Goal: Task Accomplishment & Management: Use online tool/utility

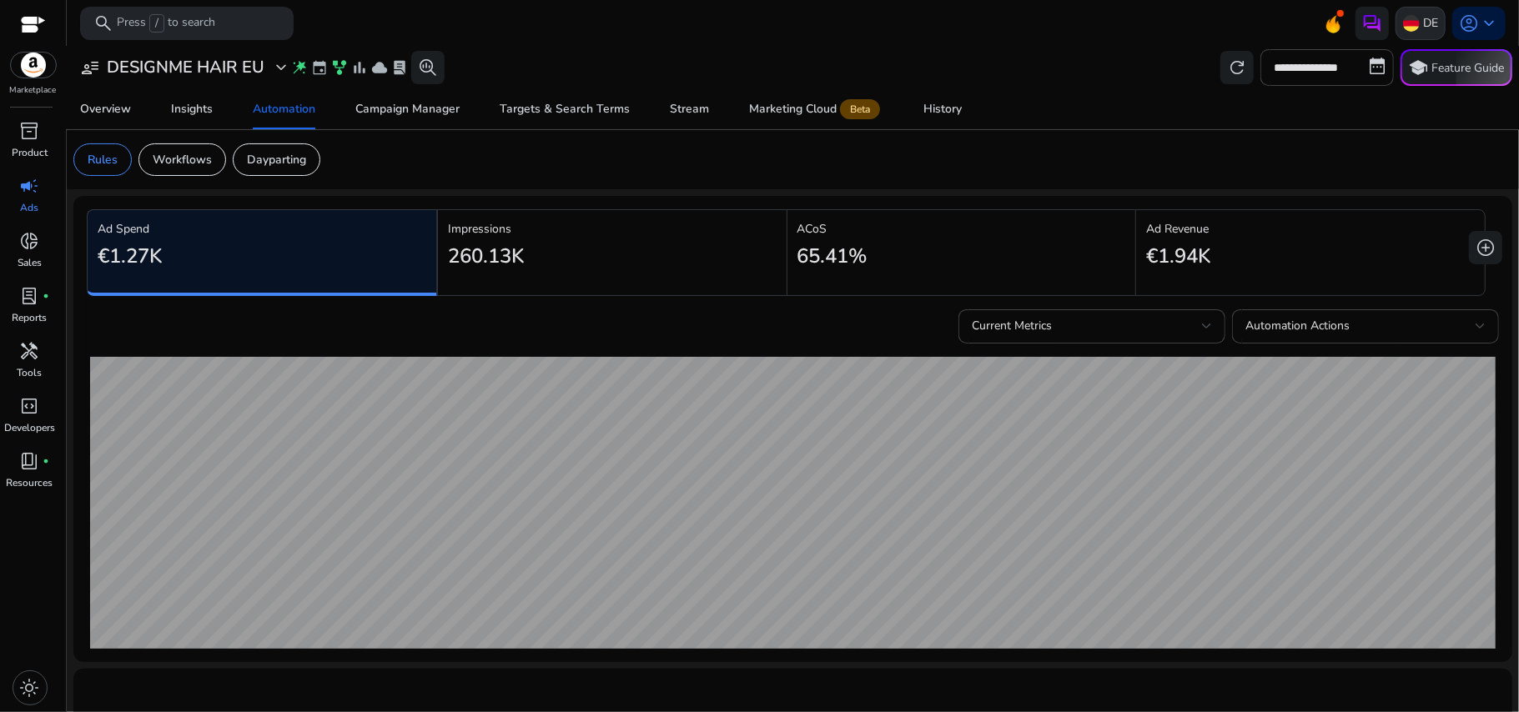
click at [1409, 23] on img at bounding box center [1411, 23] width 17 height 17
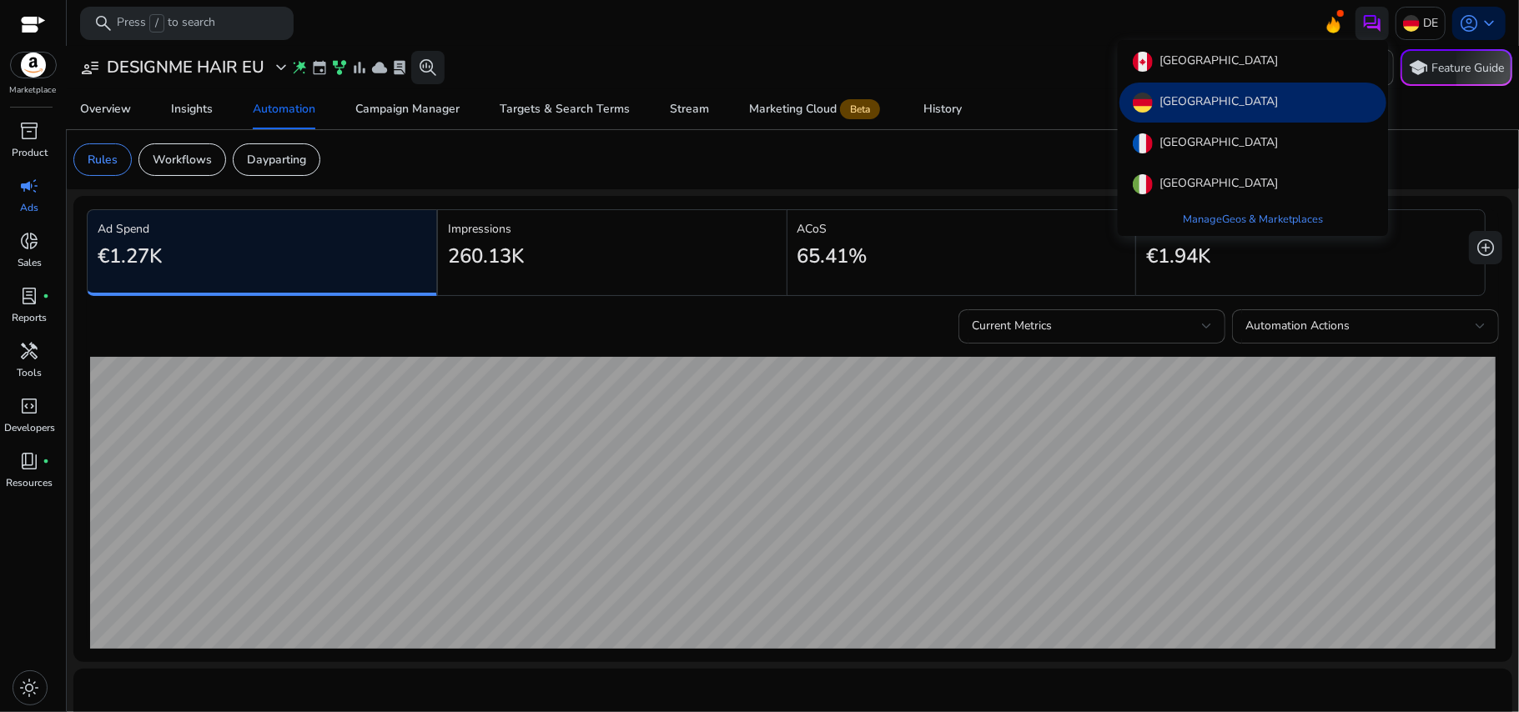
click at [705, 108] on div at bounding box center [759, 356] width 1519 height 712
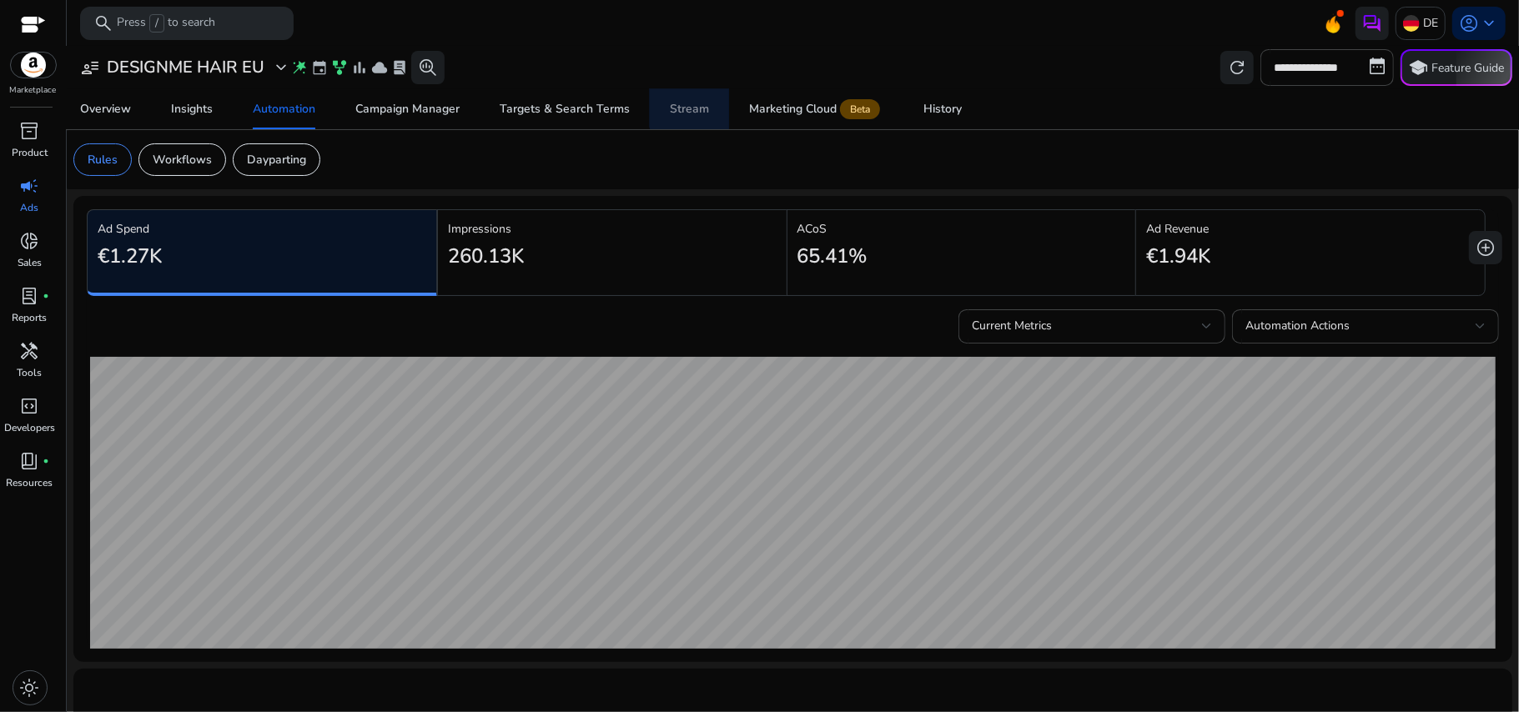
click at [696, 108] on div "Stream" at bounding box center [689, 109] width 39 height 12
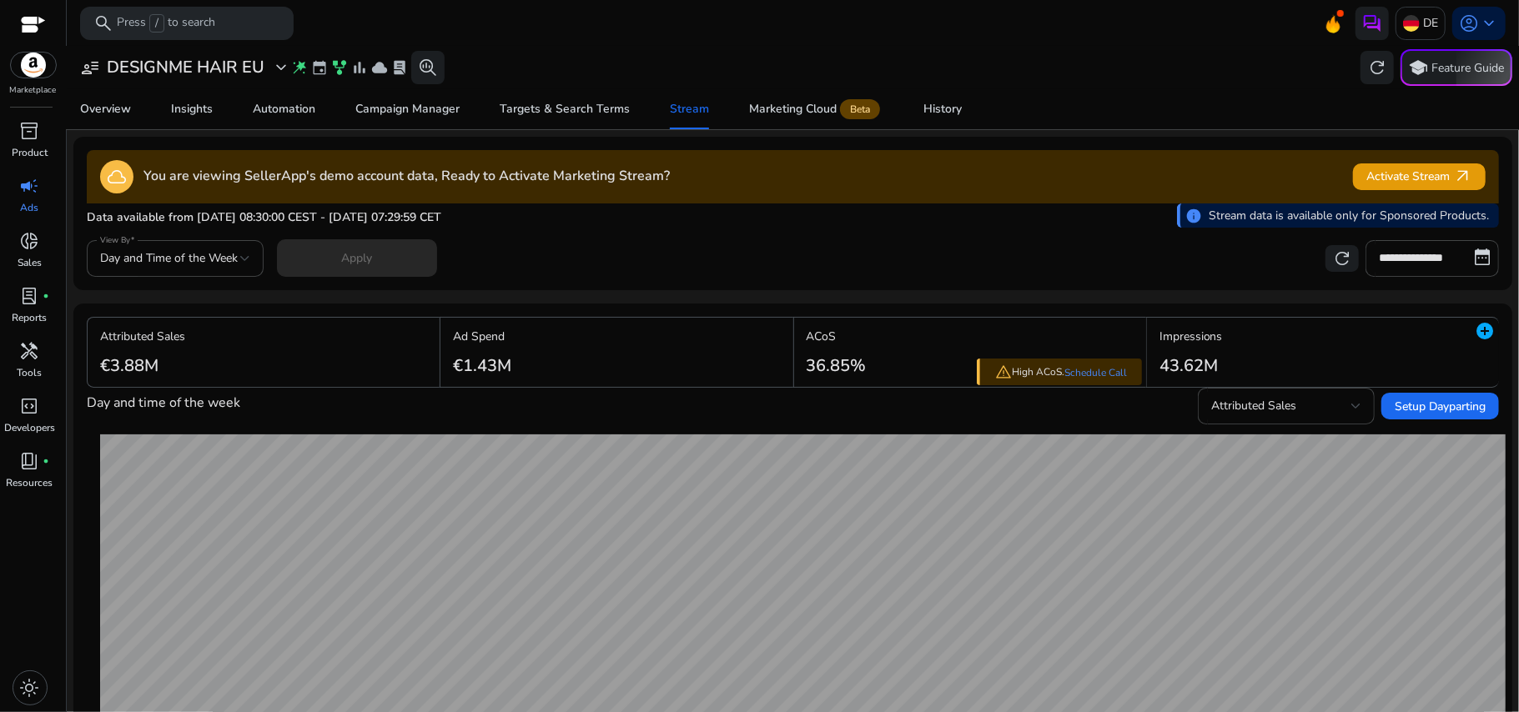
click at [1343, 174] on div "cloud You are viewing SellerApp's demo account data, Ready to Activate Marketin…" at bounding box center [793, 176] width 1412 height 33
click at [1357, 178] on span at bounding box center [1419, 177] width 133 height 40
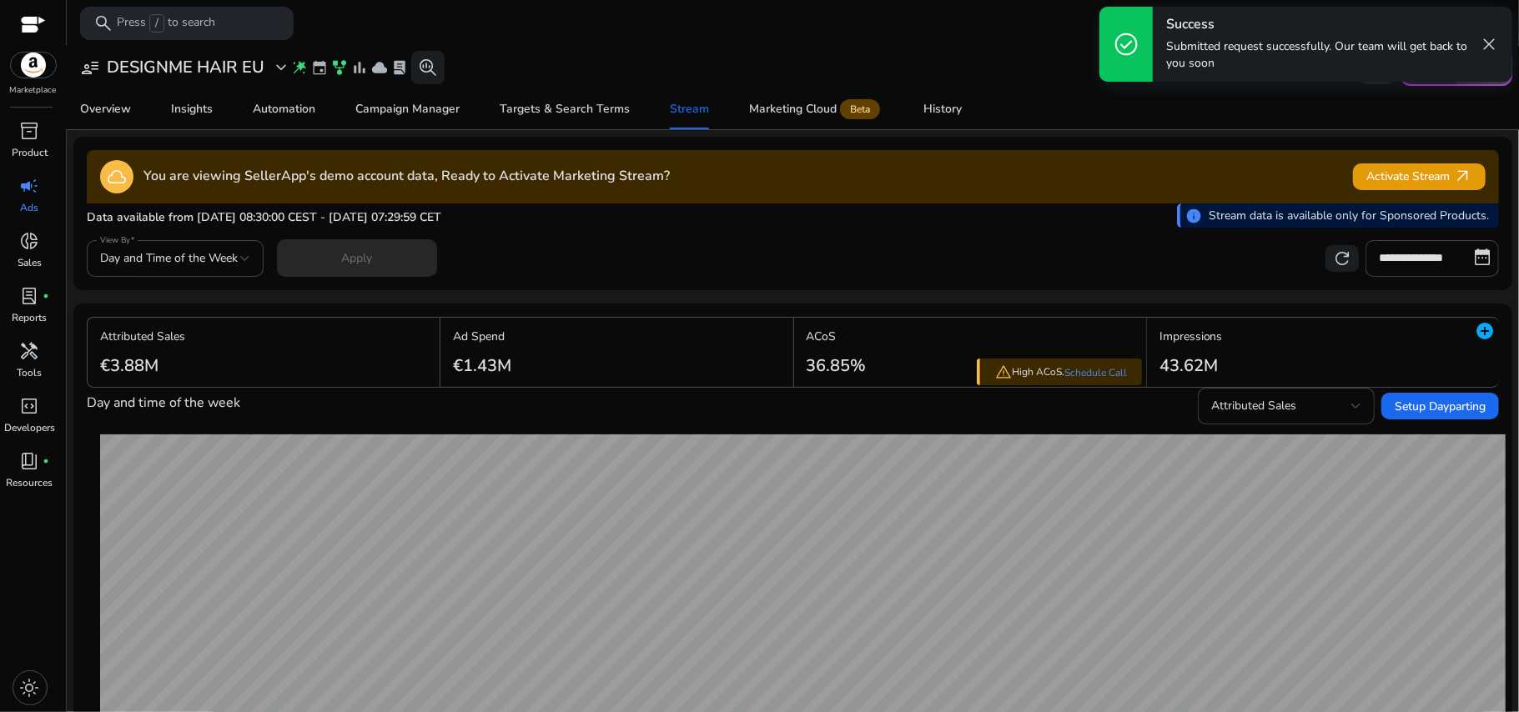
click at [1483, 37] on span "close" at bounding box center [1489, 44] width 20 height 20
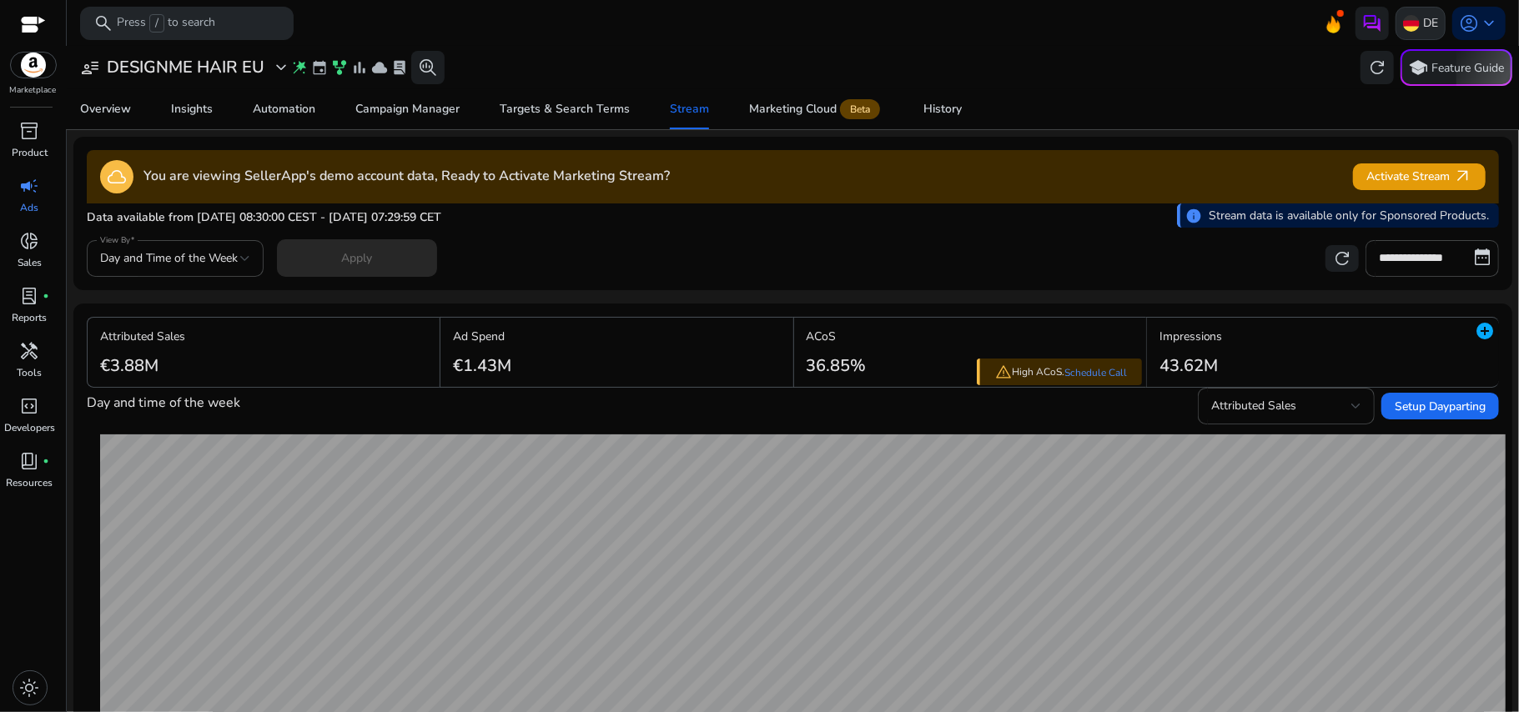
click at [1403, 24] on img at bounding box center [1411, 23] width 17 height 17
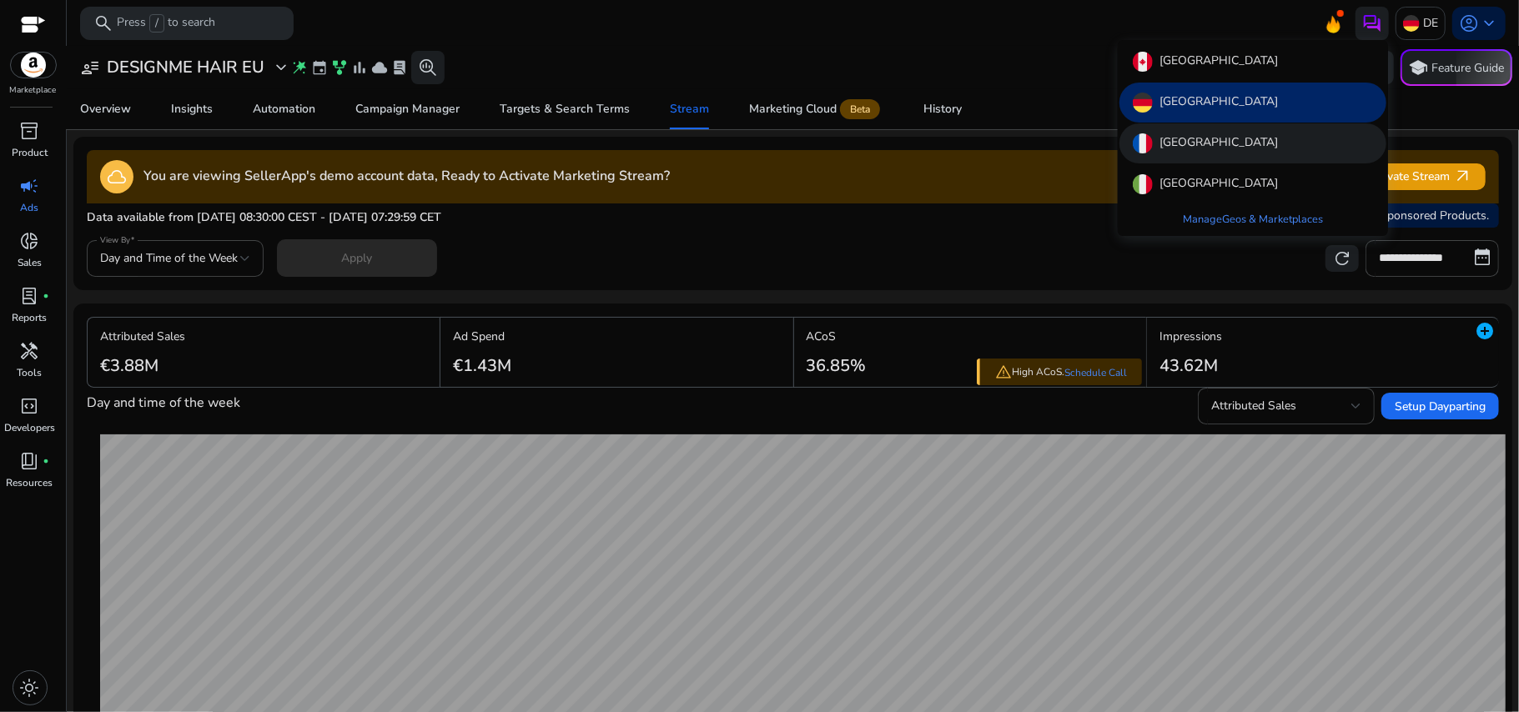
click at [1298, 149] on div "[GEOGRAPHIC_DATA]" at bounding box center [1253, 143] width 267 height 40
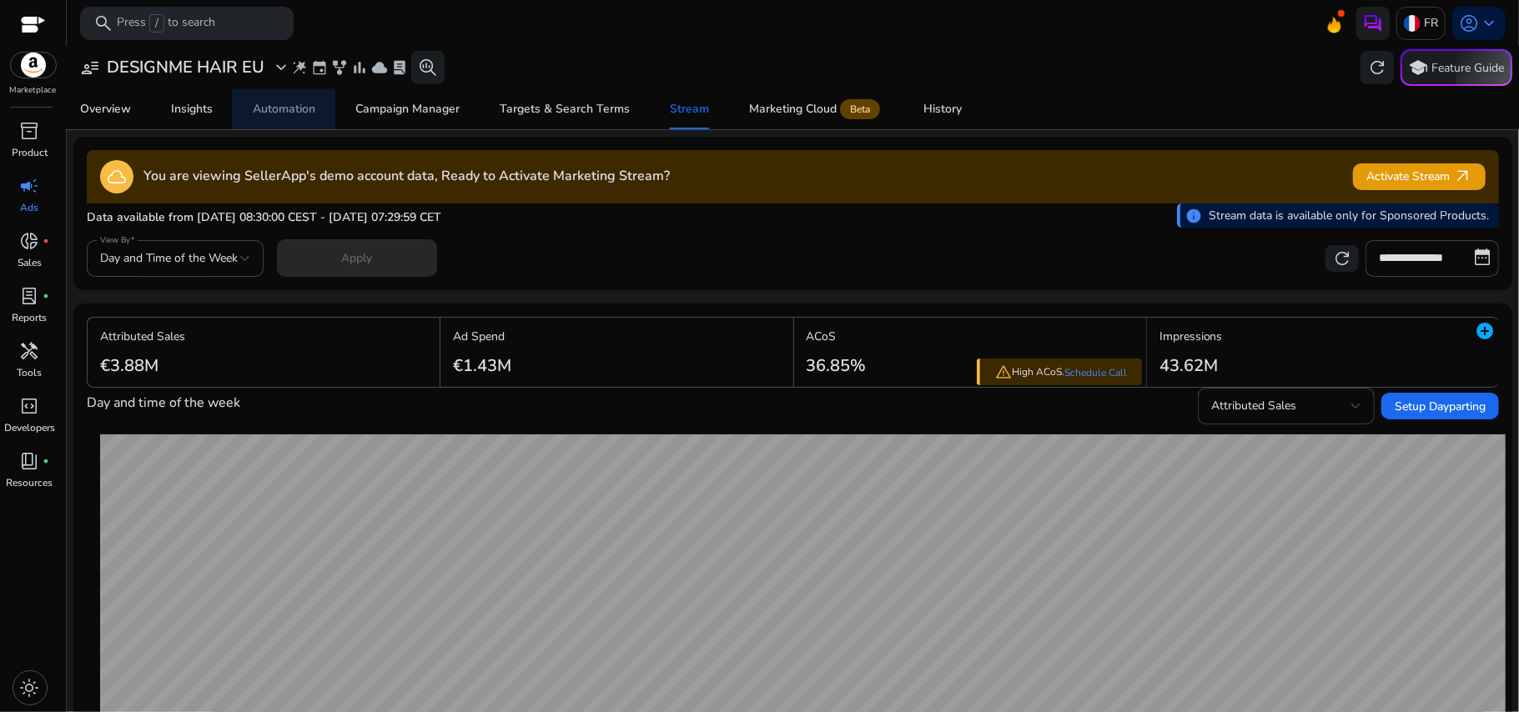
click at [257, 104] on div "Automation" at bounding box center [284, 109] width 63 height 12
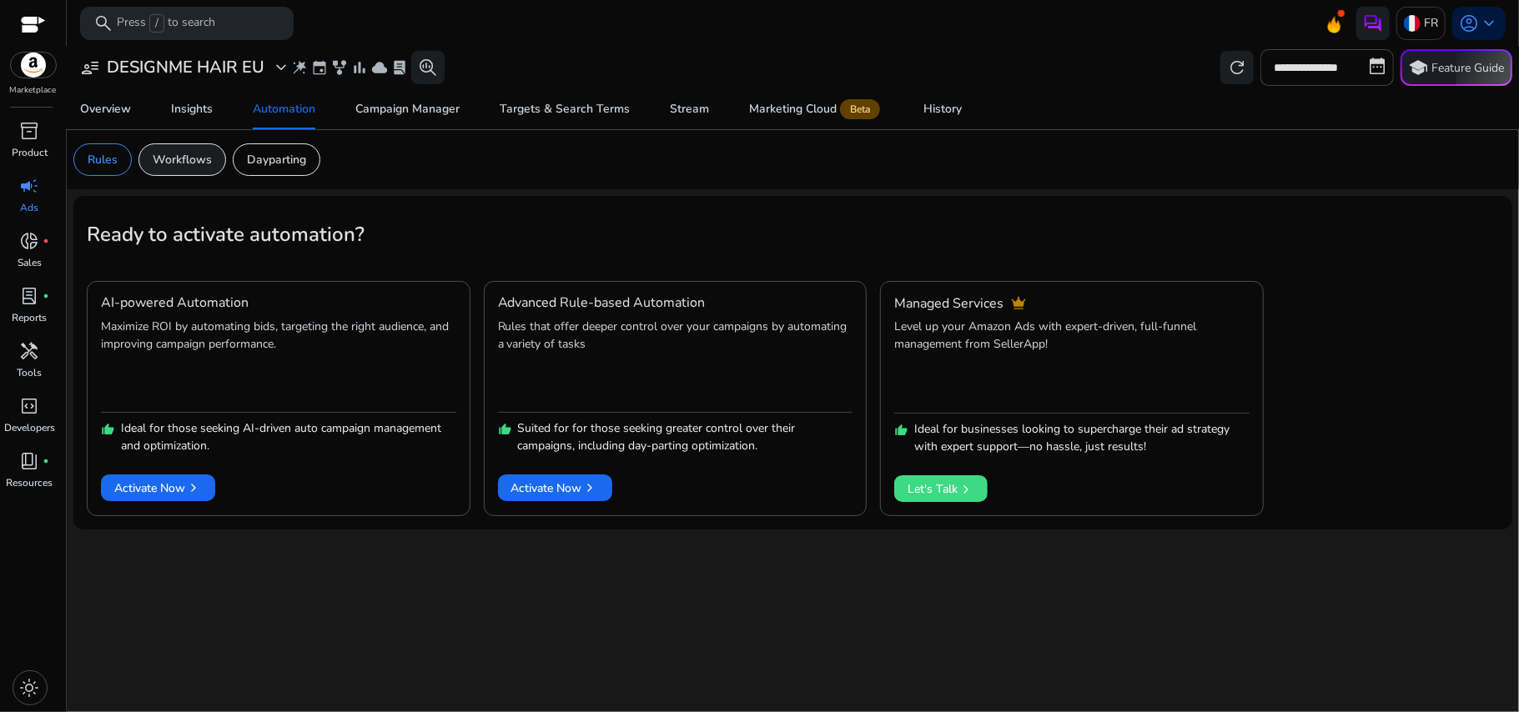
click at [211, 164] on p "Workflows" at bounding box center [182, 160] width 59 height 18
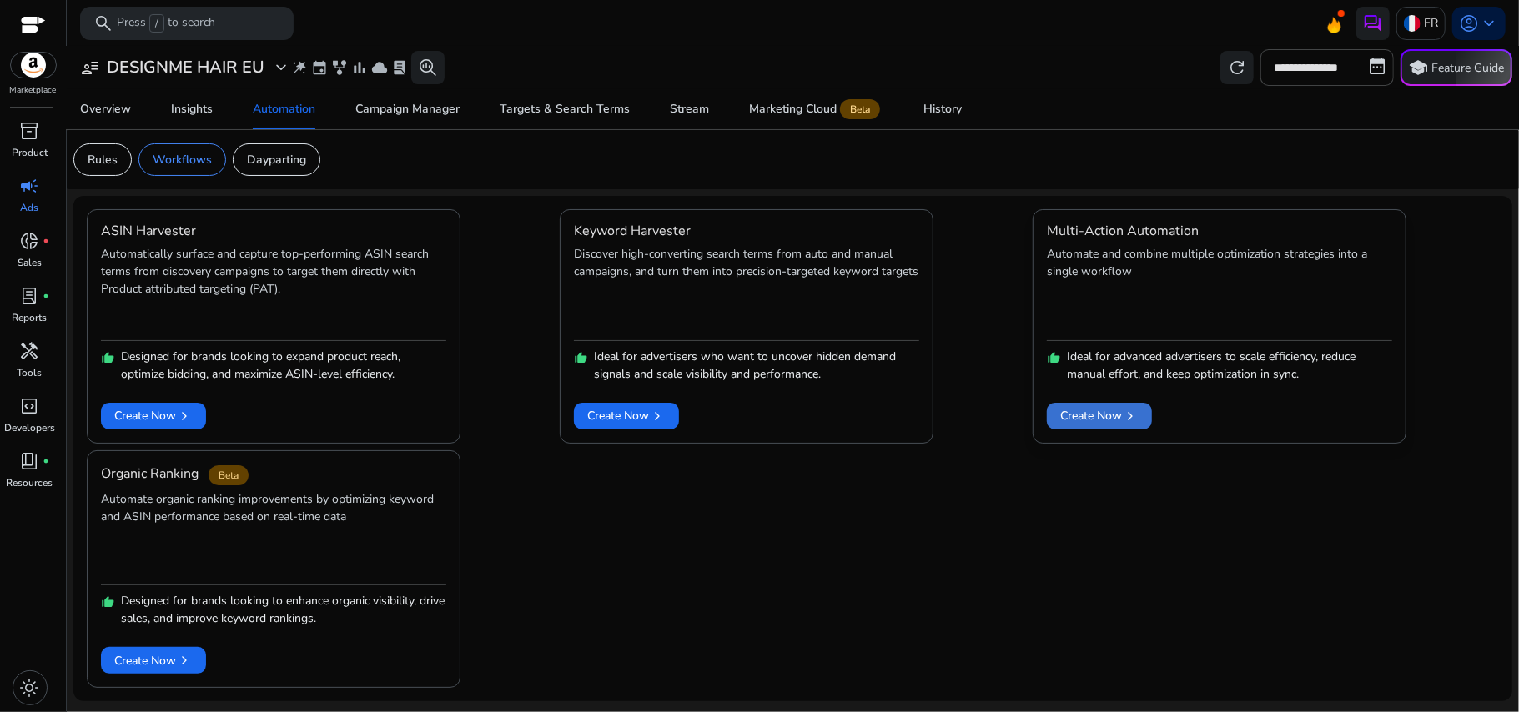
click at [1088, 409] on span "Create Now chevron_right" at bounding box center [1099, 416] width 78 height 18
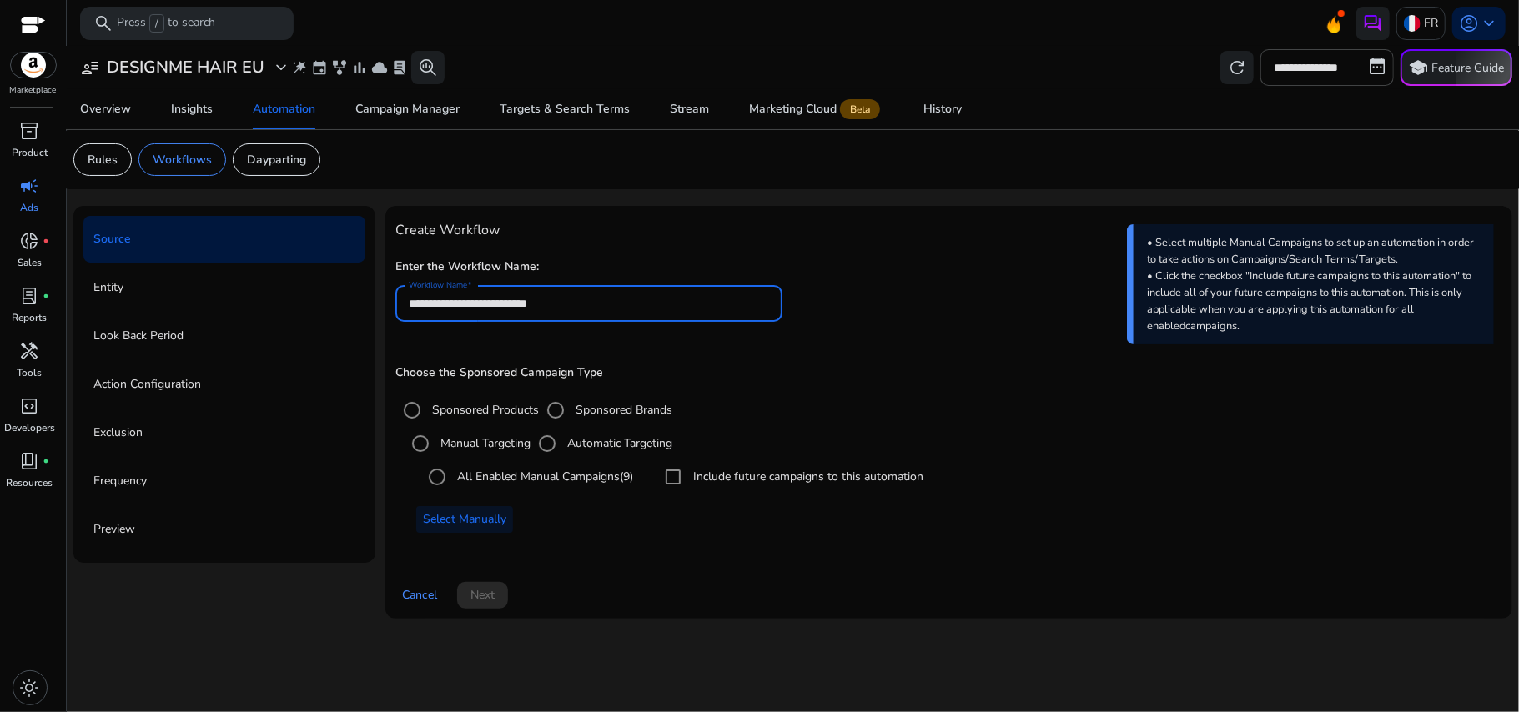
click at [641, 302] on input "**********" at bounding box center [589, 304] width 361 height 18
click at [773, 241] on div "**********" at bounding box center [948, 389] width 1107 height 346
click at [456, 305] on input "**********" at bounding box center [589, 304] width 361 height 18
type input "**********"
click at [652, 245] on div "**********" at bounding box center [948, 389] width 1107 height 346
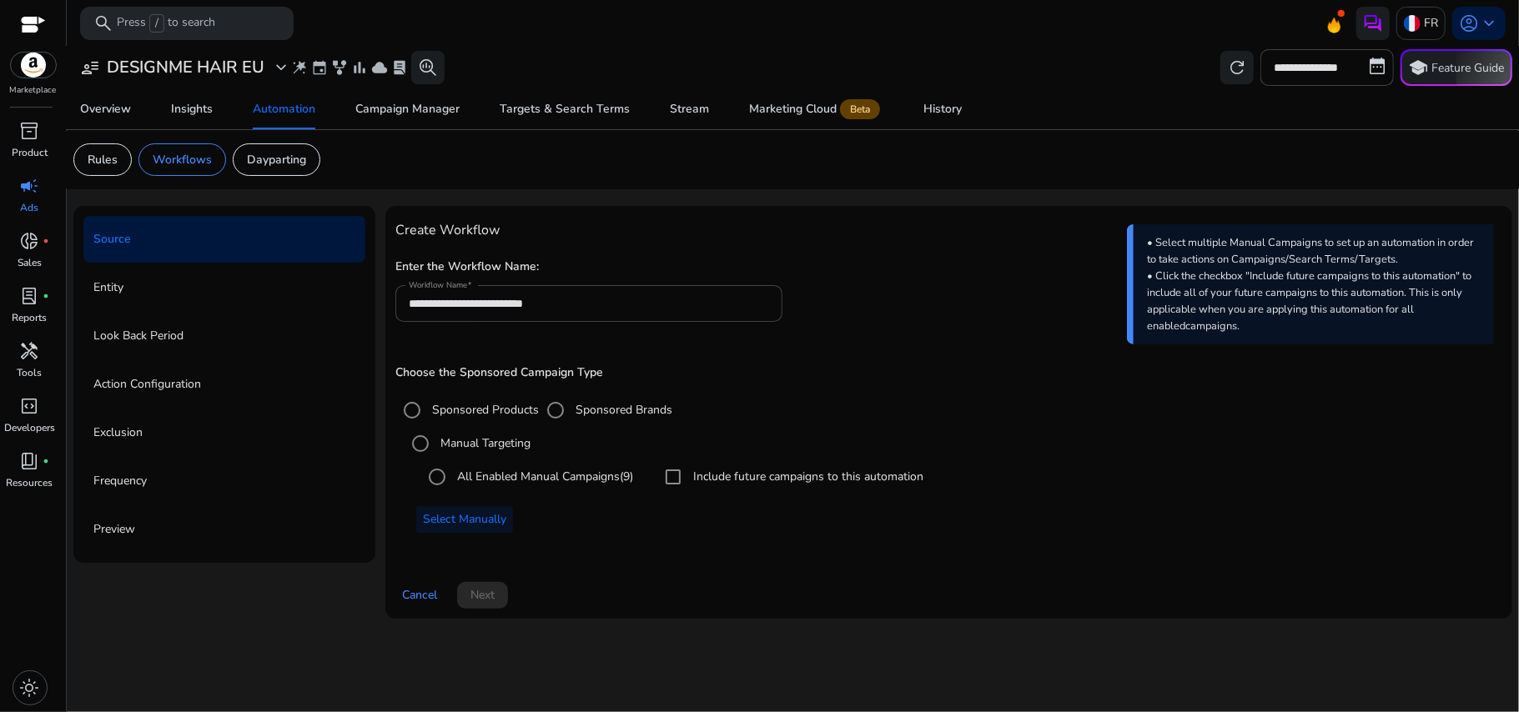
click at [605, 568] on div "**********" at bounding box center [948, 412] width 1107 height 393
click at [451, 515] on span "Select Manually" at bounding box center [464, 520] width 83 height 18
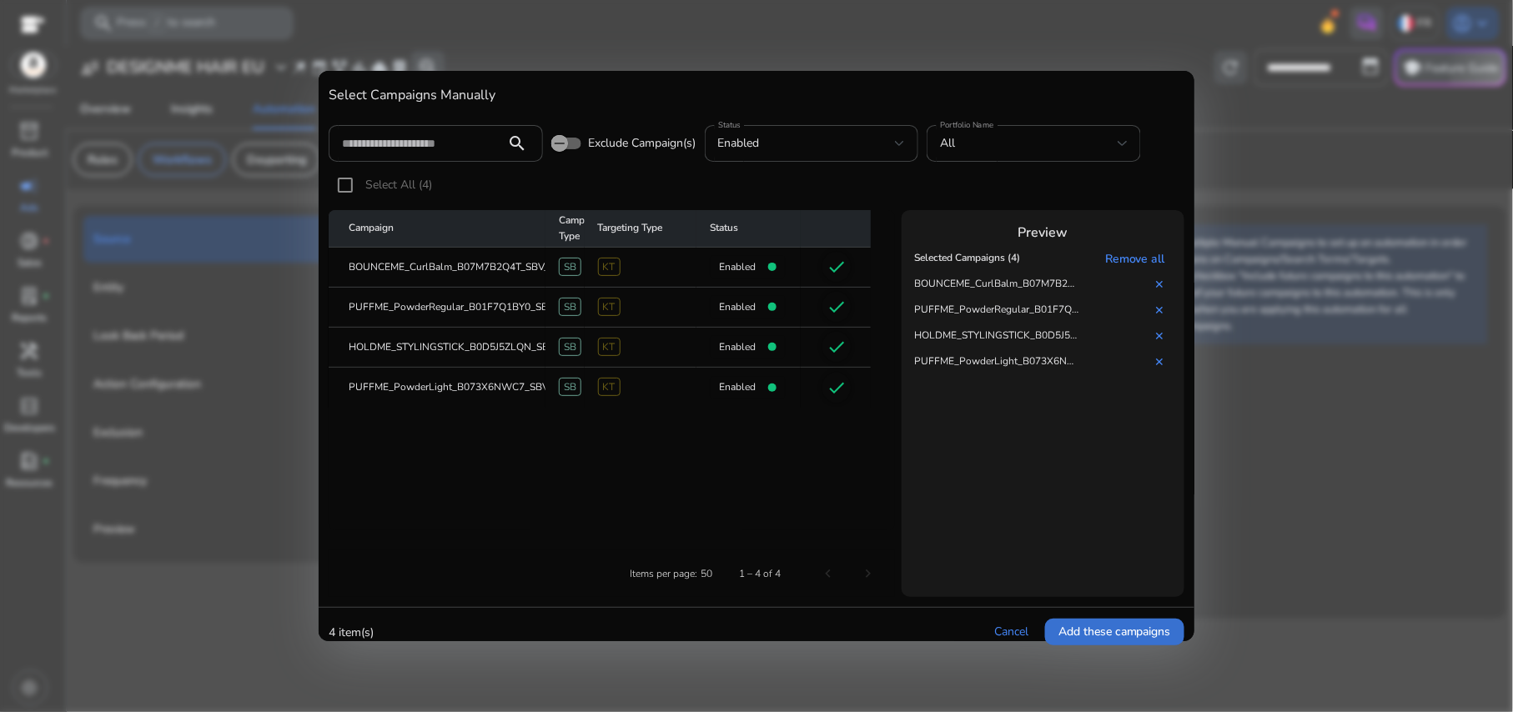
click at [1095, 629] on span "Add these campaigns" at bounding box center [1115, 632] width 113 height 18
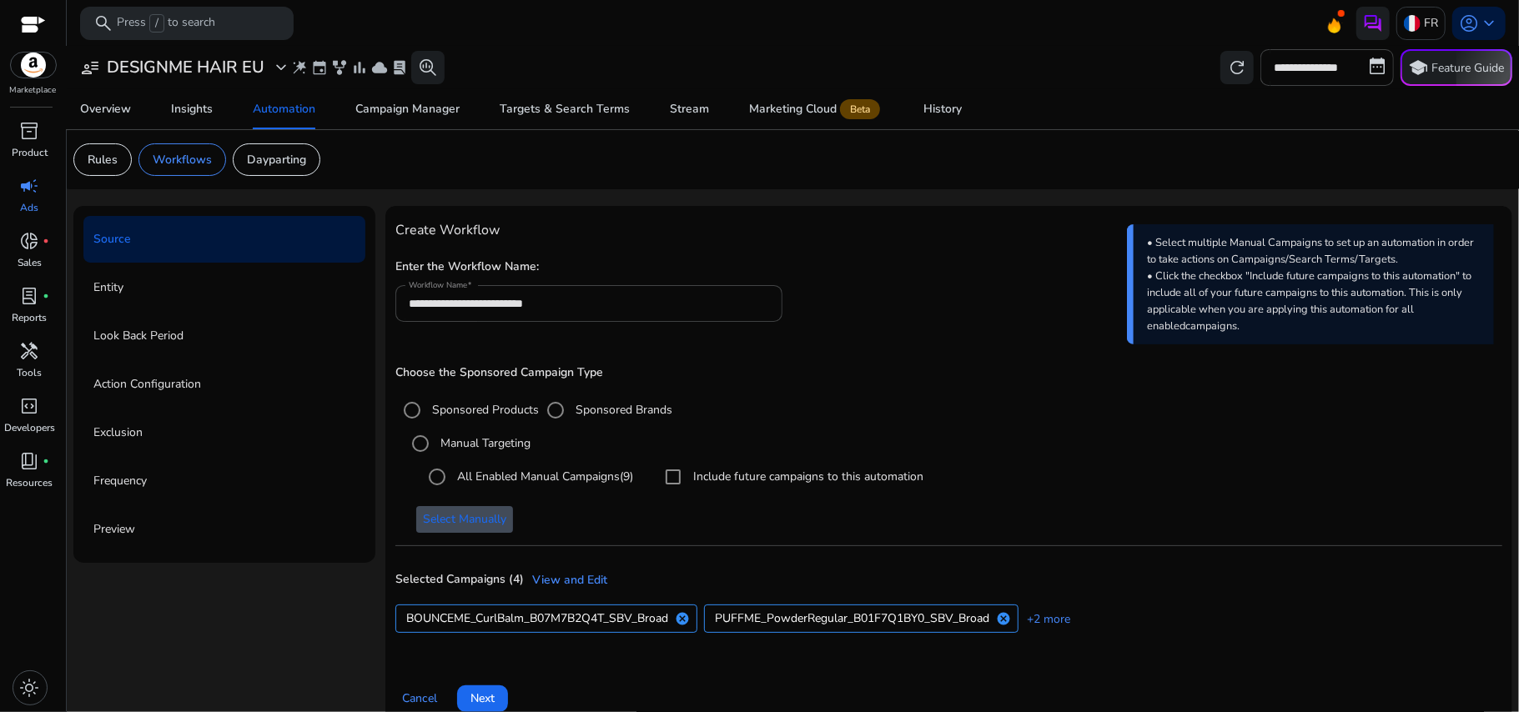
scroll to position [25, 0]
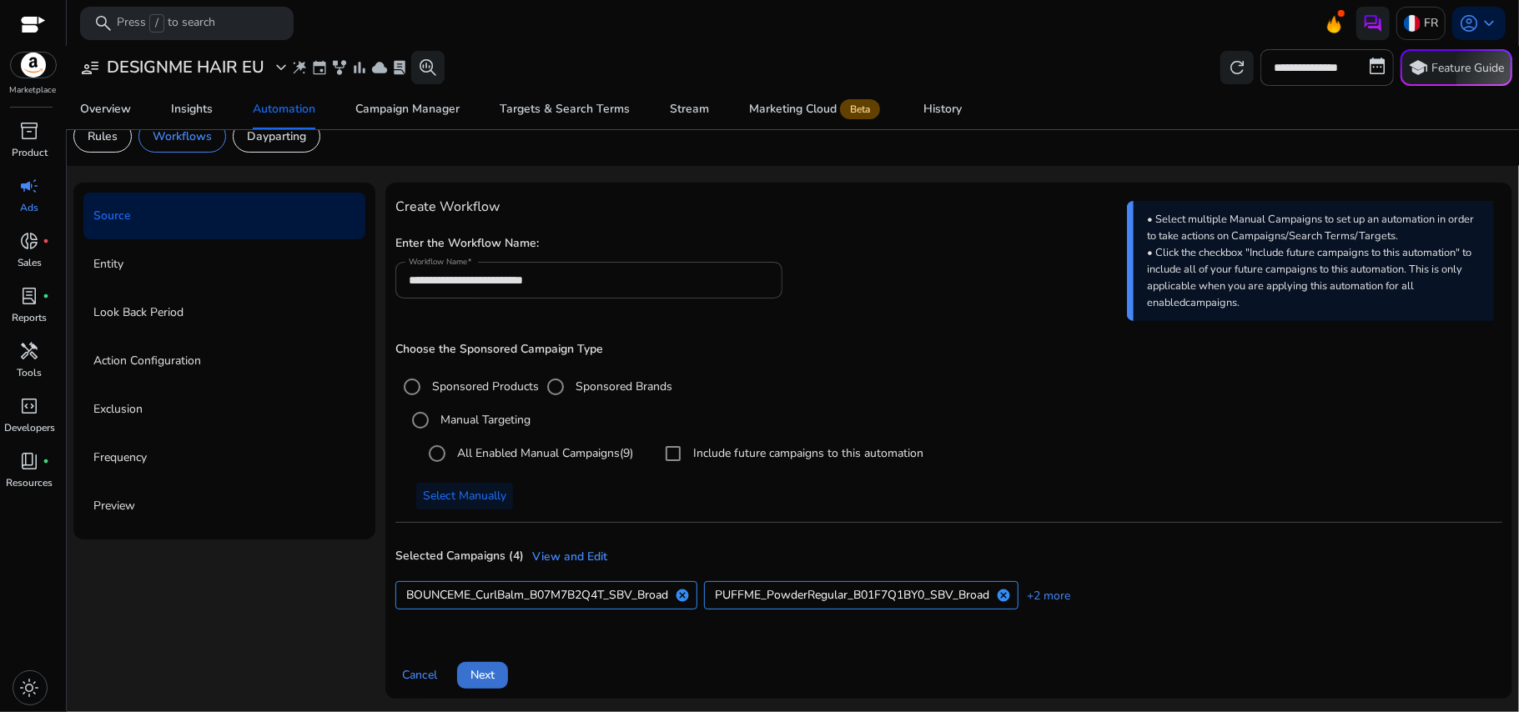
click at [495, 665] on span at bounding box center [482, 676] width 51 height 40
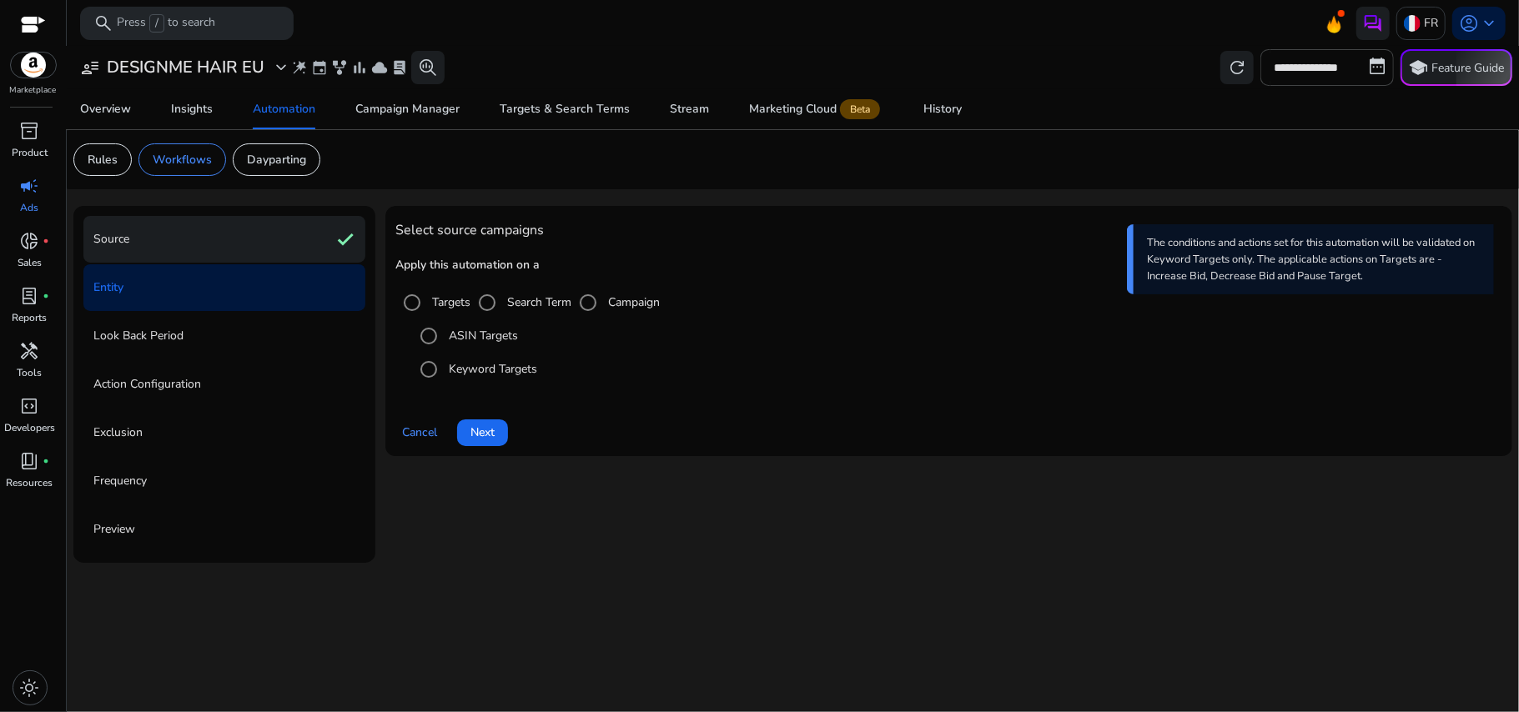
click at [224, 241] on div "Source check" at bounding box center [224, 239] width 282 height 47
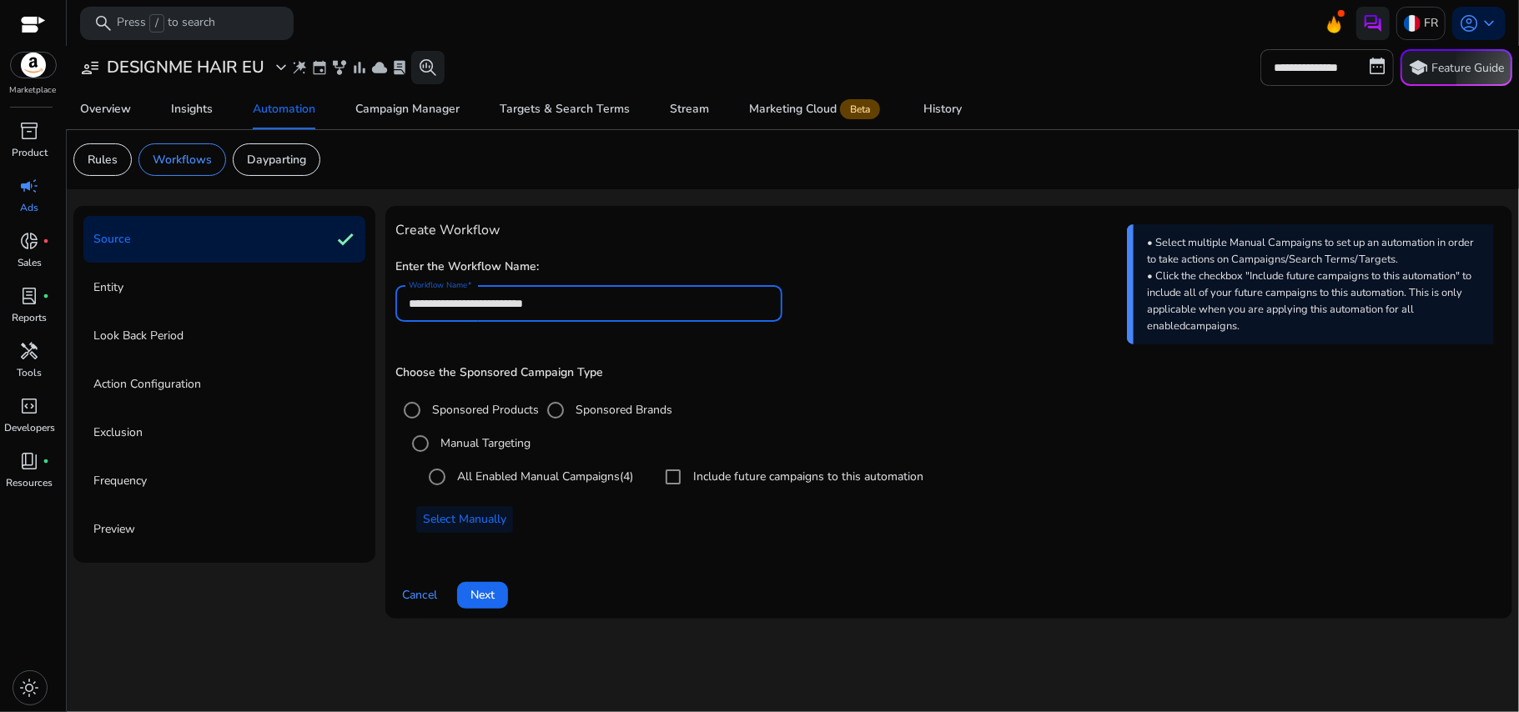
click at [454, 311] on input "**********" at bounding box center [589, 304] width 361 height 18
click at [724, 227] on h4 "Create Workflow" at bounding box center [948, 231] width 1107 height 16
click at [461, 309] on input "**********" at bounding box center [589, 304] width 361 height 18
type input "**********"
click at [702, 215] on div "**********" at bounding box center [948, 412] width 1127 height 413
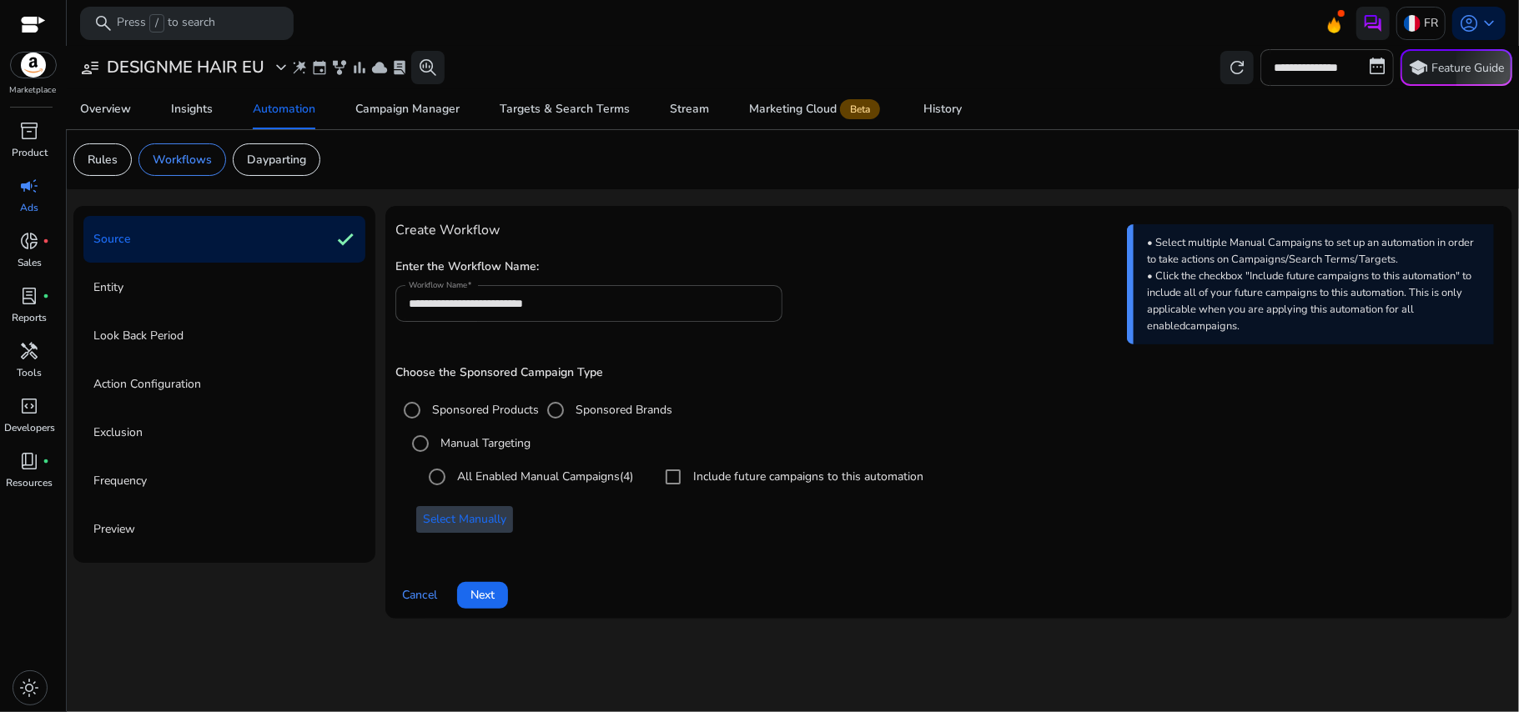
click at [486, 535] on span at bounding box center [464, 520] width 97 height 40
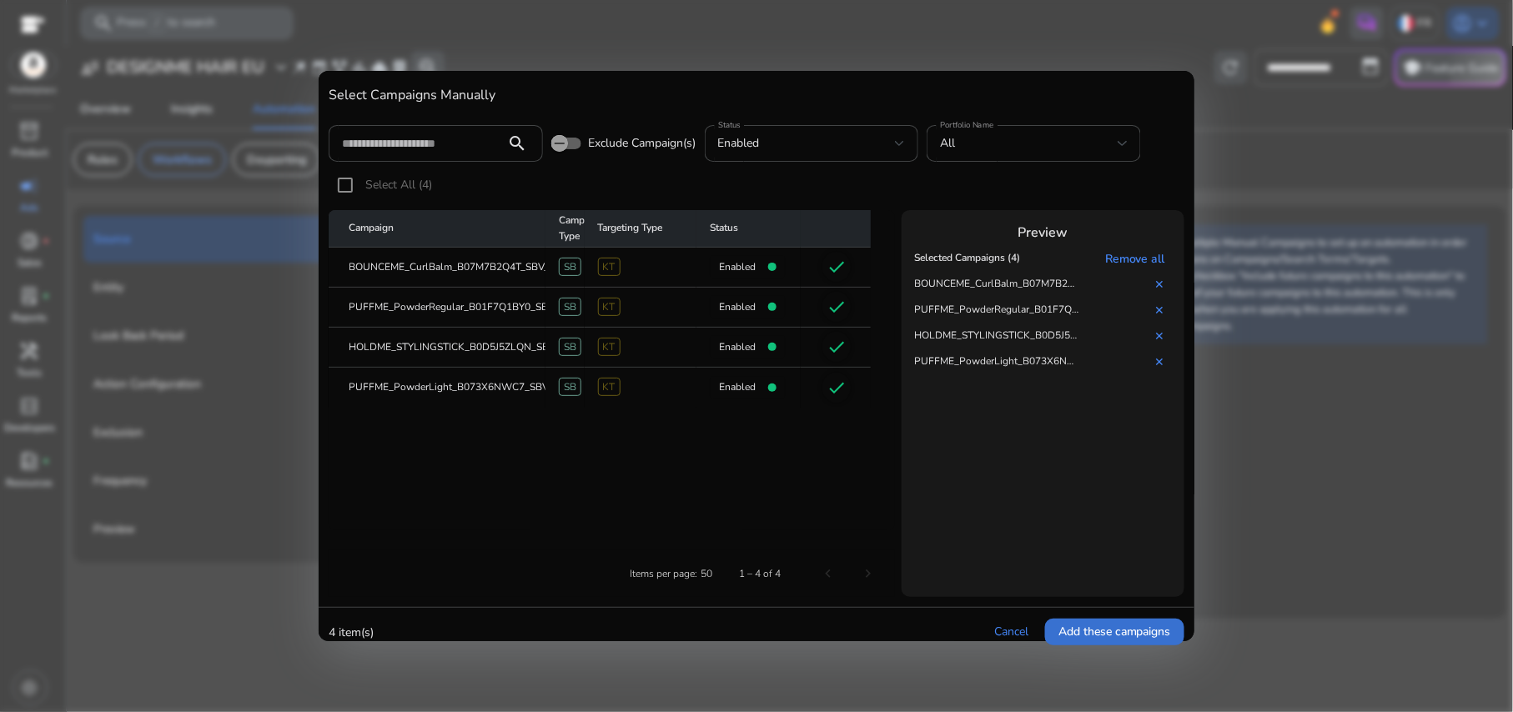
click at [1062, 621] on span at bounding box center [1114, 632] width 139 height 40
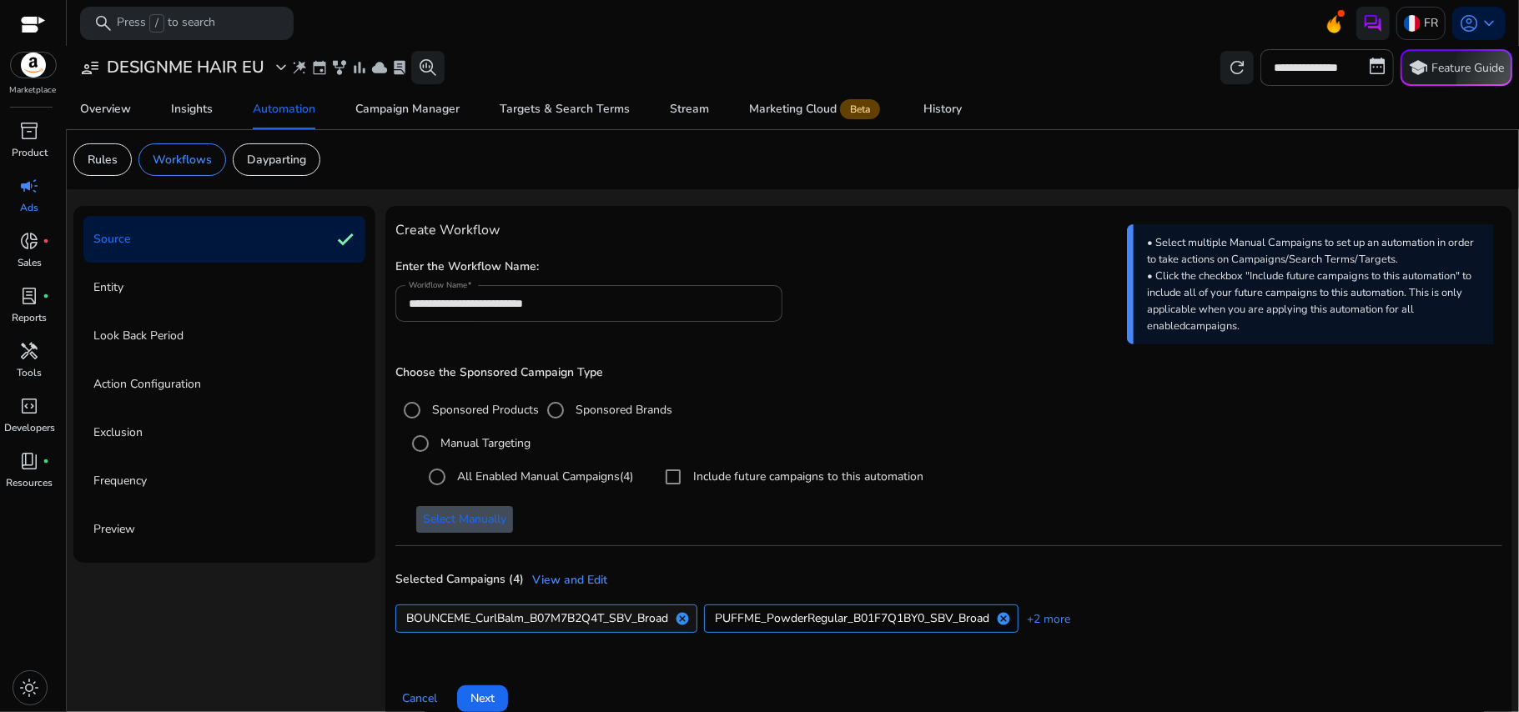
scroll to position [25, 0]
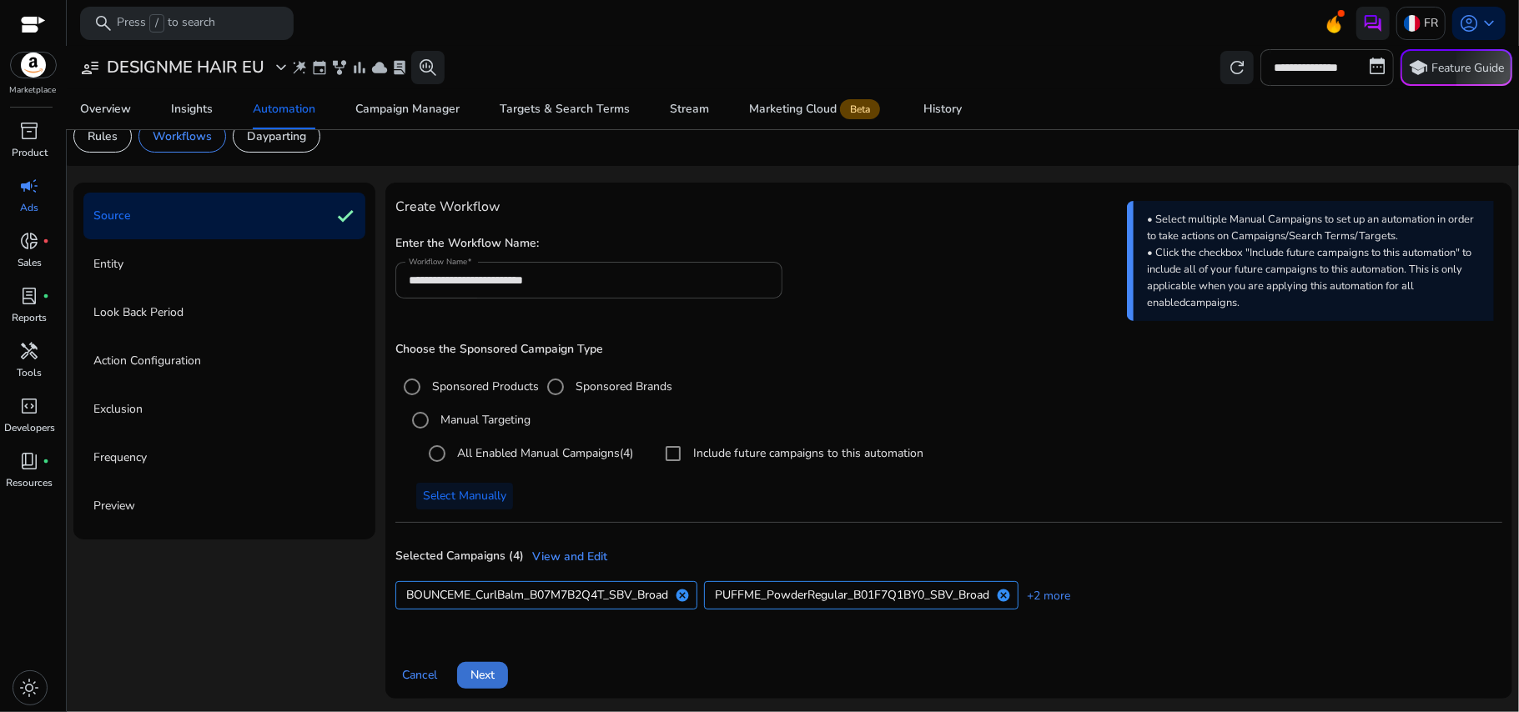
click at [485, 667] on span "Next" at bounding box center [483, 676] width 24 height 18
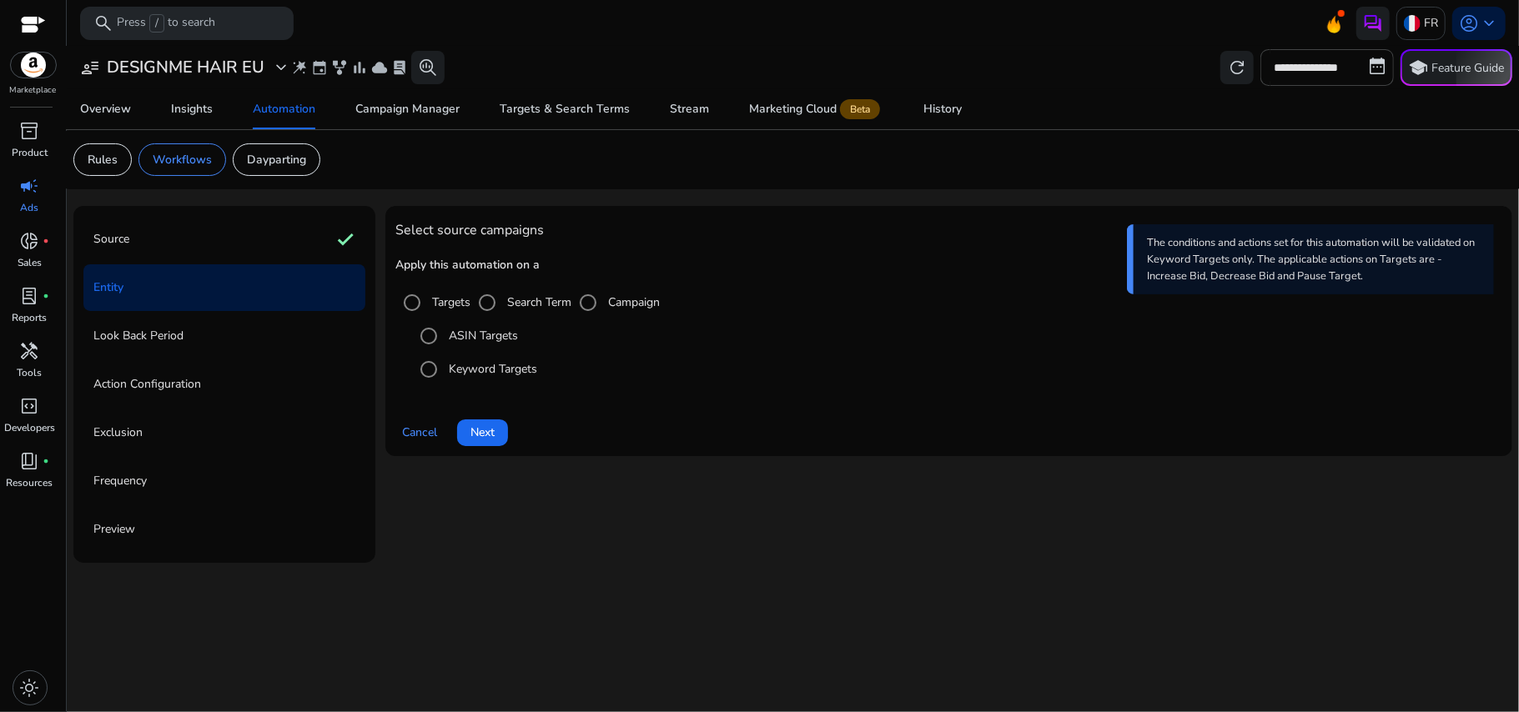
scroll to position [0, 0]
click at [495, 435] on span "Next" at bounding box center [483, 433] width 24 height 18
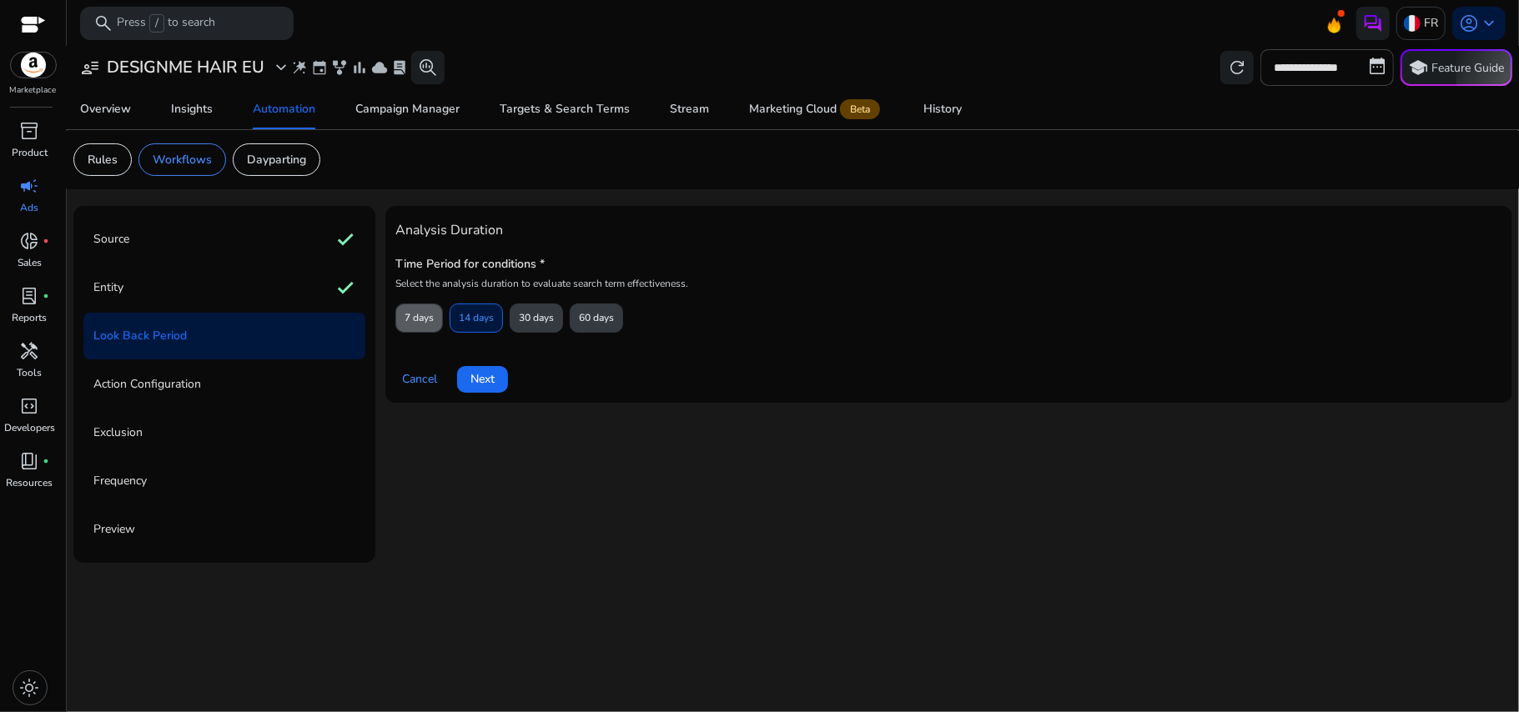
click at [427, 329] on span "7 days" at bounding box center [419, 318] width 29 height 29
click at [487, 372] on span "Next" at bounding box center [483, 379] width 24 height 18
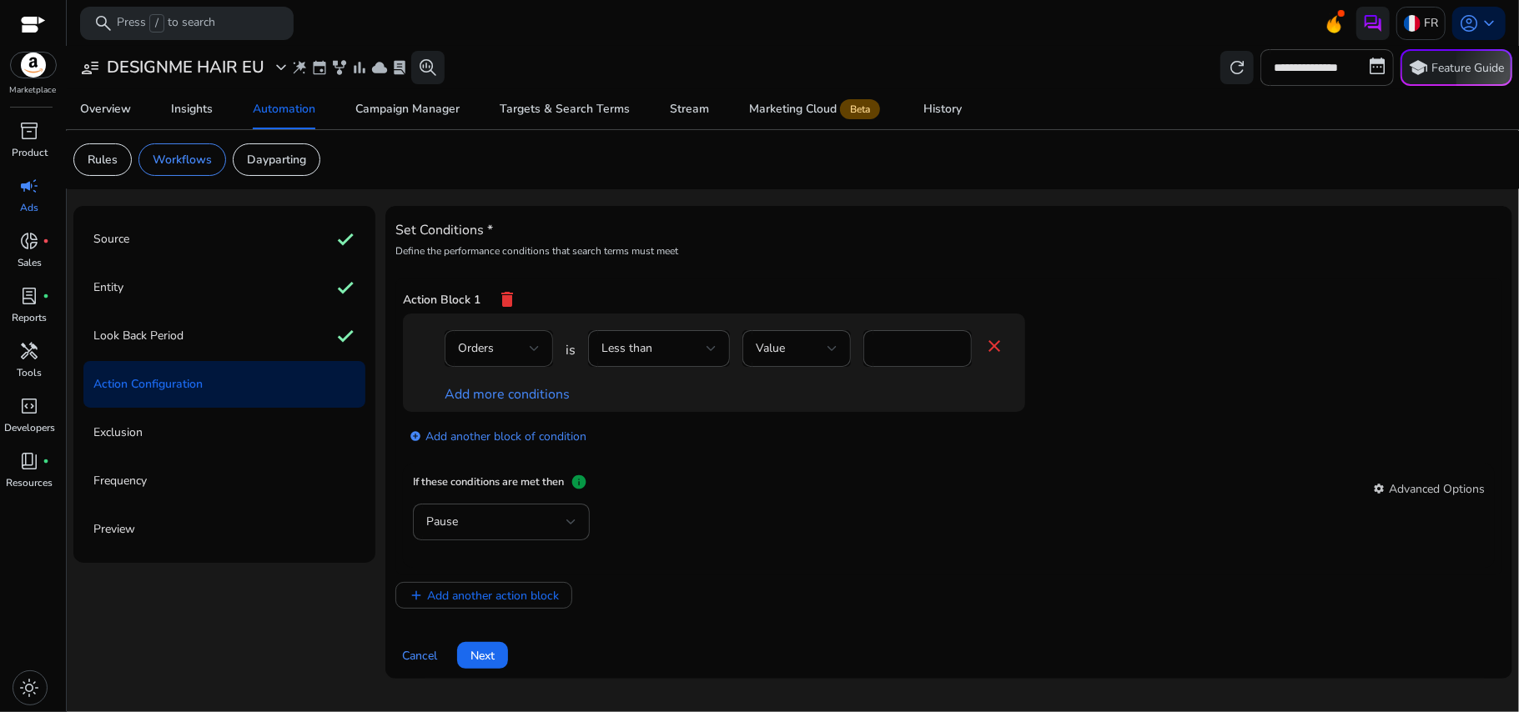
click at [516, 360] on div "Orders" at bounding box center [499, 348] width 82 height 37
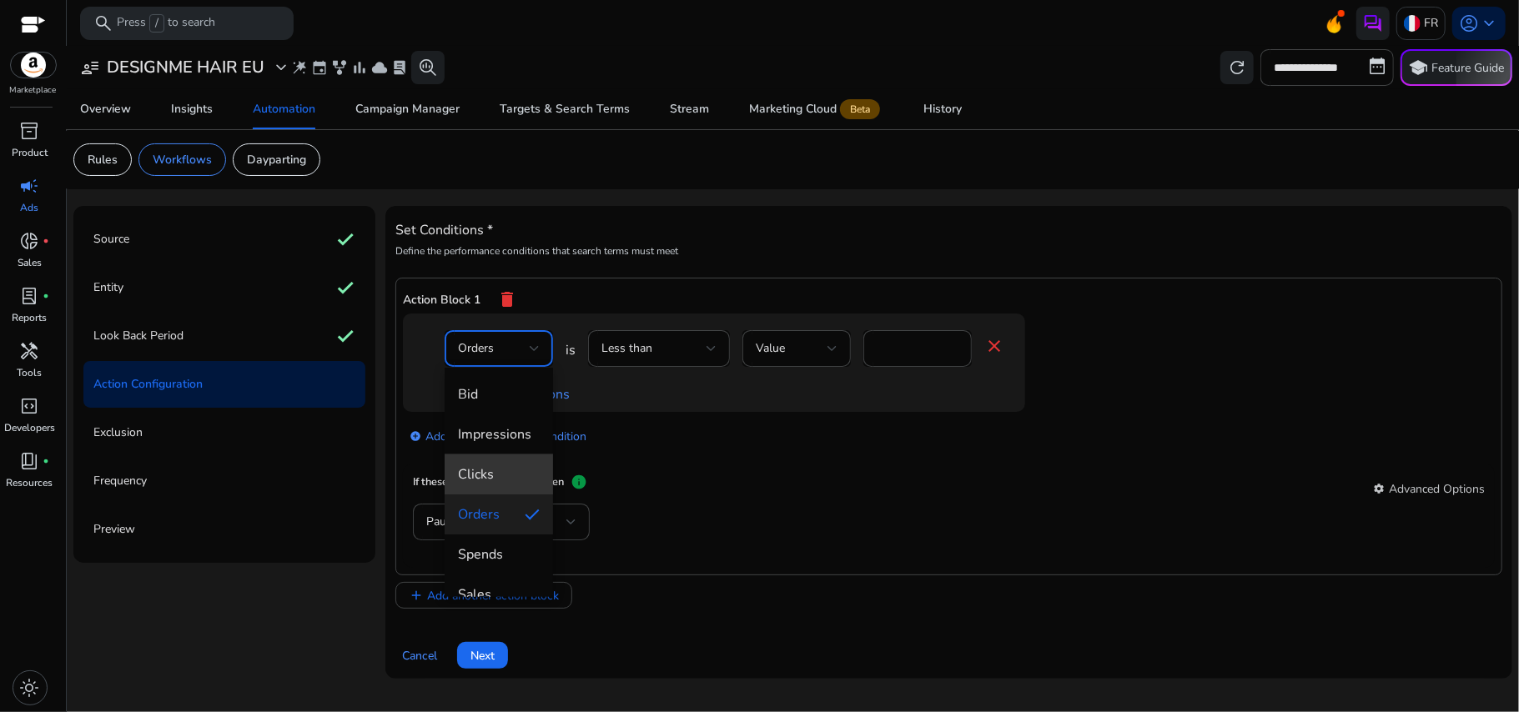
click at [525, 469] on span "Clicks" at bounding box center [499, 475] width 82 height 18
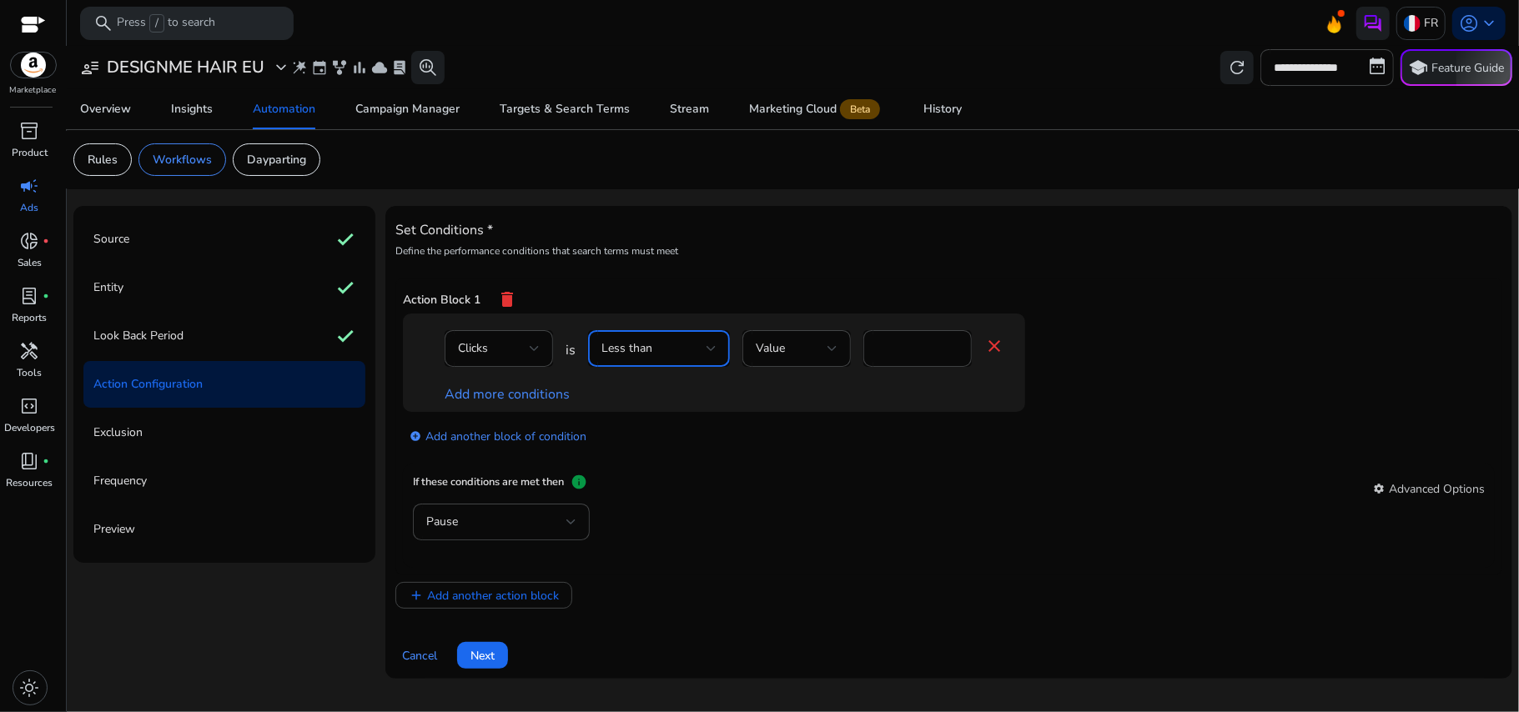
click at [685, 350] on div "Less than" at bounding box center [654, 349] width 105 height 18
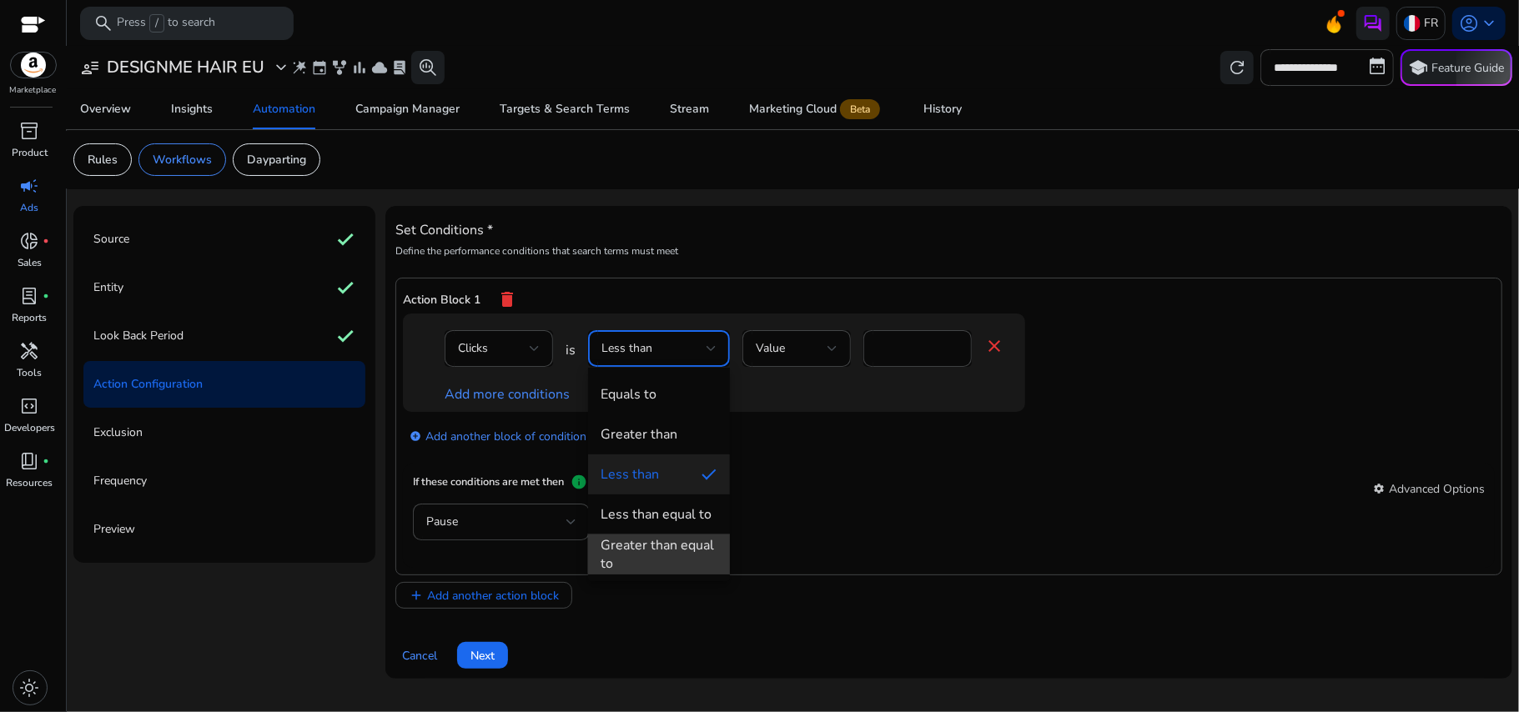
click at [667, 545] on div "Greater than equal to" at bounding box center [659, 554] width 115 height 37
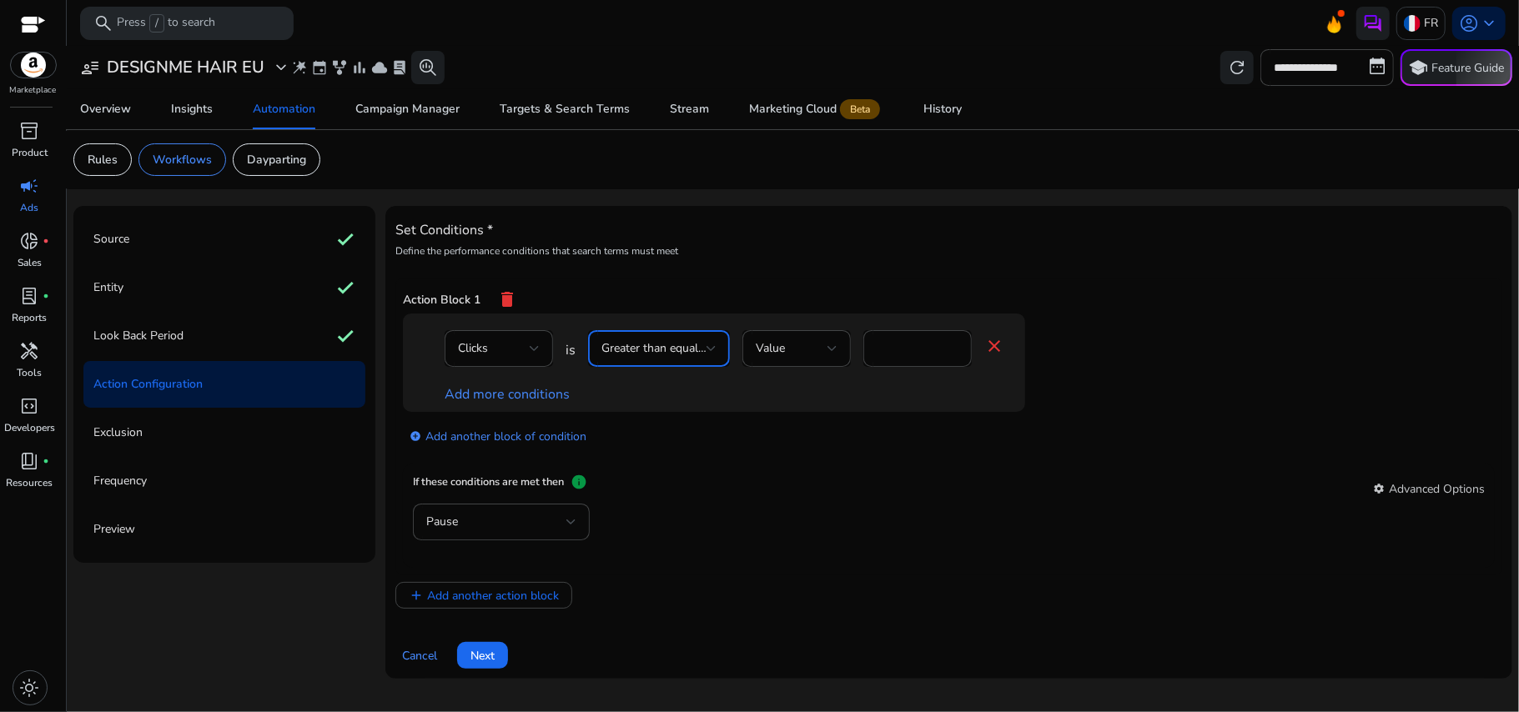
click at [812, 527] on div "Pause" at bounding box center [949, 531] width 1072 height 54
click at [532, 400] on link "Add more conditions" at bounding box center [507, 394] width 125 height 18
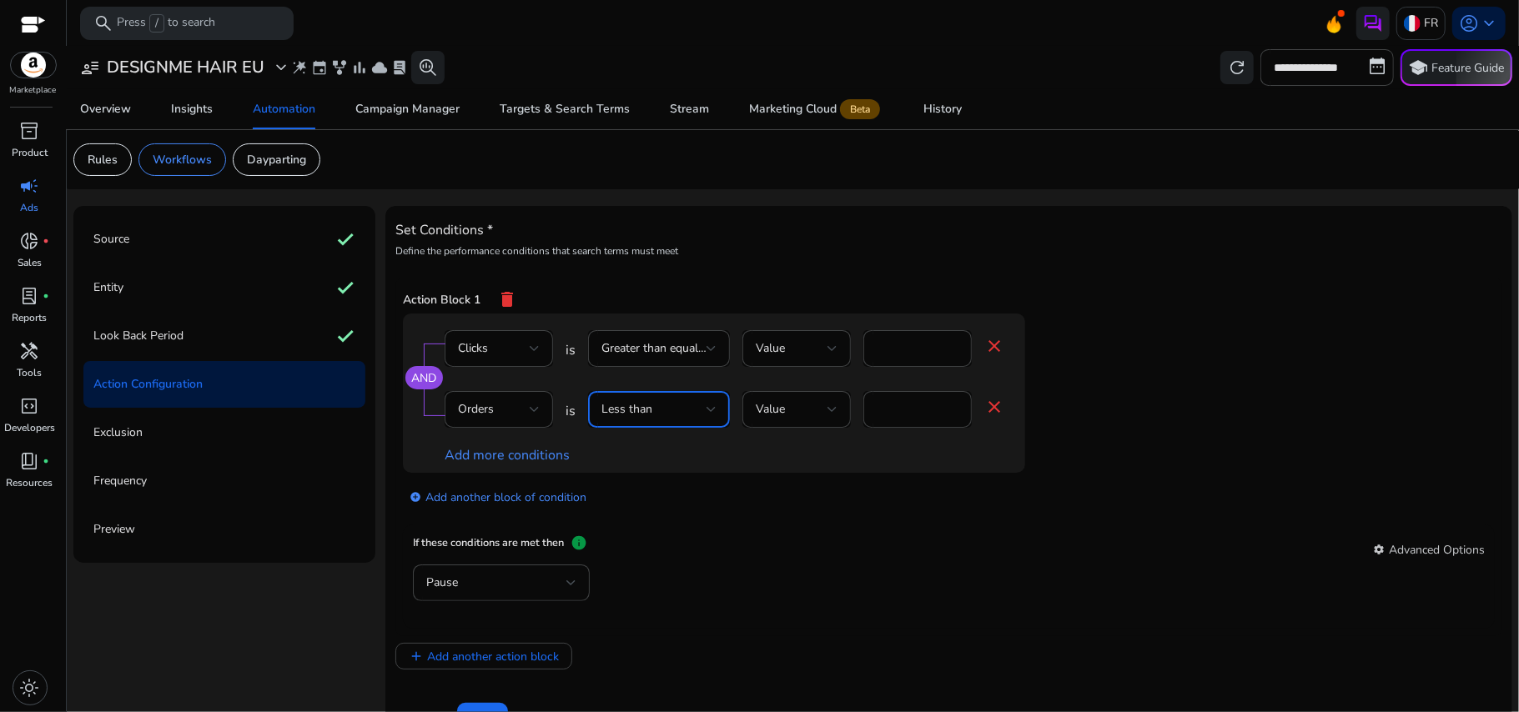
click at [676, 419] on div "Less than" at bounding box center [654, 409] width 105 height 18
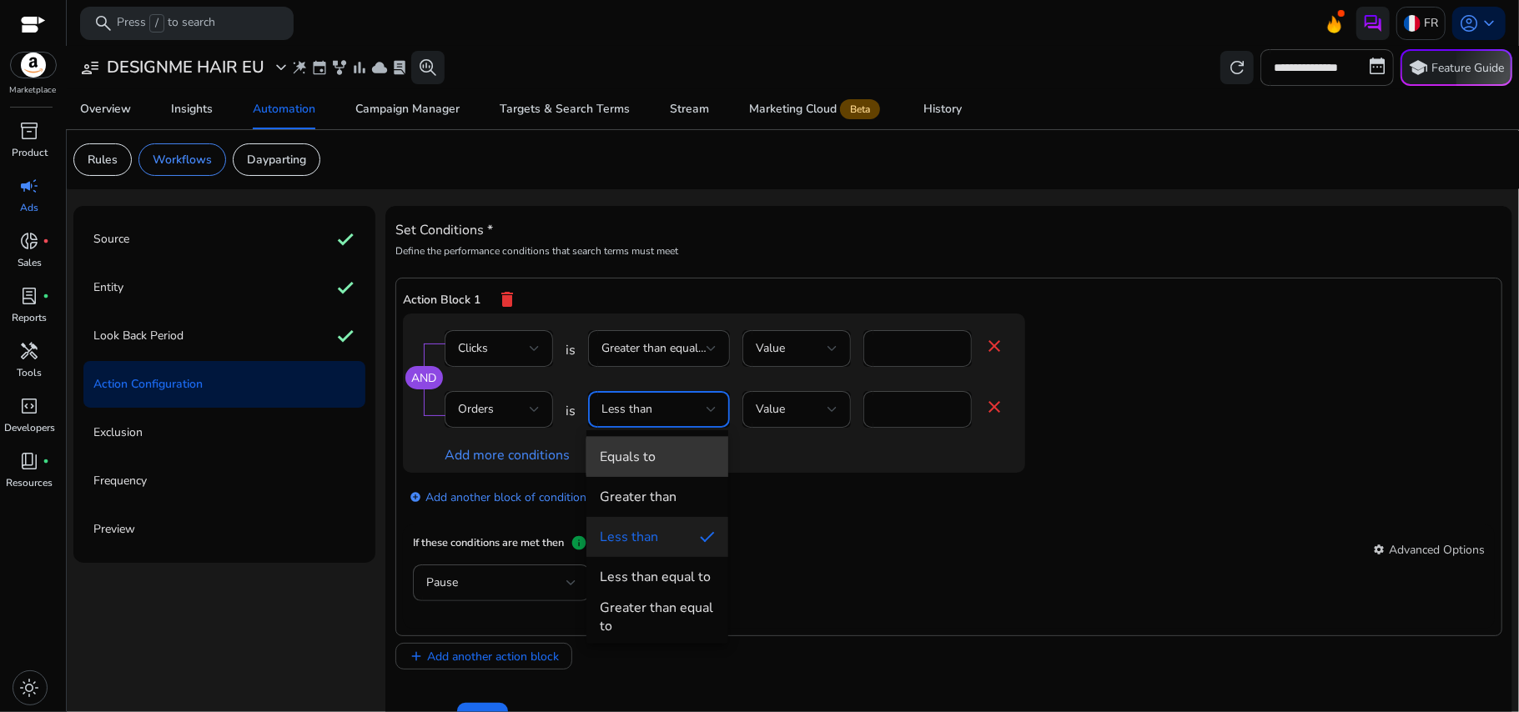
click at [676, 457] on span "Equals to" at bounding box center [657, 457] width 115 height 18
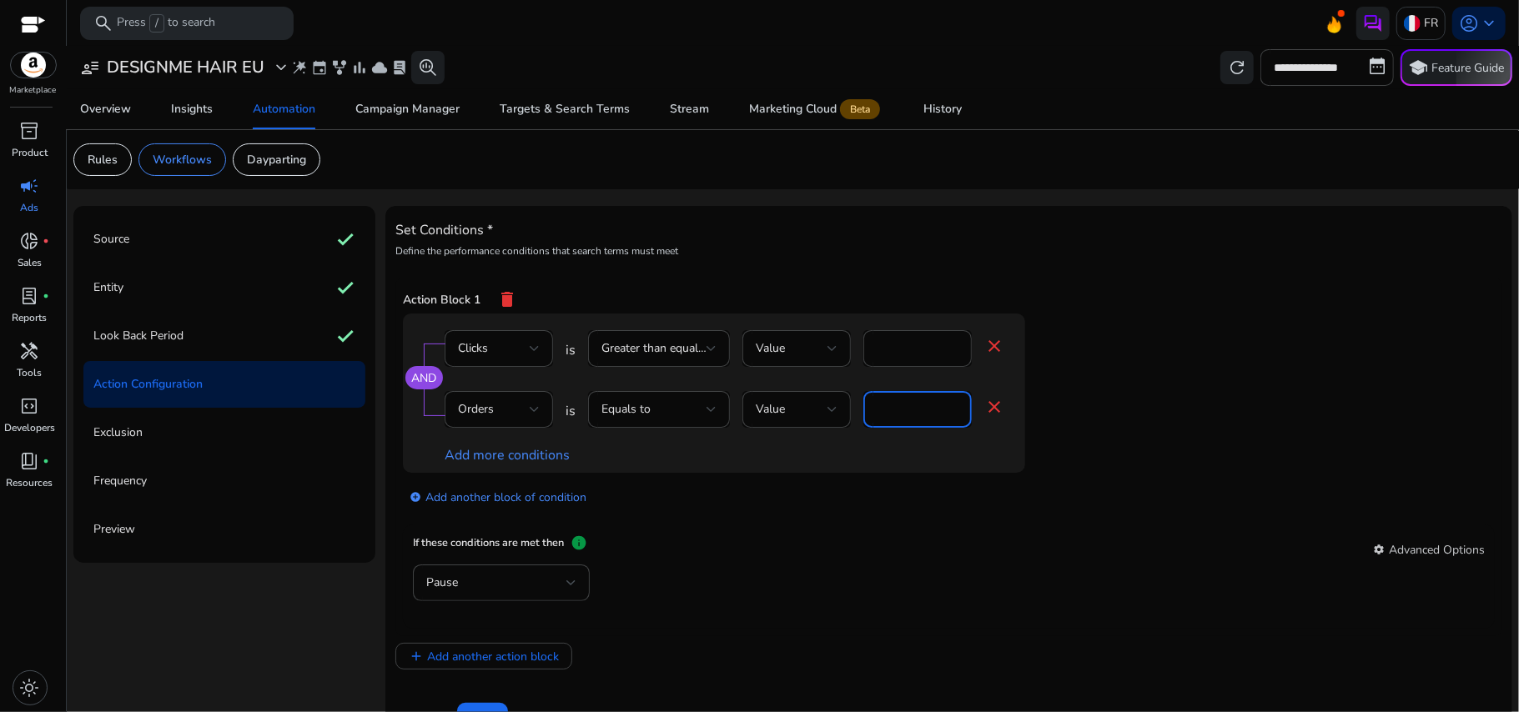
click at [909, 411] on input "*" at bounding box center [918, 409] width 82 height 18
type input "*"
click at [845, 576] on div "Pause" at bounding box center [949, 592] width 1072 height 54
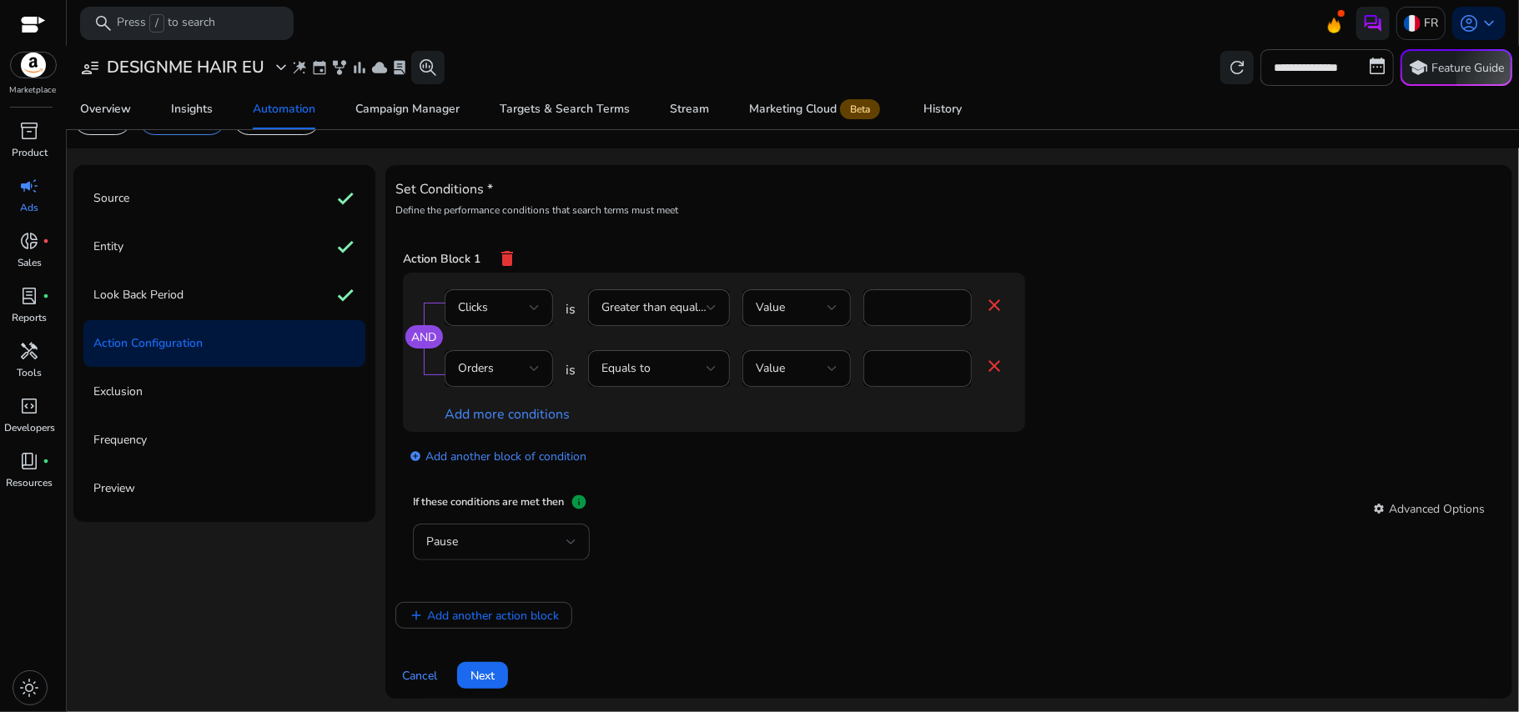
click at [501, 556] on div "Pause" at bounding box center [501, 542] width 150 height 37
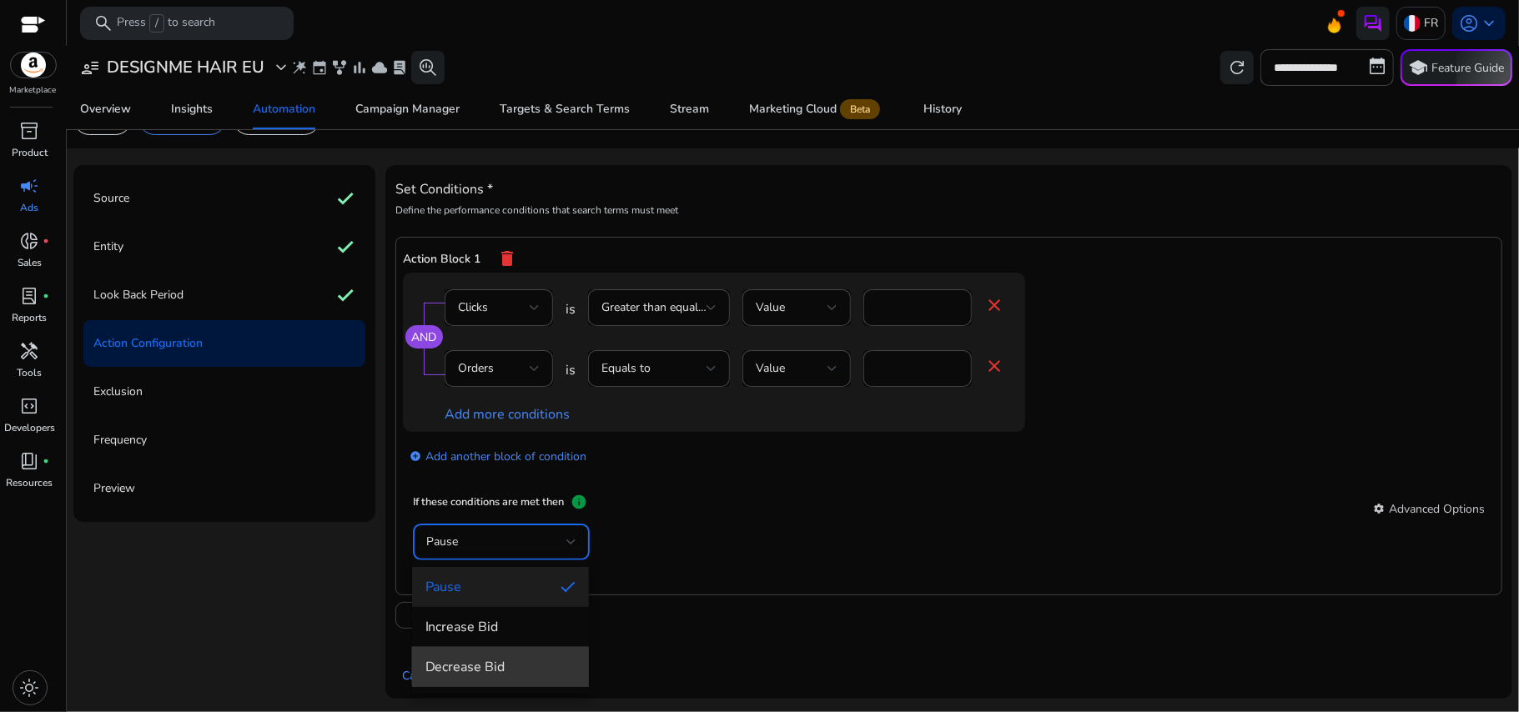
click at [509, 666] on span "Decrease Bid" at bounding box center [500, 667] width 150 height 18
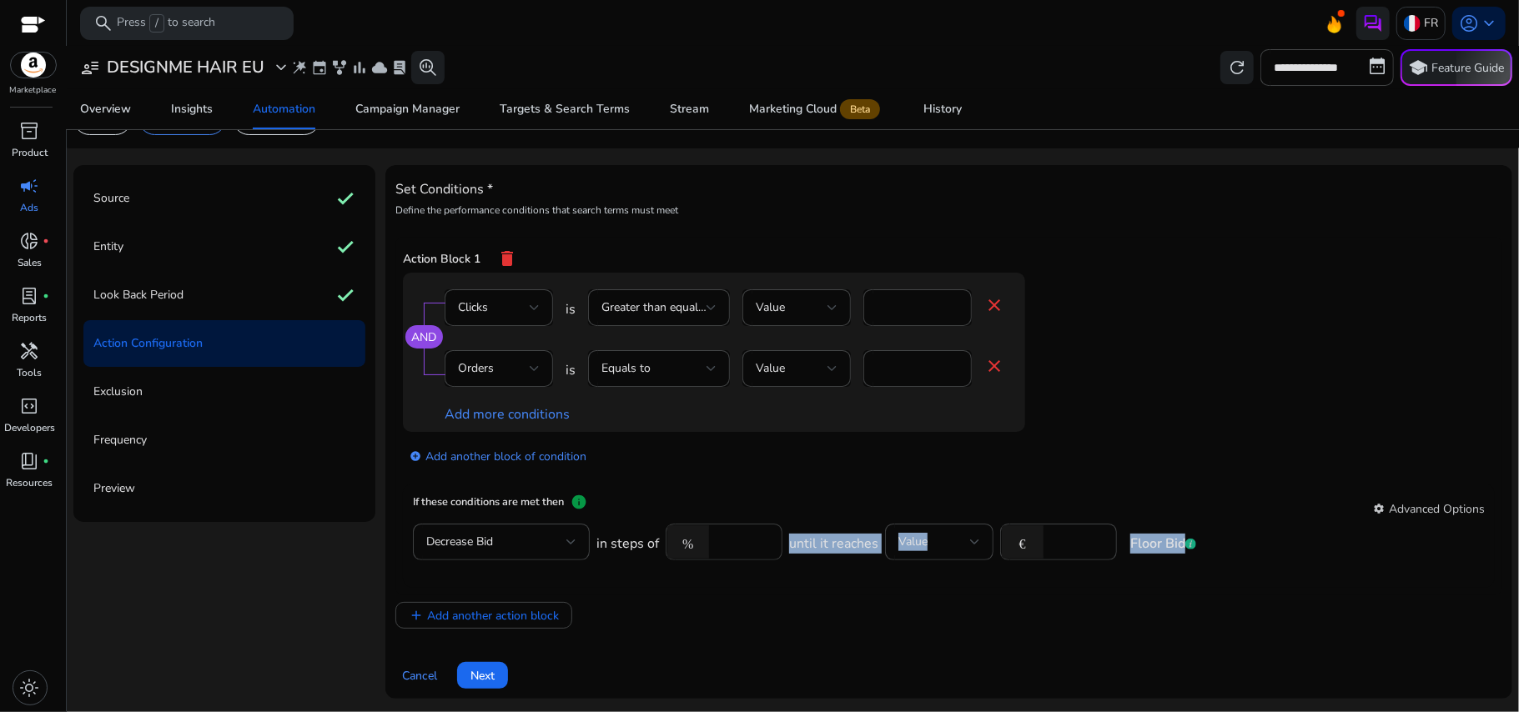
drag, startPoint x: 781, startPoint y: 618, endPoint x: 722, endPoint y: 541, distance: 97.1
click at [722, 541] on div "Action Block 1 delete AND Clicks is Greater than equal to Value * close Orders …" at bounding box center [948, 433] width 1107 height 392
click at [722, 541] on input "****" at bounding box center [743, 542] width 52 height 18
type input "****"
click at [836, 606] on div "add Add another action block" at bounding box center [948, 615] width 1107 height 27
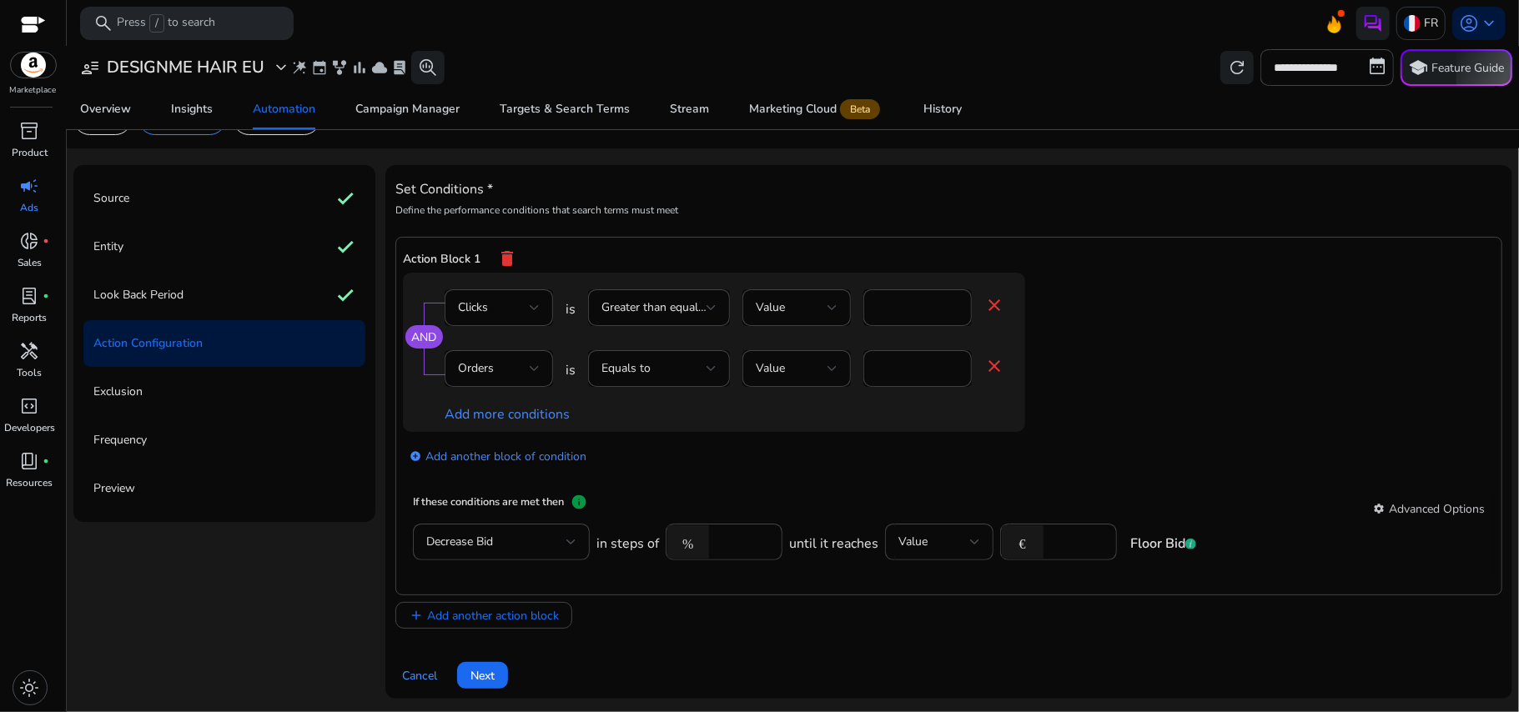
click at [833, 629] on div "add Add another action block" at bounding box center [948, 615] width 1107 height 27
click at [1061, 539] on input "number" at bounding box center [1078, 542] width 52 height 18
click at [1141, 405] on app-ppc-editable-conditions "AND Clicks is Greater than equal to Value * close Orders is Equals to Value * c…" at bounding box center [949, 379] width 1092 height 212
click at [1082, 541] on input "***" at bounding box center [1078, 542] width 52 height 18
type input "***"
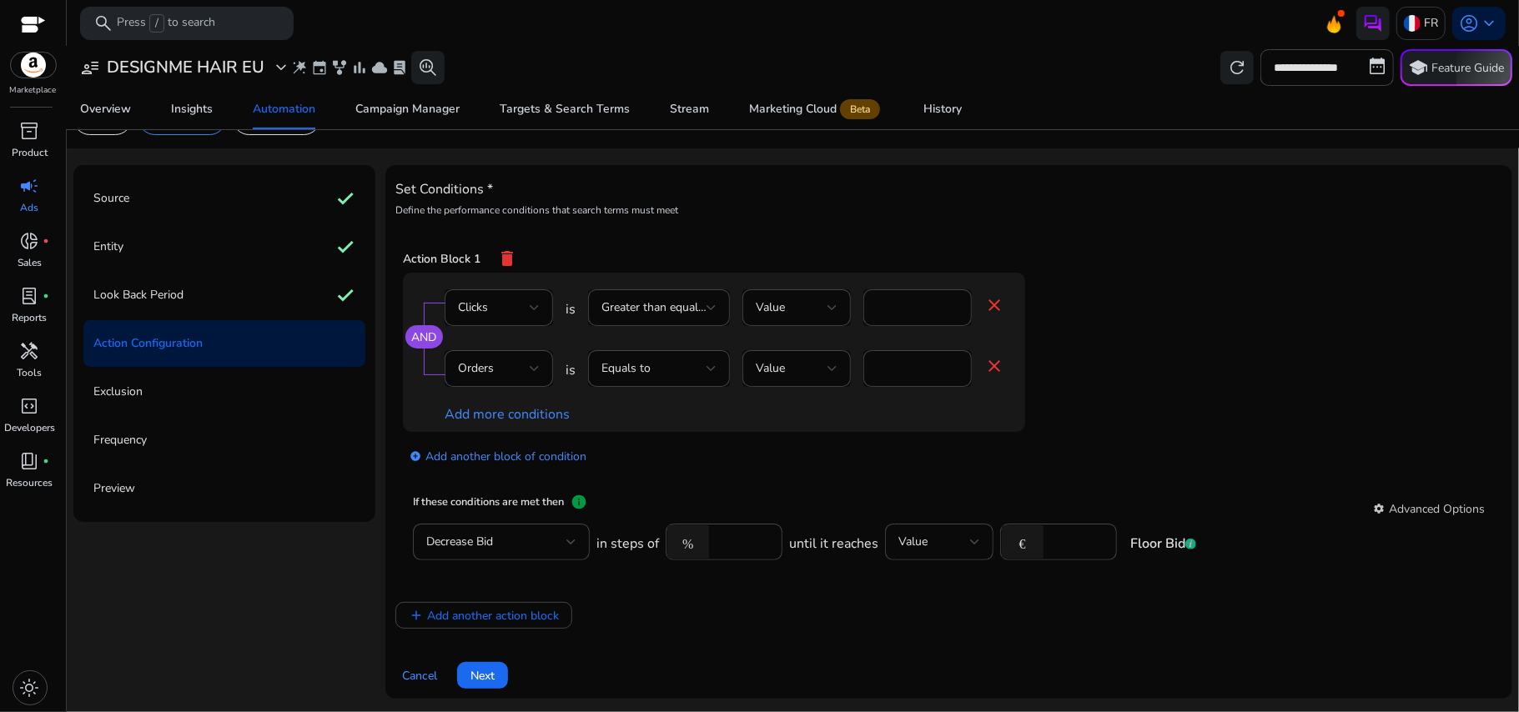
click at [1080, 425] on div "AND Clicks is Greater than equal to Value * close Orders is Equals to Value * c…" at bounding box center [747, 352] width 689 height 159
click at [491, 674] on span "Next" at bounding box center [483, 676] width 24 height 18
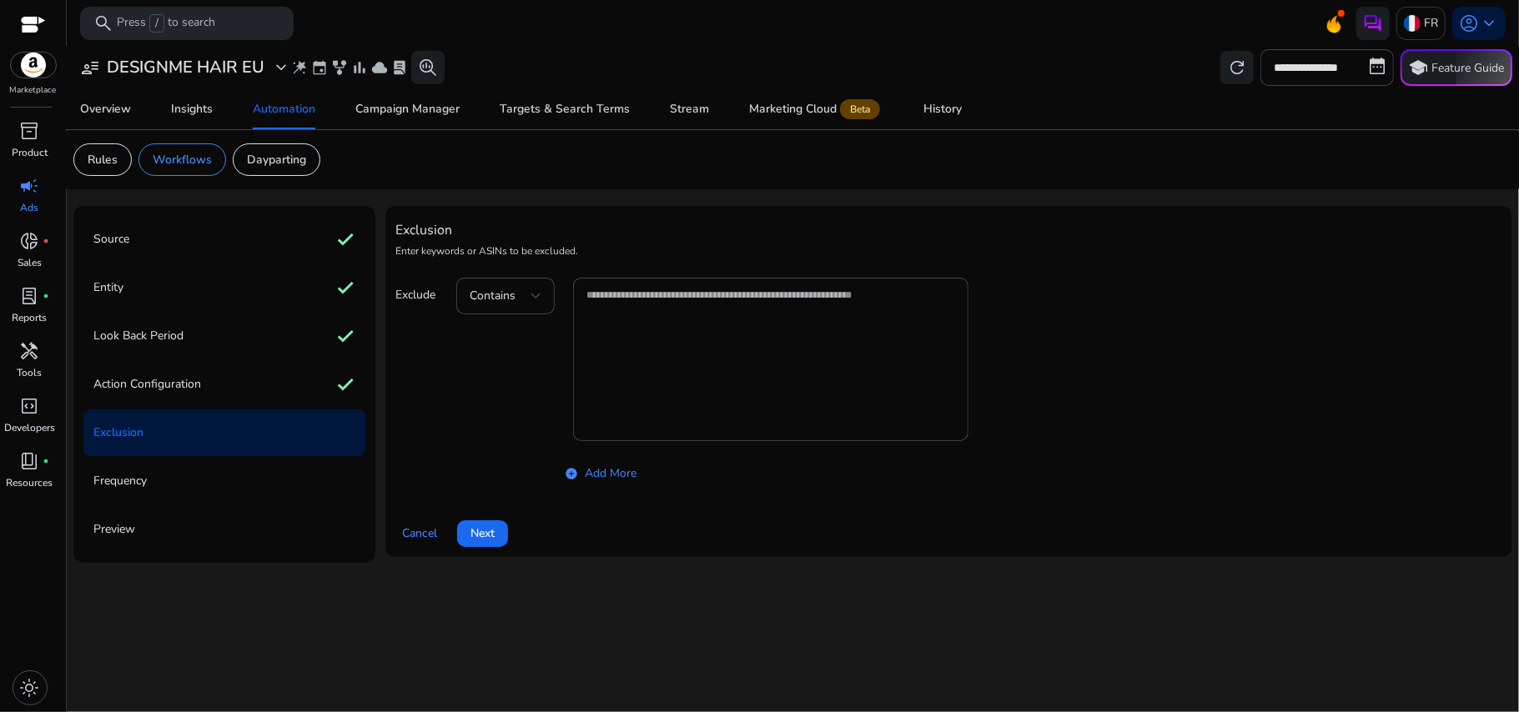
scroll to position [0, 0]
click at [270, 375] on div "Action Configuration check" at bounding box center [224, 384] width 282 height 47
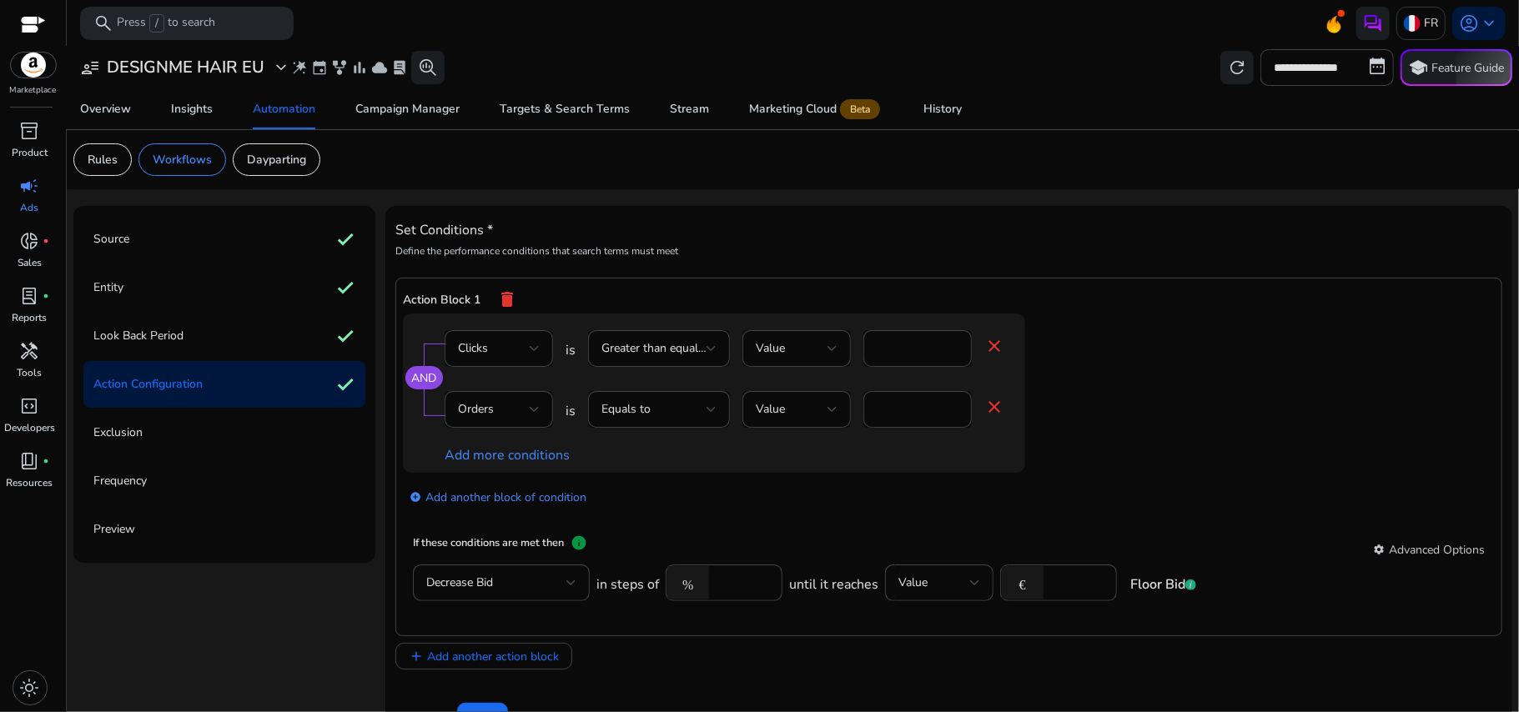
scroll to position [45, 0]
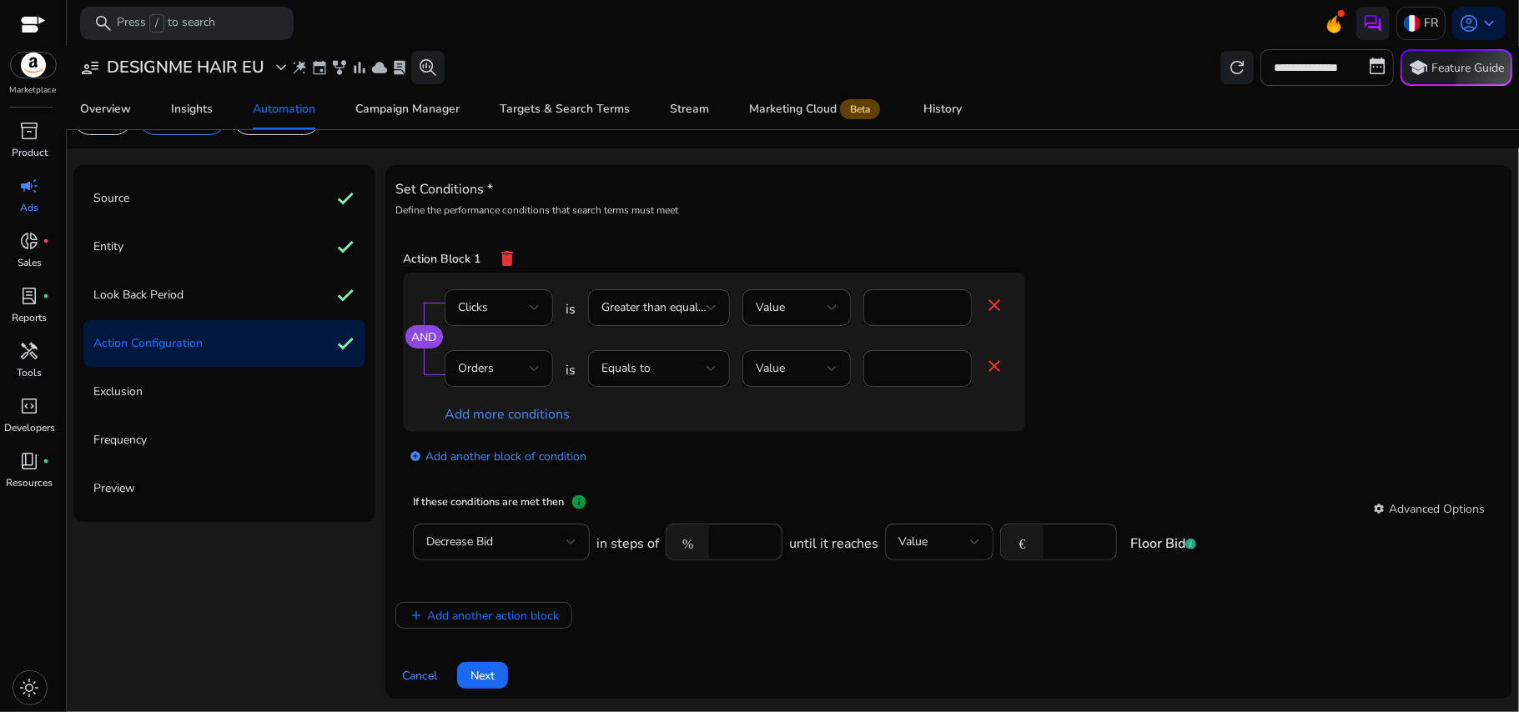
click at [889, 445] on div "add_circle Add another block of condition" at bounding box center [747, 455] width 689 height 47
click at [485, 672] on span "Next" at bounding box center [483, 676] width 24 height 18
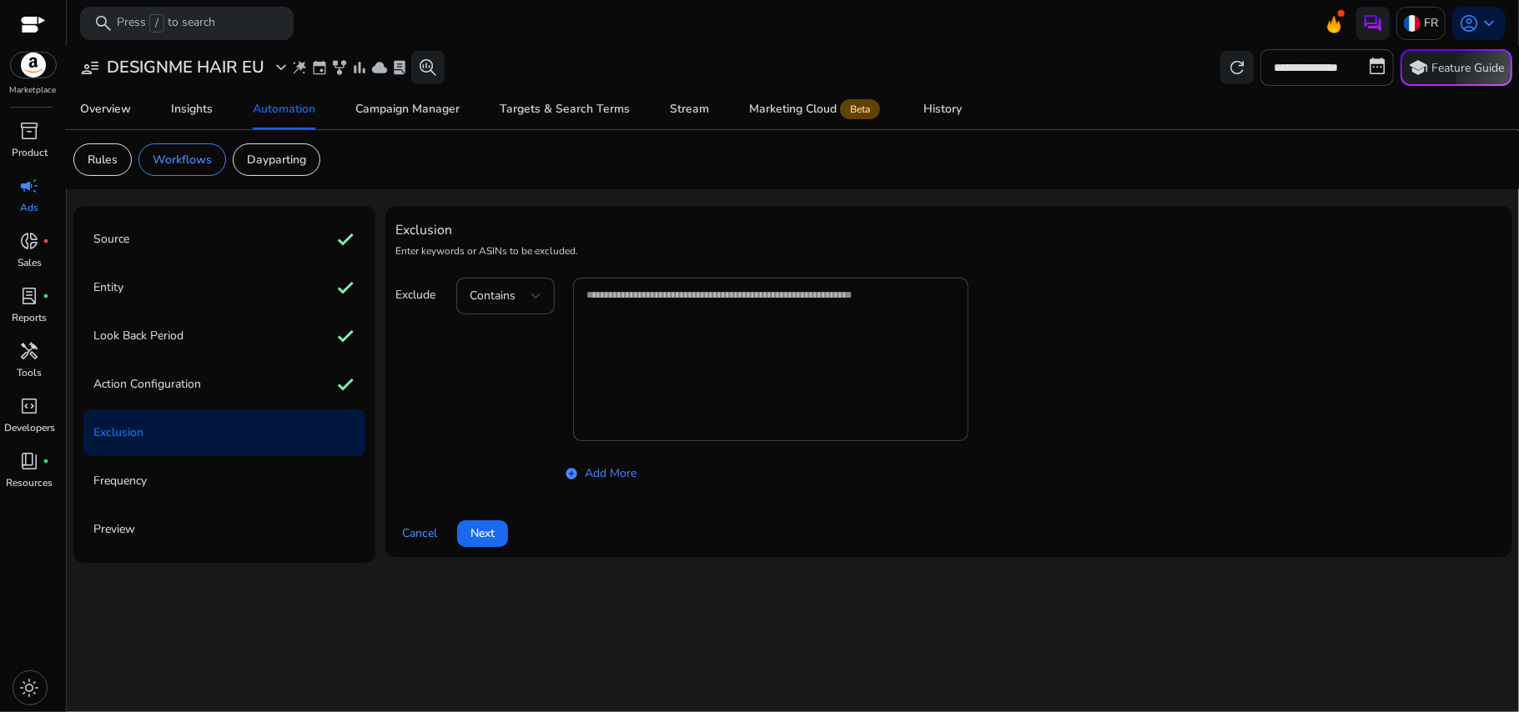
scroll to position [0, 0]
click at [481, 539] on span "Next" at bounding box center [483, 534] width 24 height 18
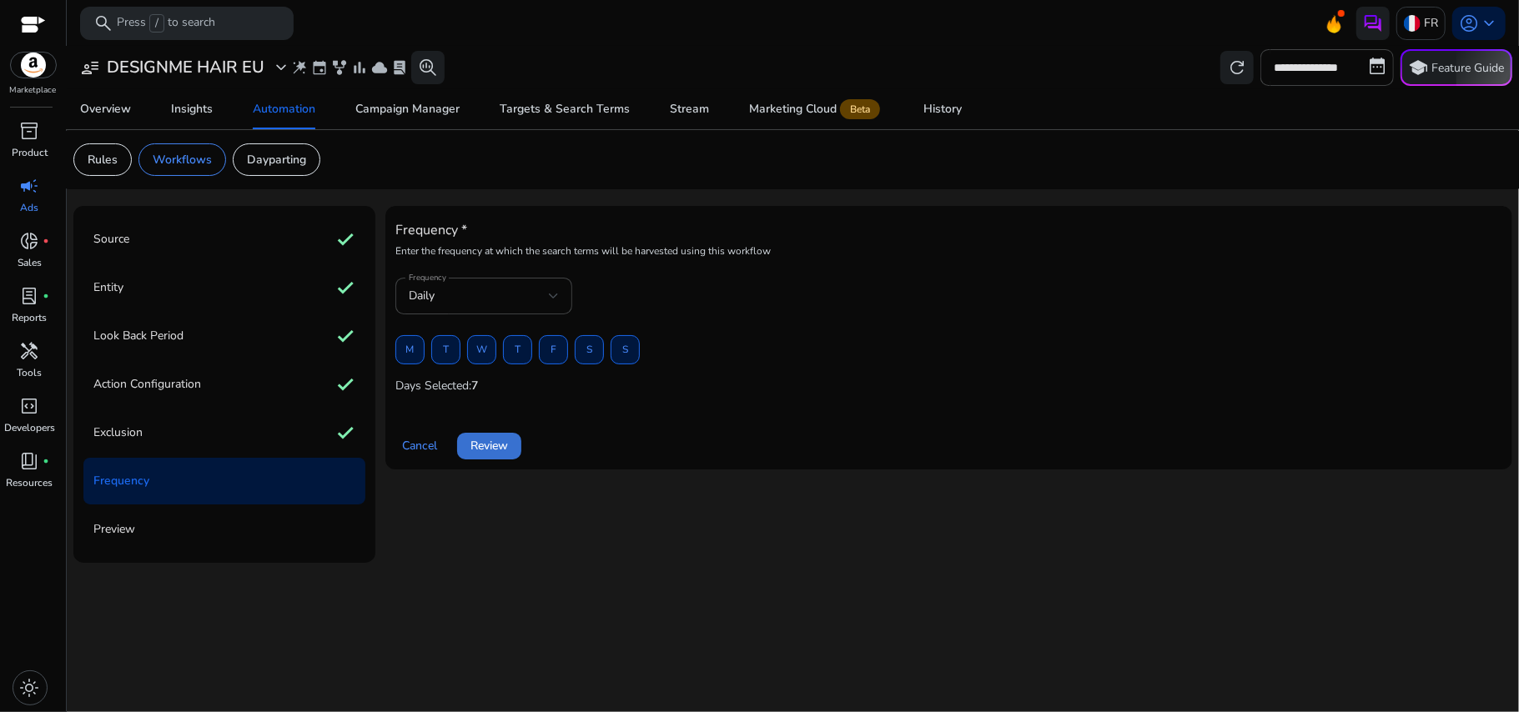
click at [484, 455] on span "Review" at bounding box center [490, 446] width 38 height 18
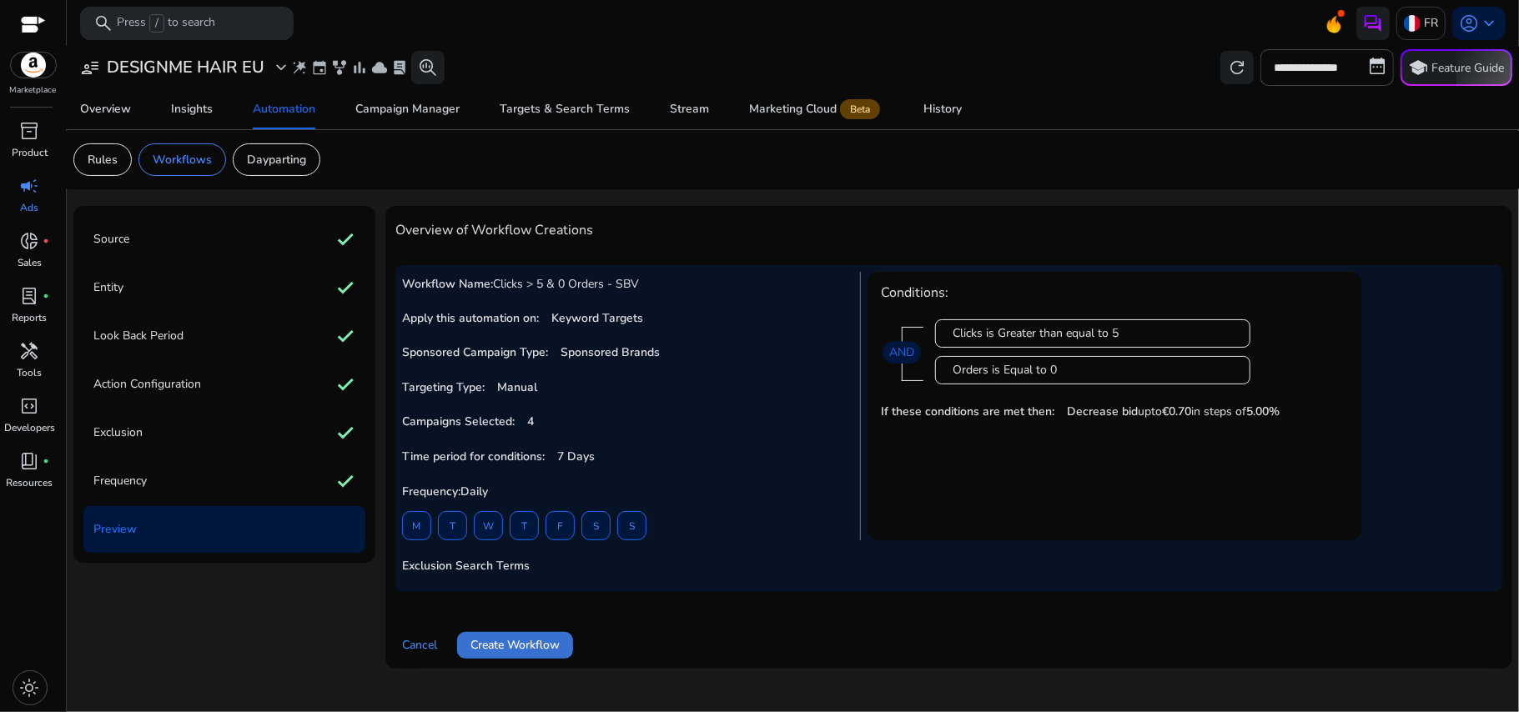
click at [556, 637] on span "Create Workflow" at bounding box center [515, 646] width 89 height 18
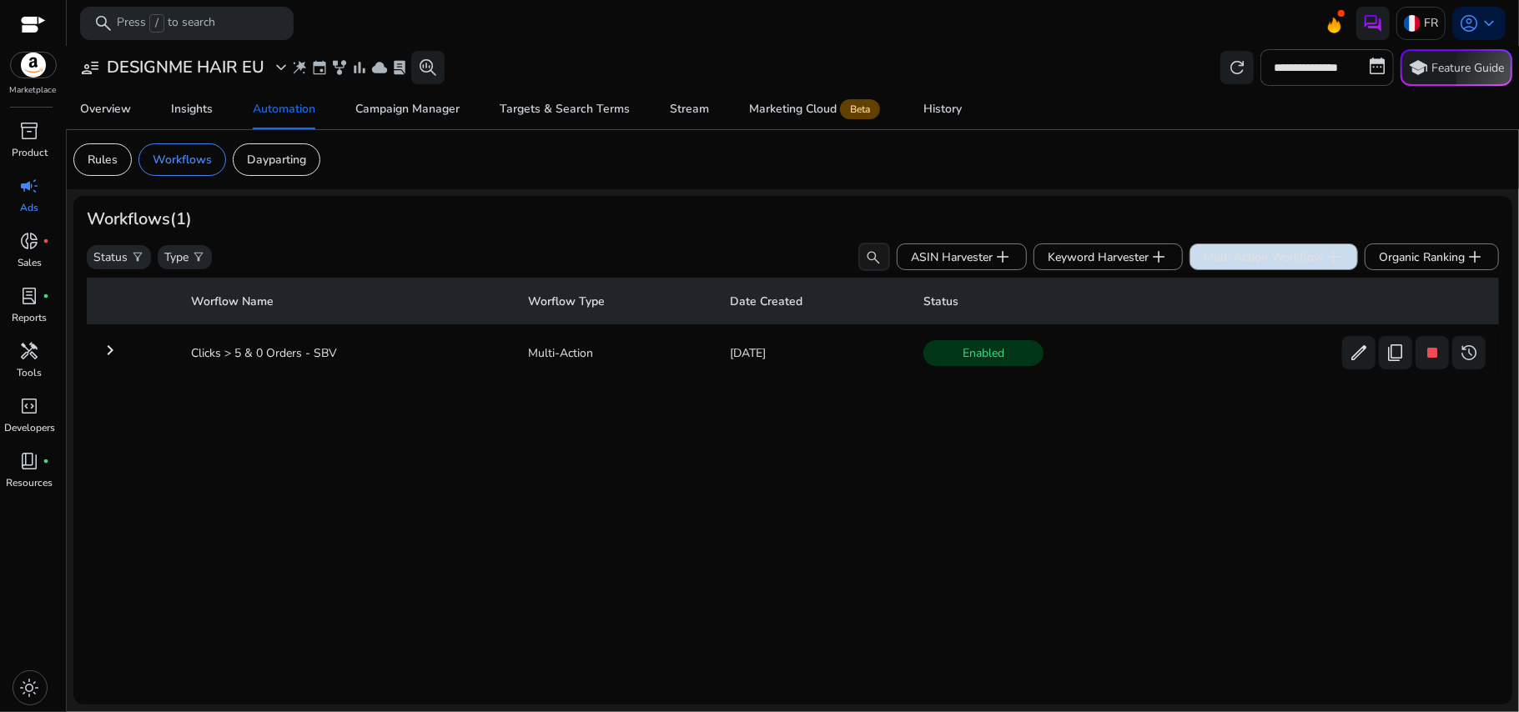
click at [1242, 264] on span "Multi Action Workflow add" at bounding box center [1274, 257] width 140 height 20
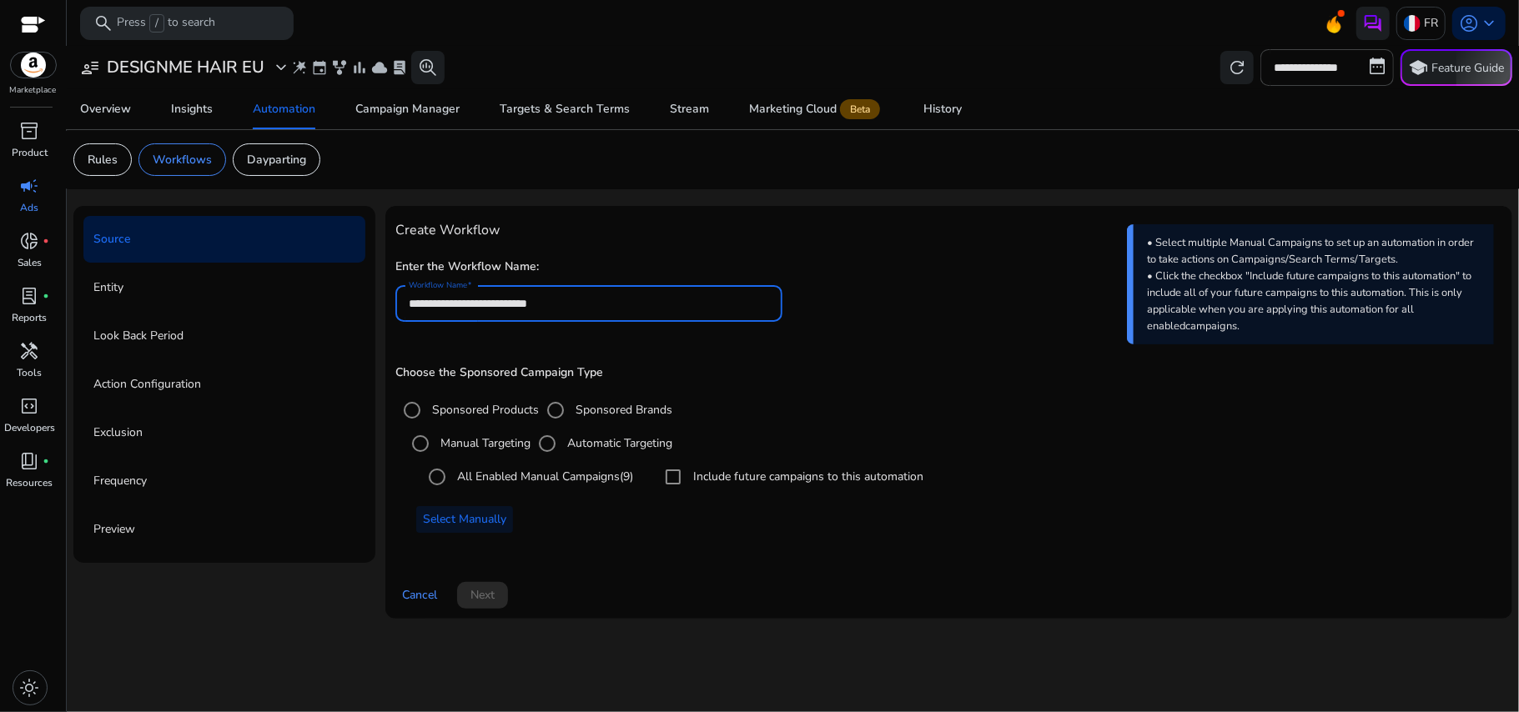
click at [617, 312] on input "**********" at bounding box center [589, 304] width 361 height 18
type input "**********"
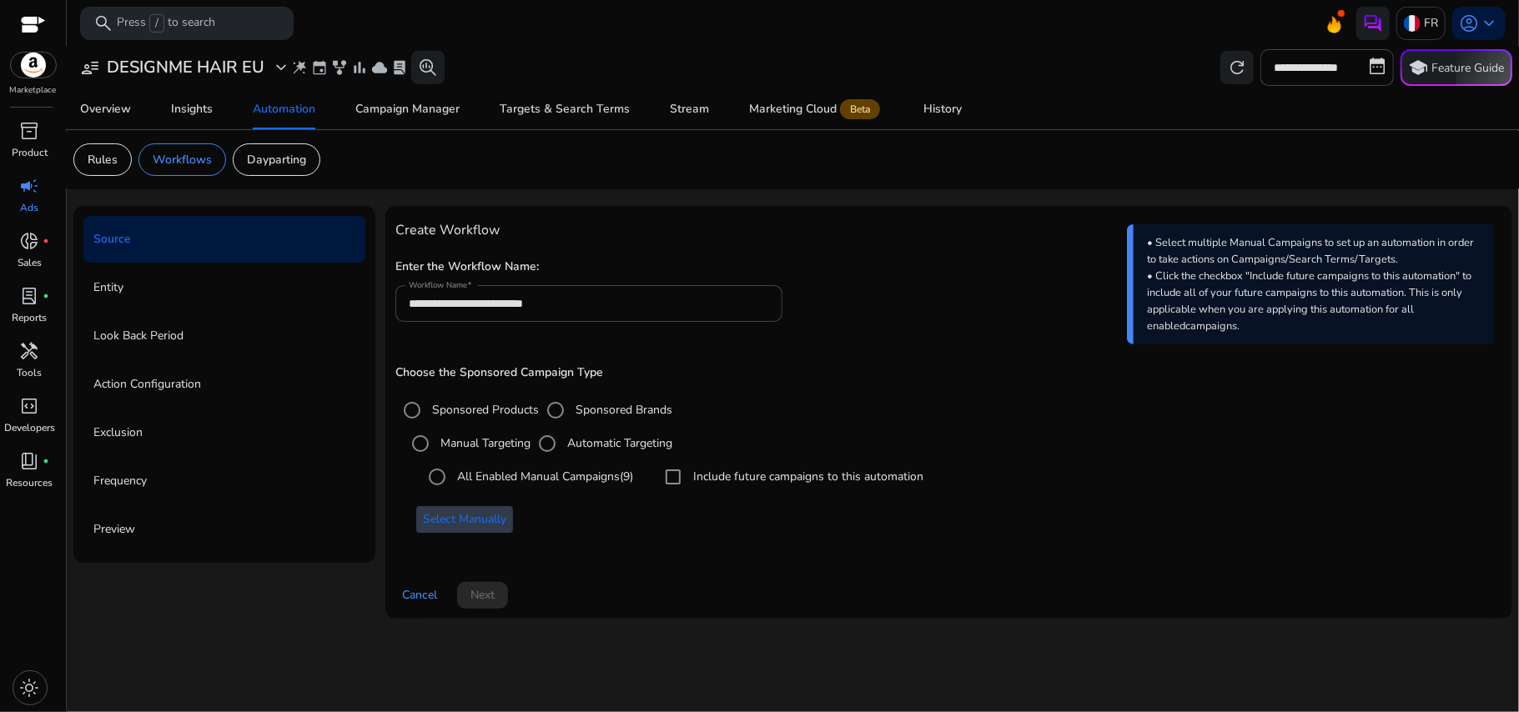
click at [472, 522] on span "Select Manually" at bounding box center [464, 520] width 83 height 18
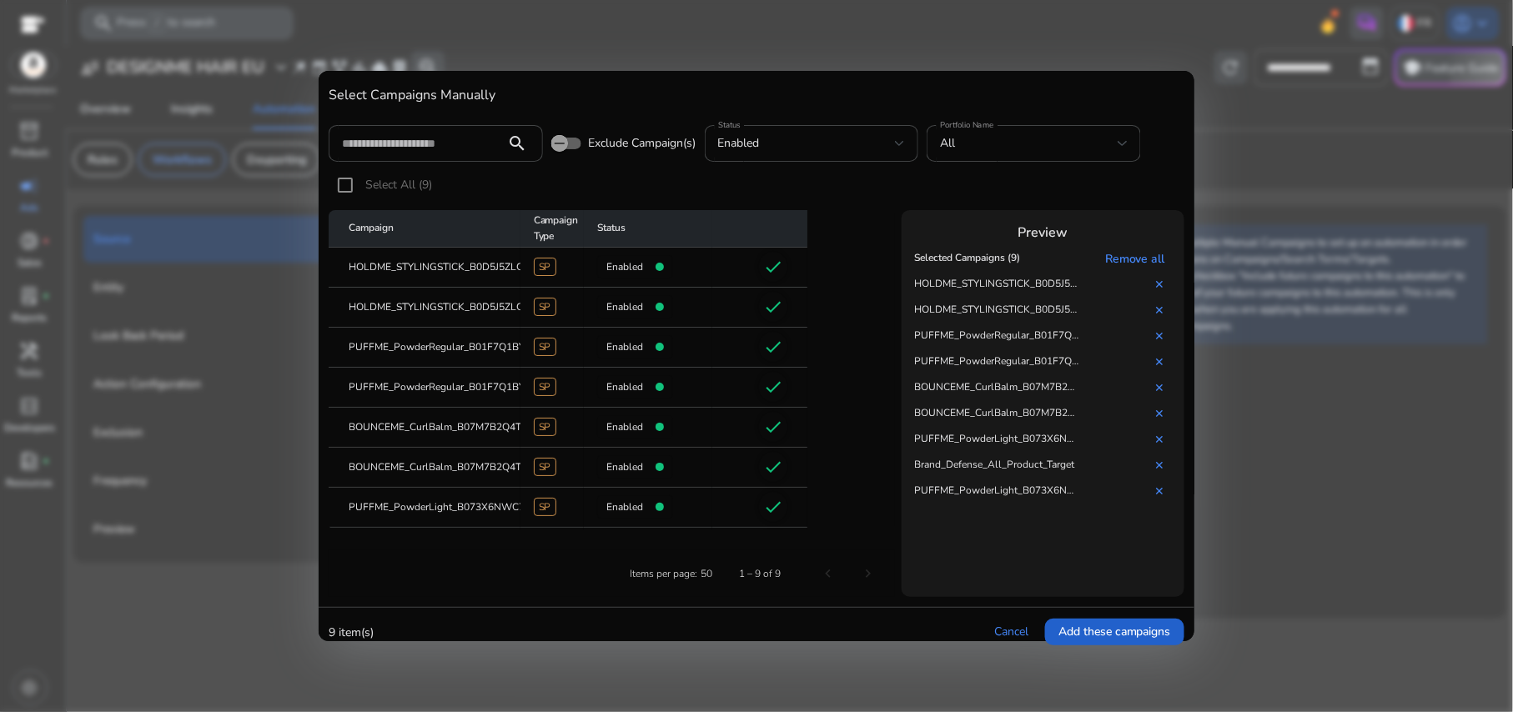
click at [1071, 626] on span "Add these campaigns" at bounding box center [1115, 632] width 113 height 18
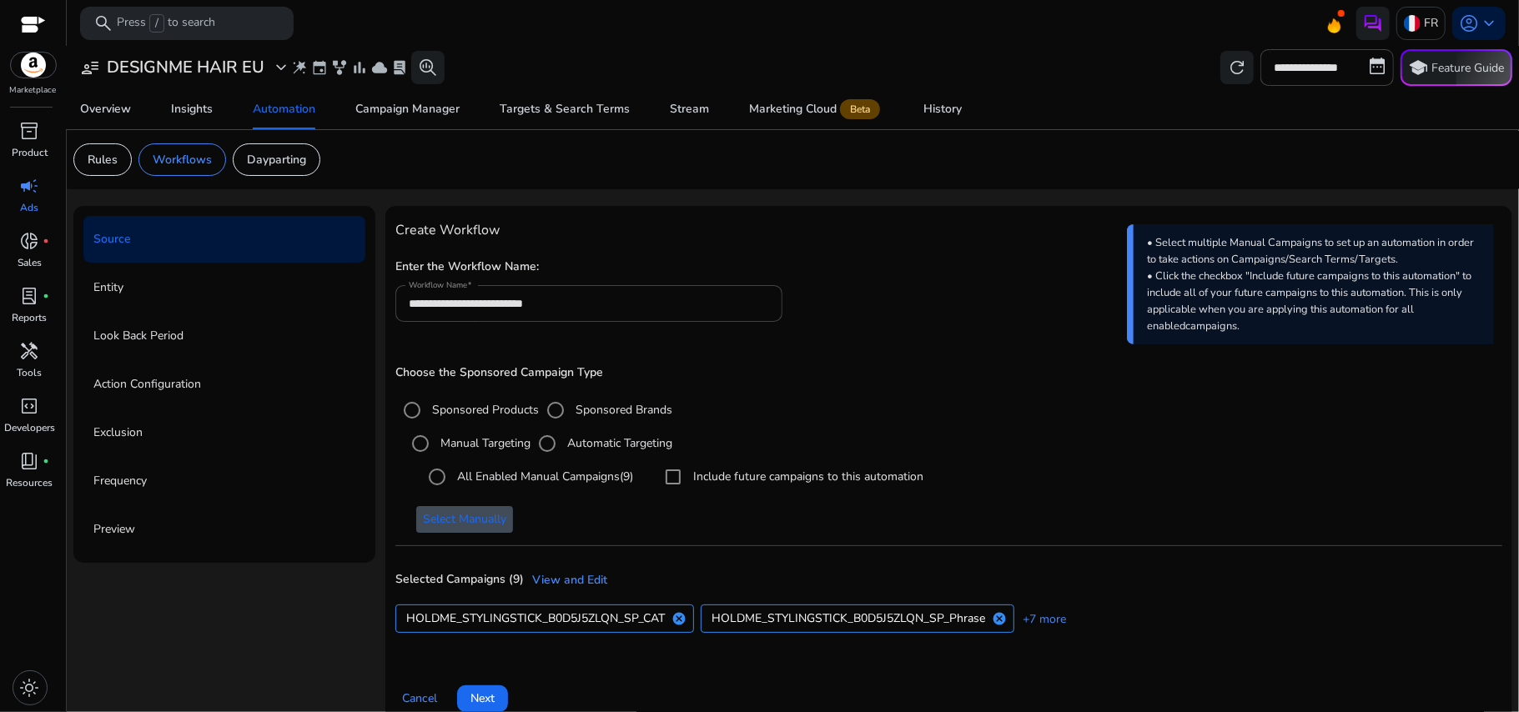
scroll to position [25, 0]
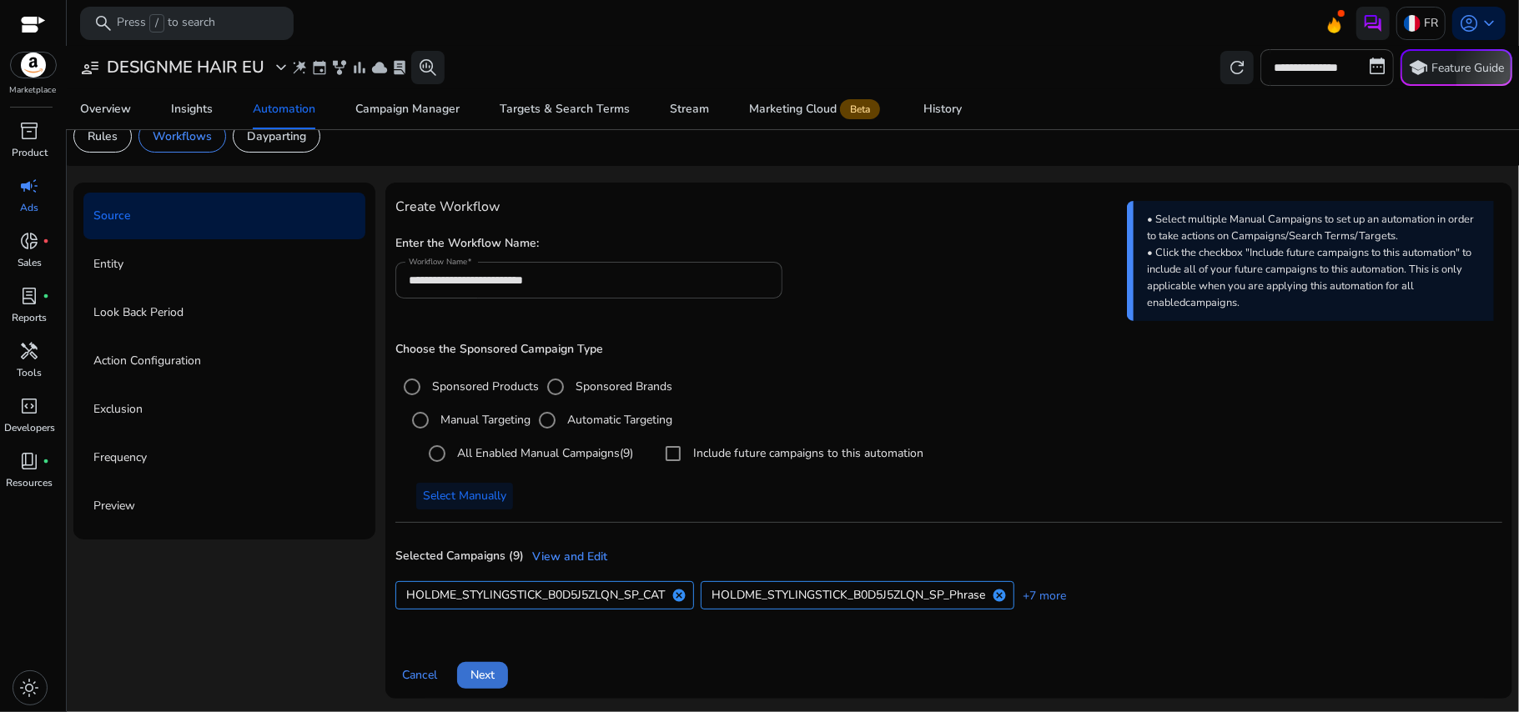
click at [481, 674] on span "Next" at bounding box center [483, 676] width 24 height 18
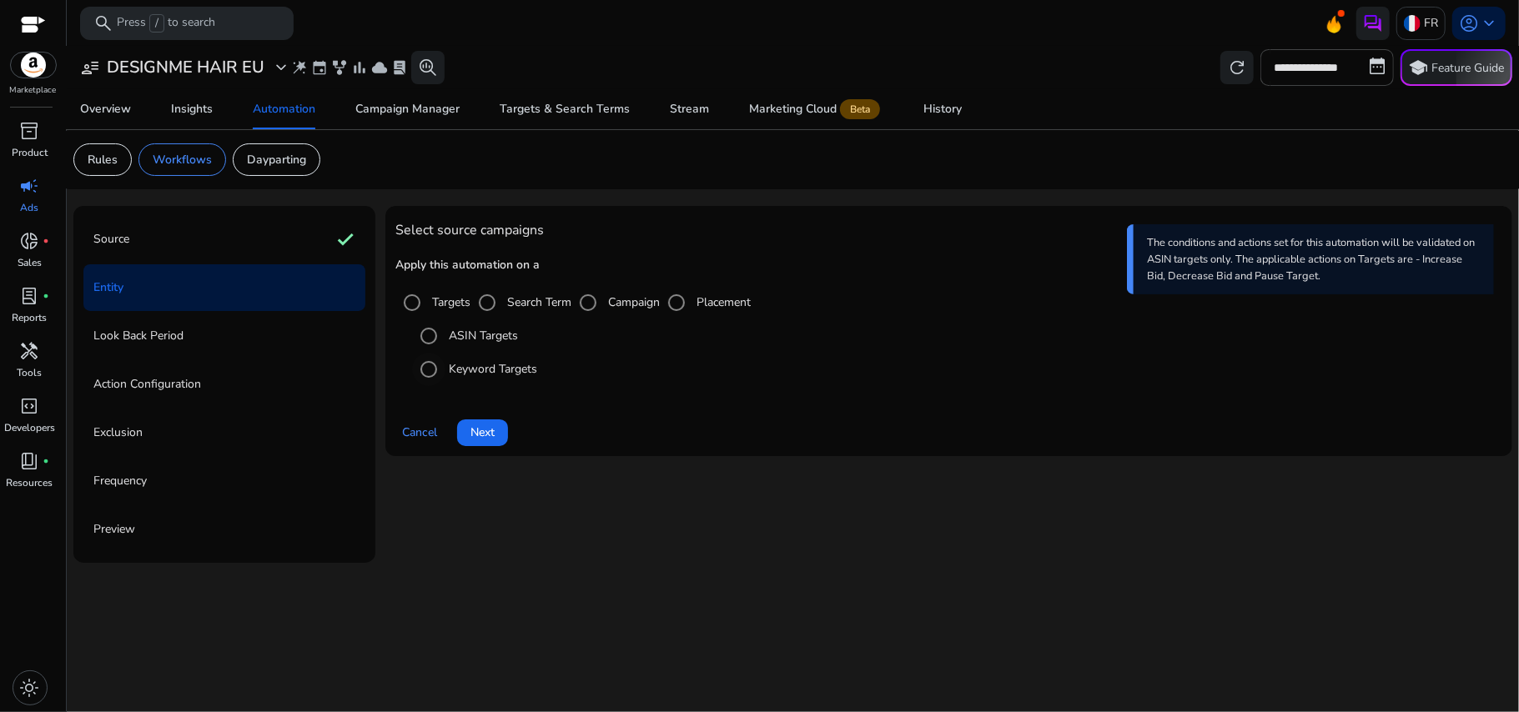
click at [456, 365] on label "Keyword Targets" at bounding box center [492, 369] width 92 height 18
click at [477, 429] on span "Next" at bounding box center [483, 433] width 24 height 18
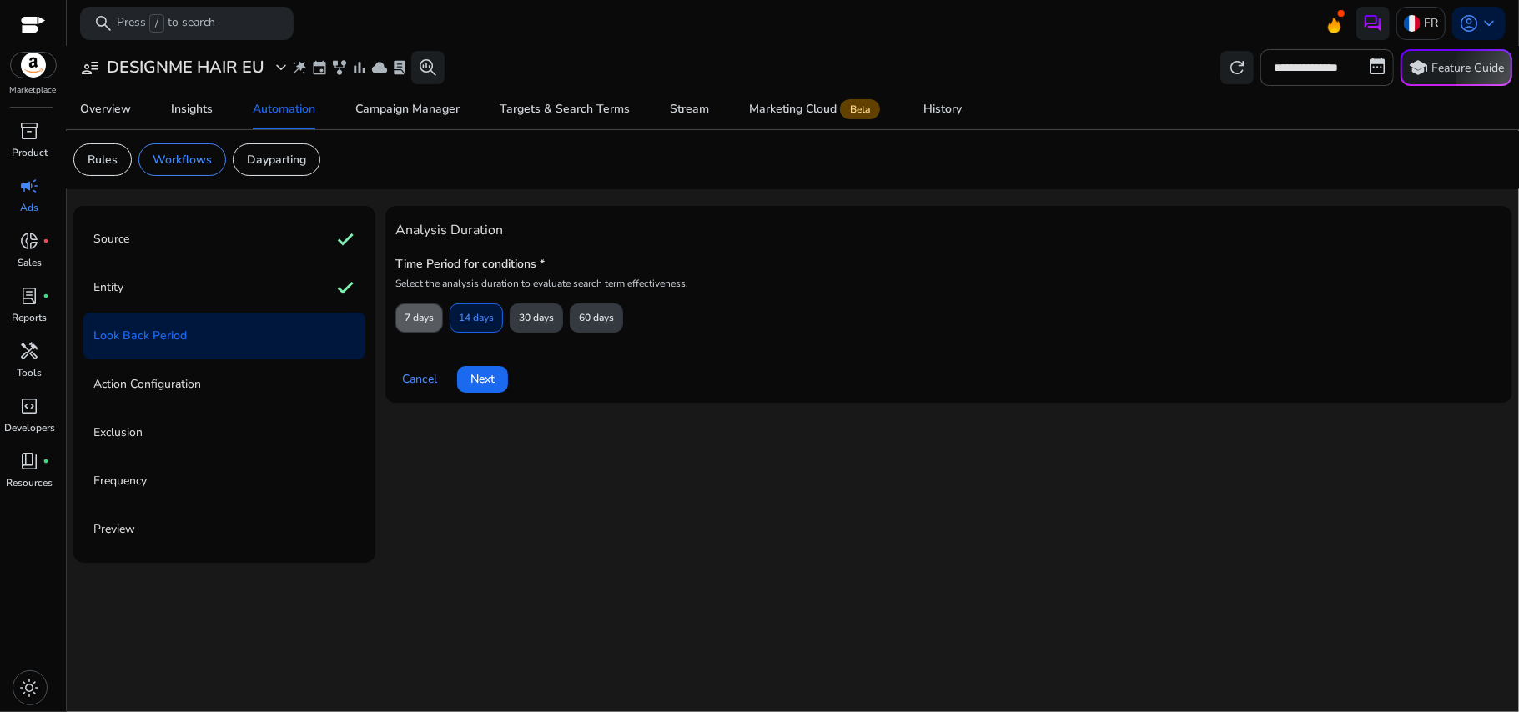
click at [415, 319] on span "7 days" at bounding box center [419, 318] width 29 height 29
click at [469, 375] on span at bounding box center [482, 380] width 51 height 40
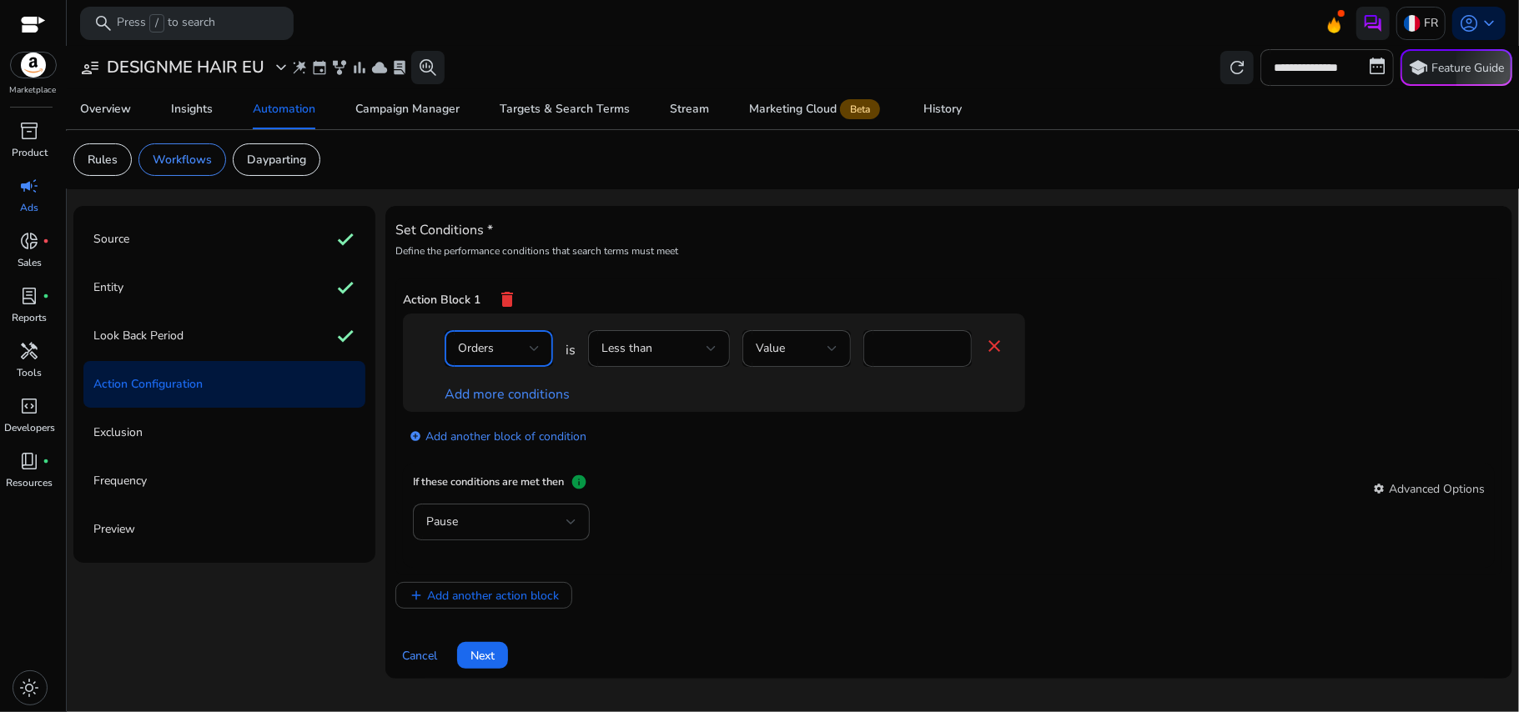
click at [512, 359] on div "Orders" at bounding box center [499, 349] width 82 height 20
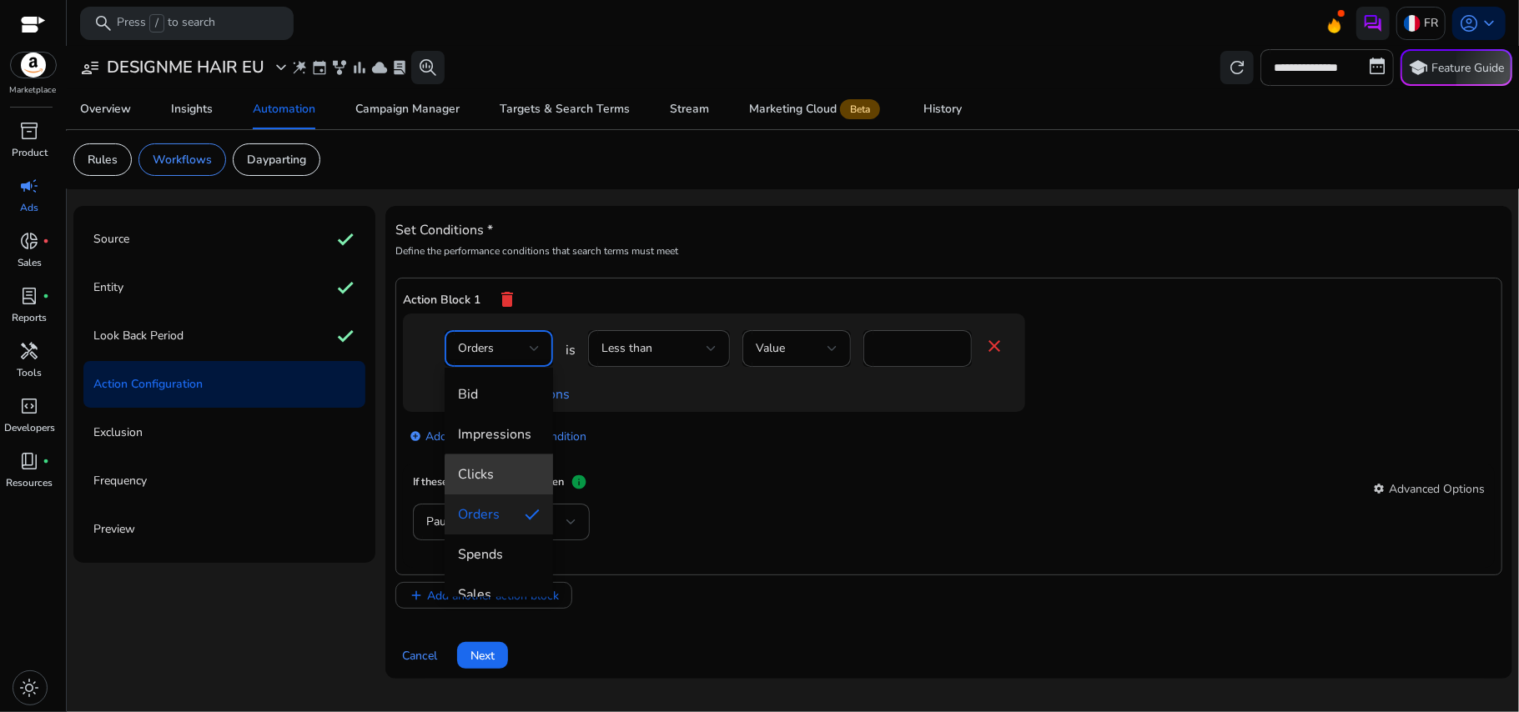
click at [515, 478] on span "Clicks" at bounding box center [499, 475] width 82 height 18
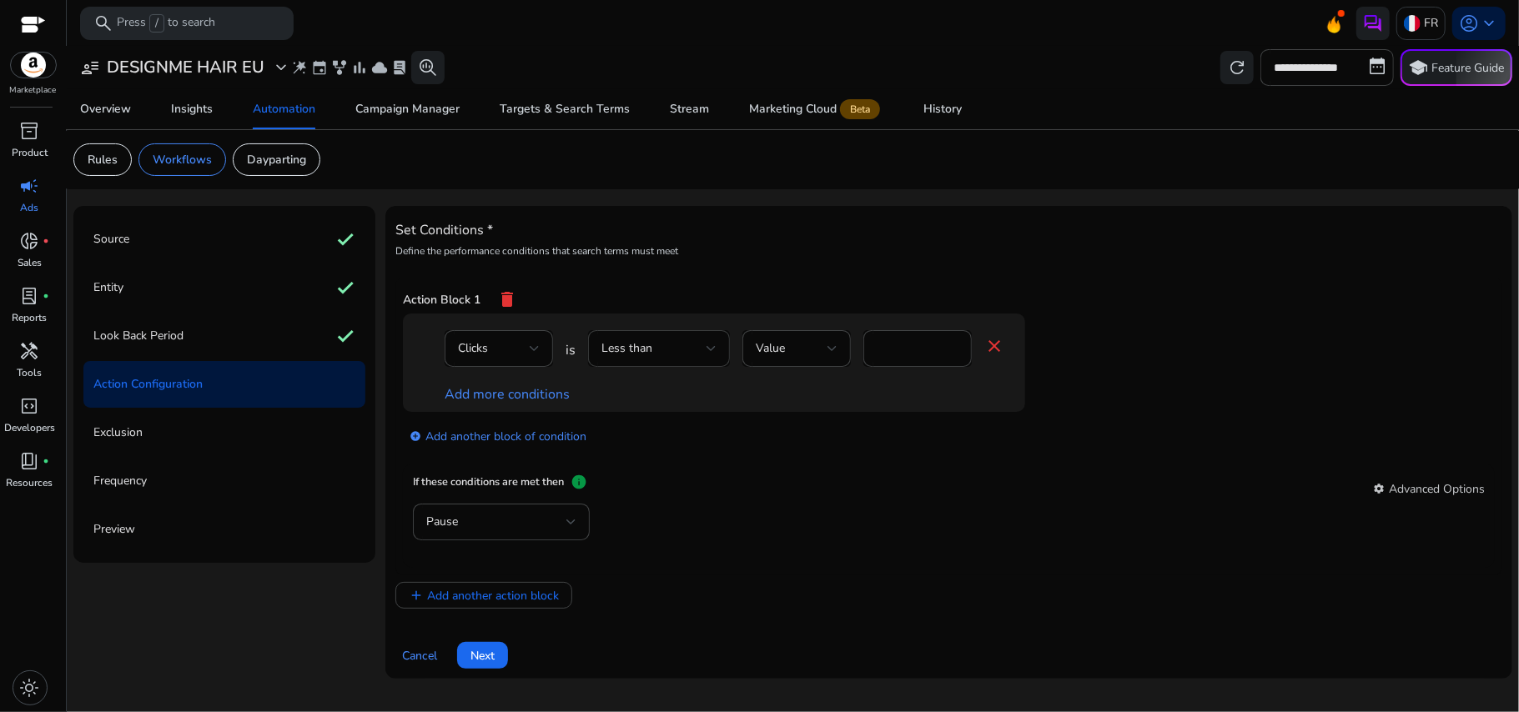
click at [672, 360] on div "Less than" at bounding box center [659, 348] width 115 height 37
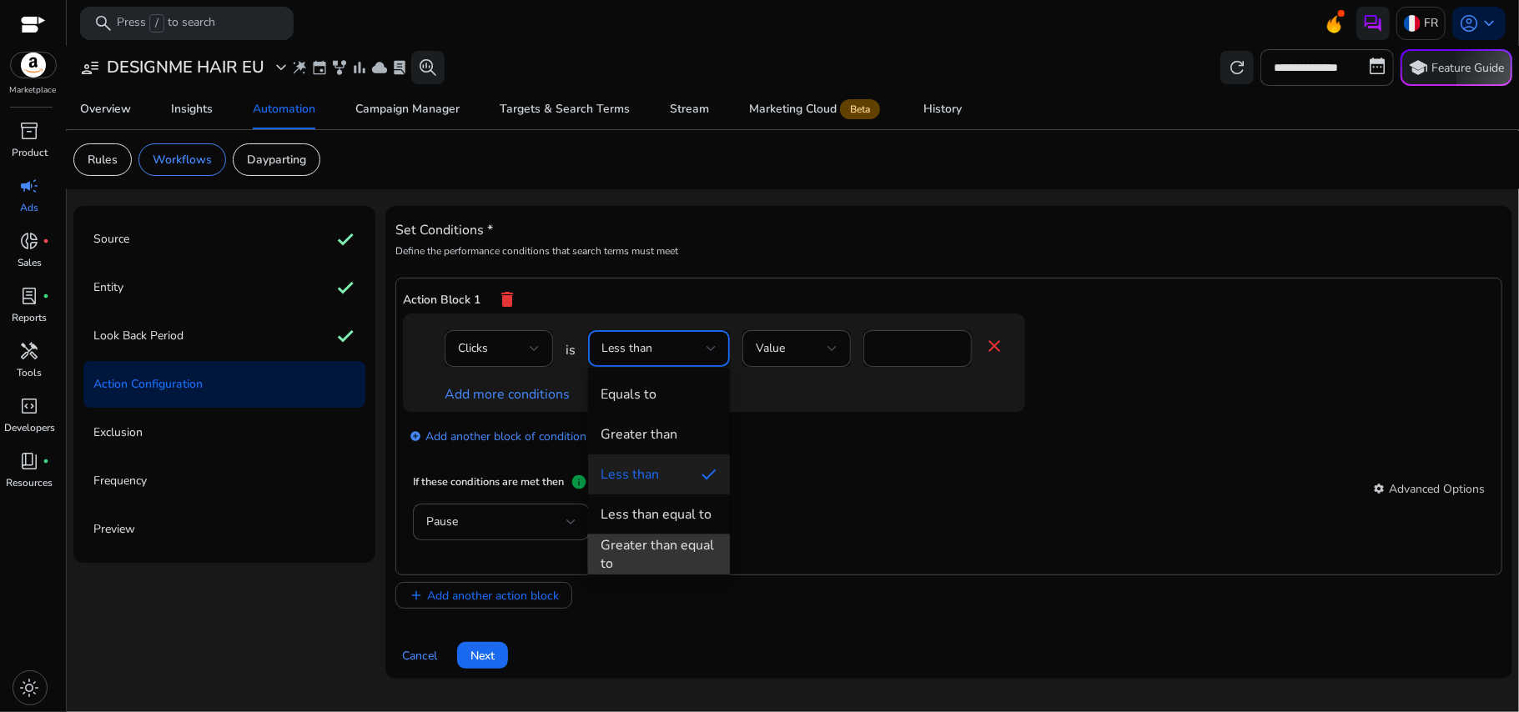
click at [701, 545] on div "Greater than equal to" at bounding box center [659, 554] width 115 height 37
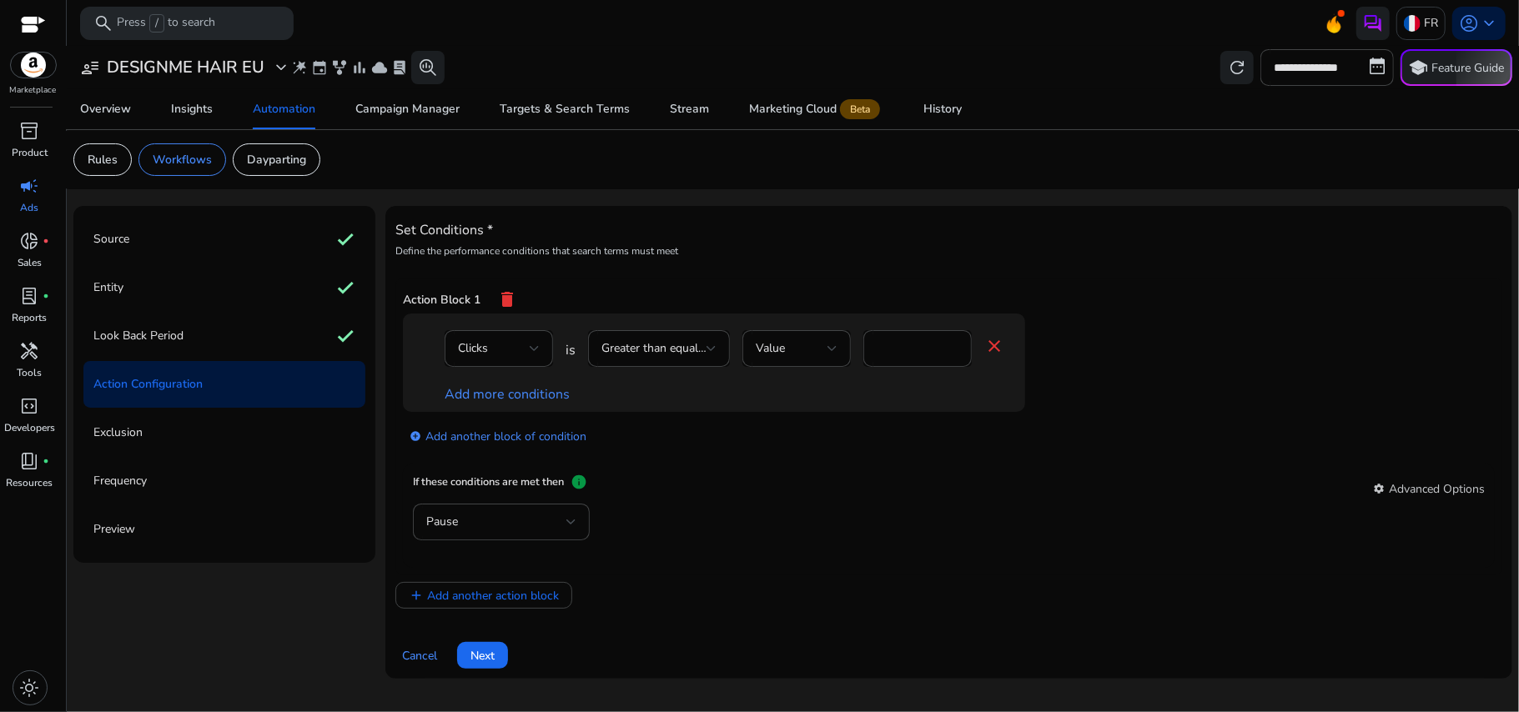
click at [844, 461] on app-ppc-editable-conditions "Clicks is Greater than equal to Value * close Add more conditions add_circle Ad…" at bounding box center [949, 389] width 1092 height 151
click at [526, 391] on link "Add more conditions" at bounding box center [507, 394] width 125 height 18
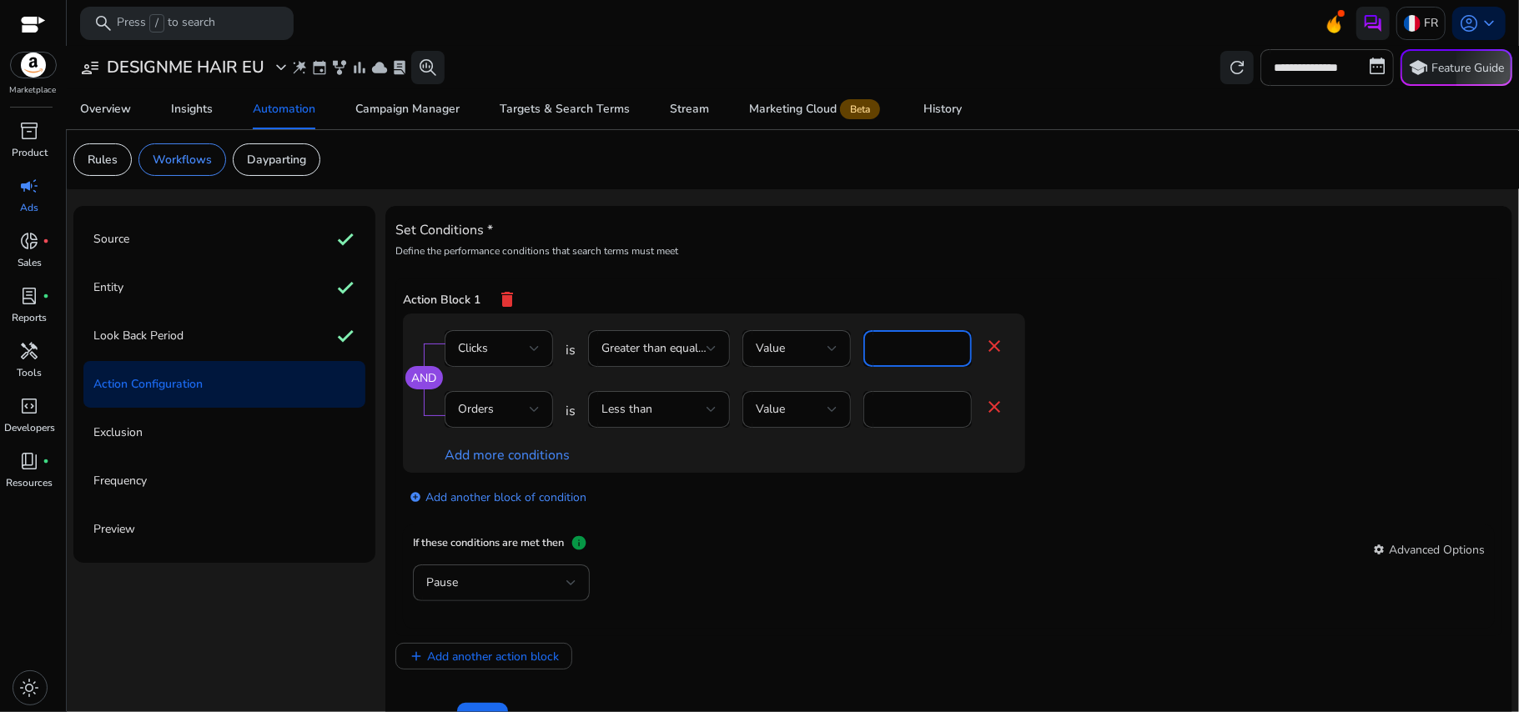
click at [892, 352] on input "*" at bounding box center [918, 349] width 82 height 18
type input "*"
click at [908, 274] on div "Set Conditions * Define the performance conditions that search terms must meet …" at bounding box center [948, 443] width 1107 height 454
click at [894, 407] on input "*" at bounding box center [918, 409] width 82 height 18
type input "*"
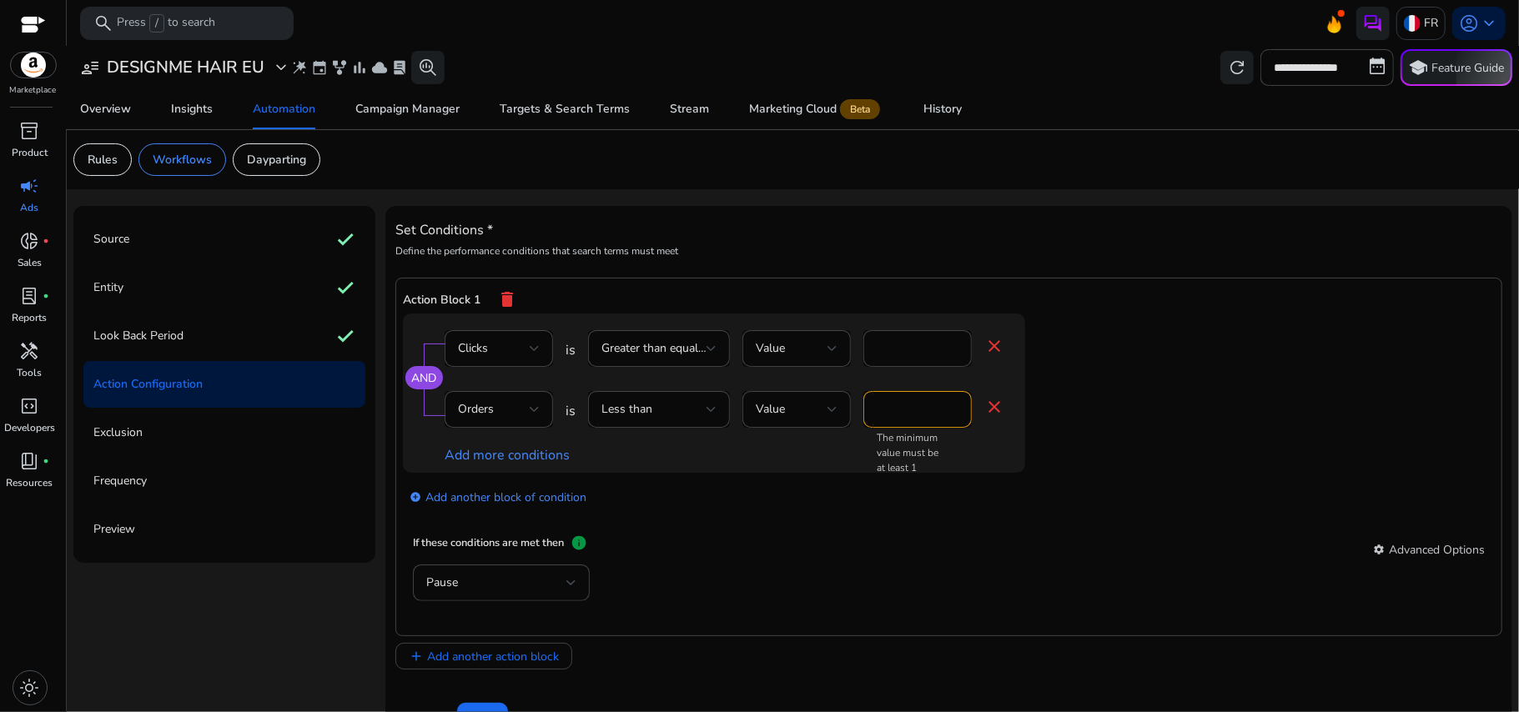
click at [986, 227] on h4 "Set Conditions *" at bounding box center [948, 231] width 1107 height 16
click at [821, 555] on div "If these conditions are met then info settings Advanced Options" at bounding box center [949, 550] width 1072 height 30
click at [689, 400] on div "Less than" at bounding box center [659, 409] width 115 height 37
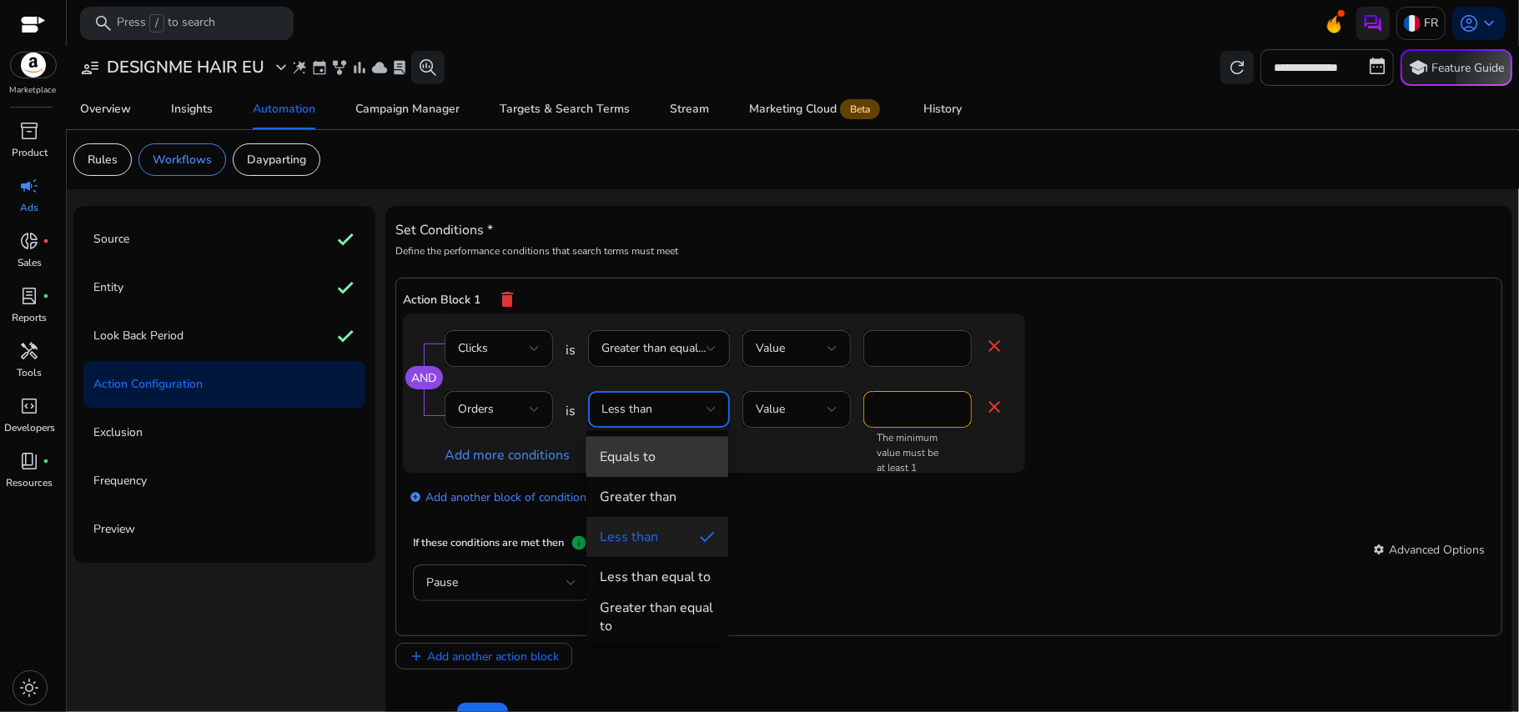
click at [664, 456] on span "Equals to" at bounding box center [657, 457] width 115 height 18
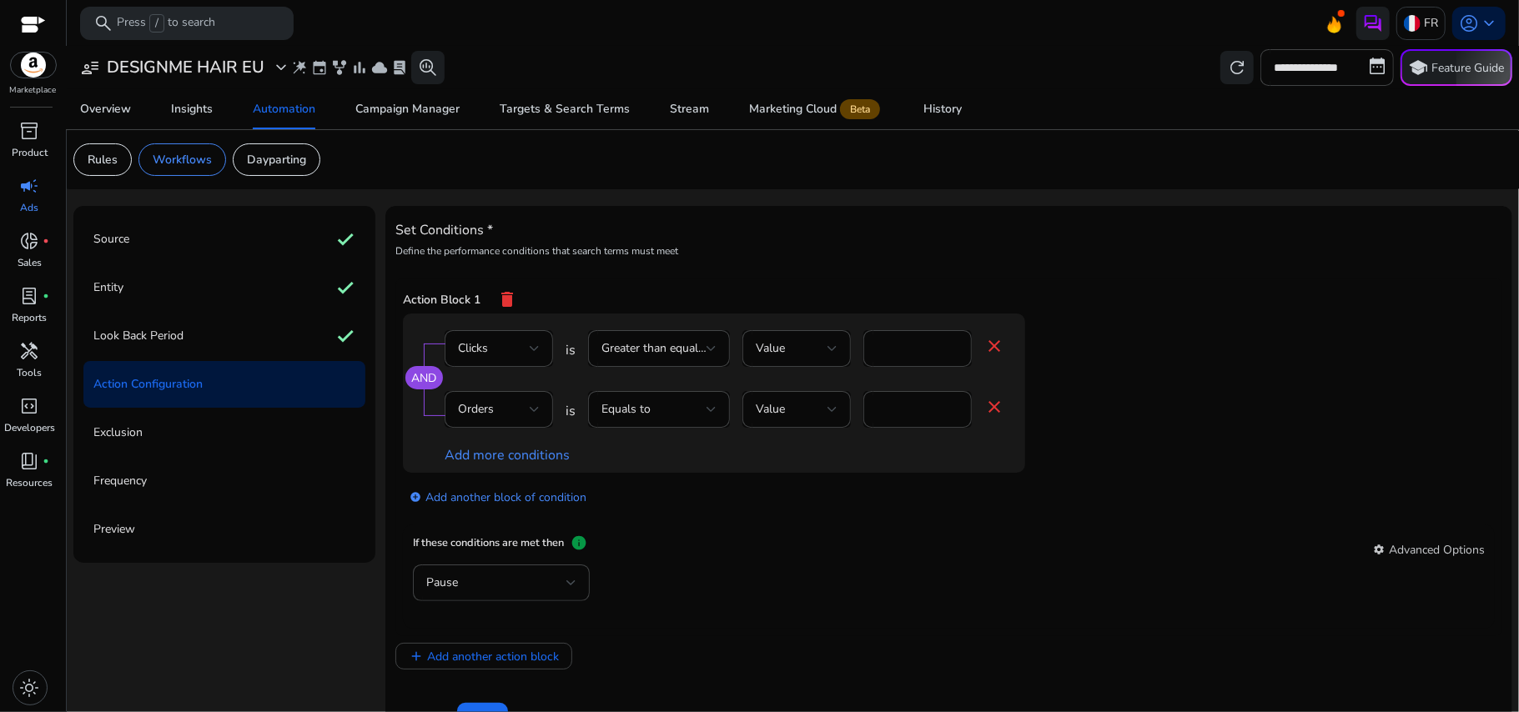
click at [774, 535] on mat-card "If these conditions are met then info settings Advanced Options Pause" at bounding box center [949, 577] width 1092 height 104
click at [185, 239] on div "Source check" at bounding box center [224, 239] width 282 height 47
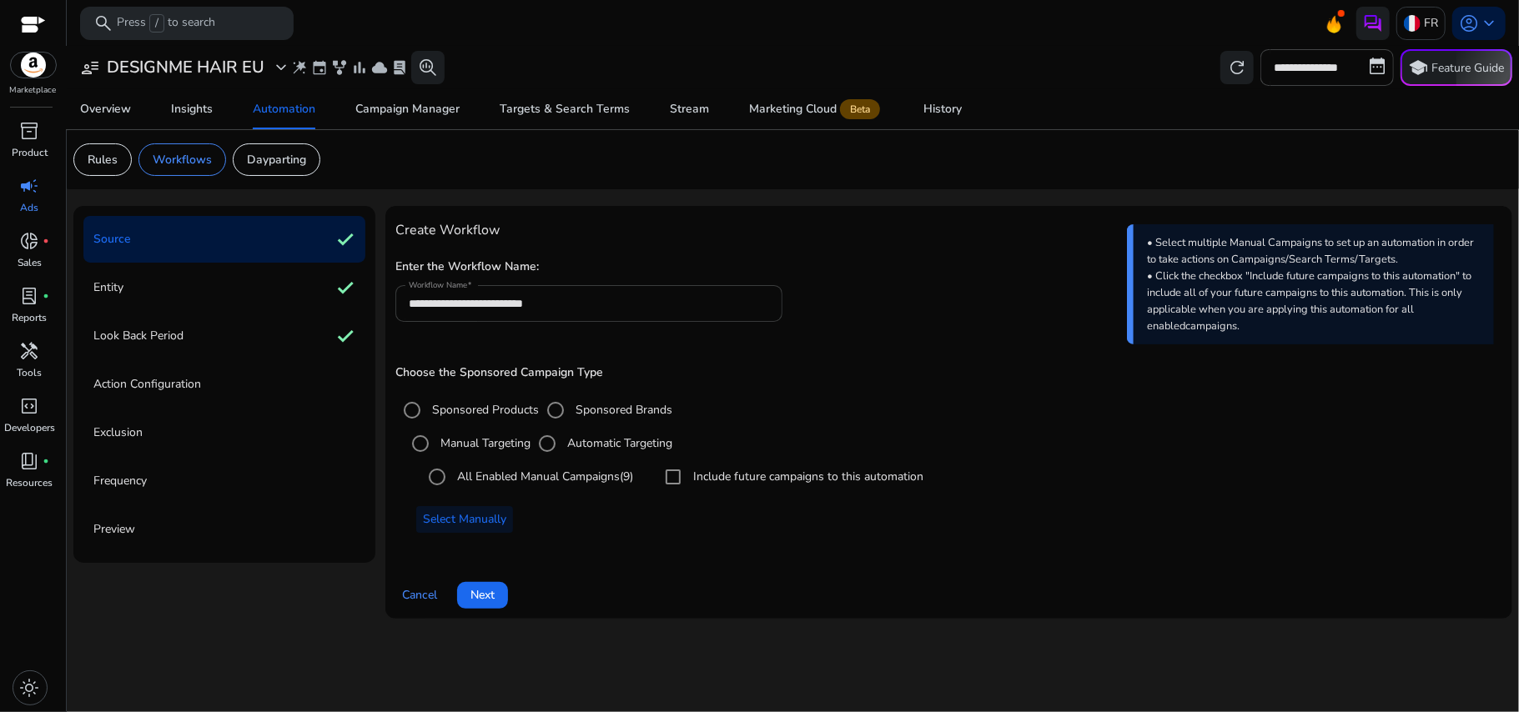
click at [452, 304] on input "**********" at bounding box center [589, 304] width 361 height 18
type input "**********"
click at [789, 237] on h4 "Create Workflow" at bounding box center [948, 231] width 1107 height 16
click at [489, 601] on span "Next" at bounding box center [483, 596] width 24 height 18
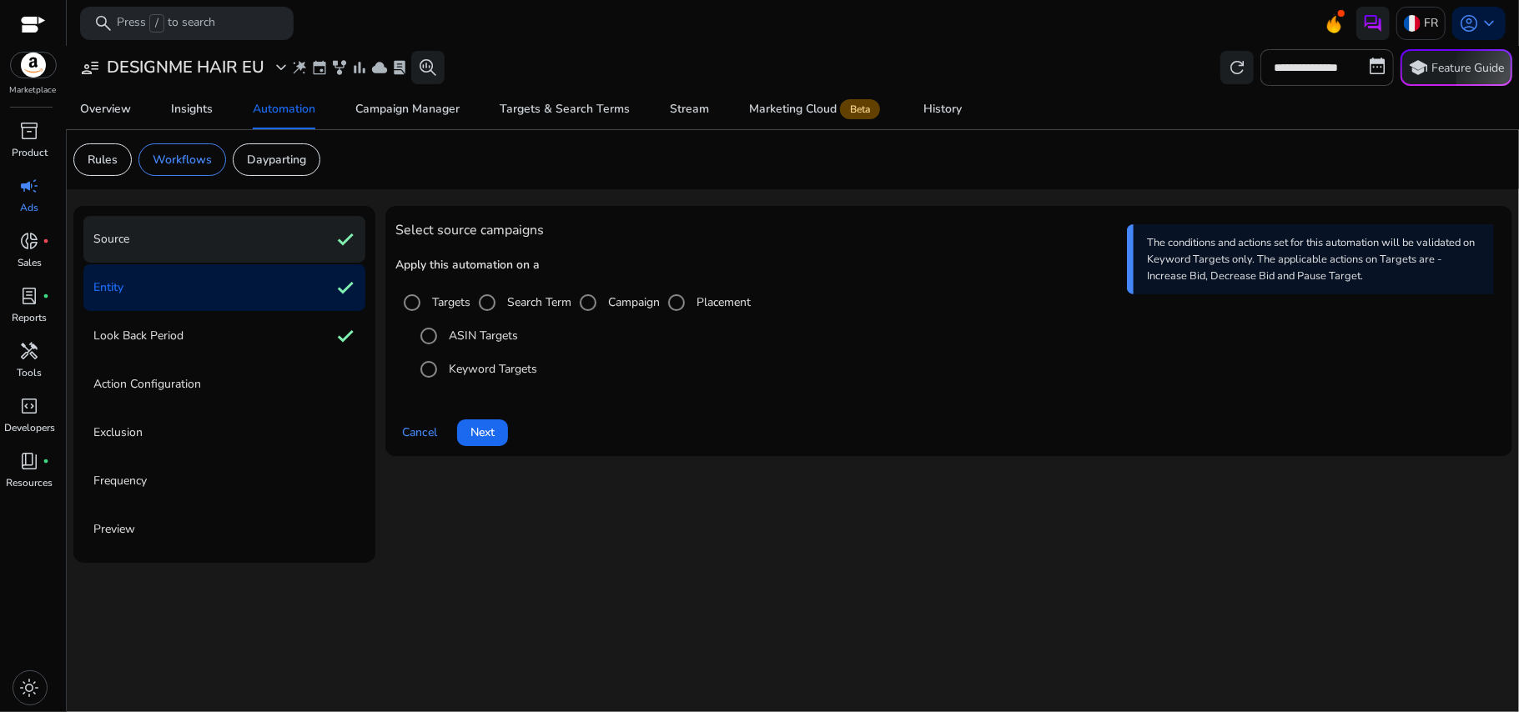
click at [260, 249] on div "Source check" at bounding box center [224, 239] width 282 height 47
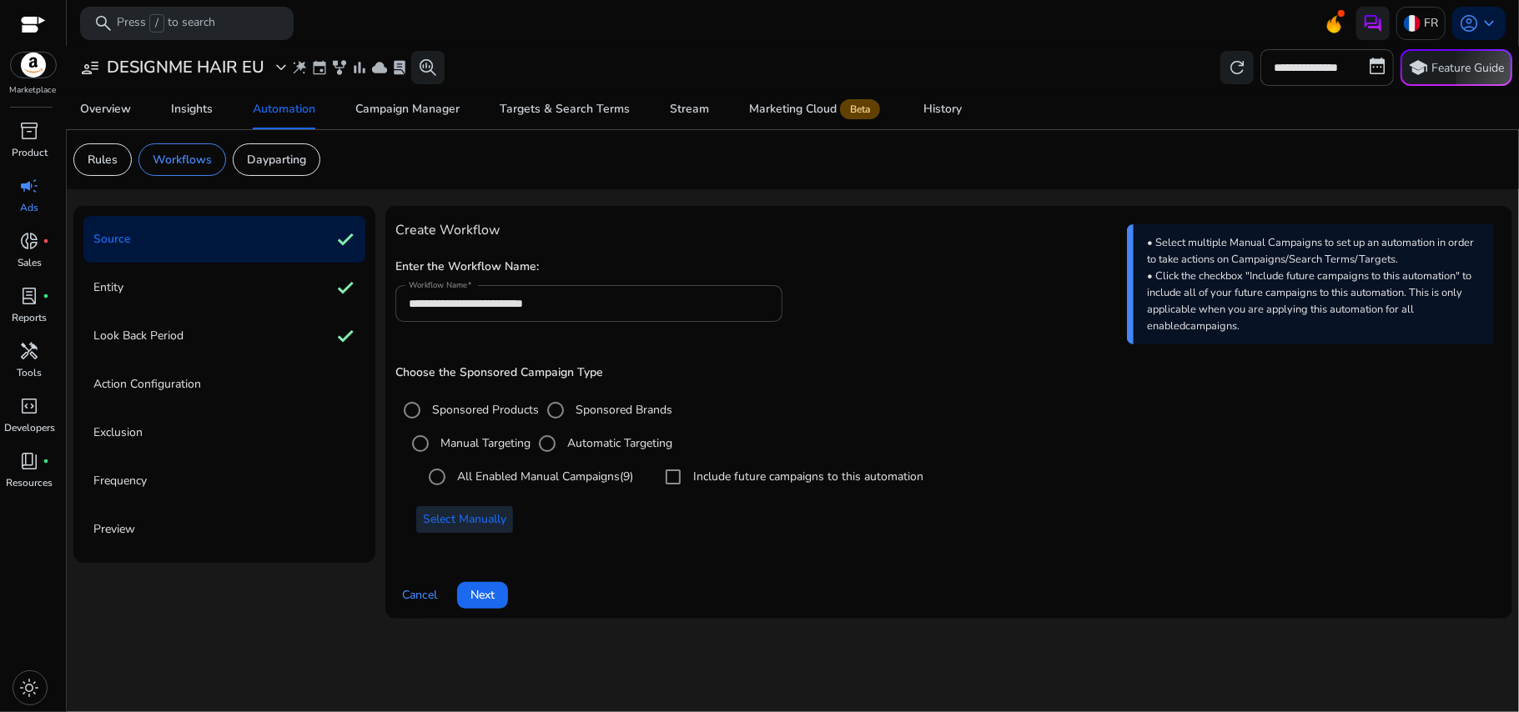
click at [497, 524] on span "Select Manually" at bounding box center [464, 520] width 83 height 18
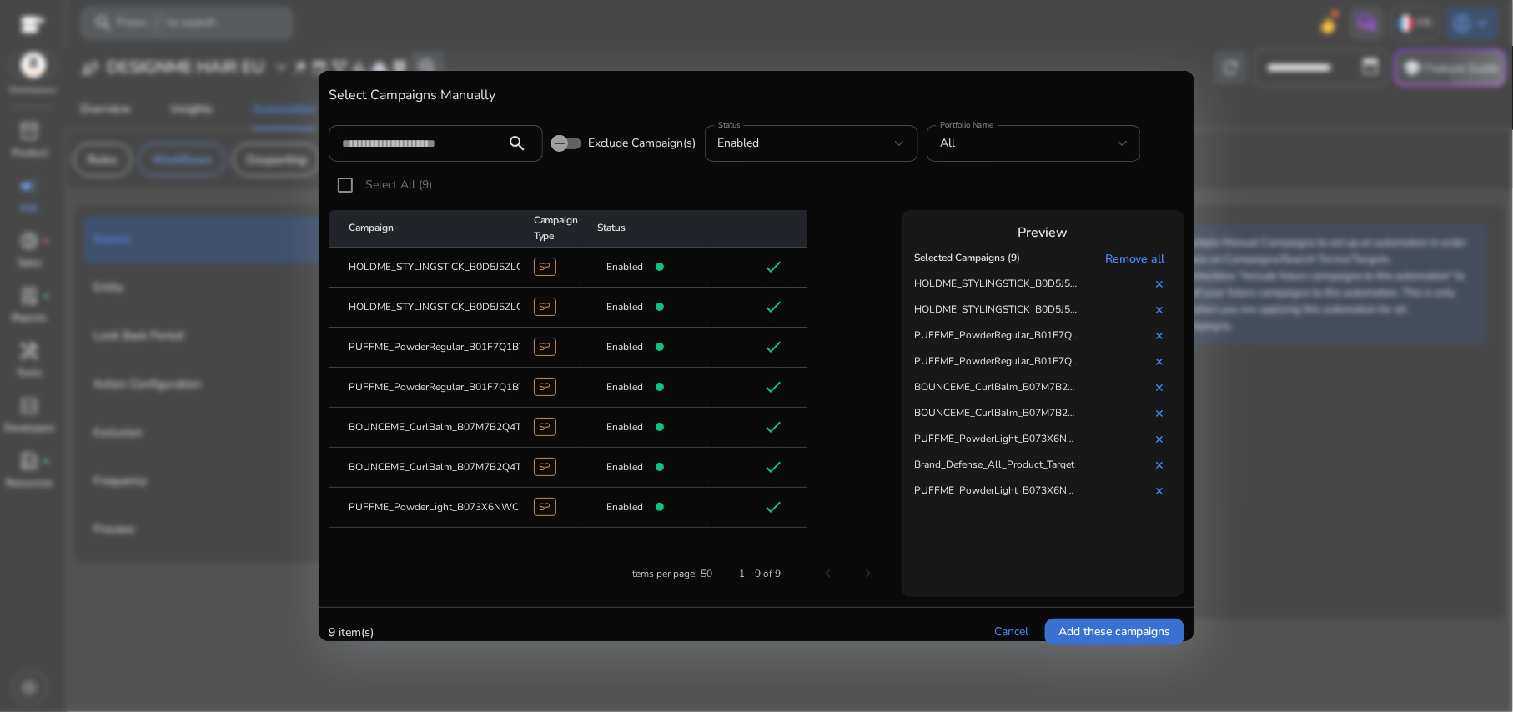
click at [1076, 624] on span "Add these campaigns" at bounding box center [1115, 632] width 113 height 18
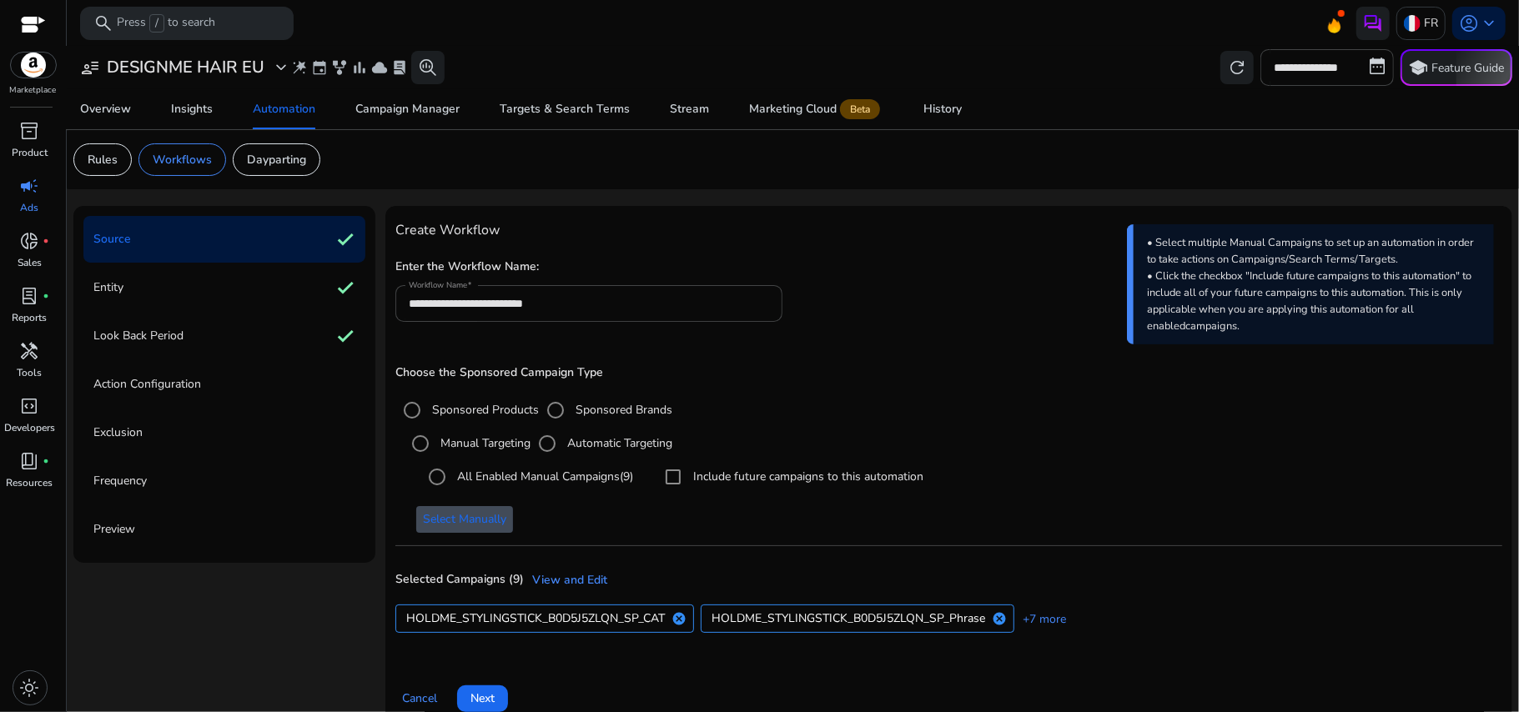
scroll to position [25, 0]
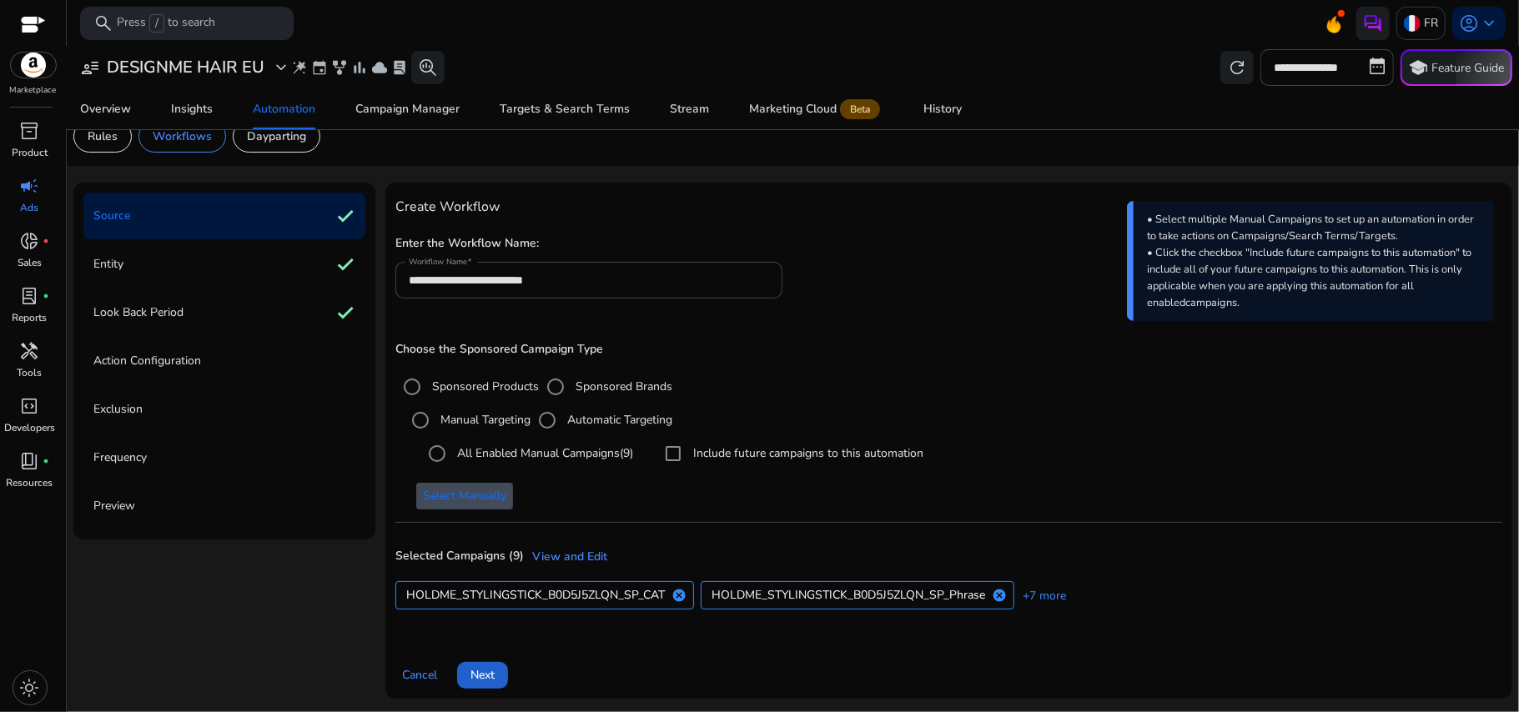
click at [491, 672] on span "Next" at bounding box center [483, 676] width 24 height 18
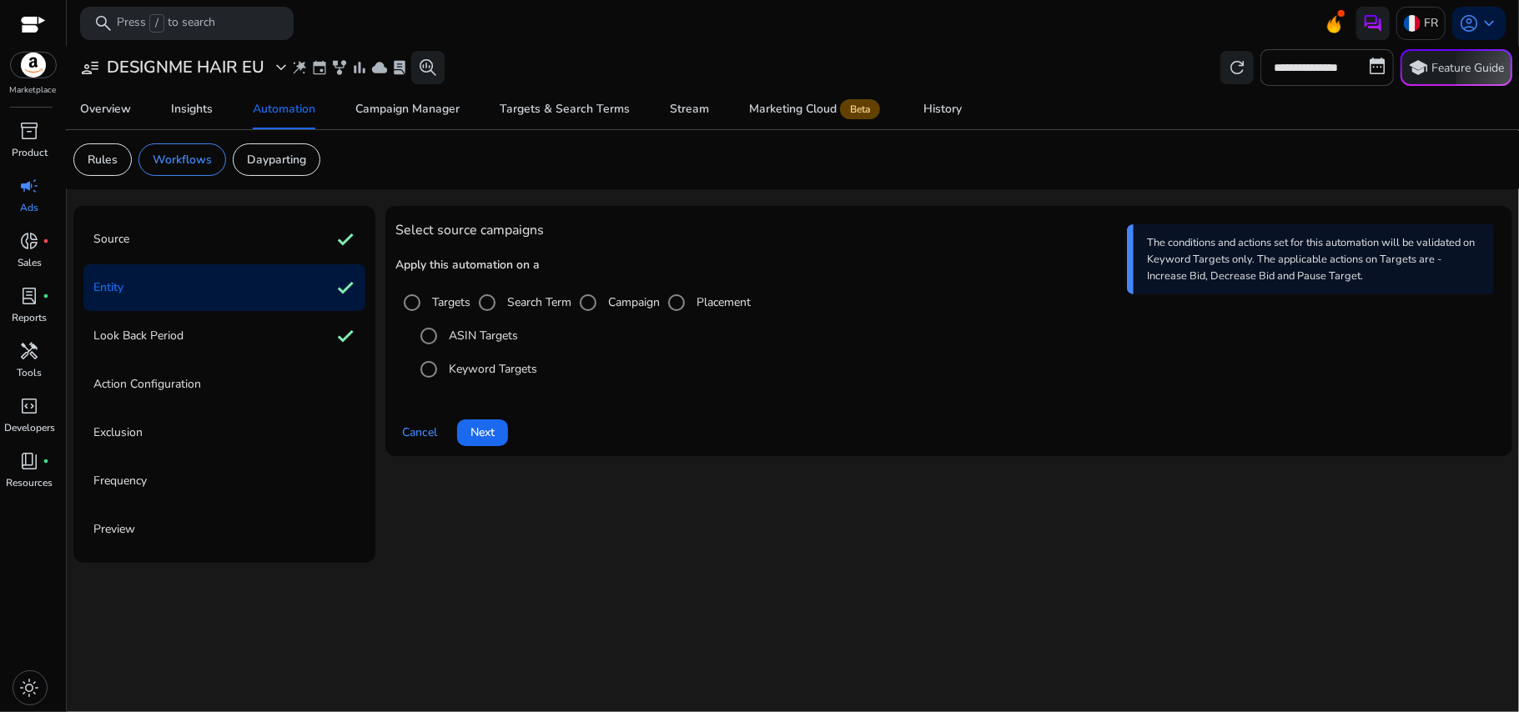
scroll to position [0, 0]
click at [479, 447] on span at bounding box center [482, 433] width 51 height 40
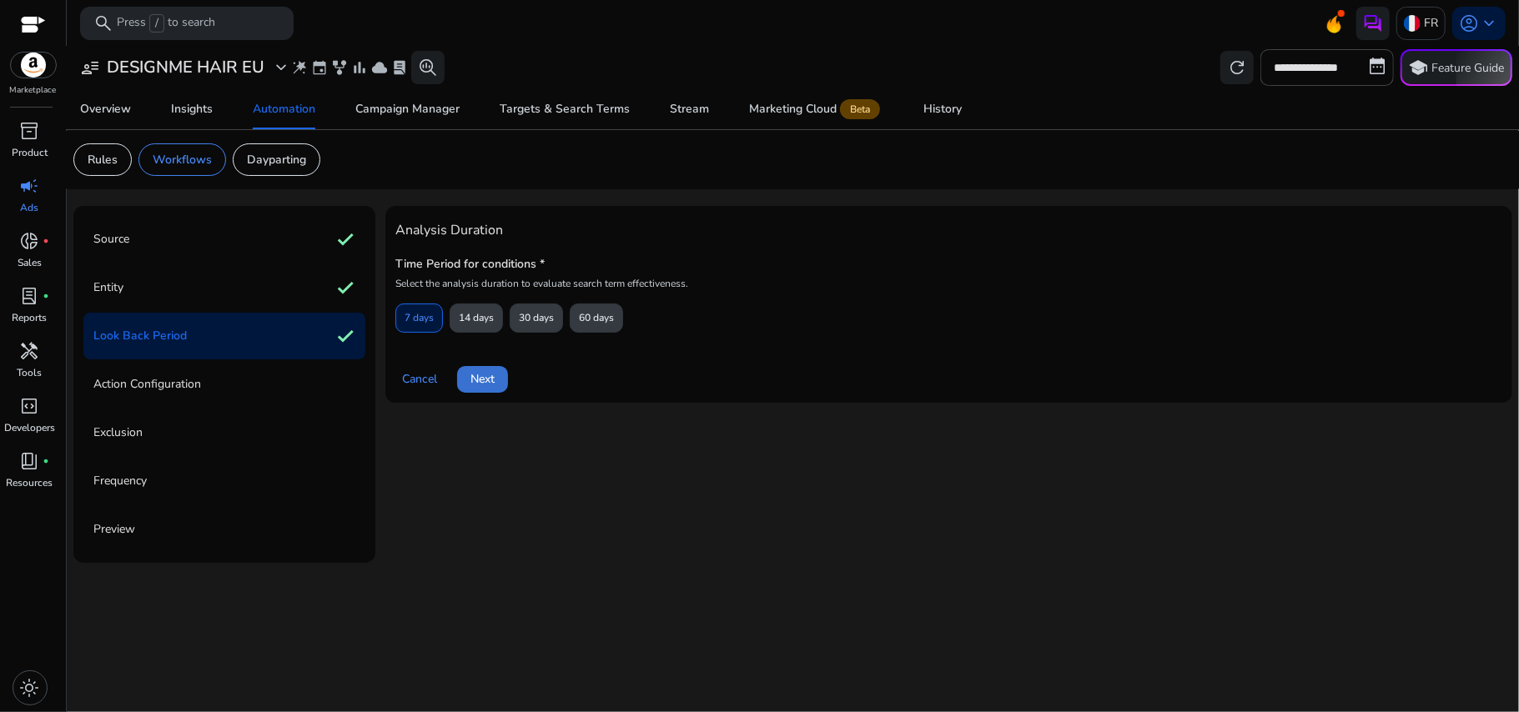
click at [485, 388] on span "Next" at bounding box center [483, 379] width 24 height 18
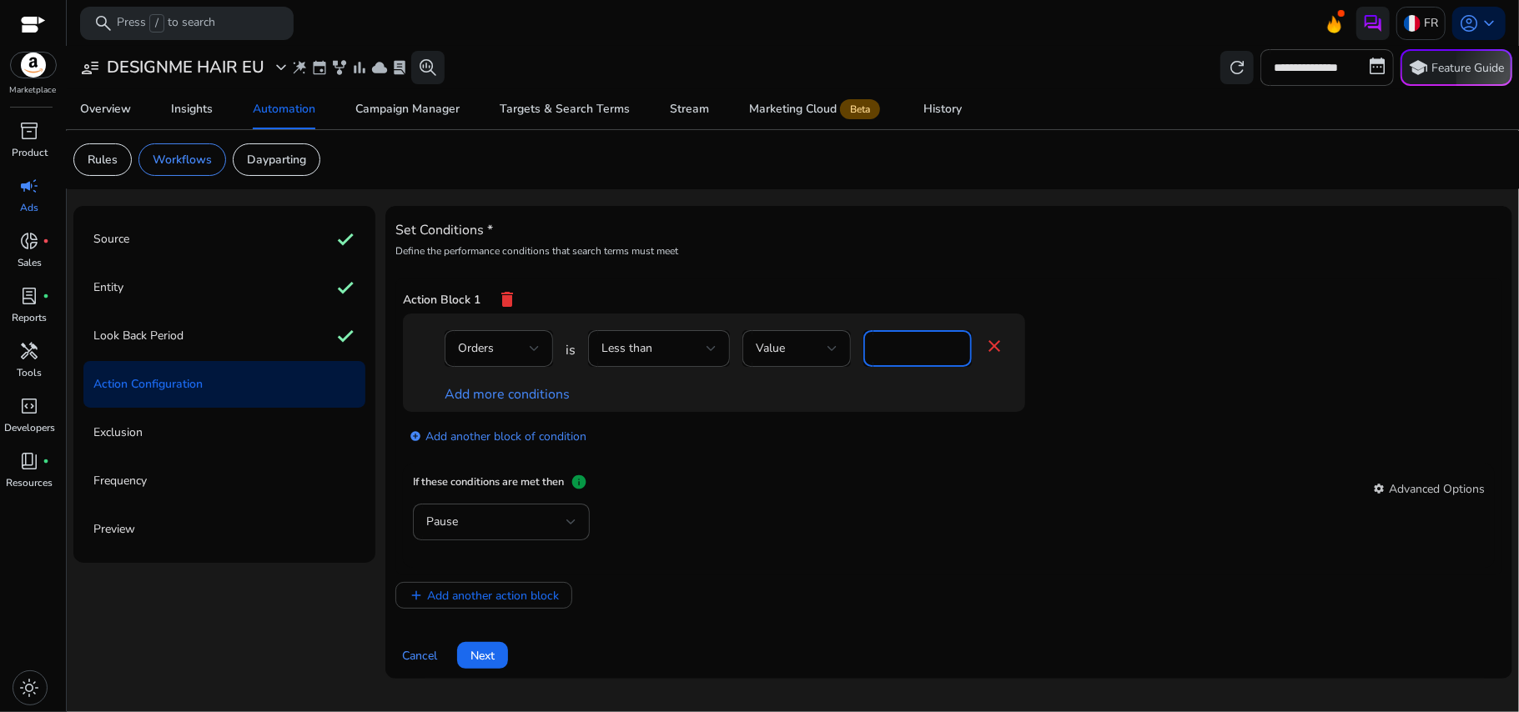
click at [895, 341] on input "*" at bounding box center [918, 349] width 82 height 18
click at [517, 342] on div "Orders" at bounding box center [494, 349] width 72 height 18
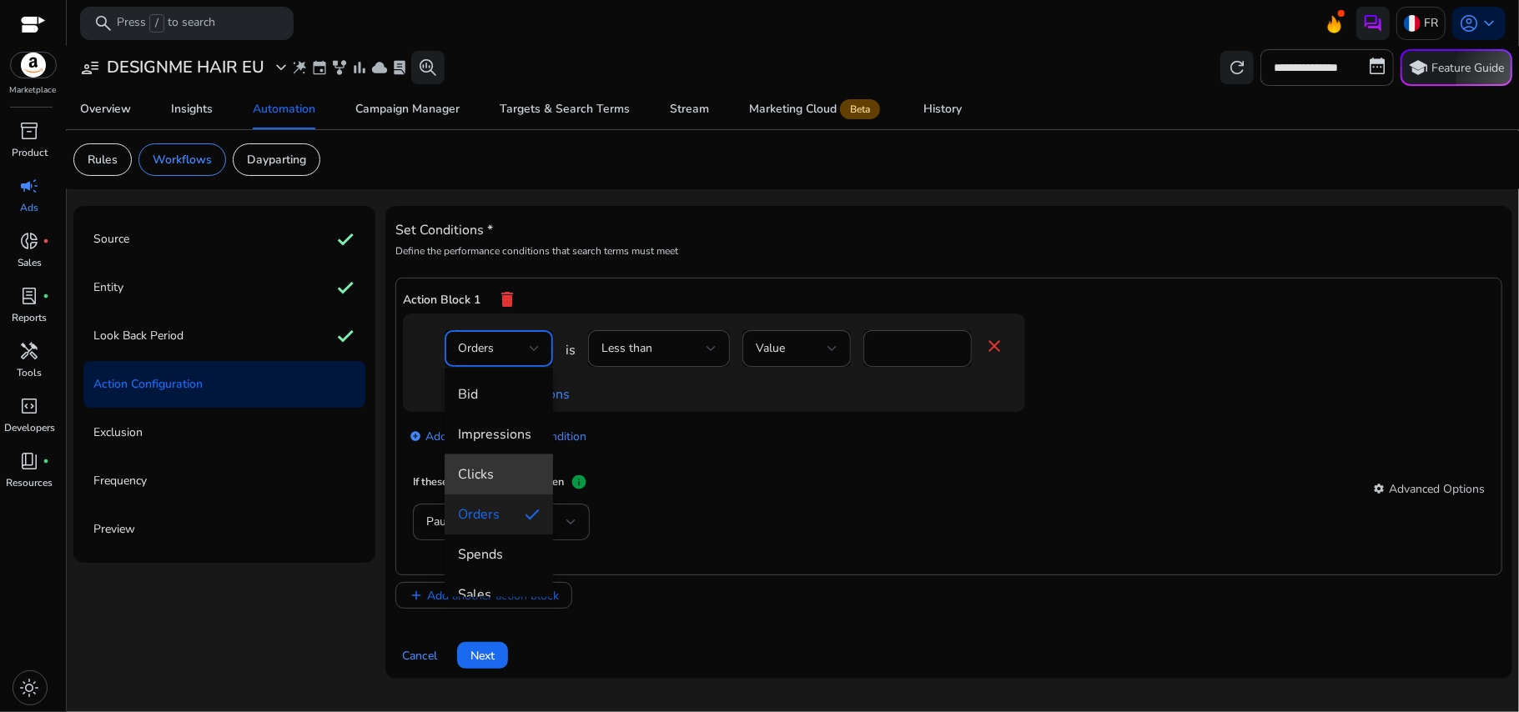
click at [506, 475] on span "Clicks" at bounding box center [499, 475] width 82 height 18
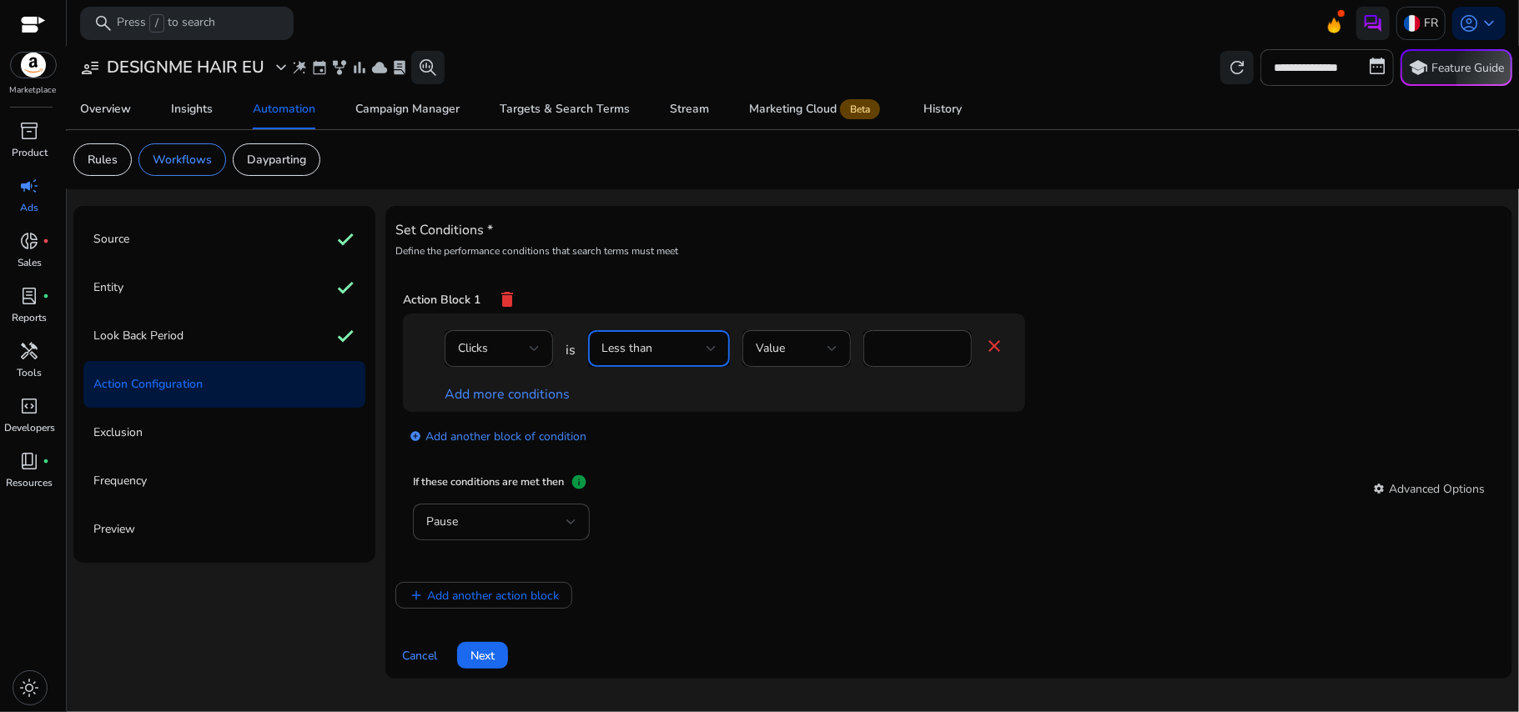
click at [701, 355] on div "Less than" at bounding box center [654, 349] width 105 height 18
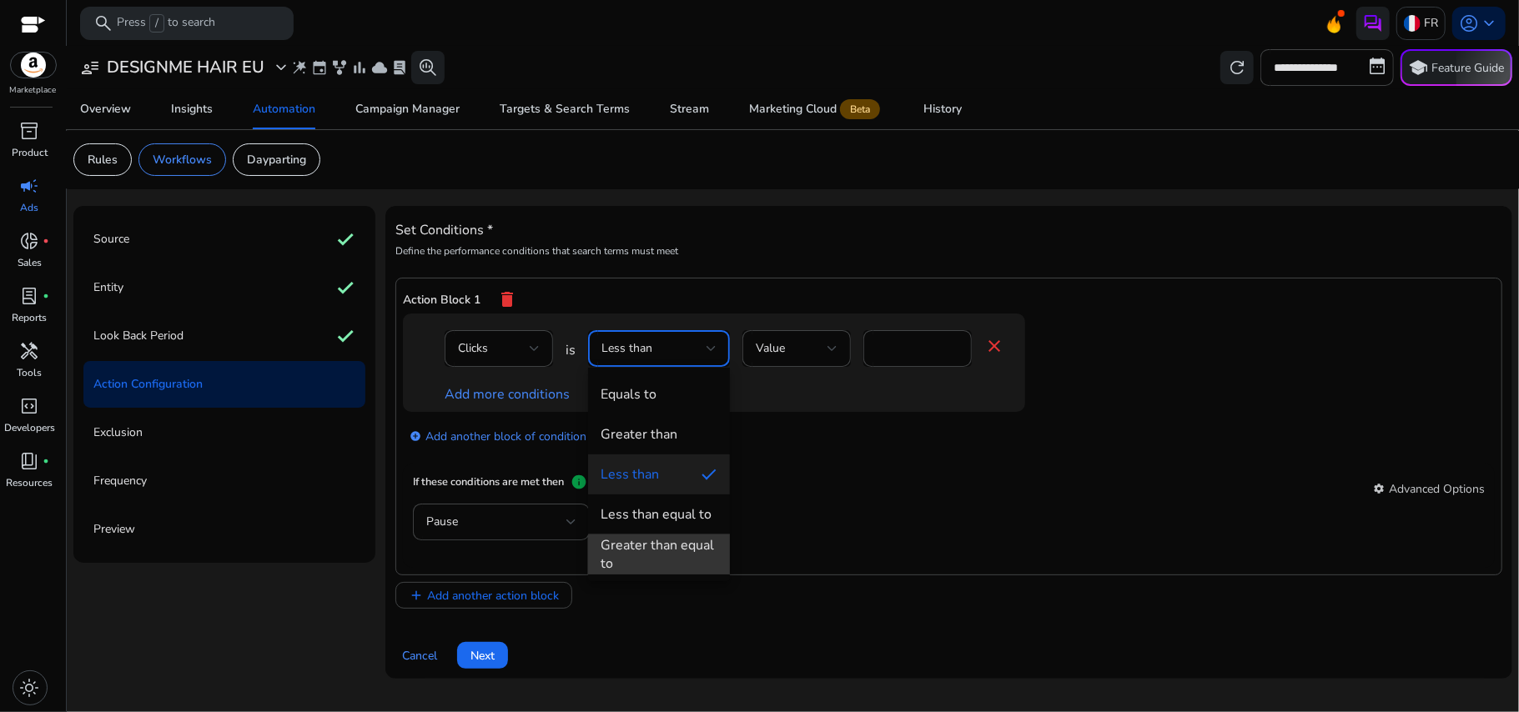
click at [696, 558] on div "Greater than equal to" at bounding box center [659, 554] width 115 height 37
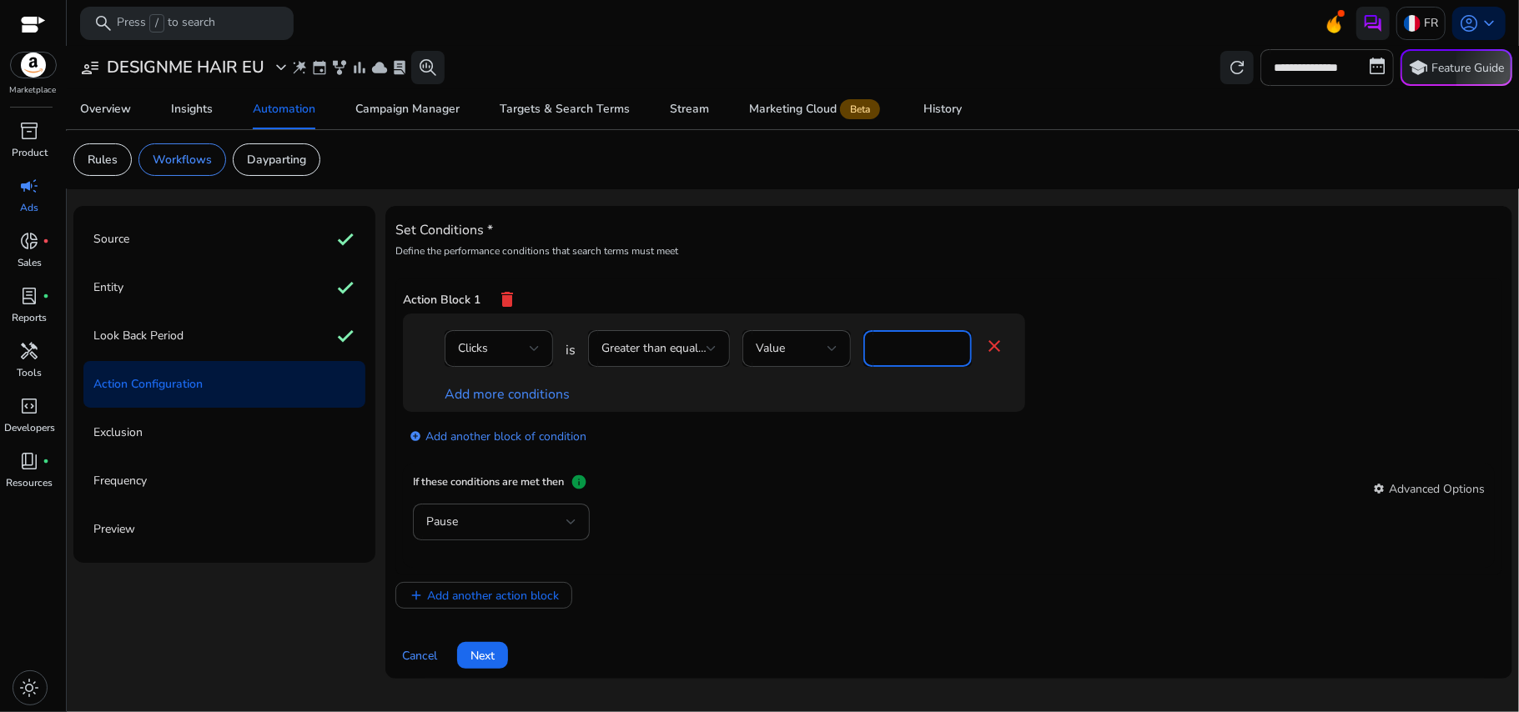
click at [892, 358] on input "*" at bounding box center [918, 349] width 82 height 18
type input "*"
click at [532, 399] on link "Add more conditions" at bounding box center [507, 394] width 125 height 18
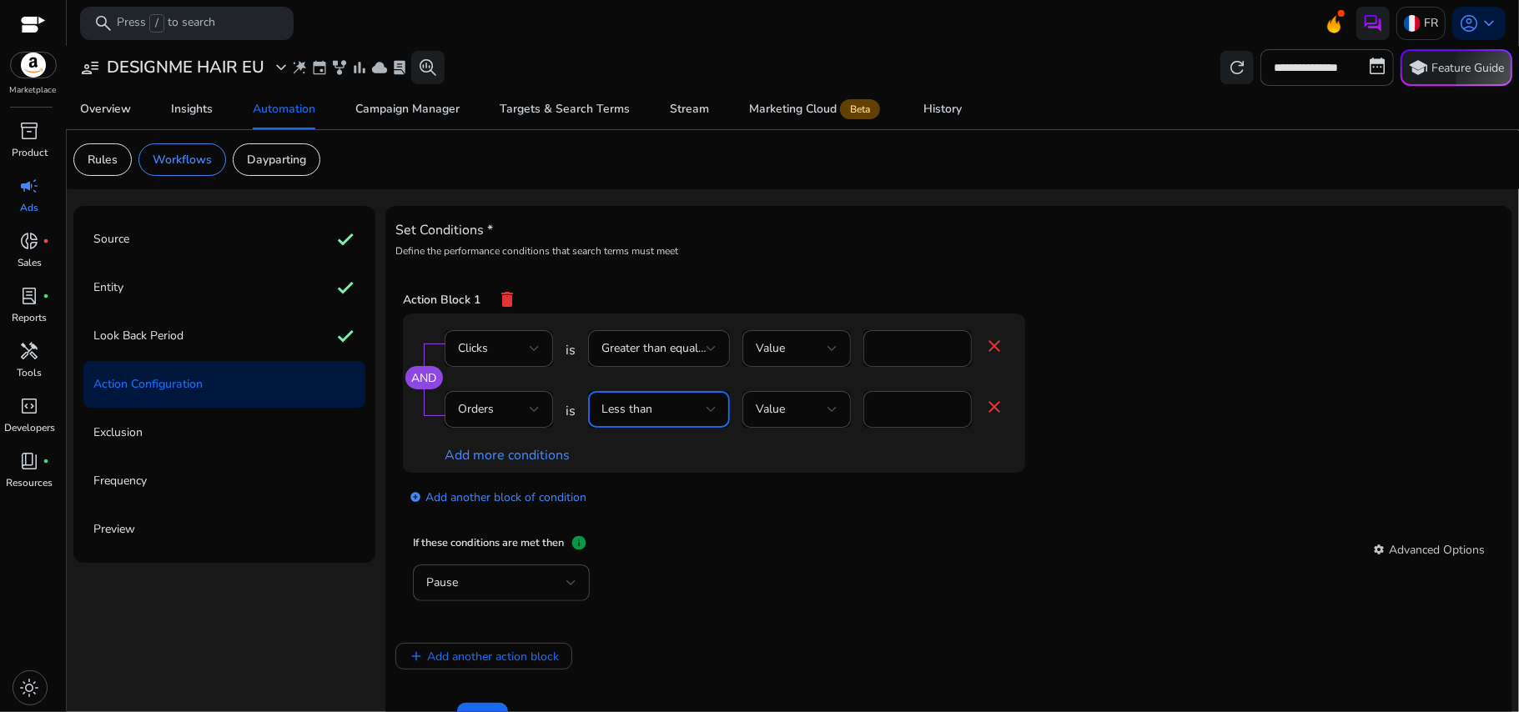
click at [637, 417] on span "Less than" at bounding box center [627, 409] width 51 height 16
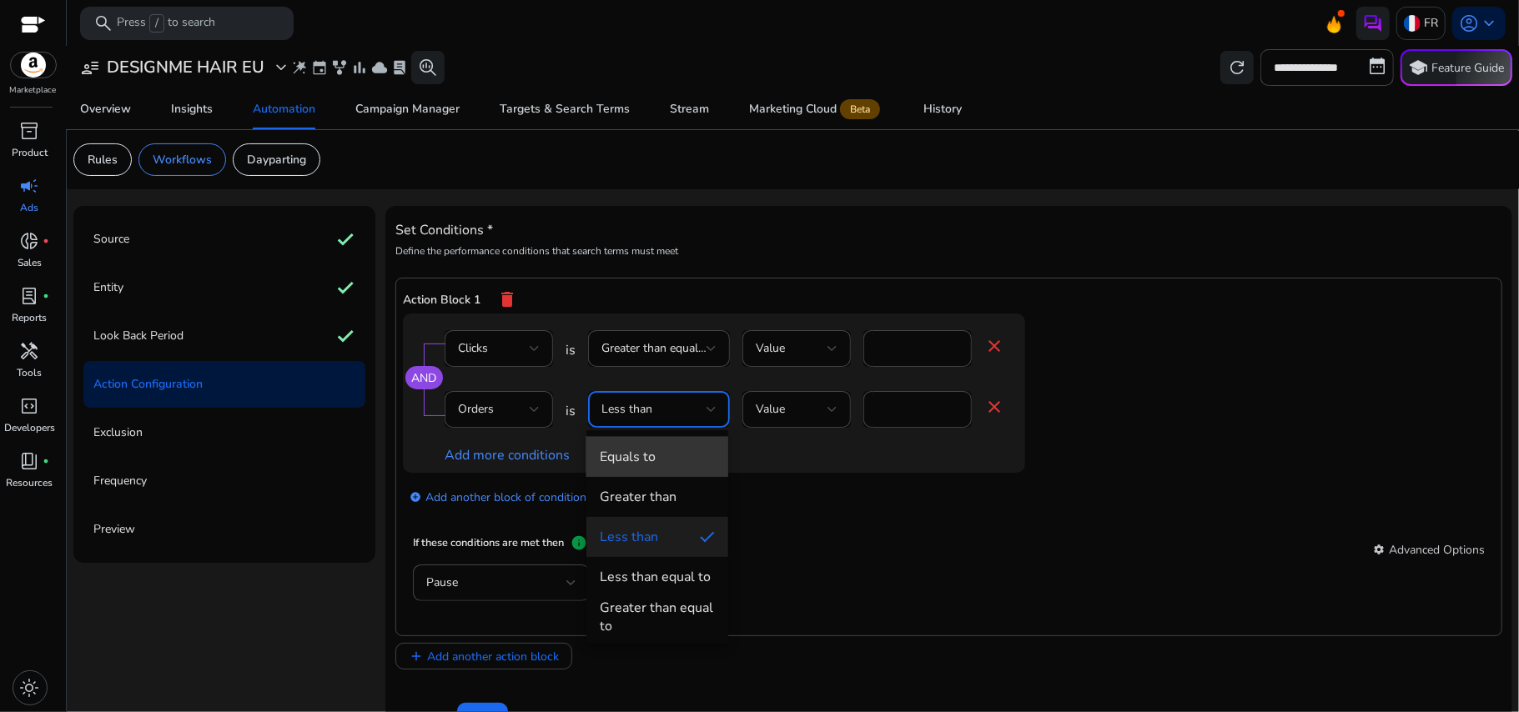
click at [654, 446] on mat-option "Equals to" at bounding box center [658, 457] width 142 height 40
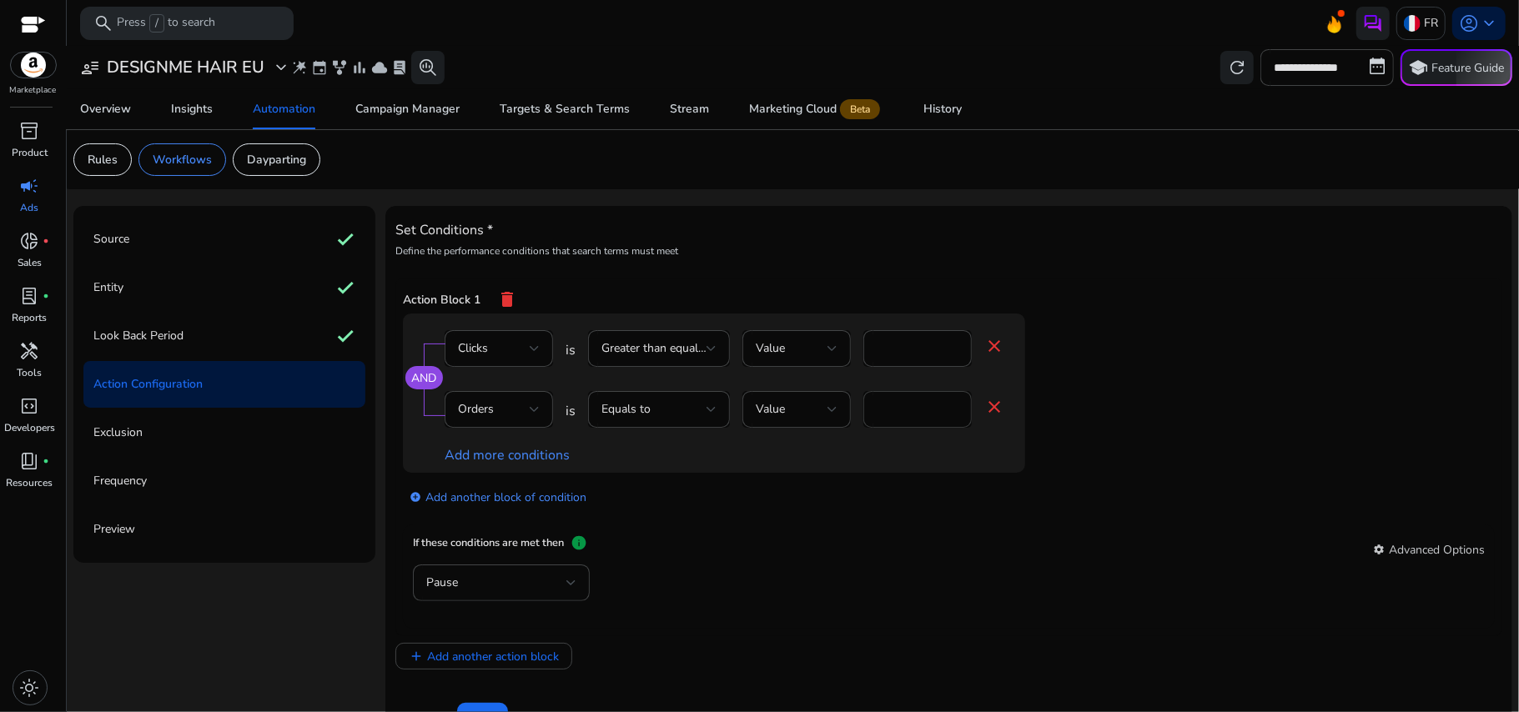
click at [902, 401] on div "*" at bounding box center [918, 409] width 82 height 37
click at [893, 408] on input "*" at bounding box center [918, 409] width 82 height 18
type input "*"
click at [915, 496] on div "add_circle Add another block of condition" at bounding box center [747, 496] width 689 height 47
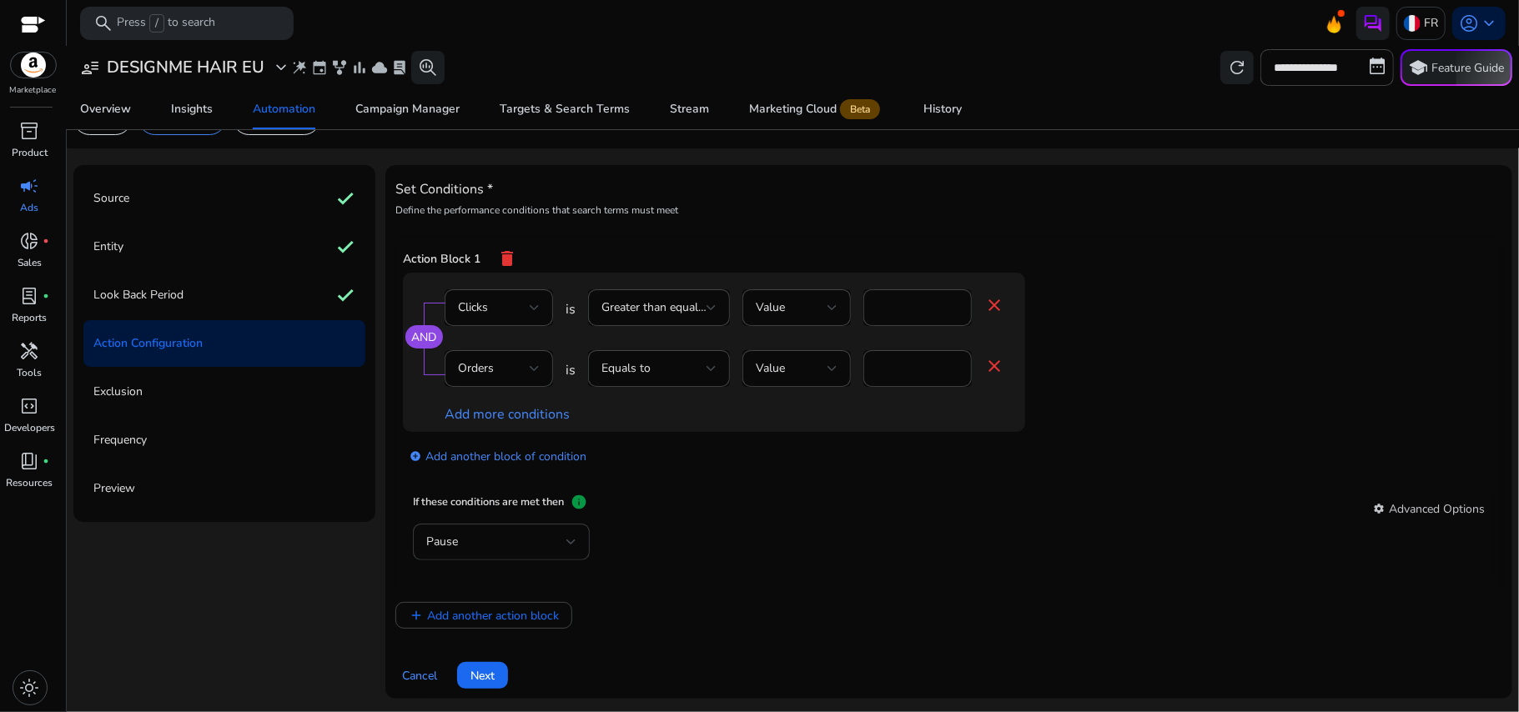
click at [551, 527] on div "Pause" at bounding box center [501, 542] width 150 height 37
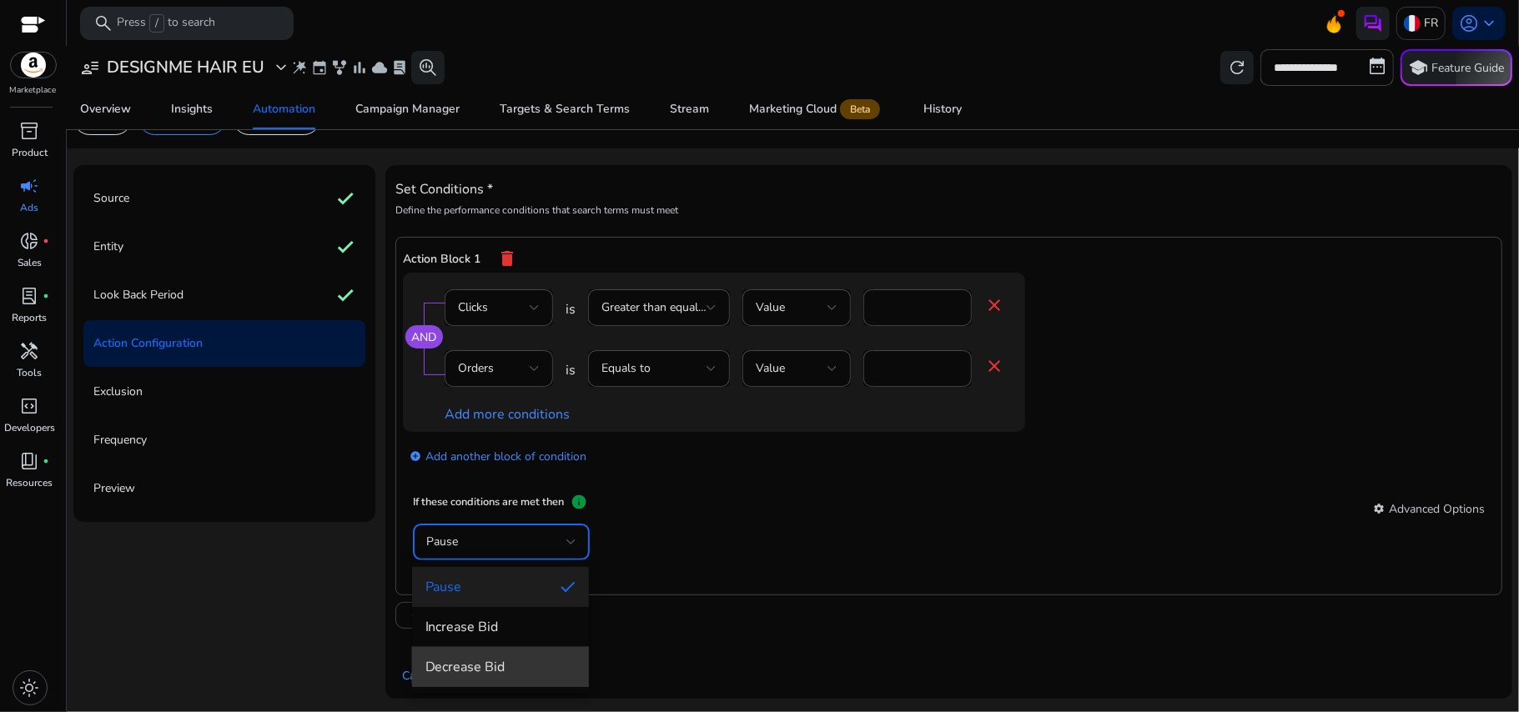
click at [538, 658] on span "Decrease Bid" at bounding box center [500, 667] width 150 height 18
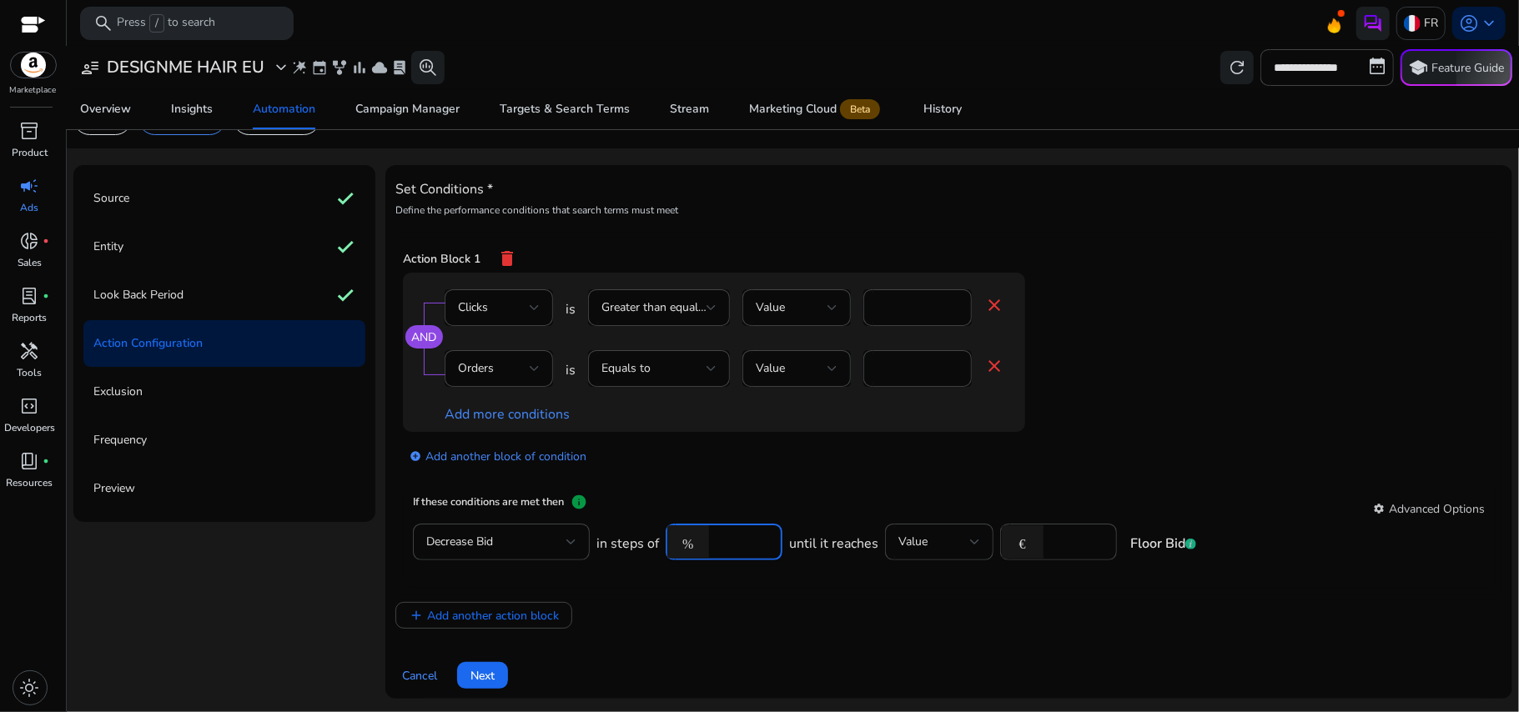
click at [725, 541] on input "****" at bounding box center [743, 542] width 52 height 18
type input "*"
click at [976, 454] on div "add_circle Add another block of condition" at bounding box center [747, 455] width 689 height 47
click at [1071, 548] on input "***" at bounding box center [1078, 542] width 52 height 18
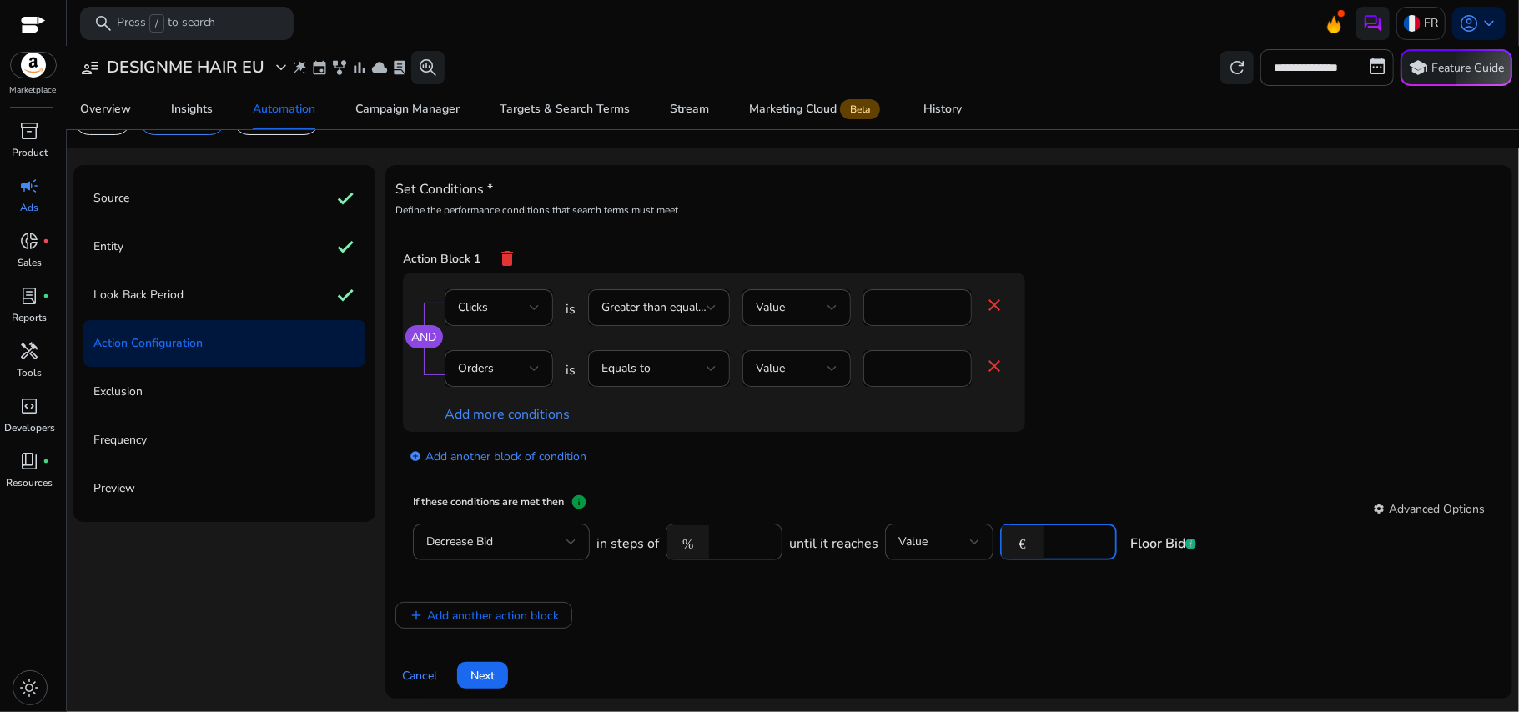
type input "***"
click at [1189, 362] on app-ppc-editable-conditions "AND Clicks is Greater than equal to Value * close Orders is Equals to Value * c…" at bounding box center [949, 379] width 1092 height 212
click at [496, 667] on span at bounding box center [482, 676] width 51 height 40
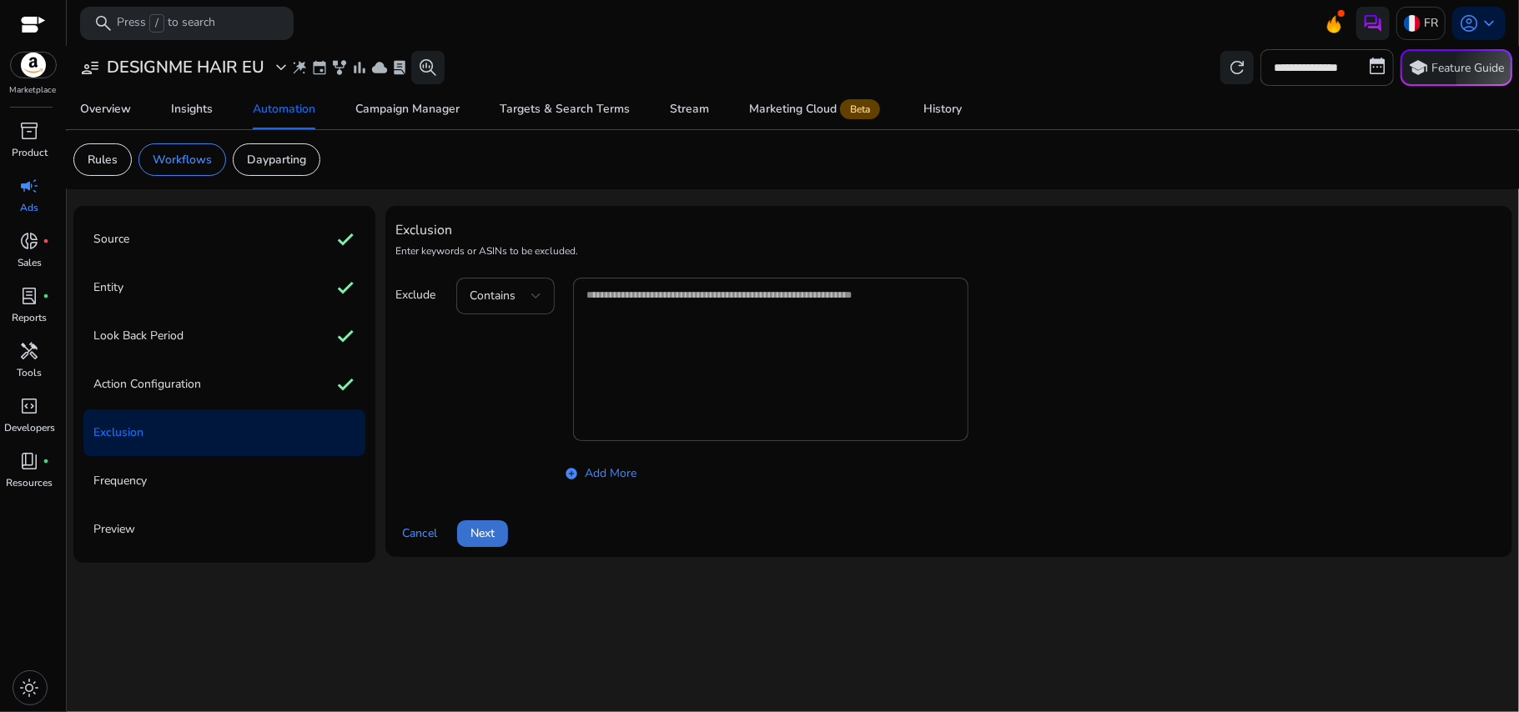
click at [477, 538] on span "Next" at bounding box center [483, 534] width 24 height 18
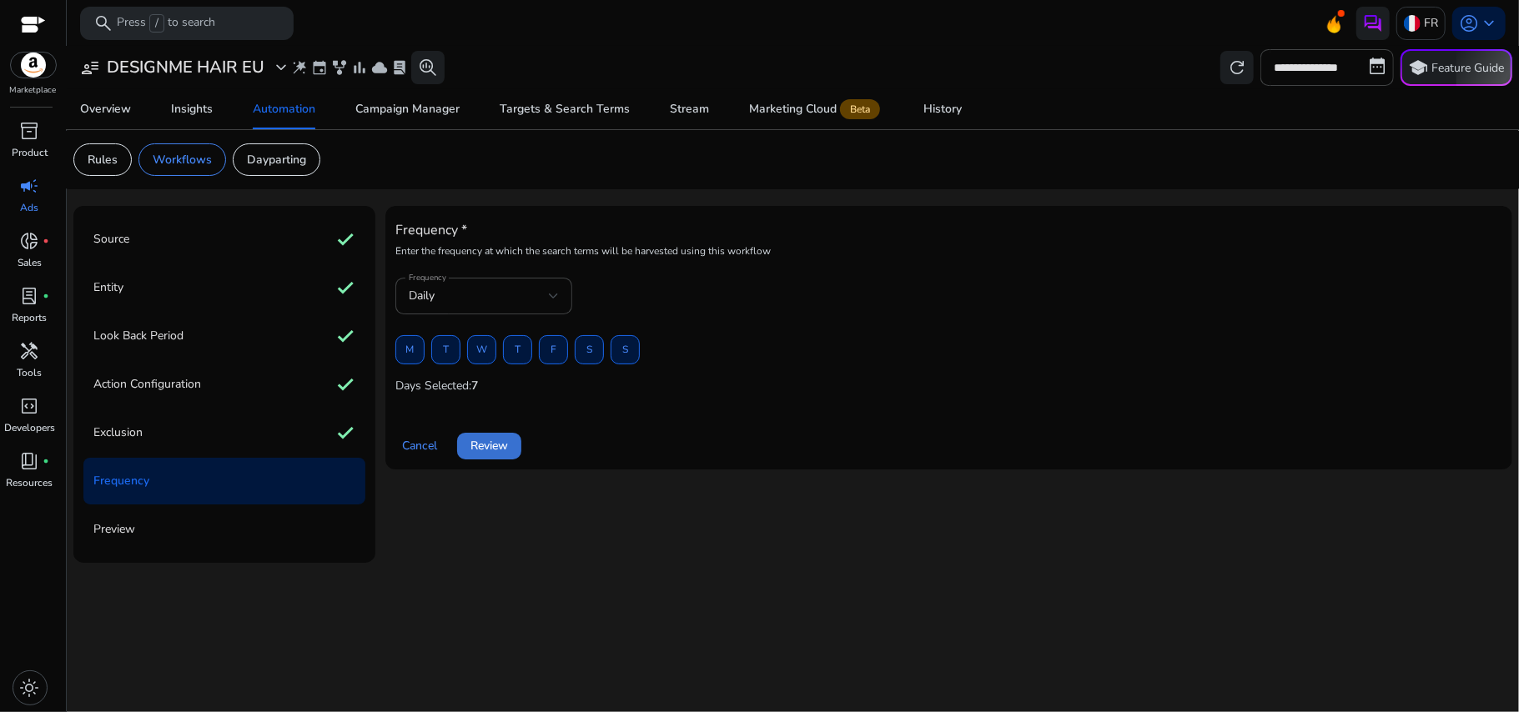
click at [477, 454] on span "Review" at bounding box center [490, 446] width 38 height 18
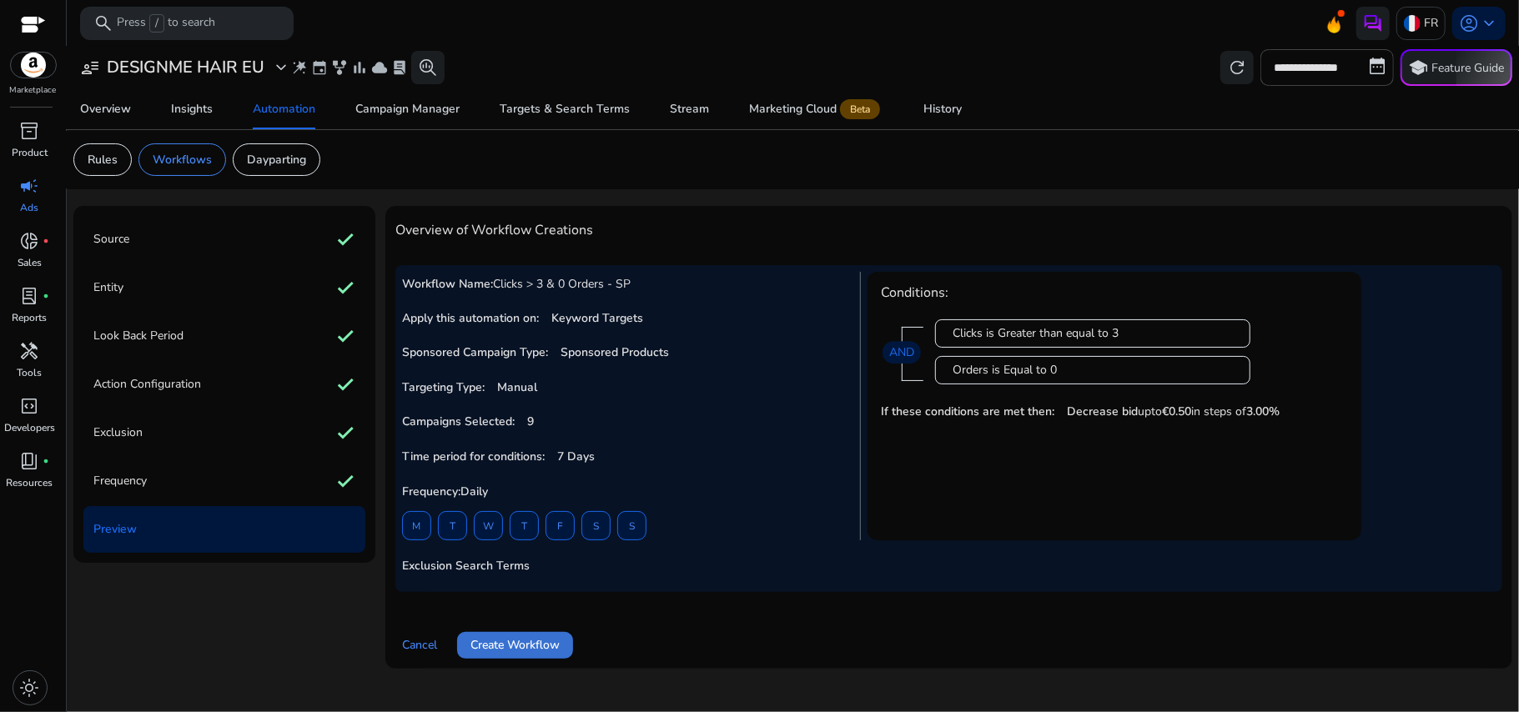
click at [545, 662] on span at bounding box center [515, 646] width 116 height 40
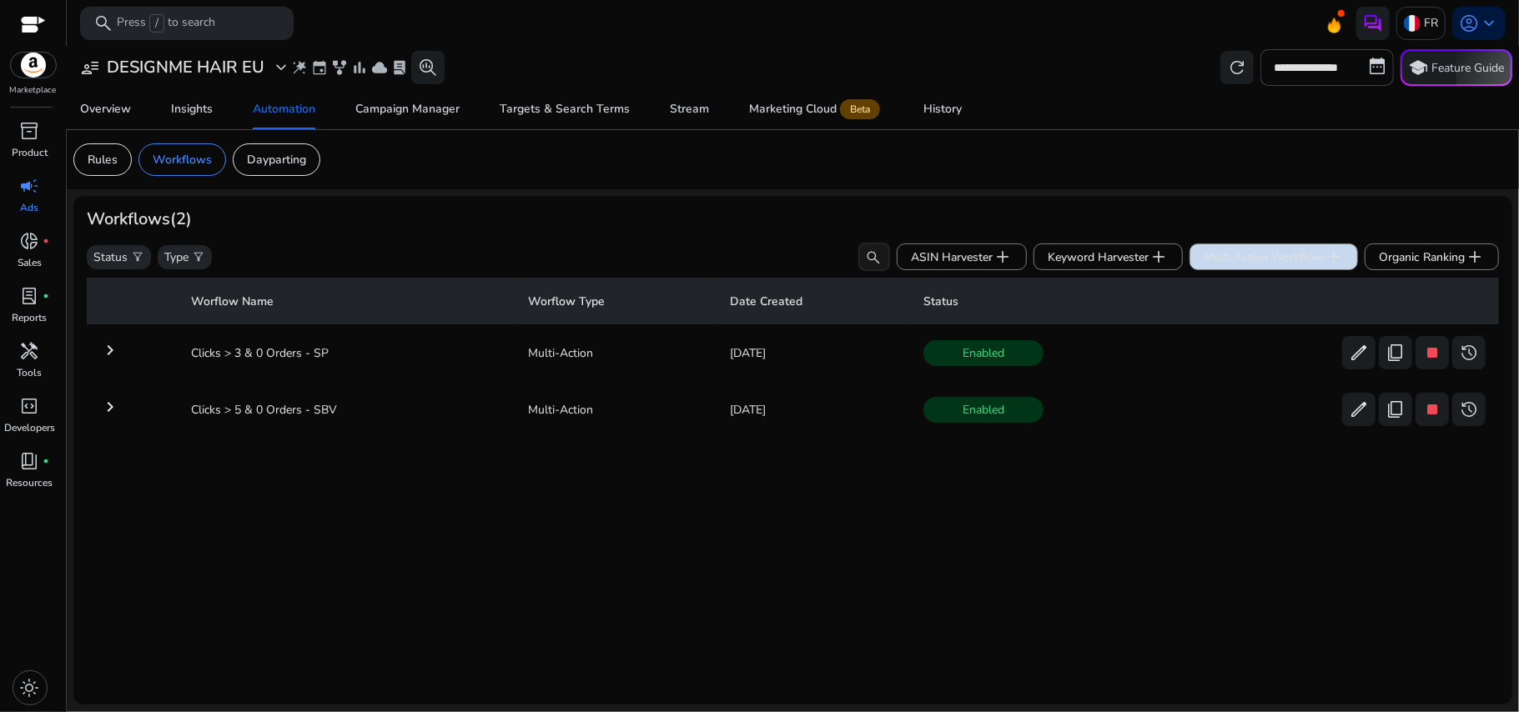
click at [1252, 255] on span "Multi Action Workflow add" at bounding box center [1274, 257] width 140 height 20
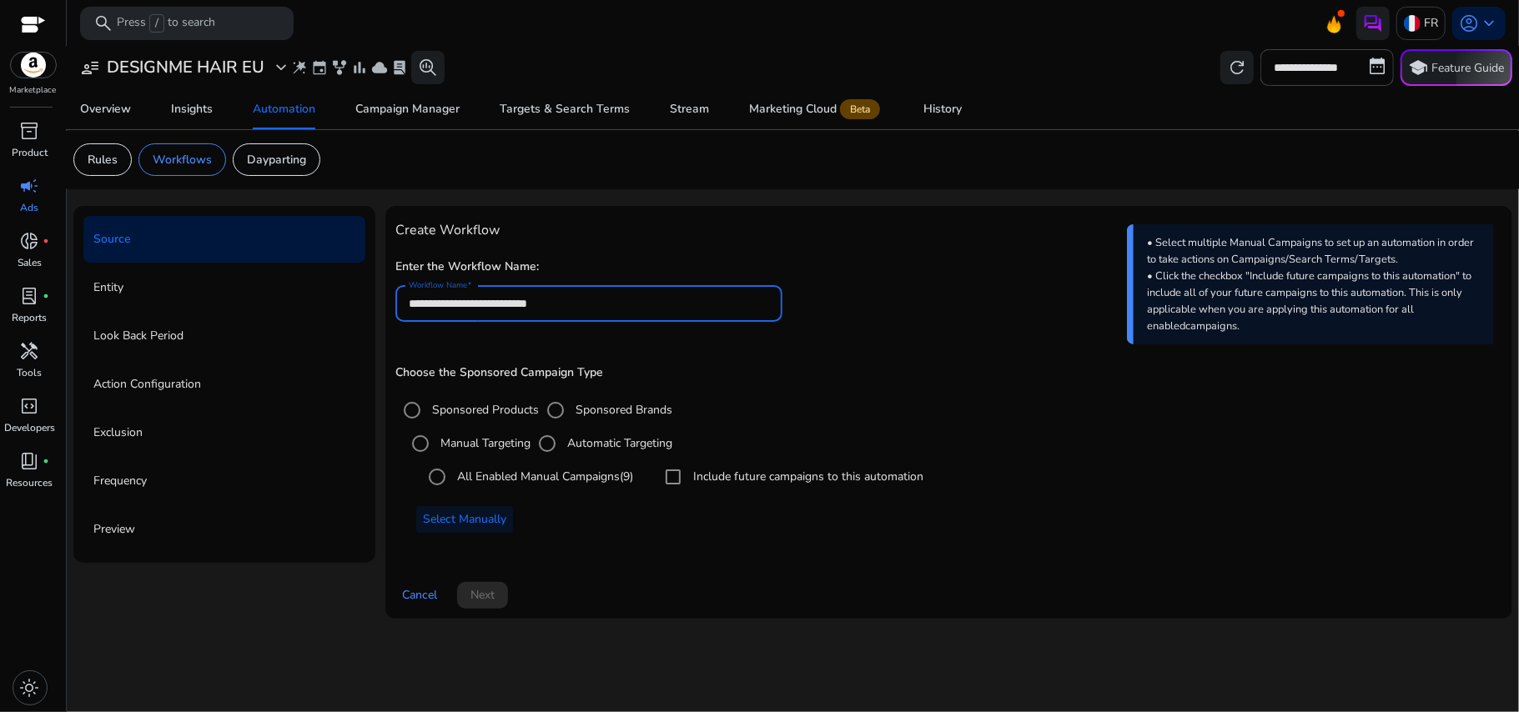
click at [615, 309] on input "**********" at bounding box center [589, 304] width 361 height 18
type input "*"
type input "**********"
click at [739, 227] on h4 "Create Workflow" at bounding box center [948, 231] width 1107 height 16
click at [569, 445] on label "Automatic Targeting" at bounding box center [618, 444] width 108 height 18
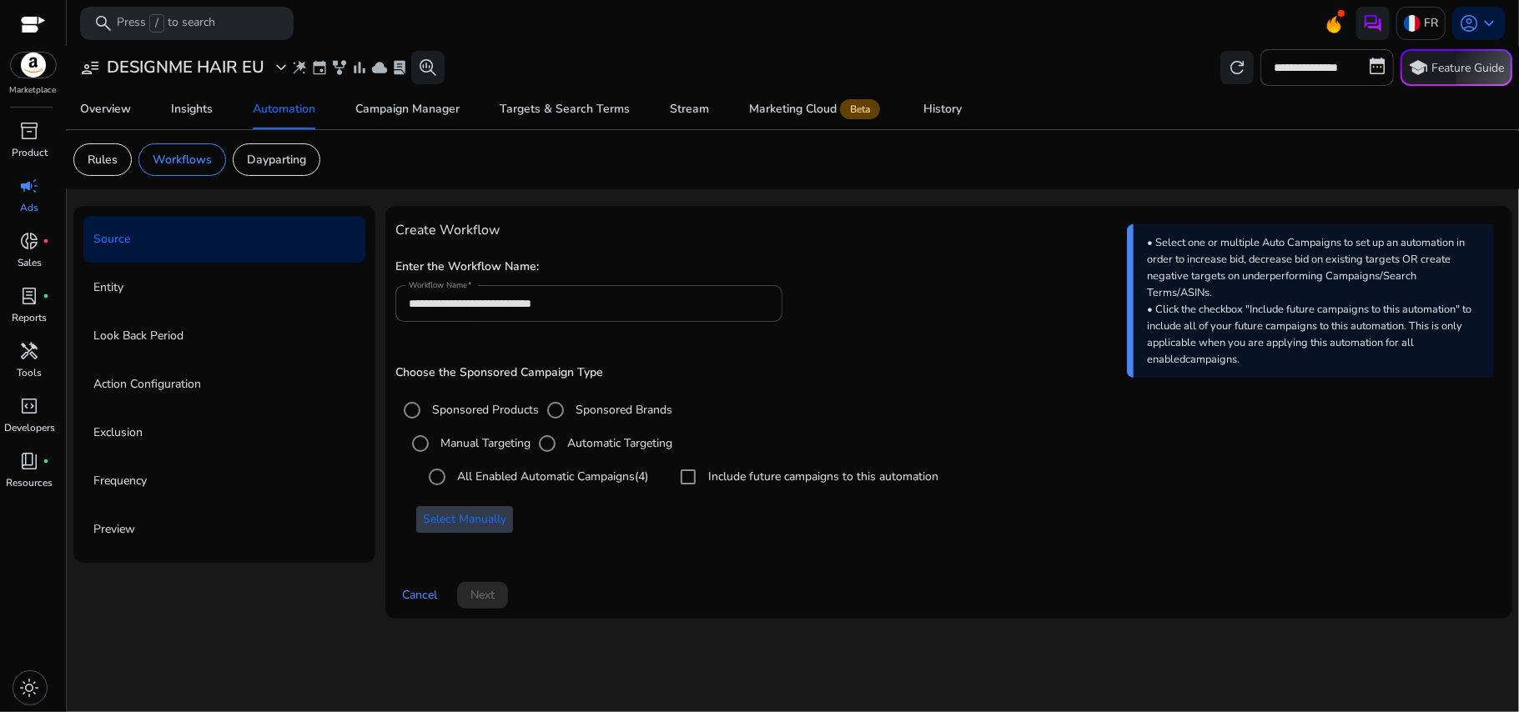
click at [486, 524] on span "Select Manually" at bounding box center [464, 520] width 83 height 18
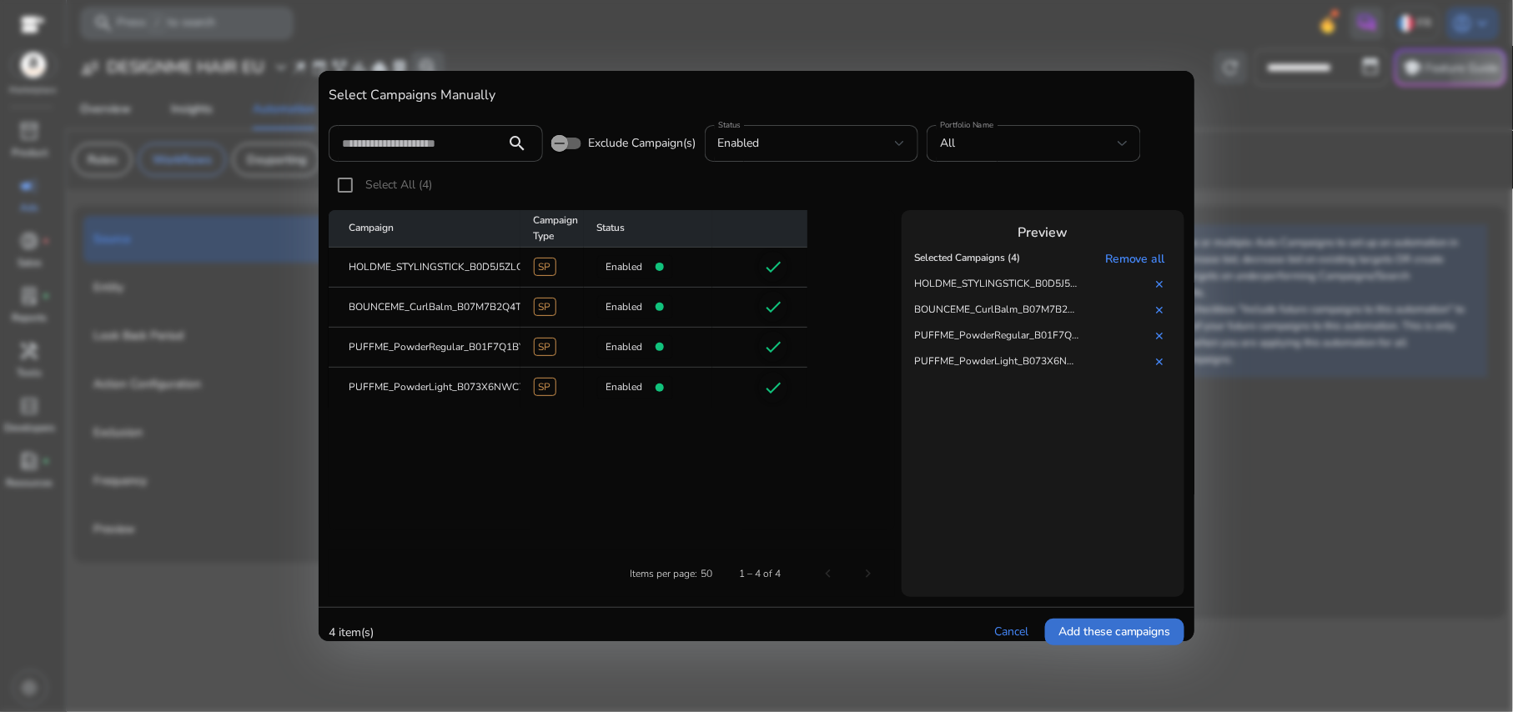
click at [1070, 627] on span "Add these campaigns" at bounding box center [1115, 632] width 113 height 18
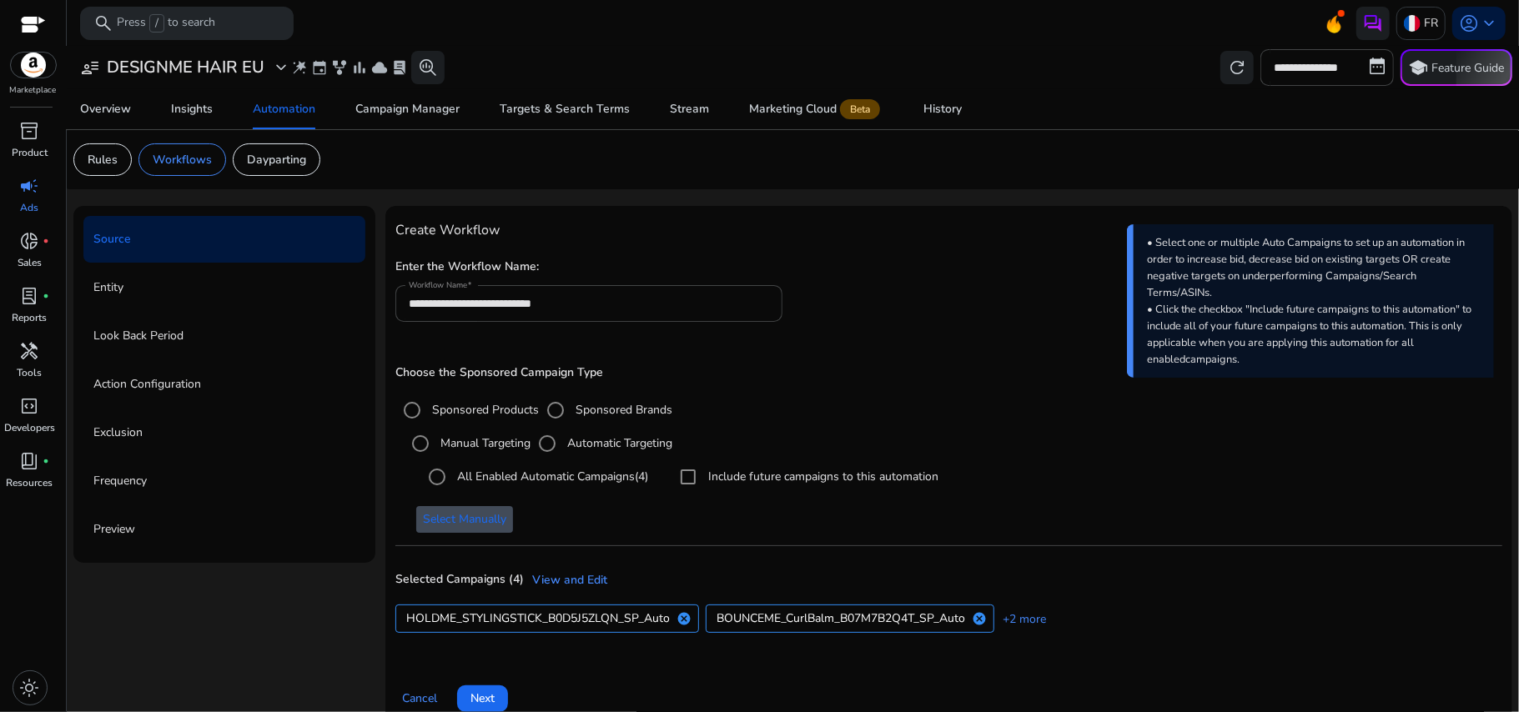
scroll to position [25, 0]
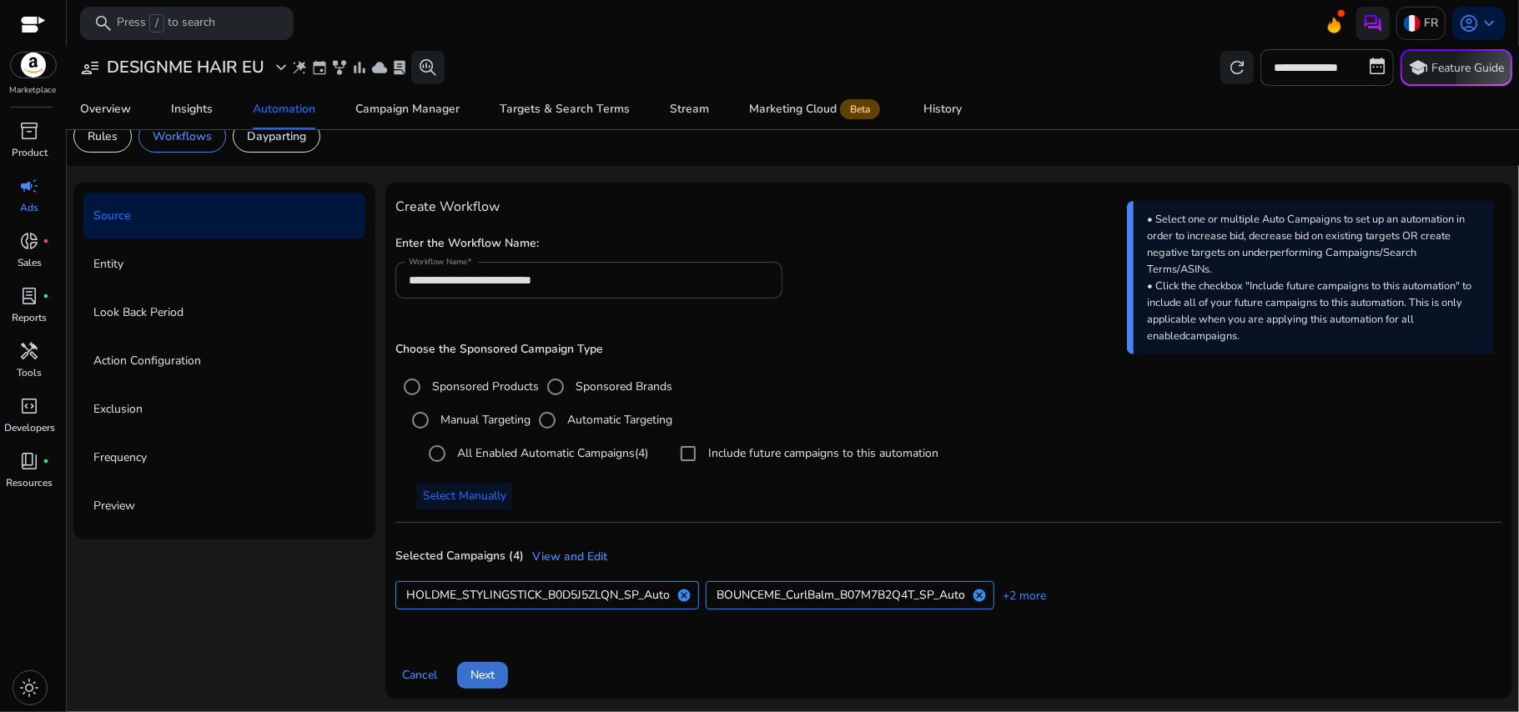
click at [486, 668] on span "Next" at bounding box center [483, 676] width 24 height 18
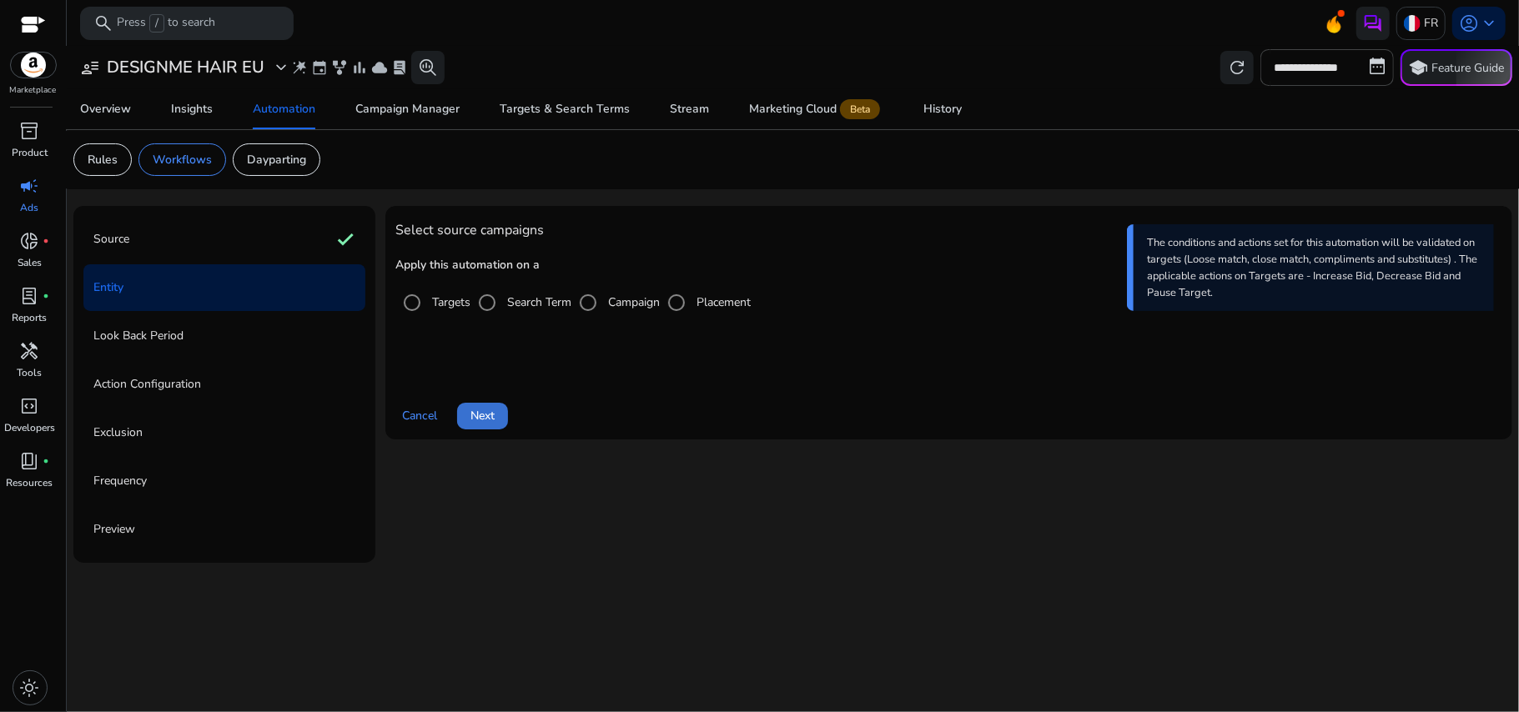
click at [479, 418] on span "Next" at bounding box center [483, 416] width 24 height 18
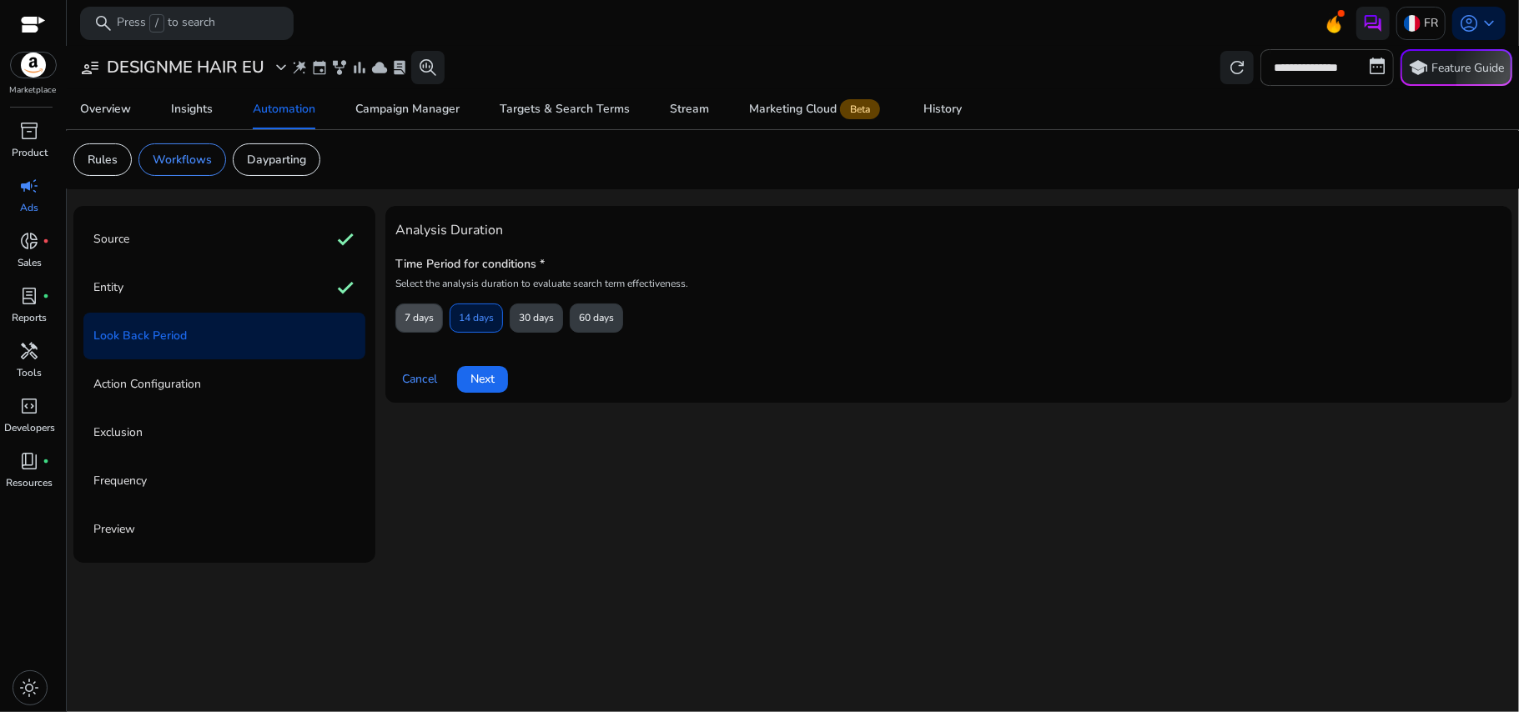
click at [421, 329] on span "7 days" at bounding box center [419, 318] width 29 height 29
click at [475, 389] on span at bounding box center [482, 380] width 51 height 40
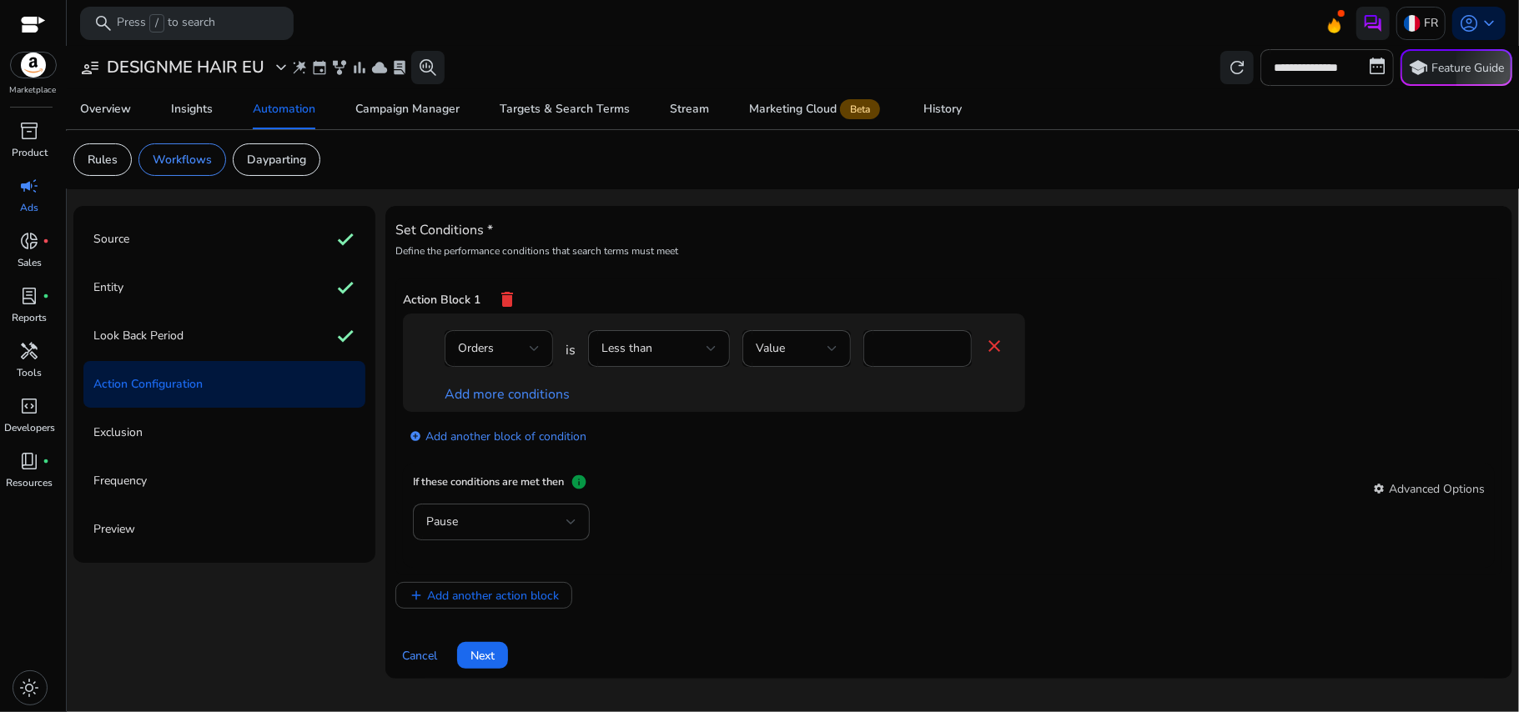
click at [512, 335] on div "Orders" at bounding box center [499, 348] width 82 height 37
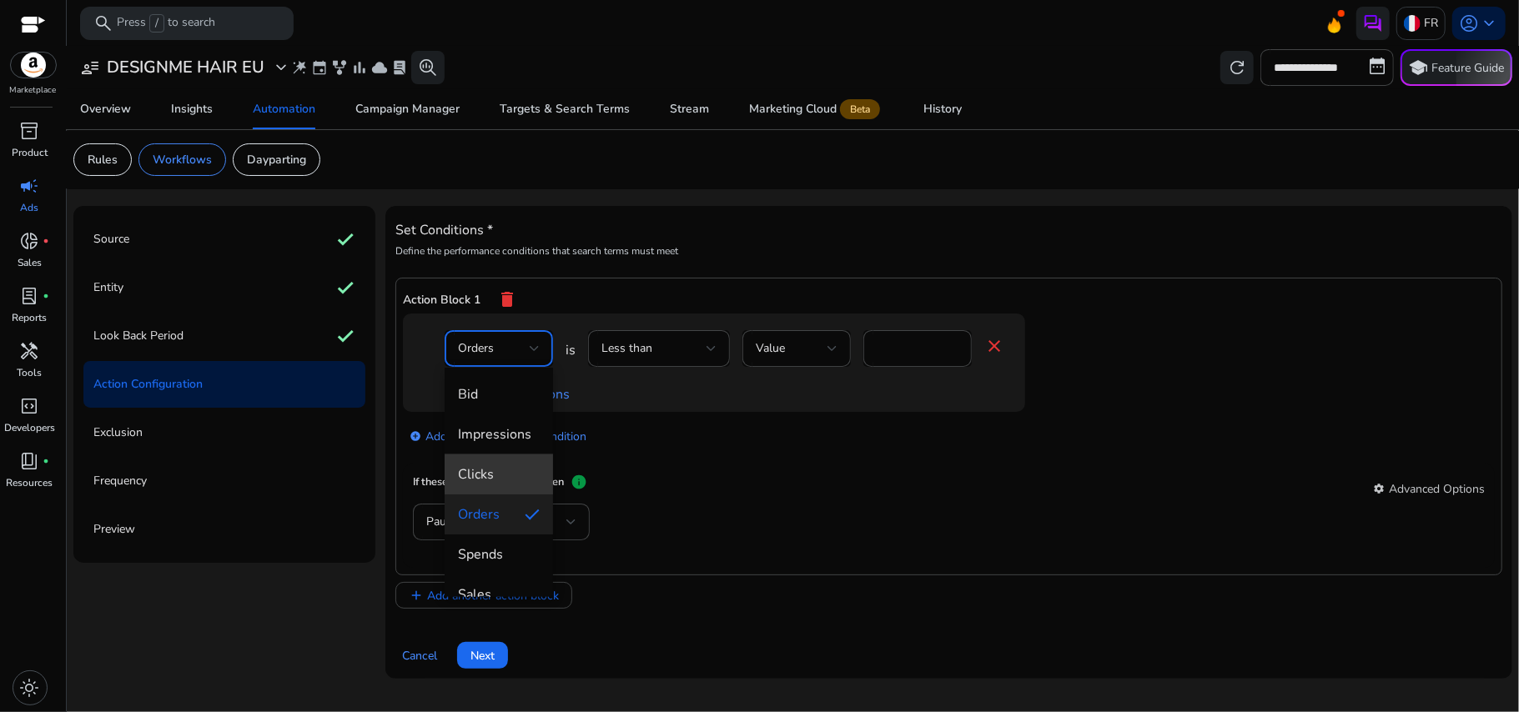
click at [524, 472] on span "Clicks" at bounding box center [499, 475] width 82 height 18
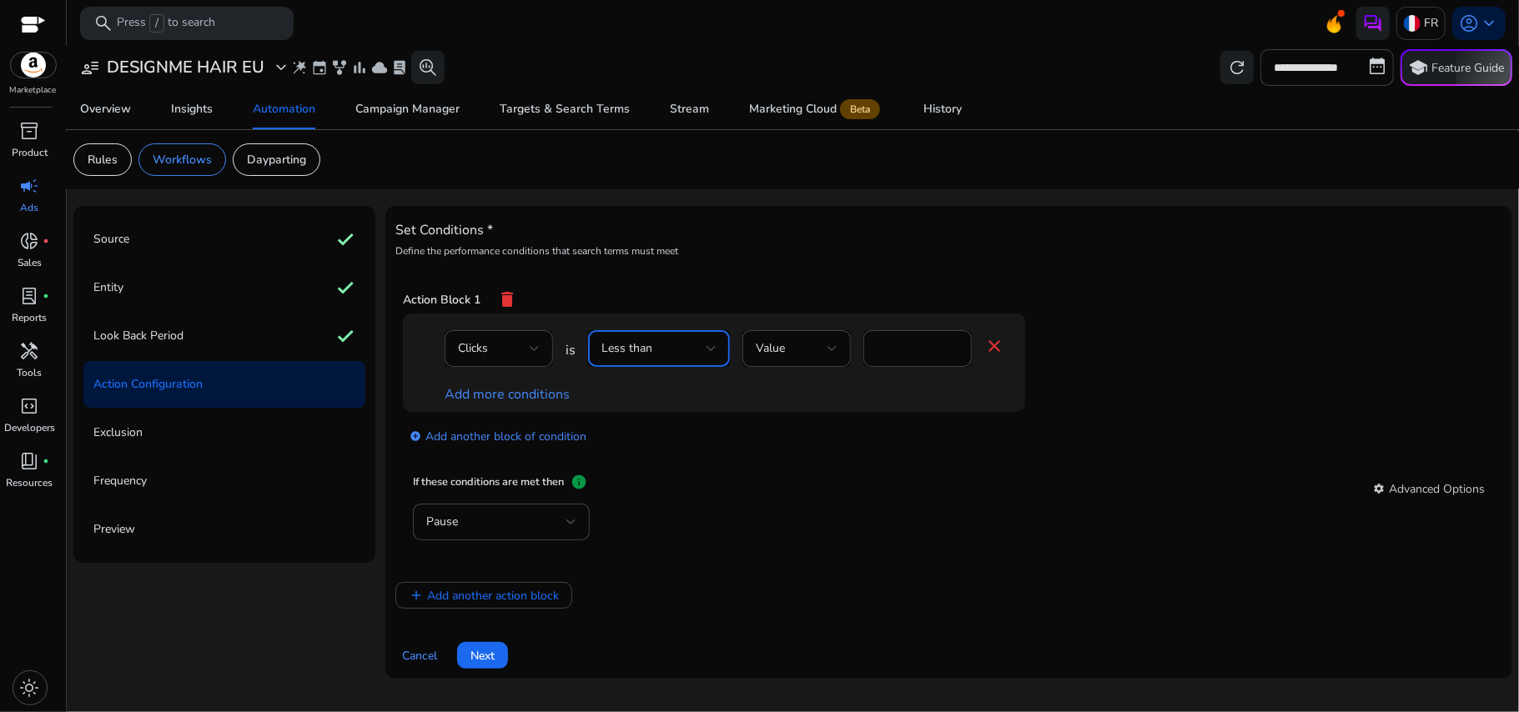
click at [672, 355] on div "Less than" at bounding box center [654, 349] width 105 height 18
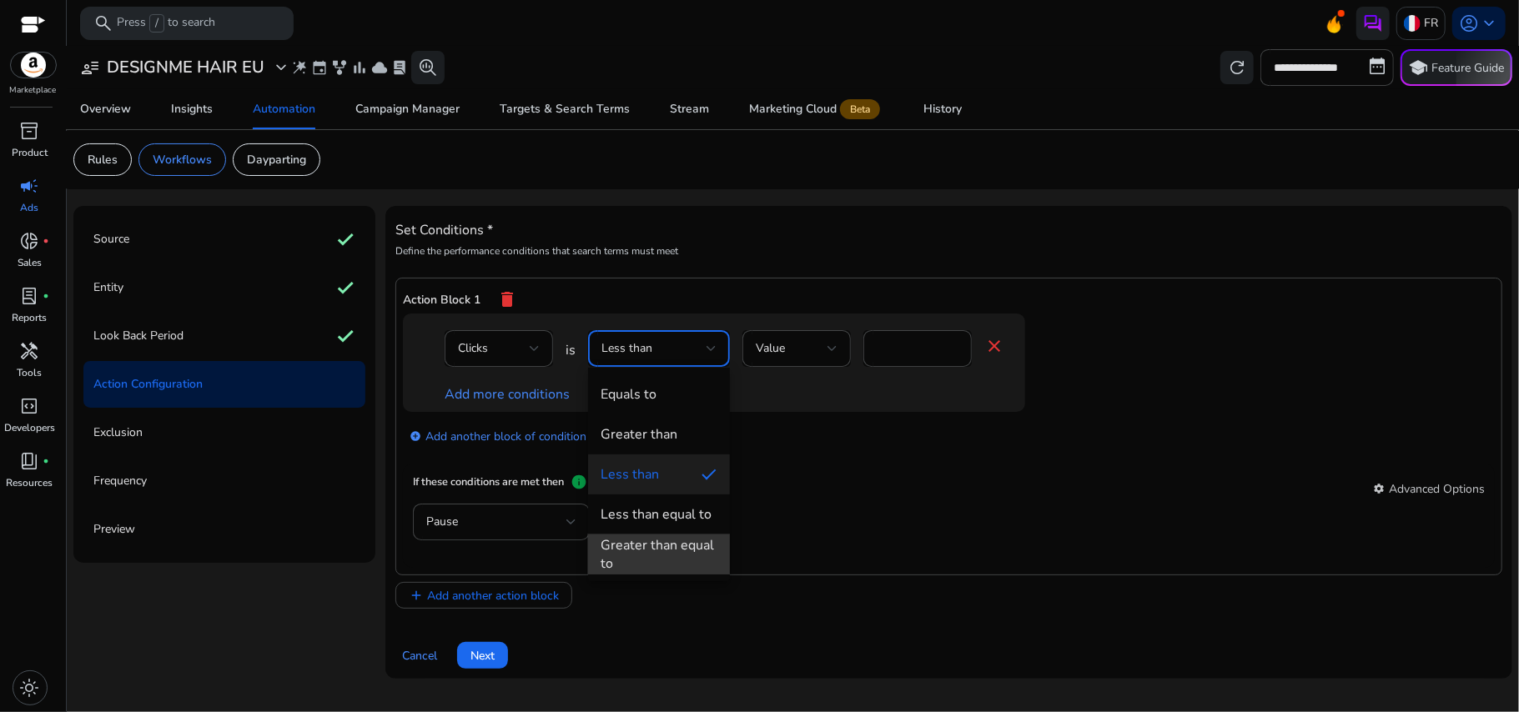
click at [697, 544] on div "Greater than equal to" at bounding box center [659, 554] width 115 height 37
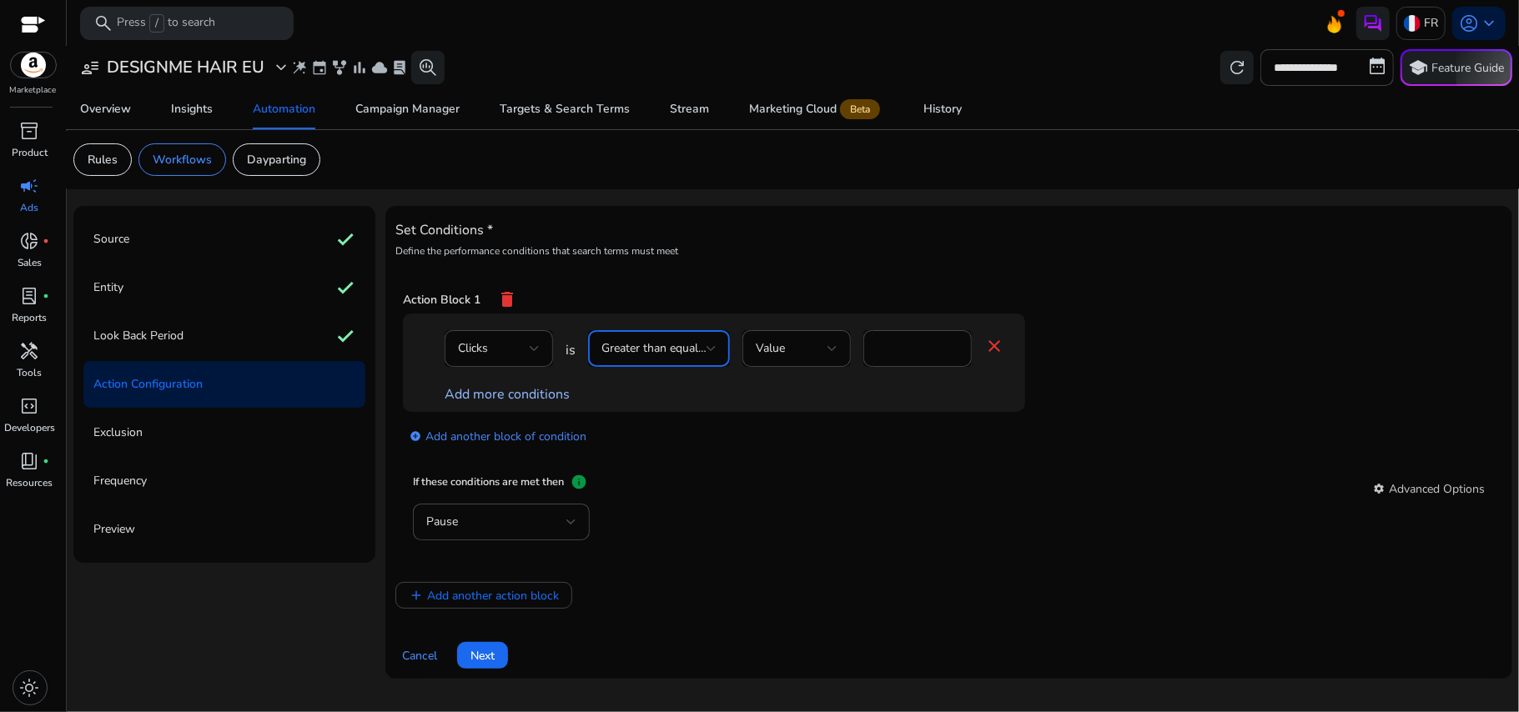
click at [492, 399] on link "Add more conditions" at bounding box center [507, 394] width 125 height 18
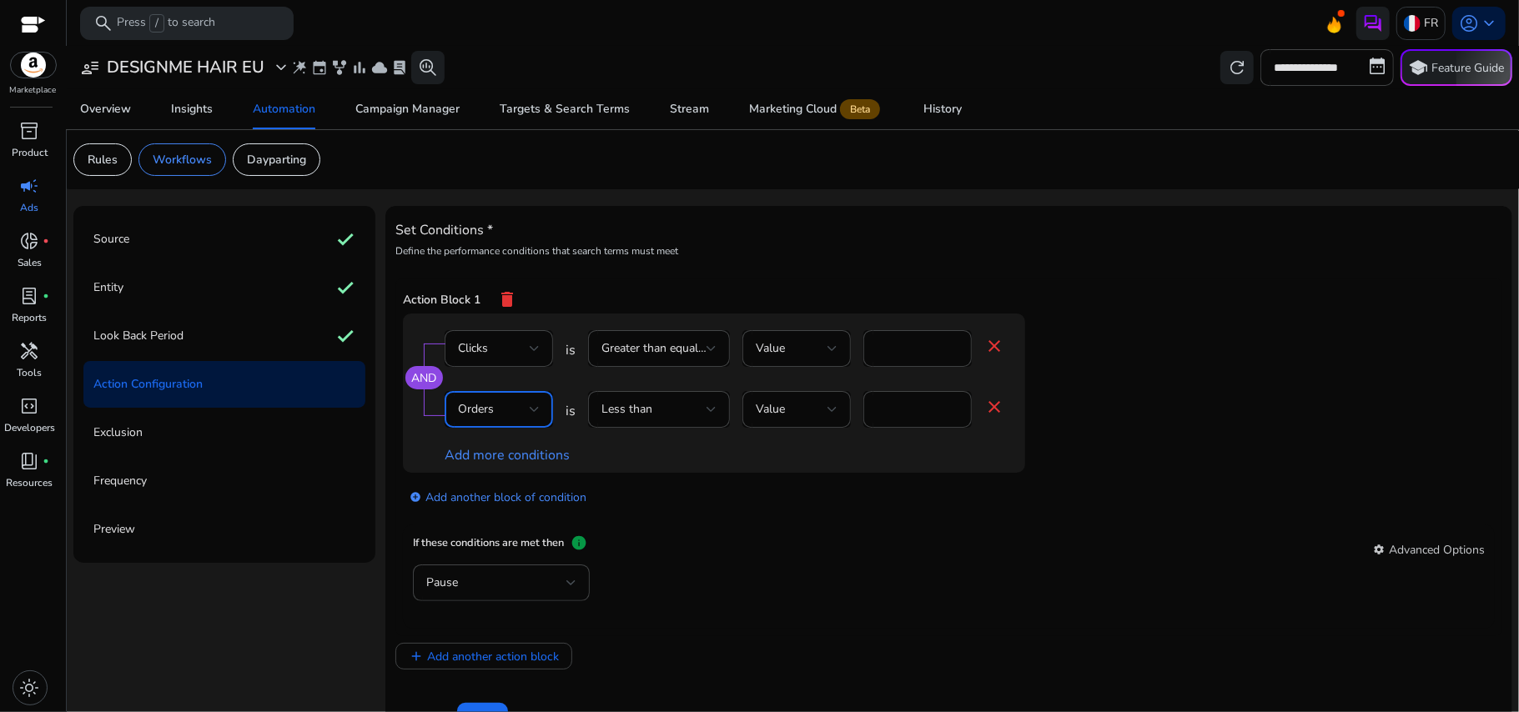
click at [511, 415] on div "Orders" at bounding box center [494, 409] width 72 height 18
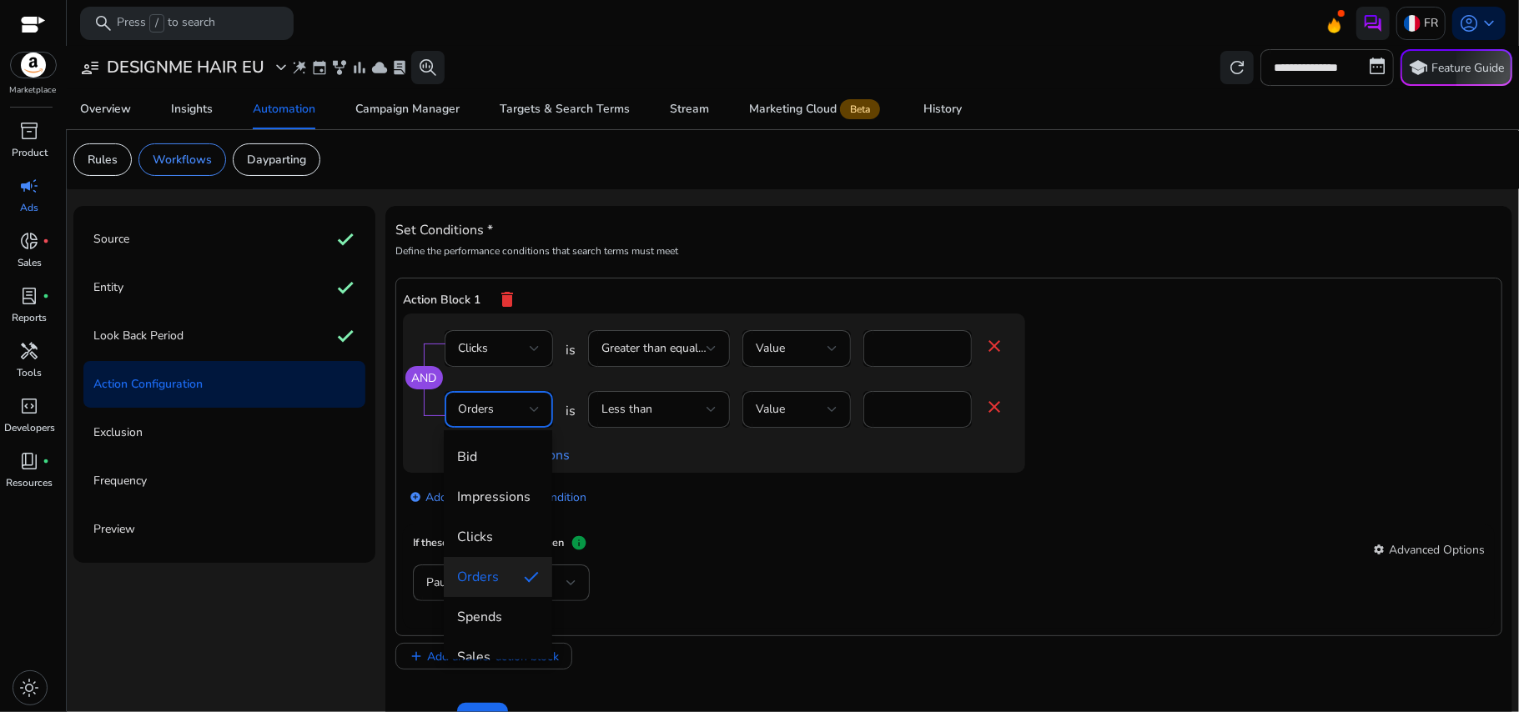
click at [686, 408] on div at bounding box center [759, 356] width 1519 height 712
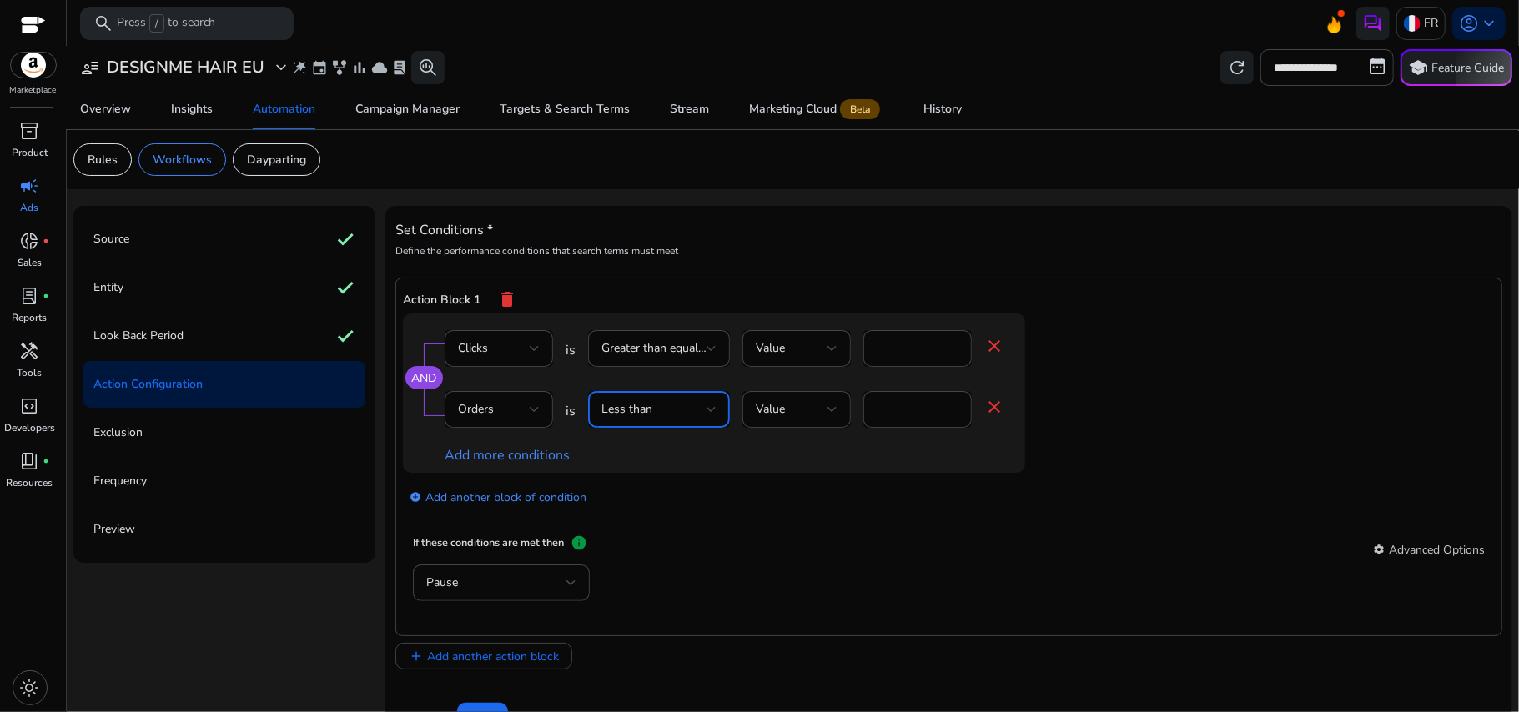
click at [686, 408] on div "Less than" at bounding box center [654, 409] width 105 height 18
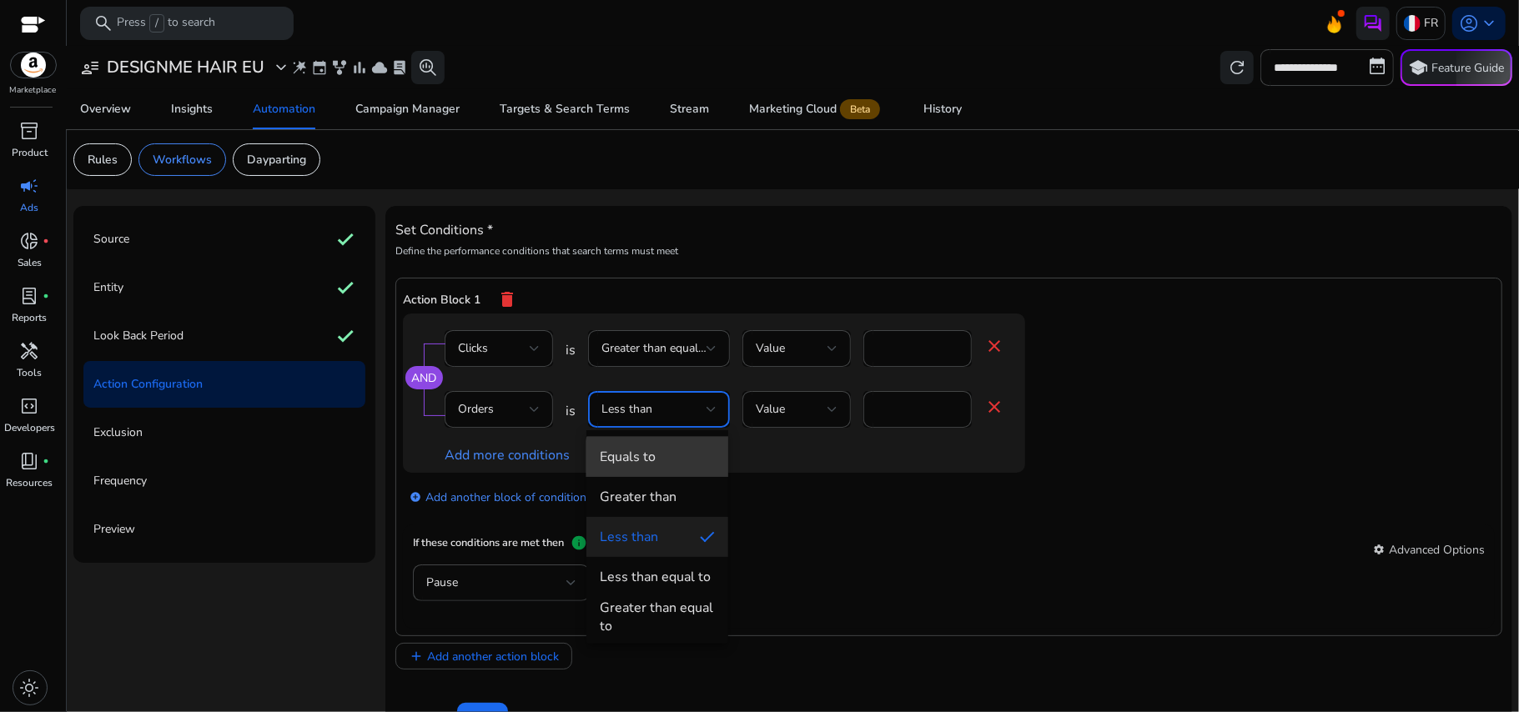
click at [662, 461] on span "Equals to" at bounding box center [657, 457] width 115 height 18
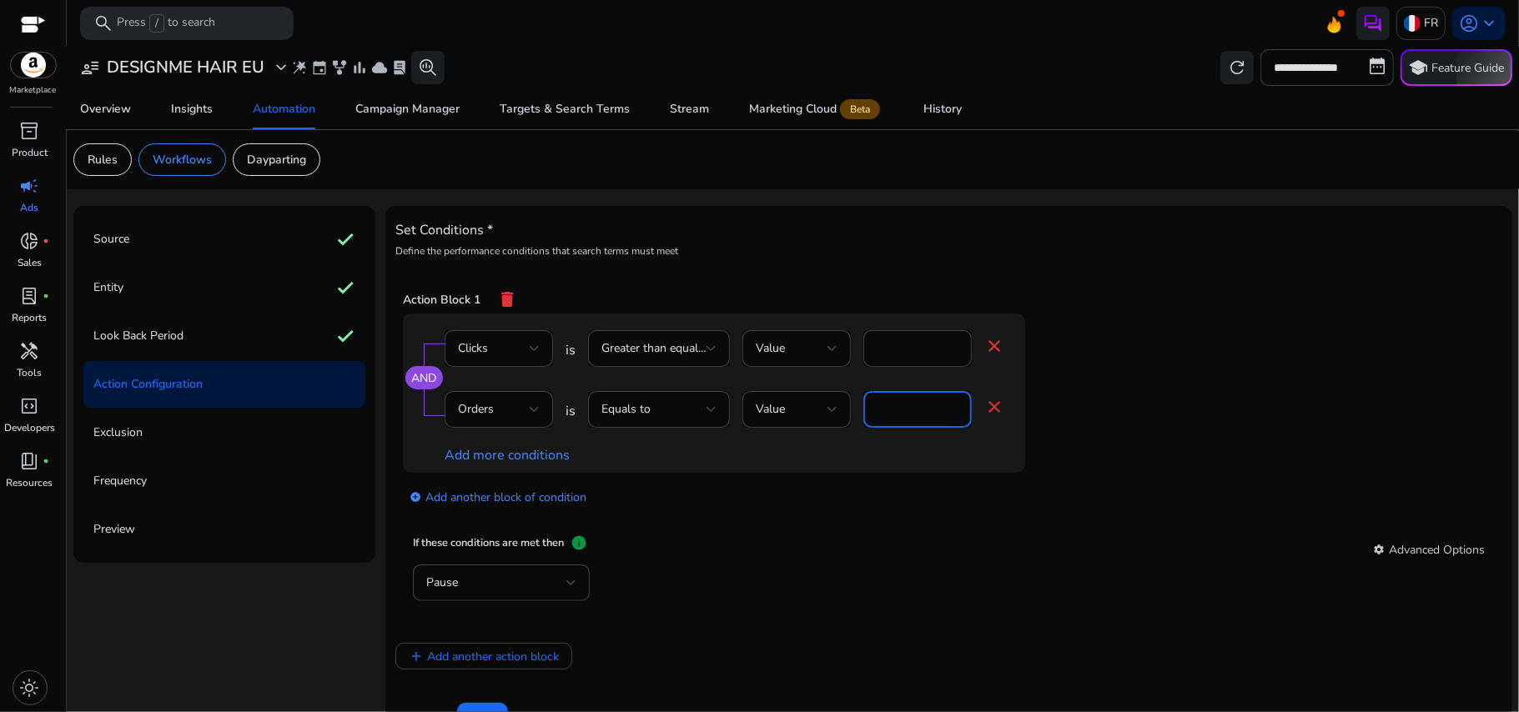
click at [906, 417] on input "*" at bounding box center [918, 409] width 82 height 18
type input "*"
click at [834, 536] on mat-card "If these conditions are met then info settings Advanced Options Pause" at bounding box center [949, 577] width 1092 height 104
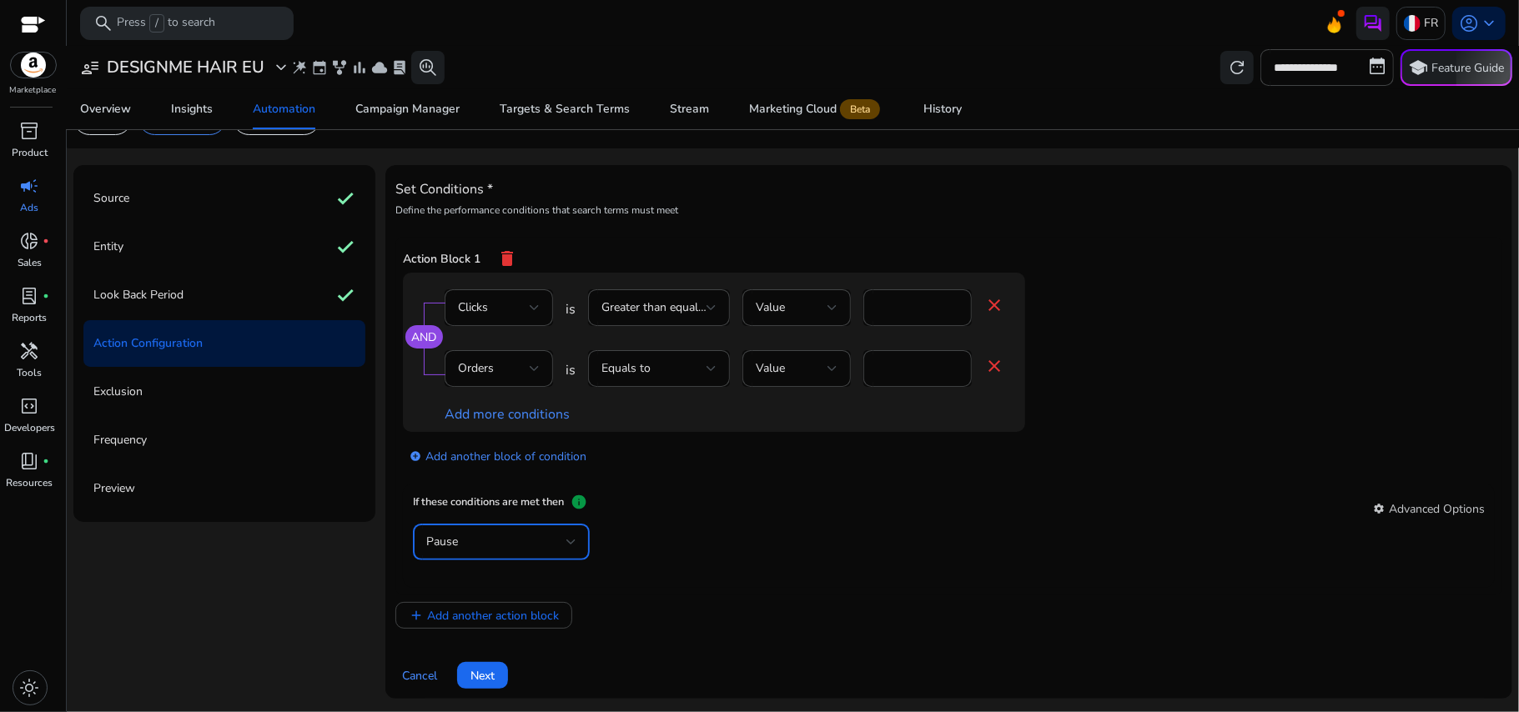
click at [541, 546] on div "Pause" at bounding box center [496, 542] width 140 height 18
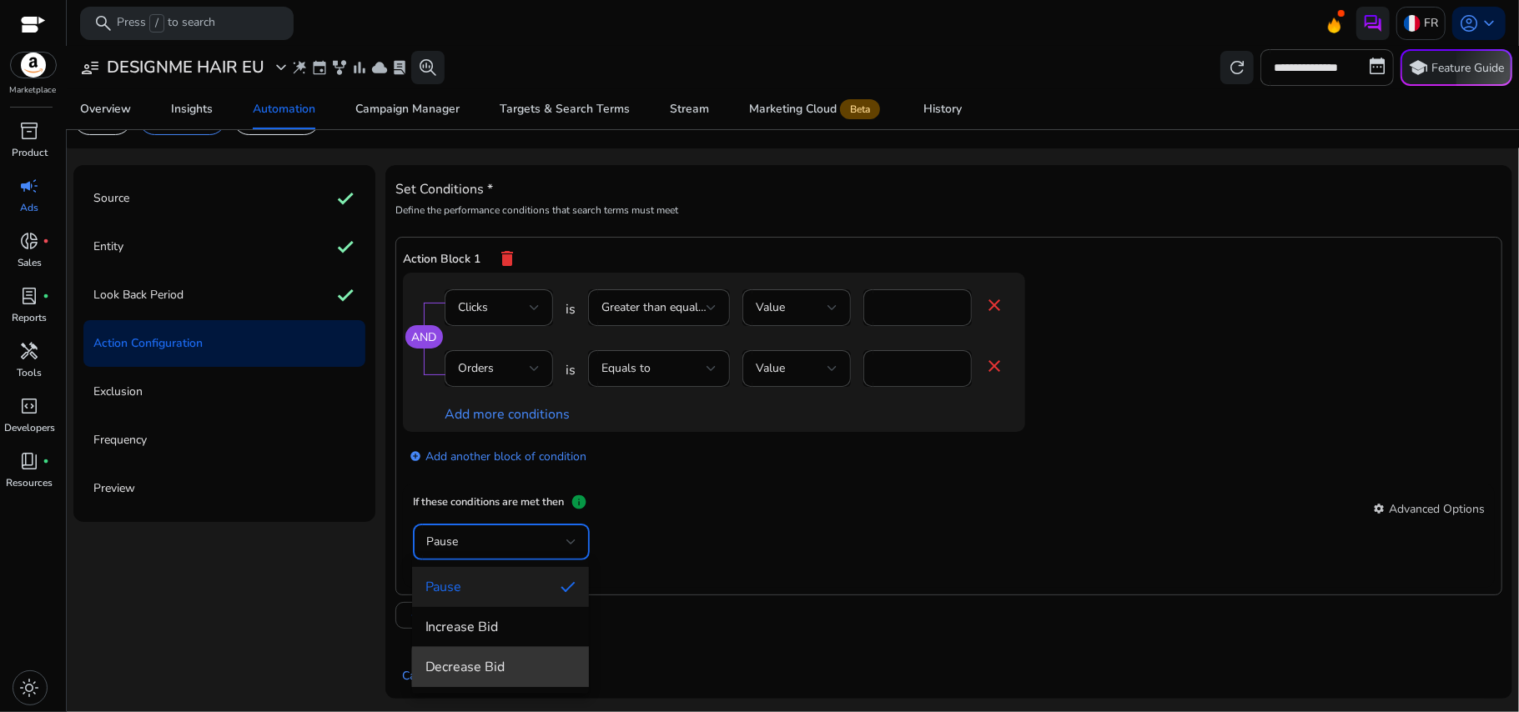
click at [511, 668] on span "Decrease Bid" at bounding box center [500, 667] width 150 height 18
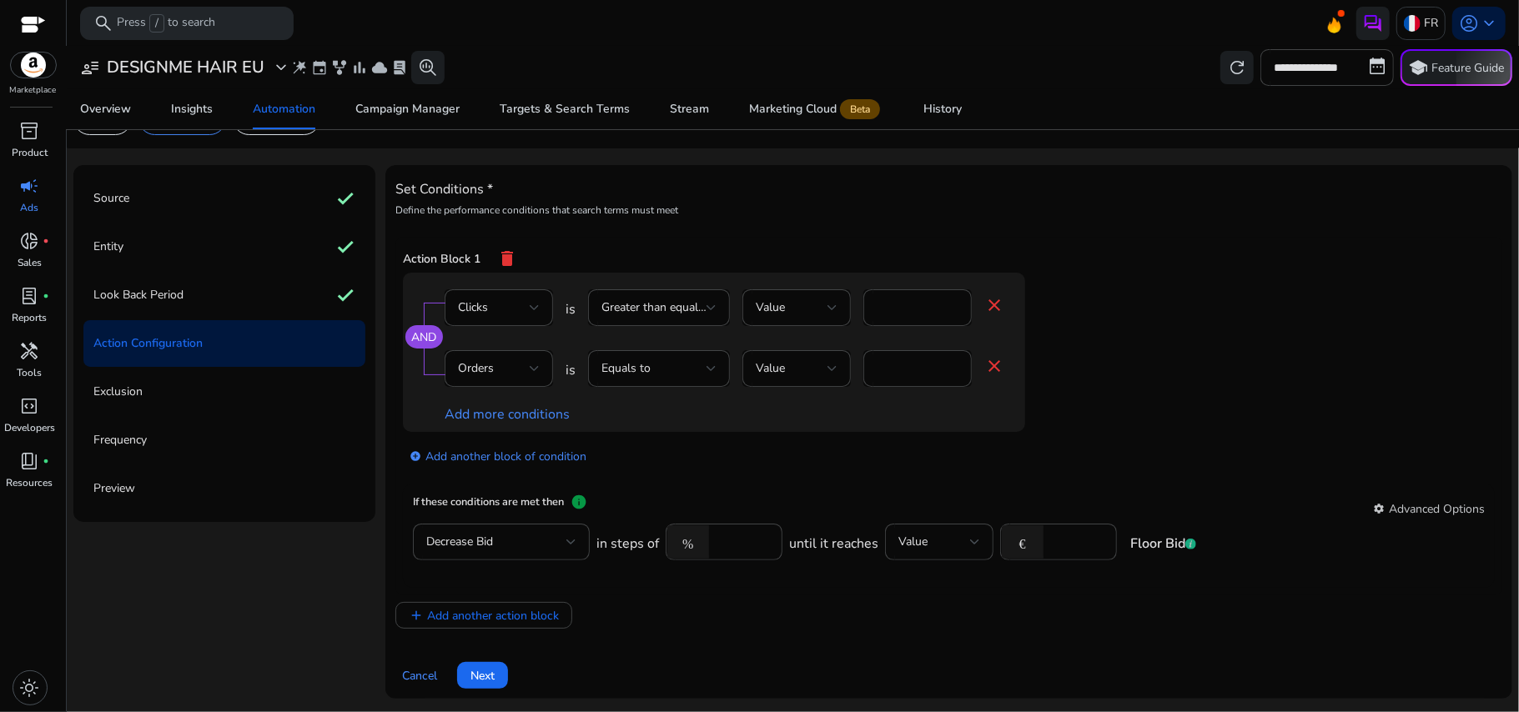
click at [905, 474] on div "add_circle Add another block of condition" at bounding box center [747, 455] width 689 height 47
click at [719, 541] on input "****" at bounding box center [743, 542] width 52 height 18
type input "****"
click at [916, 489] on mat-card "If these conditions are met then info settings Advanced Options Decrease Bid in…" at bounding box center [949, 536] width 1092 height 104
click at [749, 452] on div "add_circle Add another block of condition" at bounding box center [747, 455] width 689 height 47
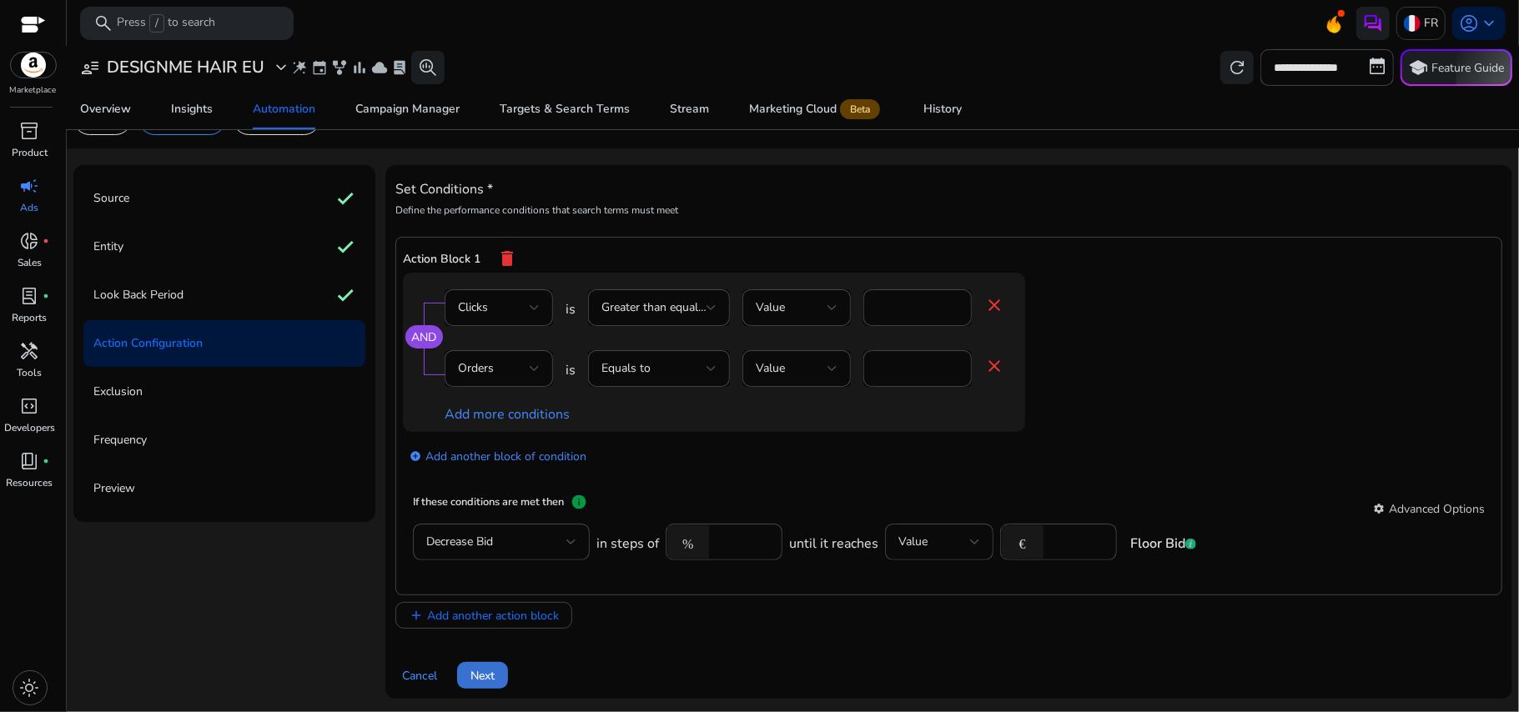
click at [481, 671] on span "Next" at bounding box center [483, 676] width 24 height 18
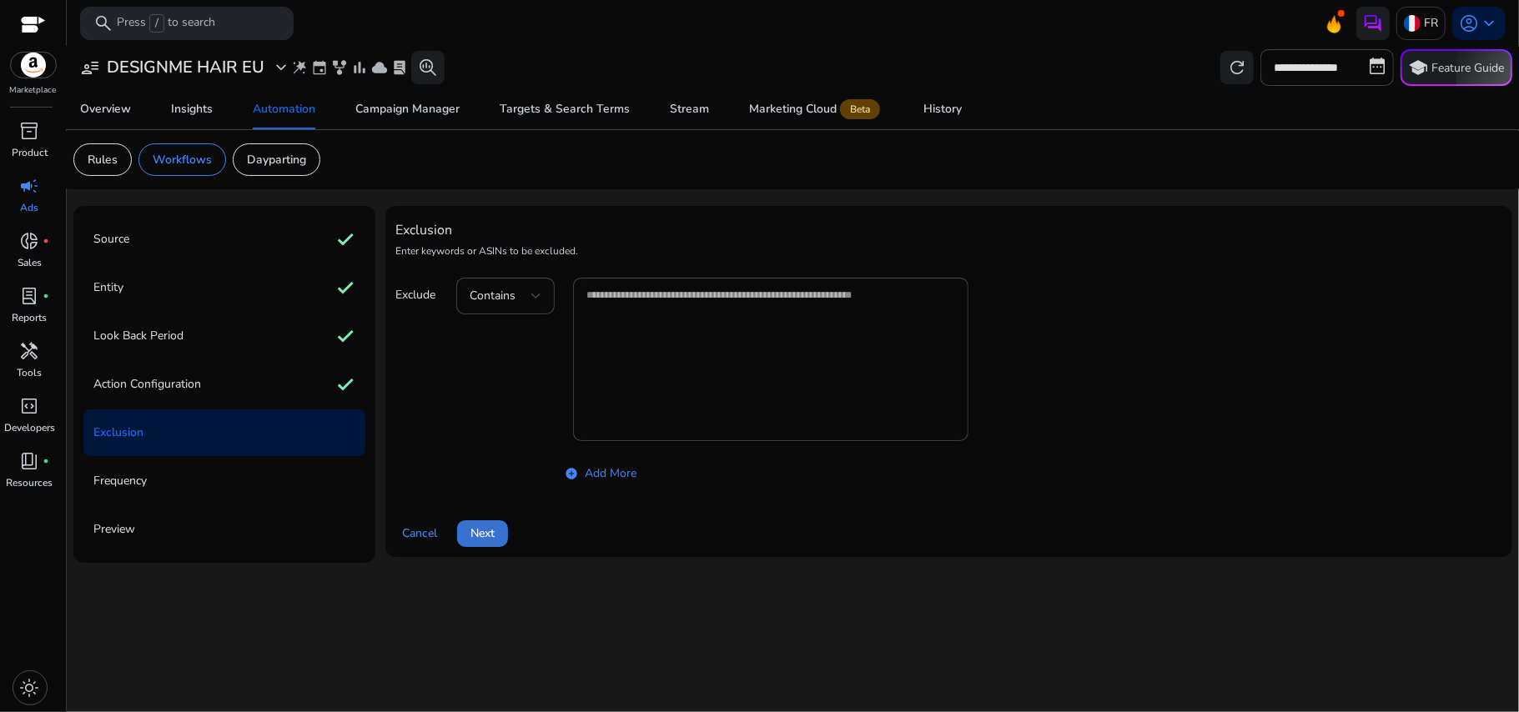
click at [477, 525] on span at bounding box center [482, 534] width 51 height 40
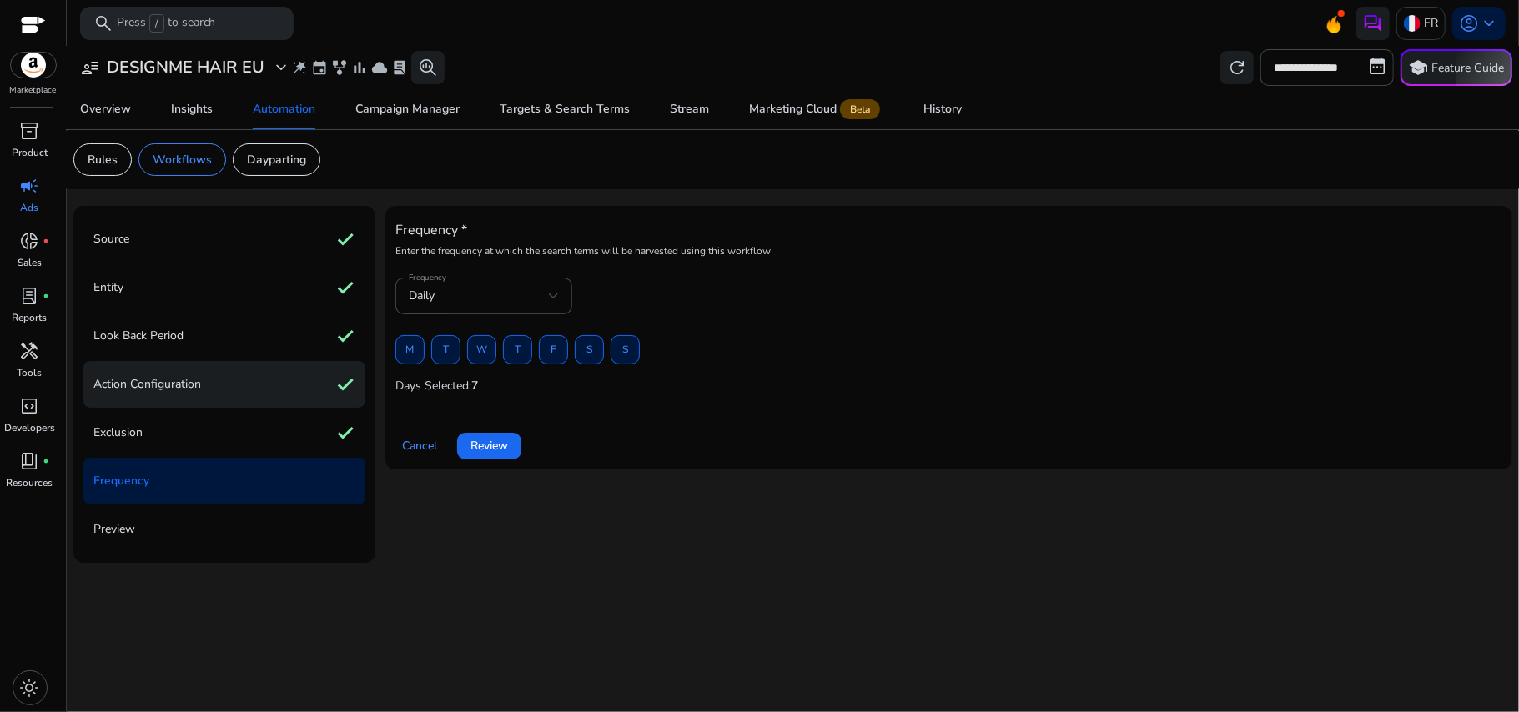
click at [212, 385] on div "Action Configuration check" at bounding box center [224, 384] width 282 height 47
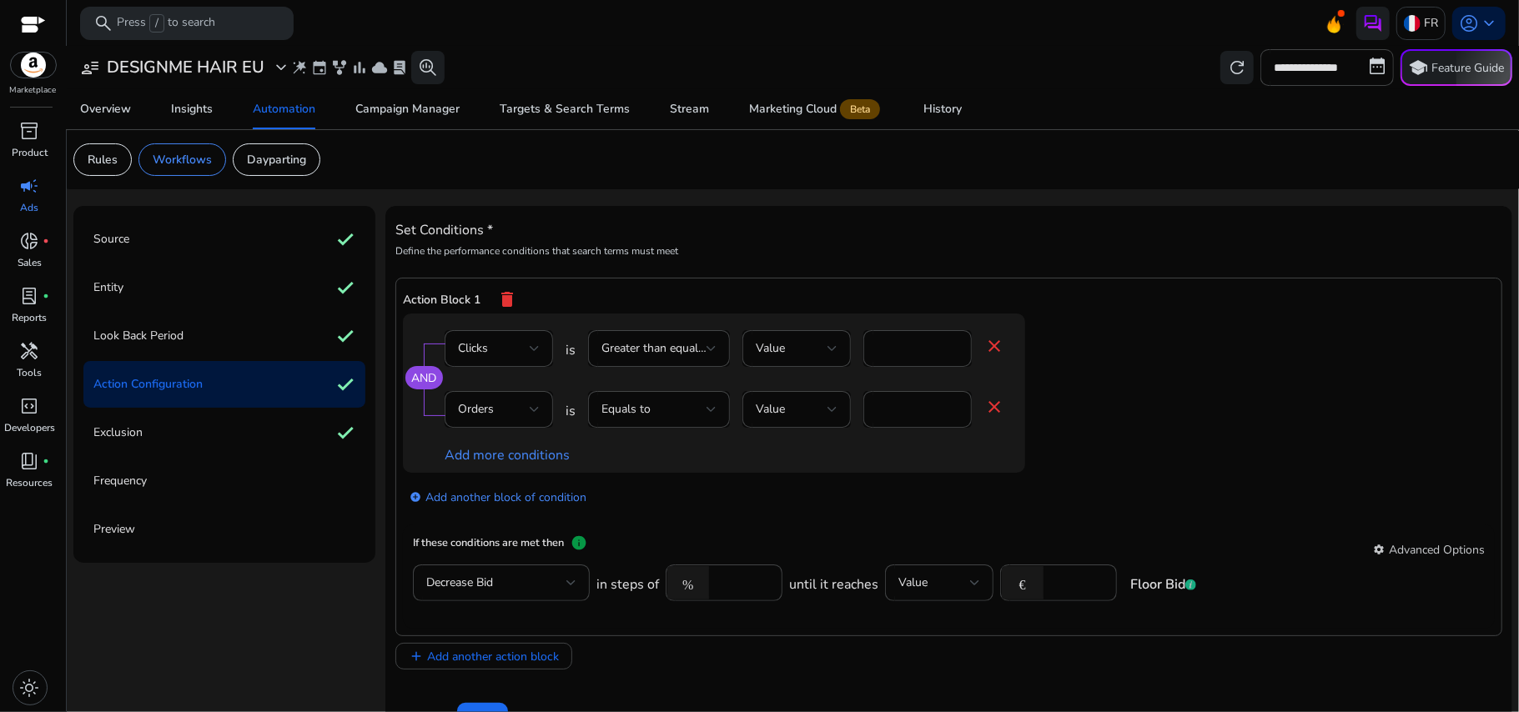
scroll to position [45, 0]
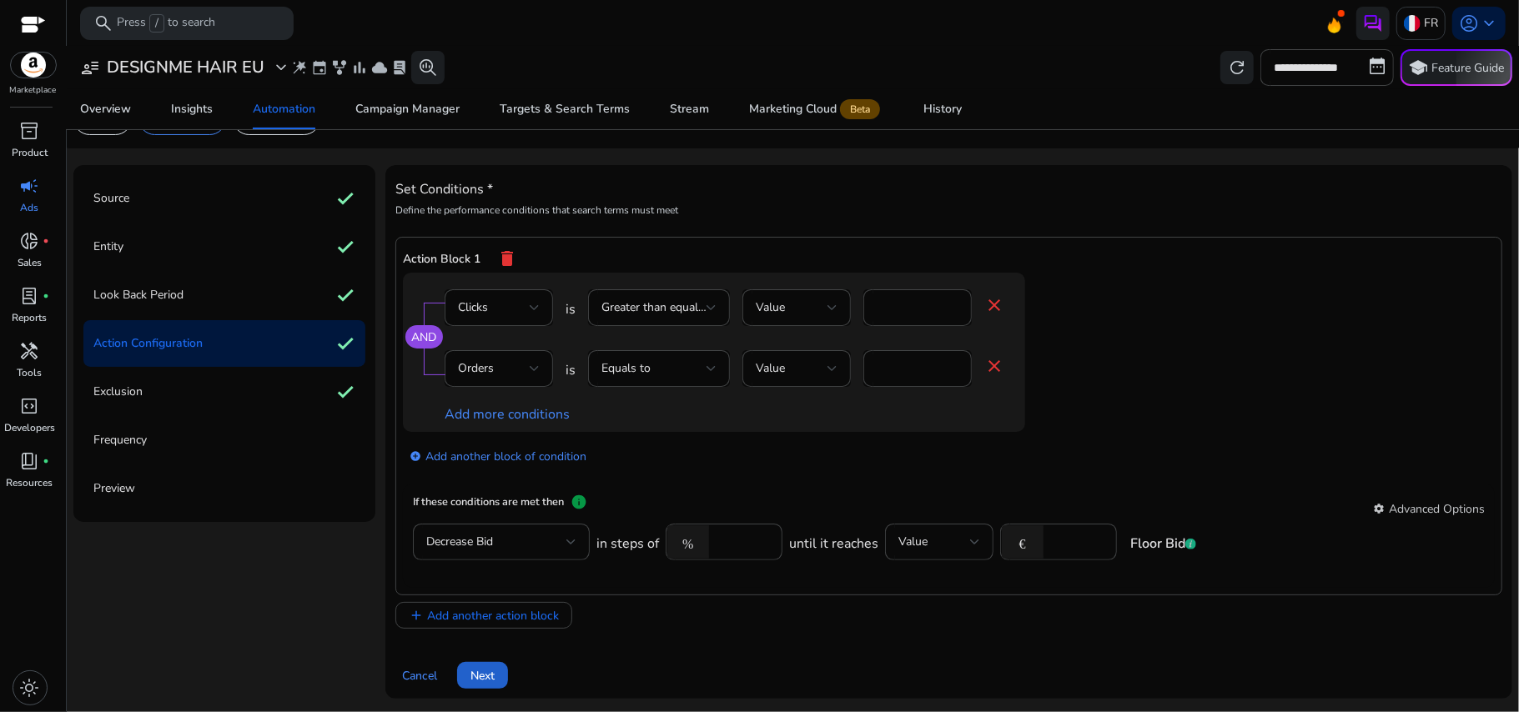
click at [482, 681] on span "Next" at bounding box center [483, 676] width 24 height 18
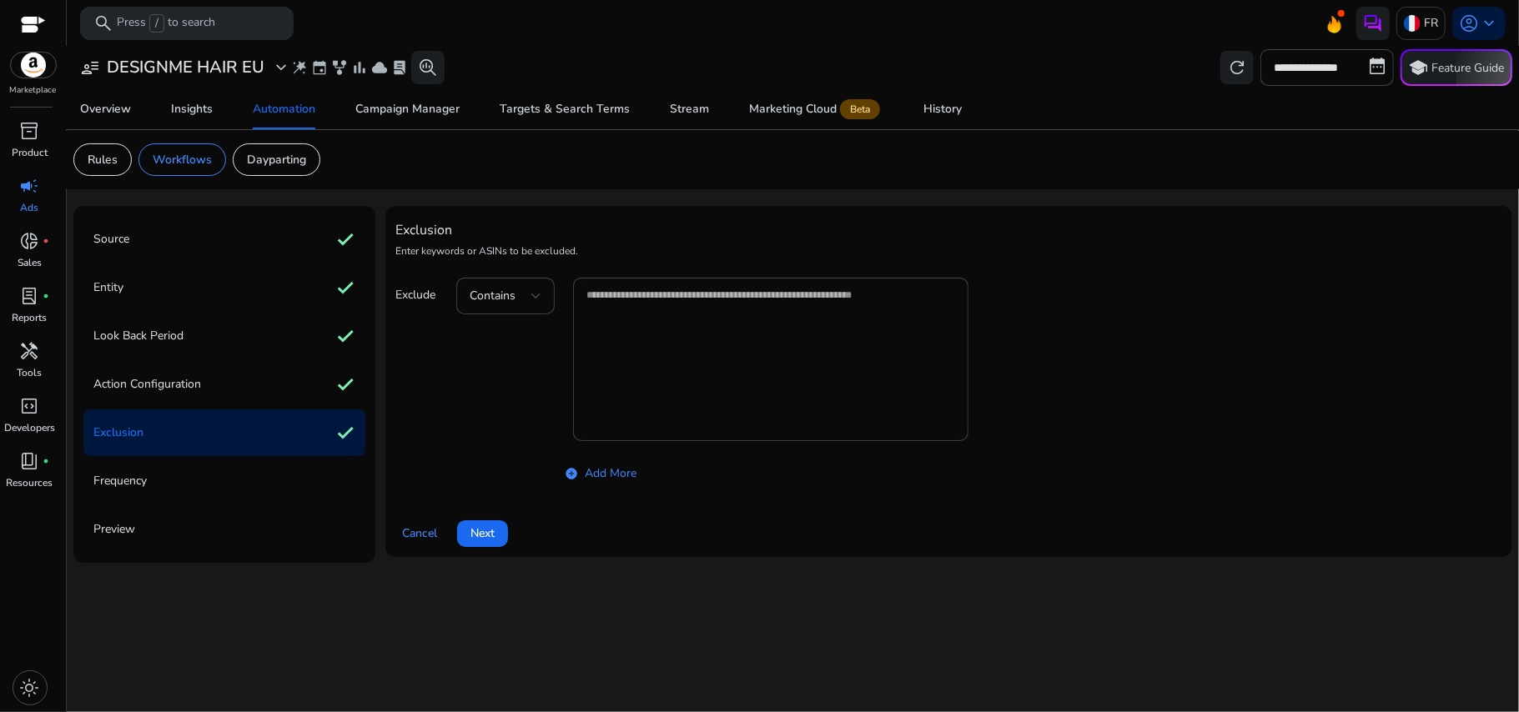
scroll to position [0, 0]
click at [485, 538] on span "Next" at bounding box center [483, 534] width 24 height 18
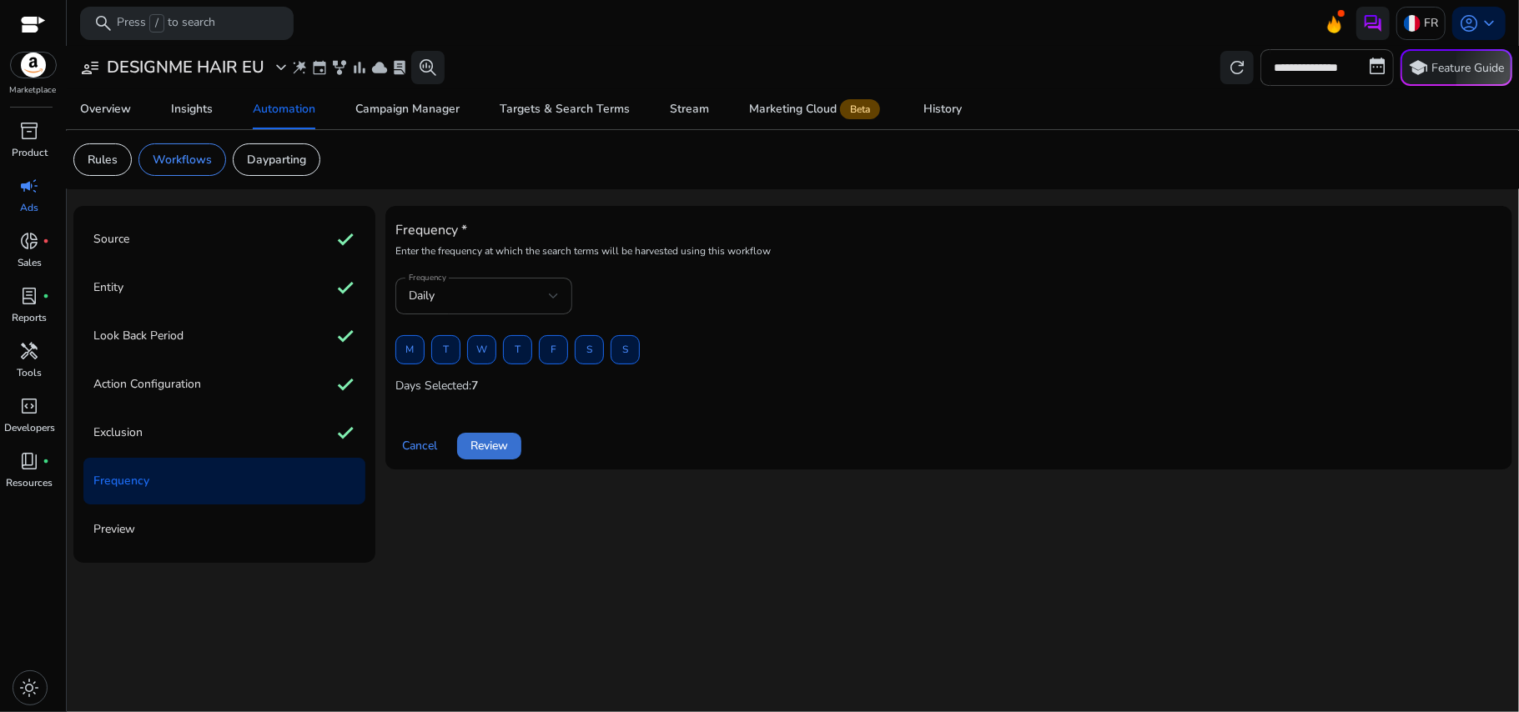
click at [485, 448] on span "Review" at bounding box center [490, 446] width 38 height 18
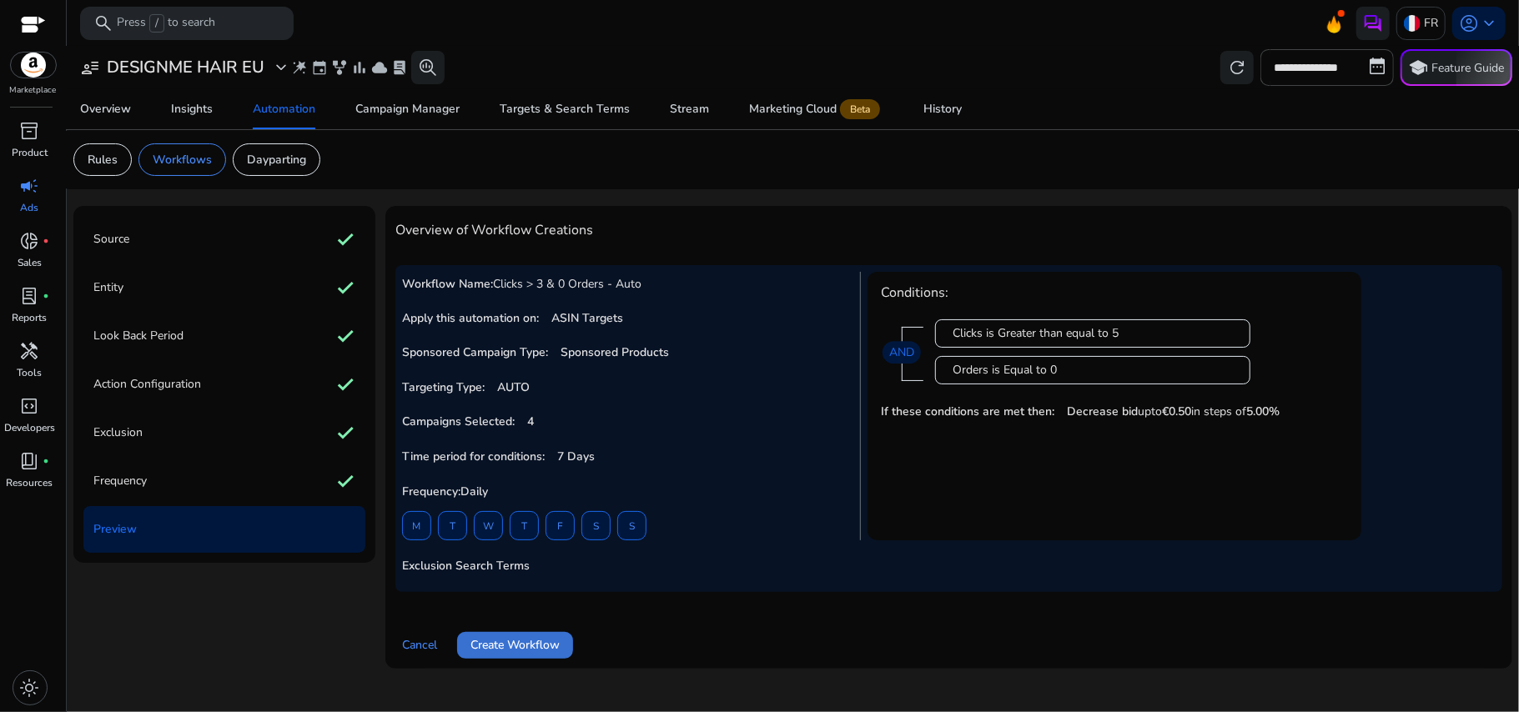
click at [512, 656] on span at bounding box center [515, 646] width 116 height 40
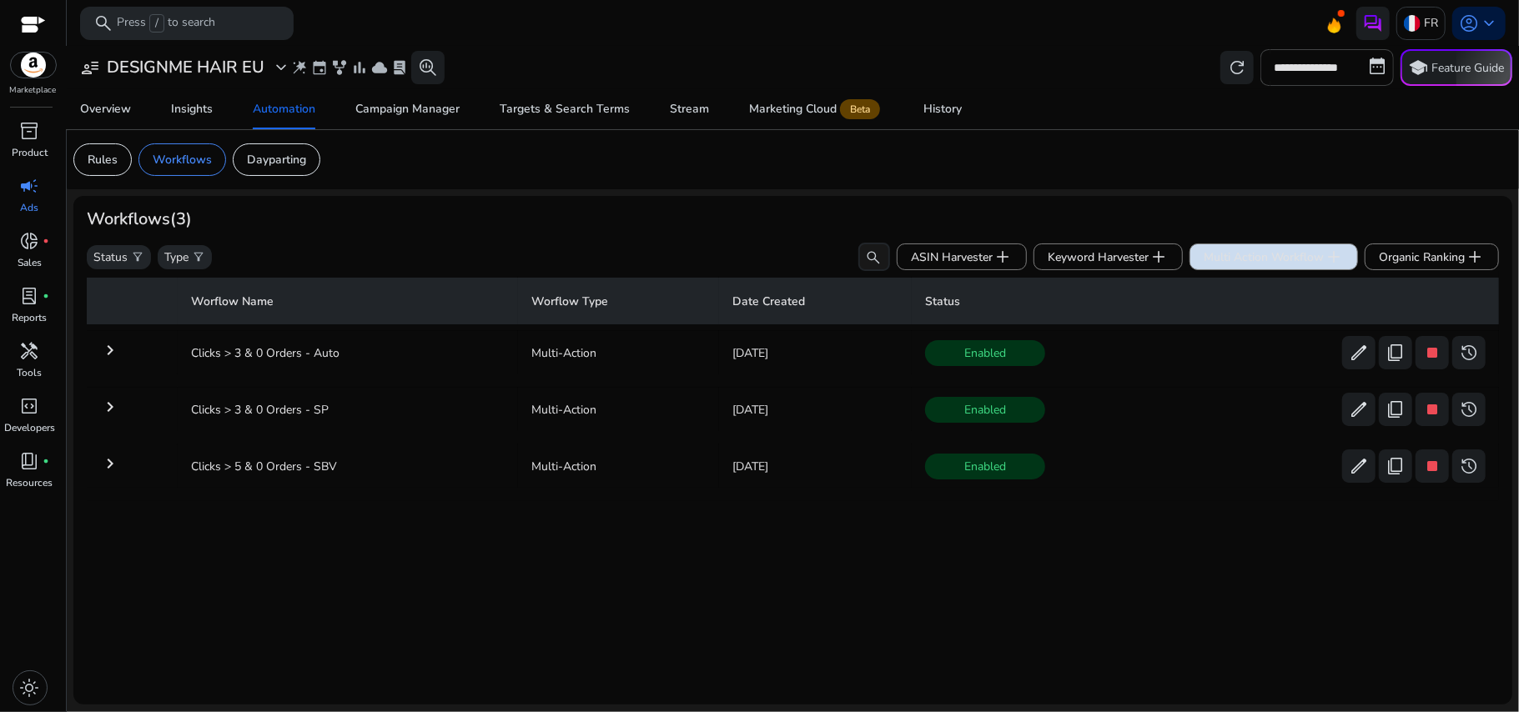
click at [1292, 261] on span "Multi Action Workflow add" at bounding box center [1274, 257] width 140 height 20
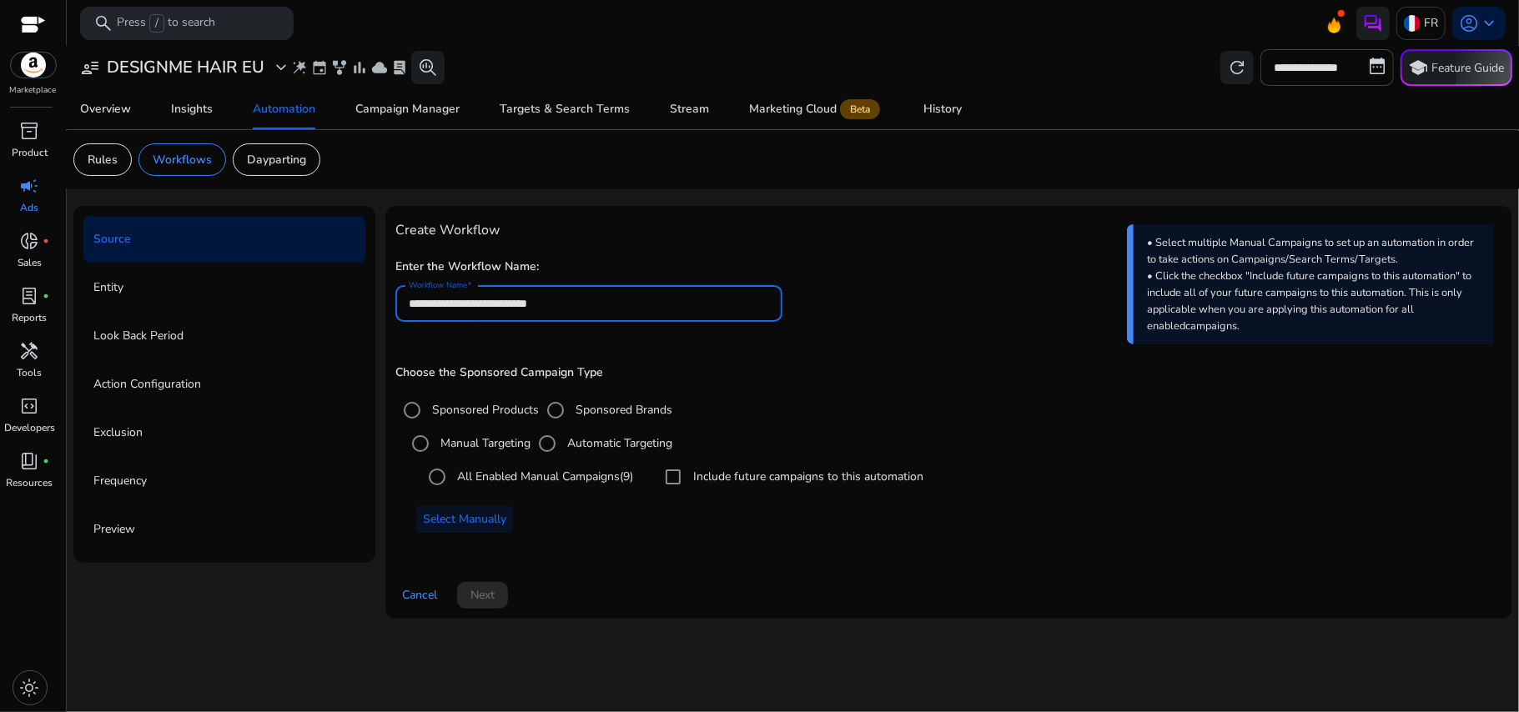
click at [727, 297] on input "**********" at bounding box center [589, 304] width 361 height 18
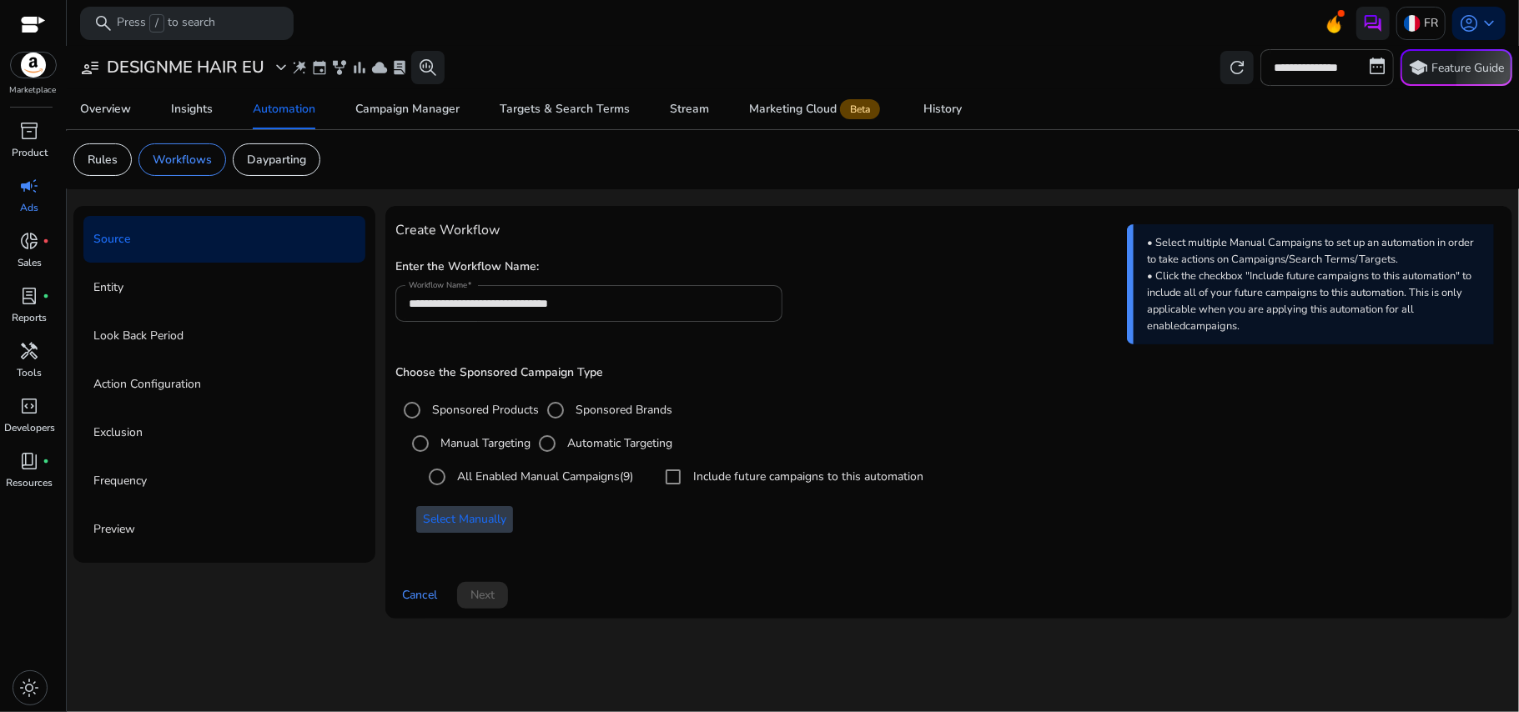
click at [487, 511] on span at bounding box center [464, 520] width 97 height 40
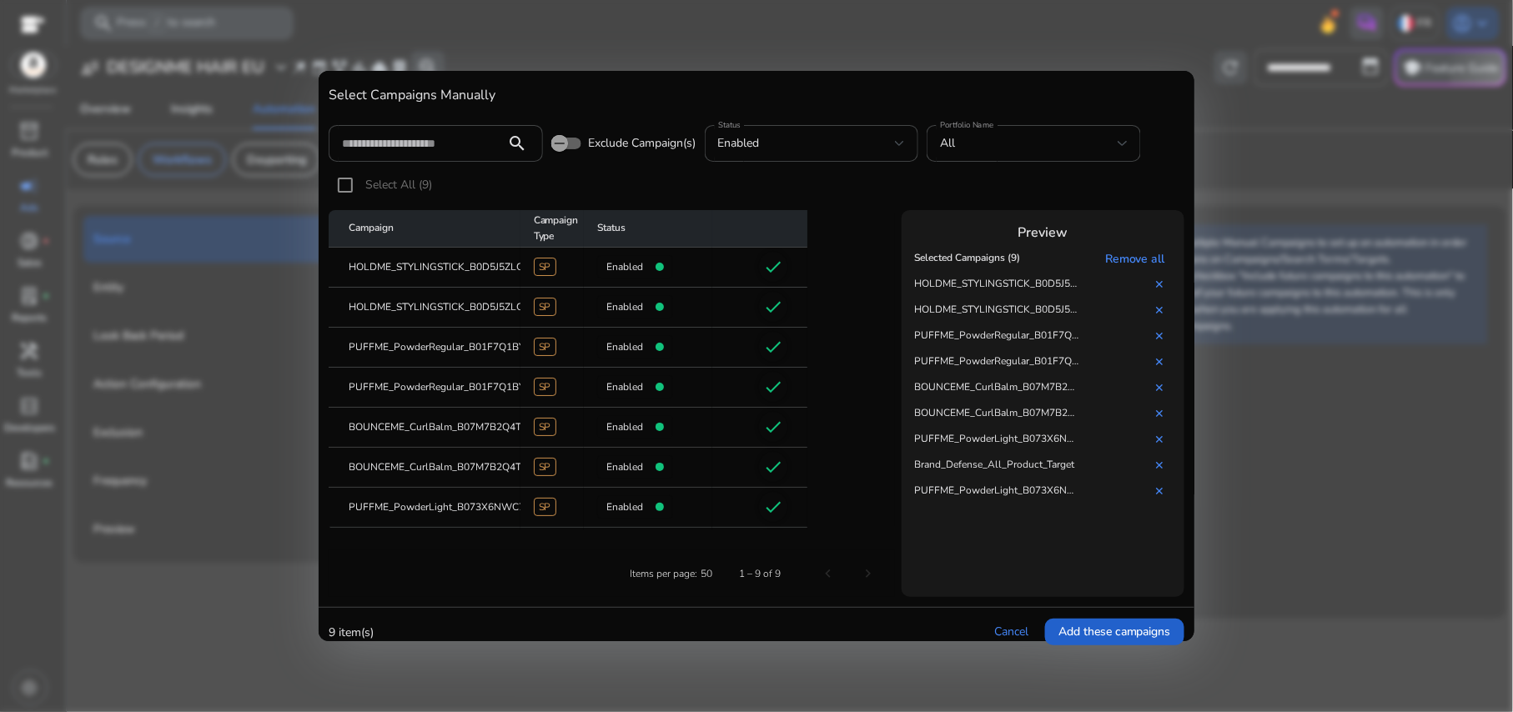
click at [1090, 621] on span at bounding box center [1114, 632] width 139 height 40
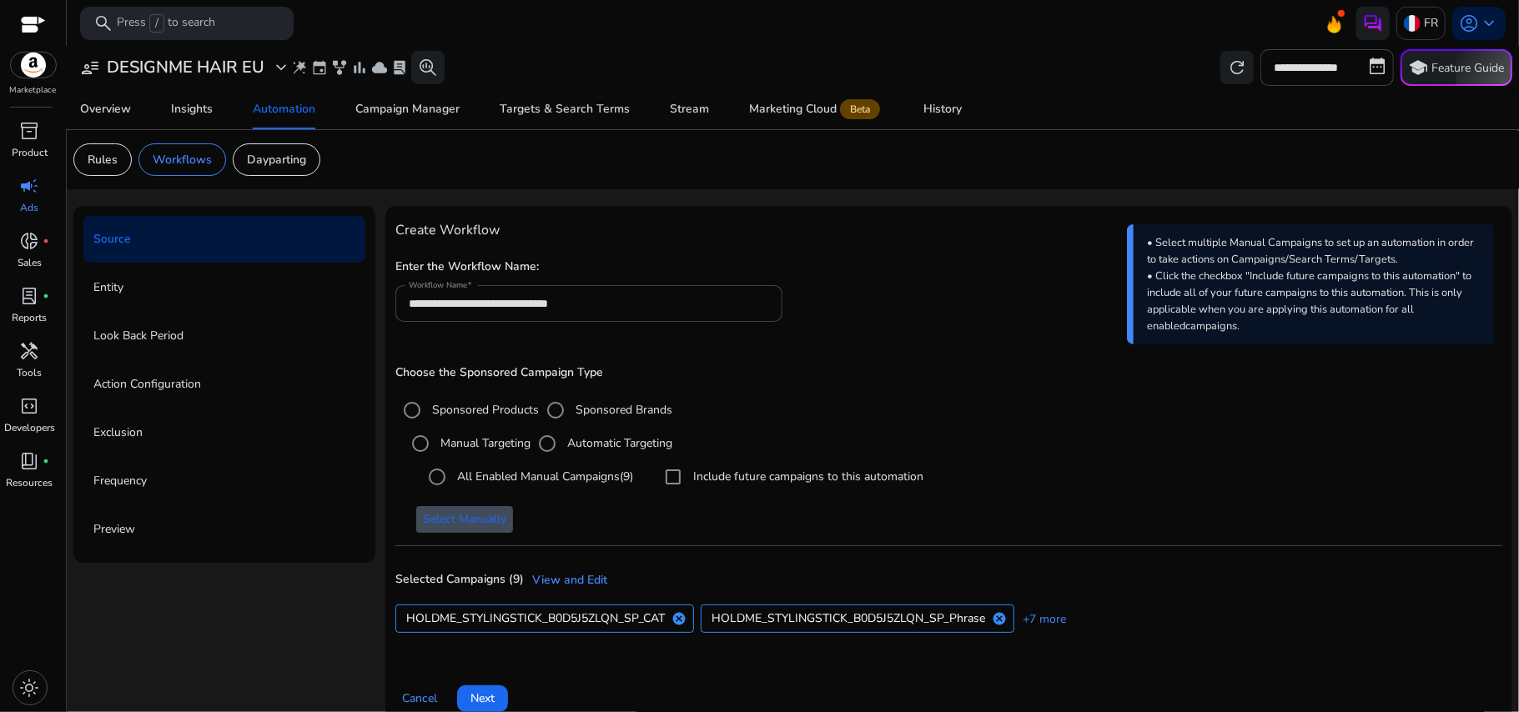
scroll to position [25, 0]
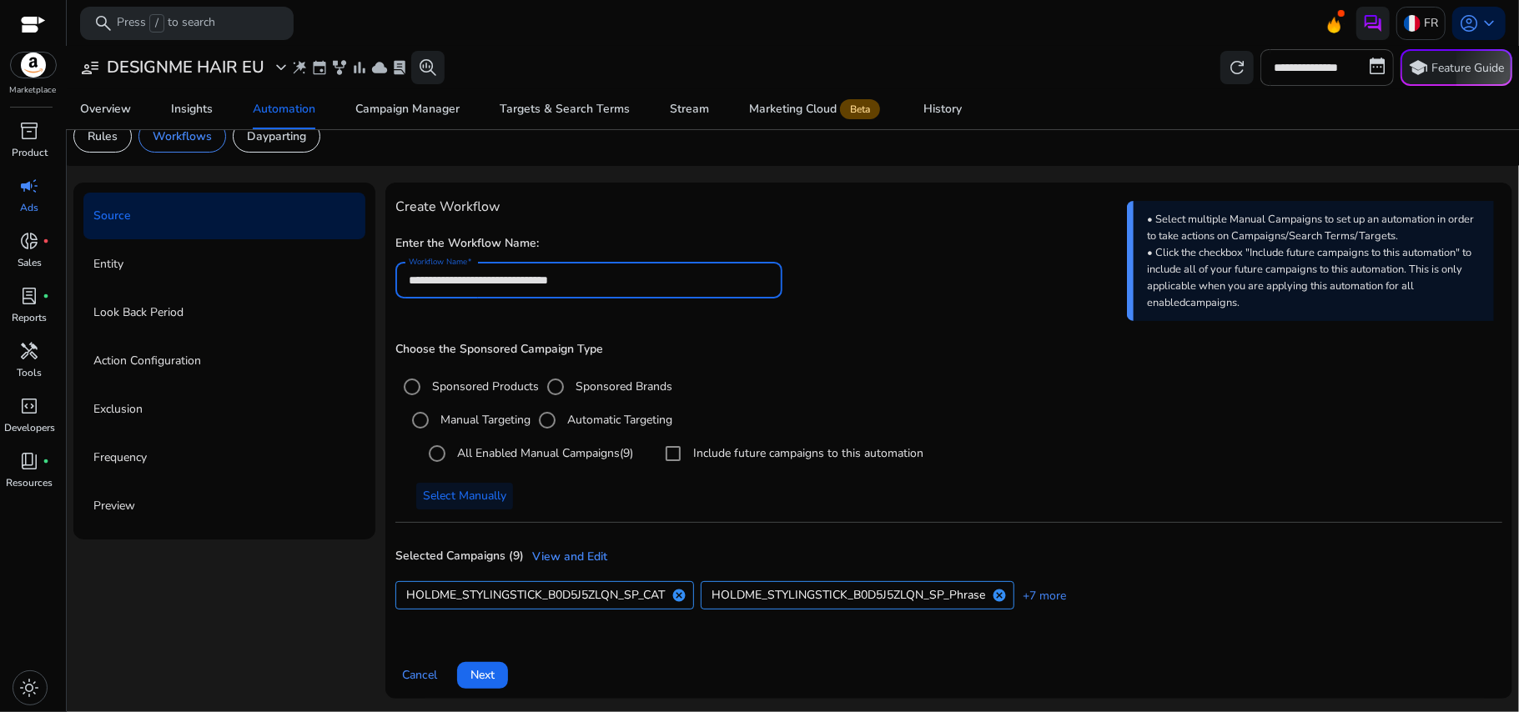
click at [595, 277] on input "**********" at bounding box center [589, 280] width 361 height 18
type input "**********"
click at [785, 326] on div "Choose the Sponsored Campaign Type Sponsored Products Sponsored Brands Manual T…" at bounding box center [948, 484] width 1107 height 316
click at [491, 667] on span "Next" at bounding box center [483, 676] width 24 height 18
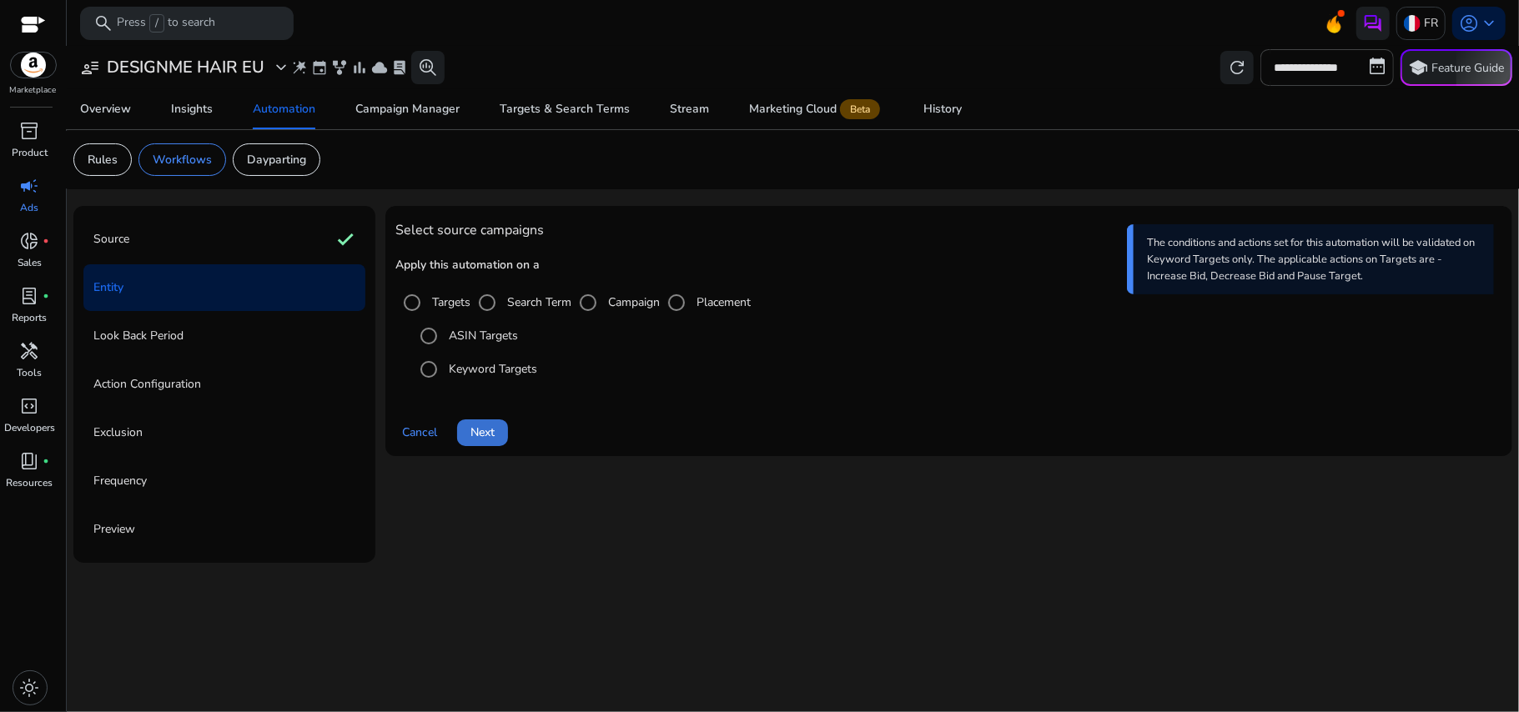
click at [487, 430] on span "Next" at bounding box center [483, 433] width 24 height 18
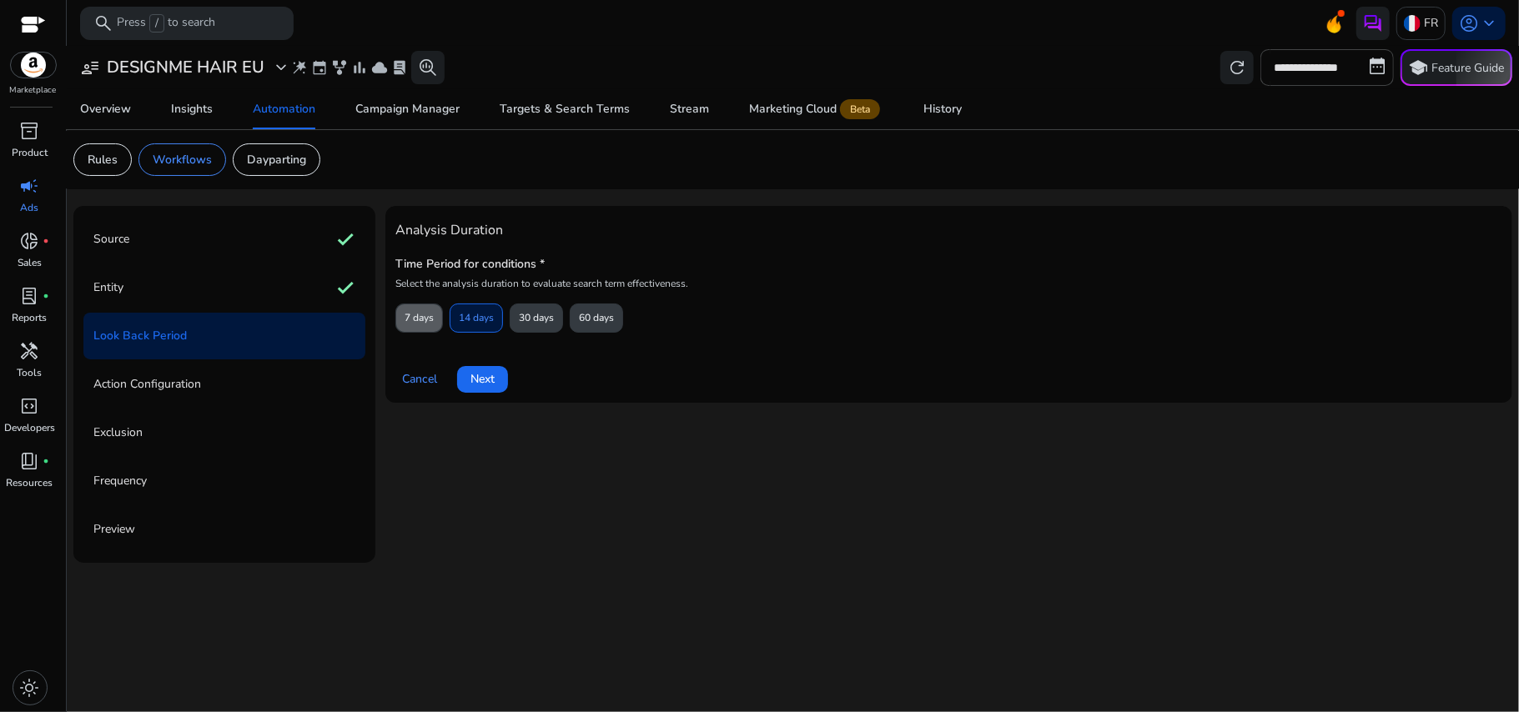
click at [415, 319] on span "7 days" at bounding box center [419, 318] width 29 height 29
click at [479, 379] on span "Next" at bounding box center [483, 379] width 24 height 18
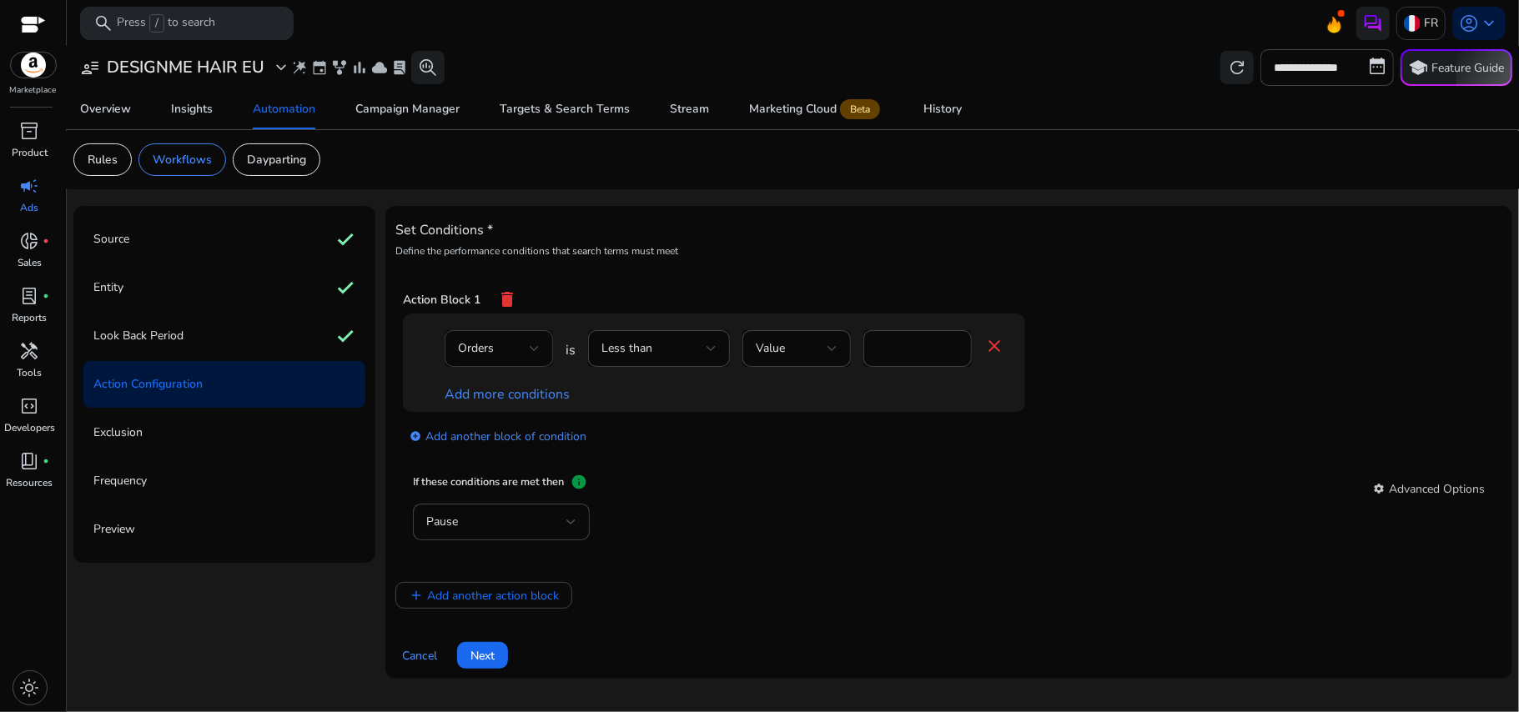
click at [501, 367] on div "Orders" at bounding box center [499, 348] width 82 height 37
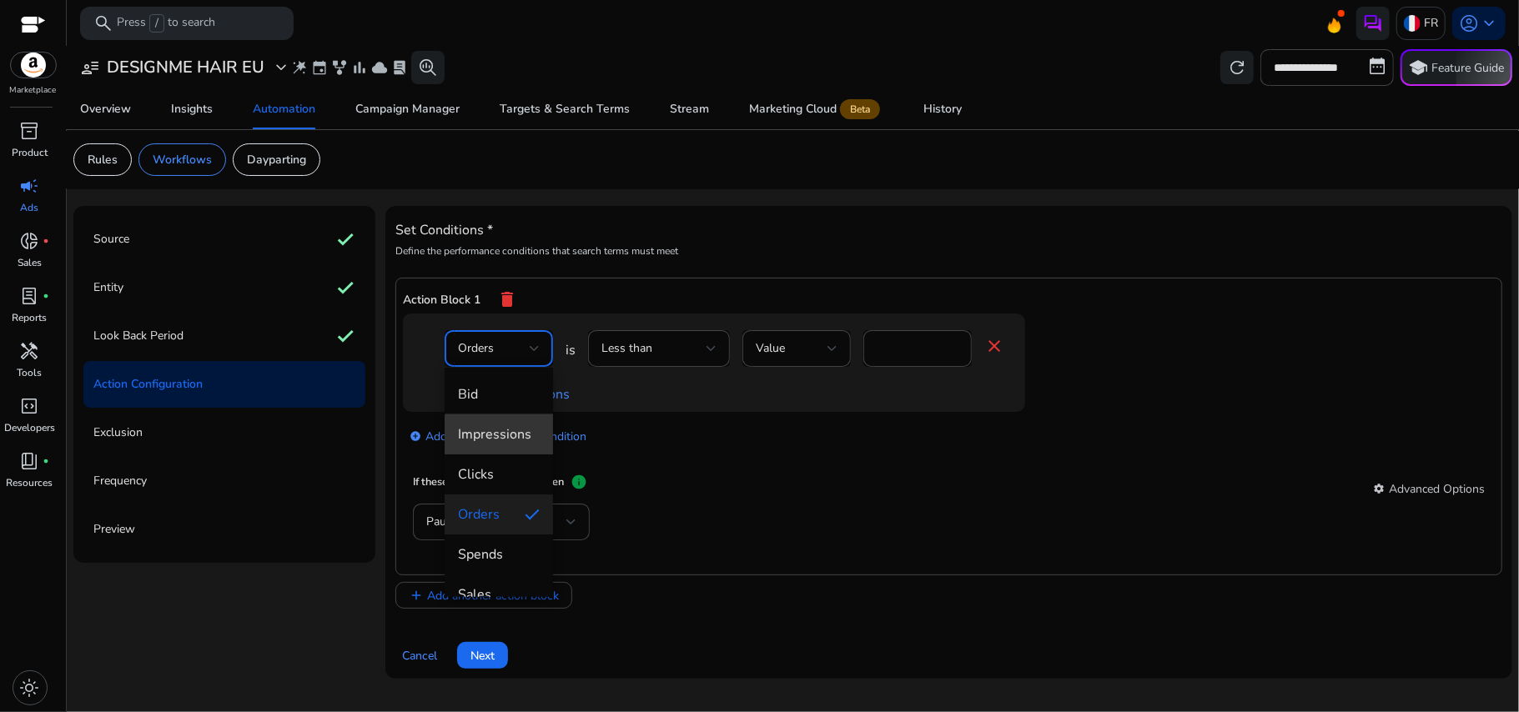
click at [518, 447] on mat-option "Impressions" at bounding box center [499, 435] width 108 height 40
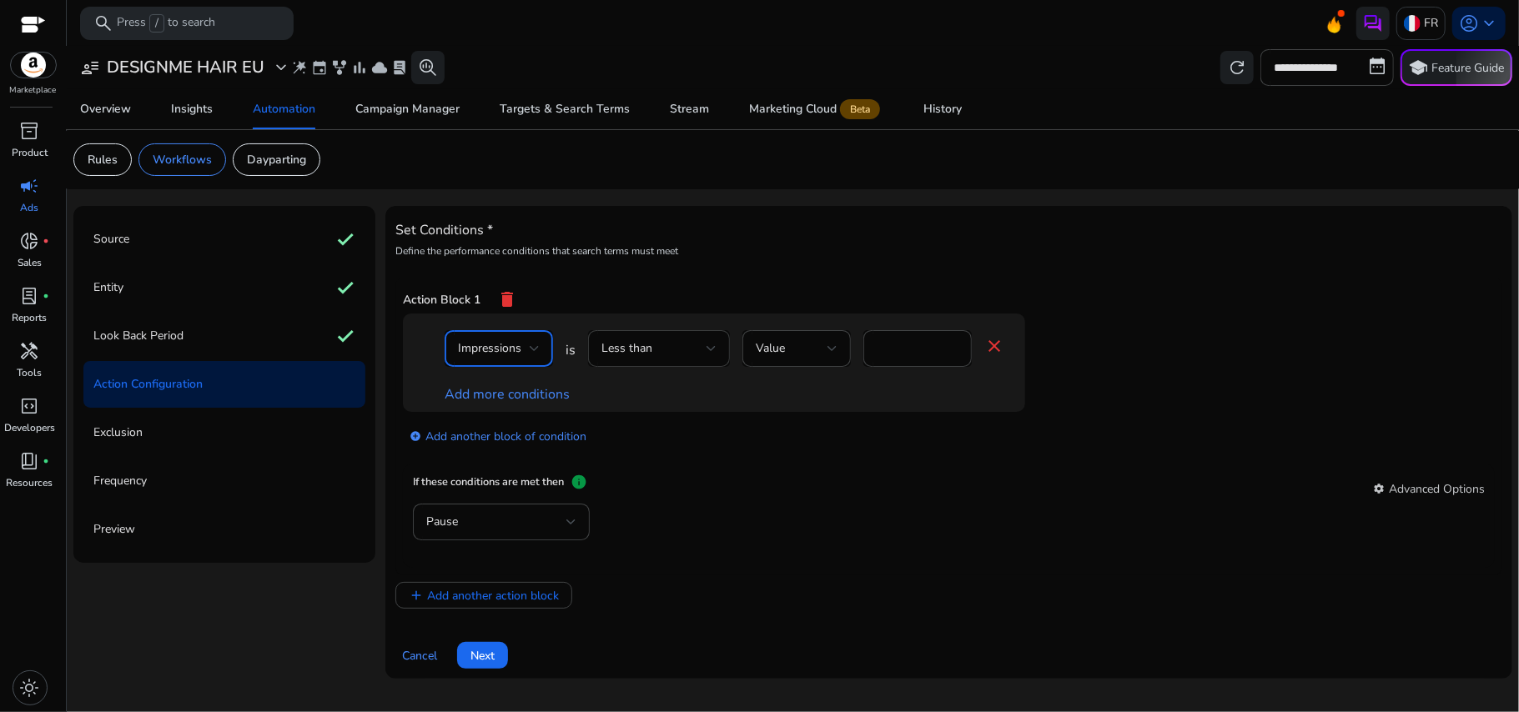
click at [689, 358] on div "Less than" at bounding box center [654, 349] width 105 height 18
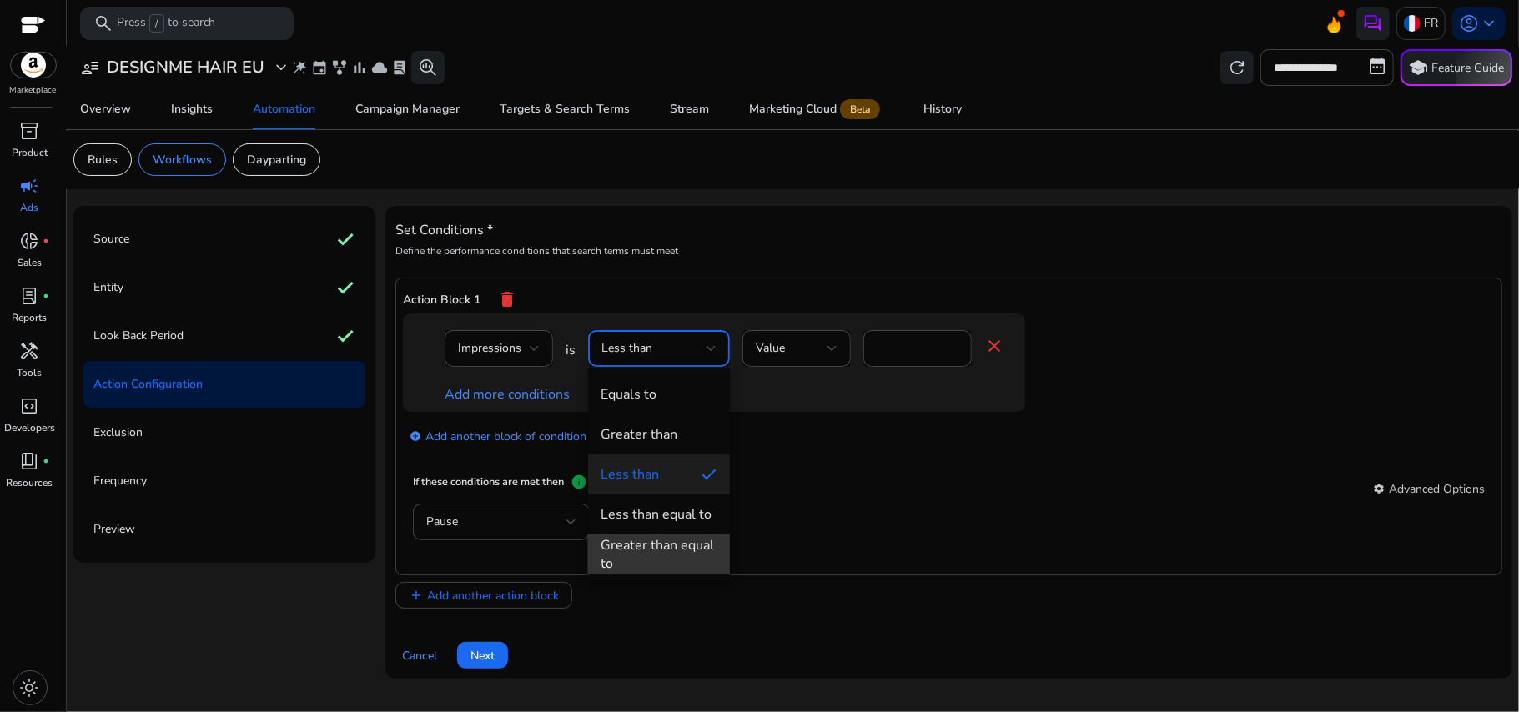
click at [677, 541] on div "Greater than equal to" at bounding box center [659, 554] width 115 height 37
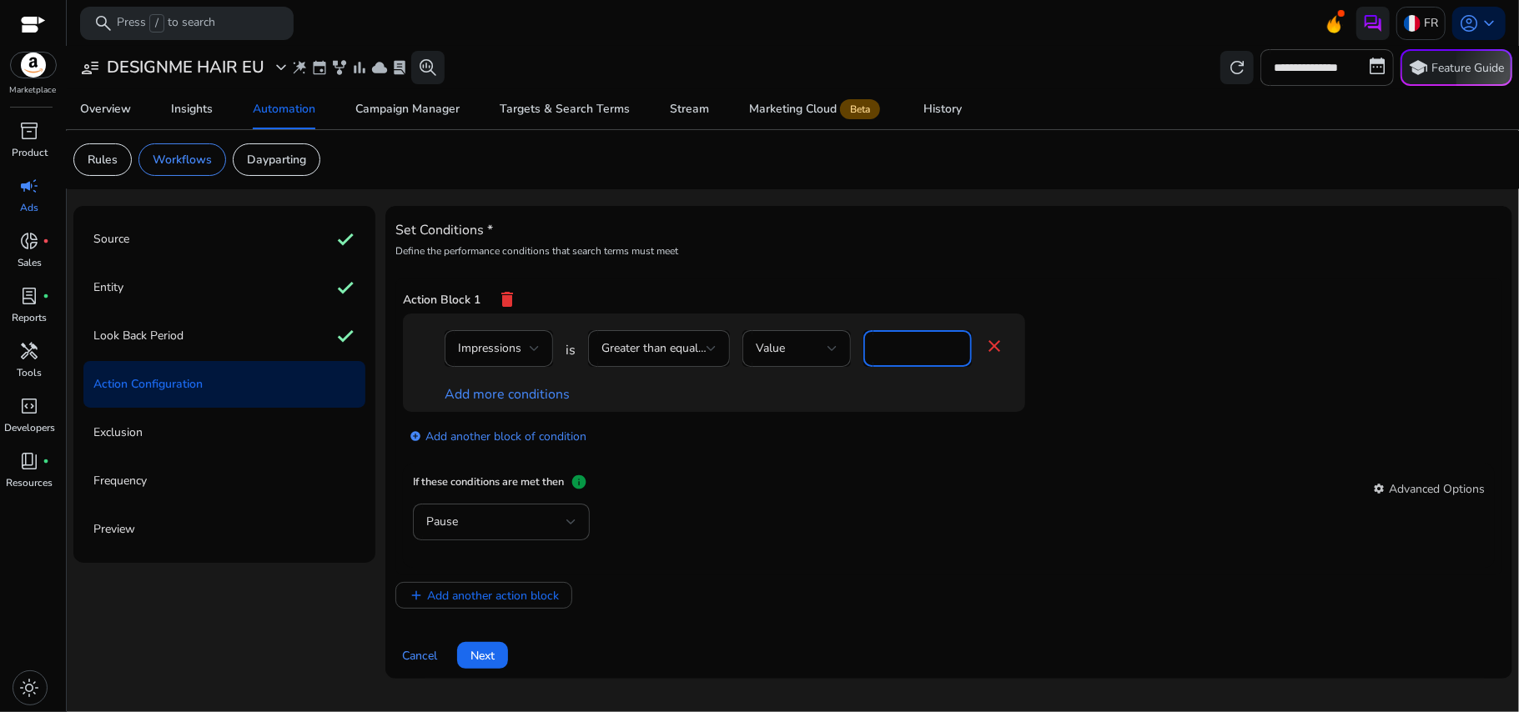
click at [911, 357] on input "*" at bounding box center [918, 349] width 82 height 18
type input "***"
click at [771, 482] on div "If these conditions are met then info settings Advanced Options" at bounding box center [949, 489] width 1072 height 30
click at [539, 404] on link "Add more conditions" at bounding box center [507, 394] width 125 height 18
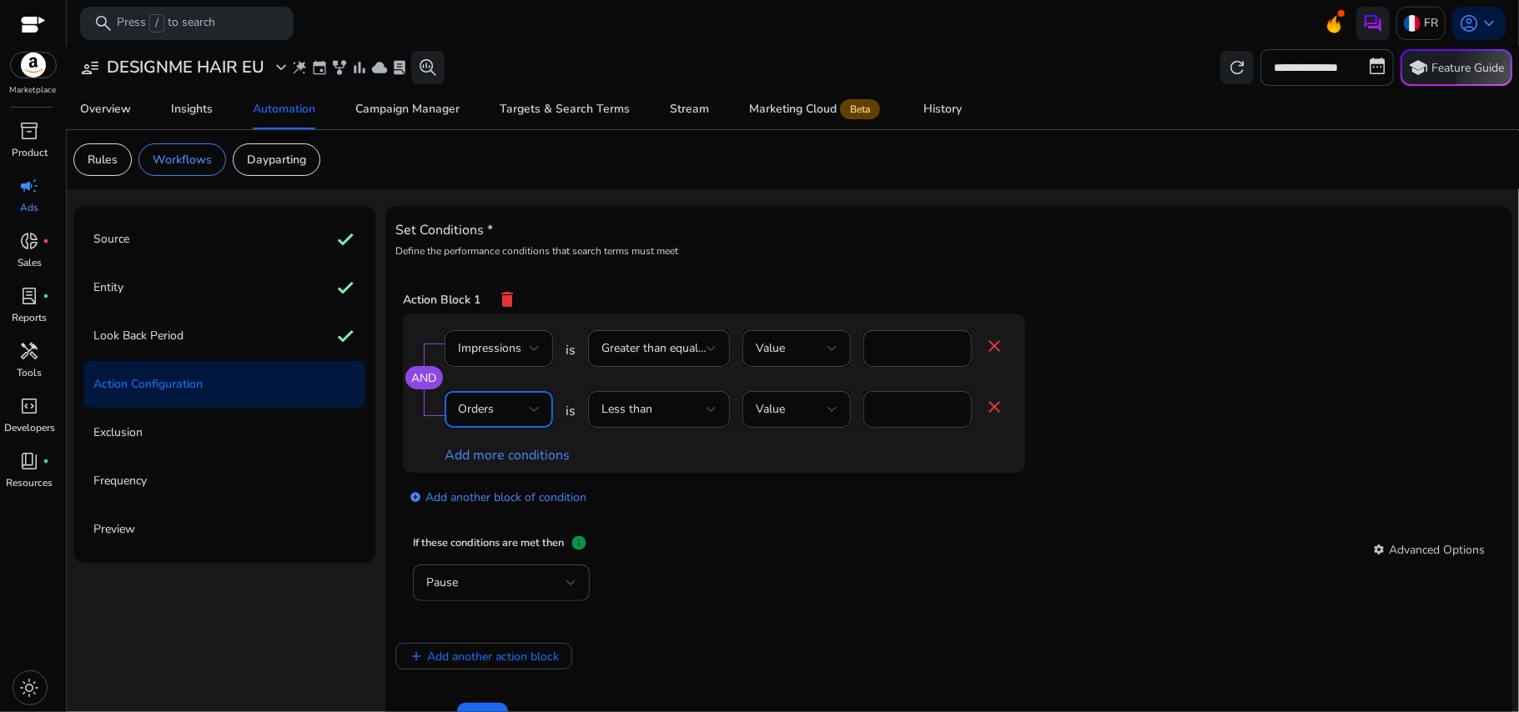
click at [512, 407] on div "Orders" at bounding box center [494, 409] width 72 height 18
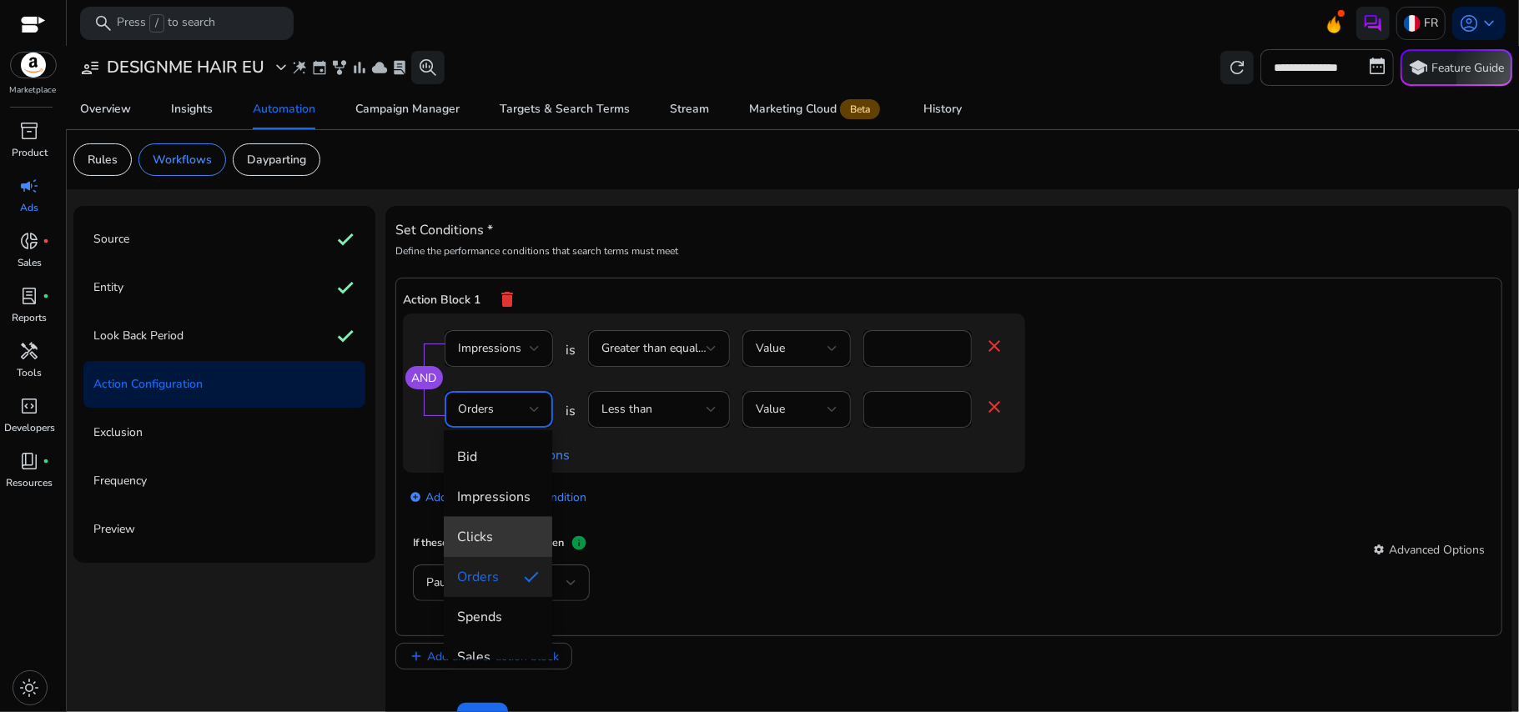
click at [511, 522] on mat-option "Clicks" at bounding box center [498, 537] width 108 height 40
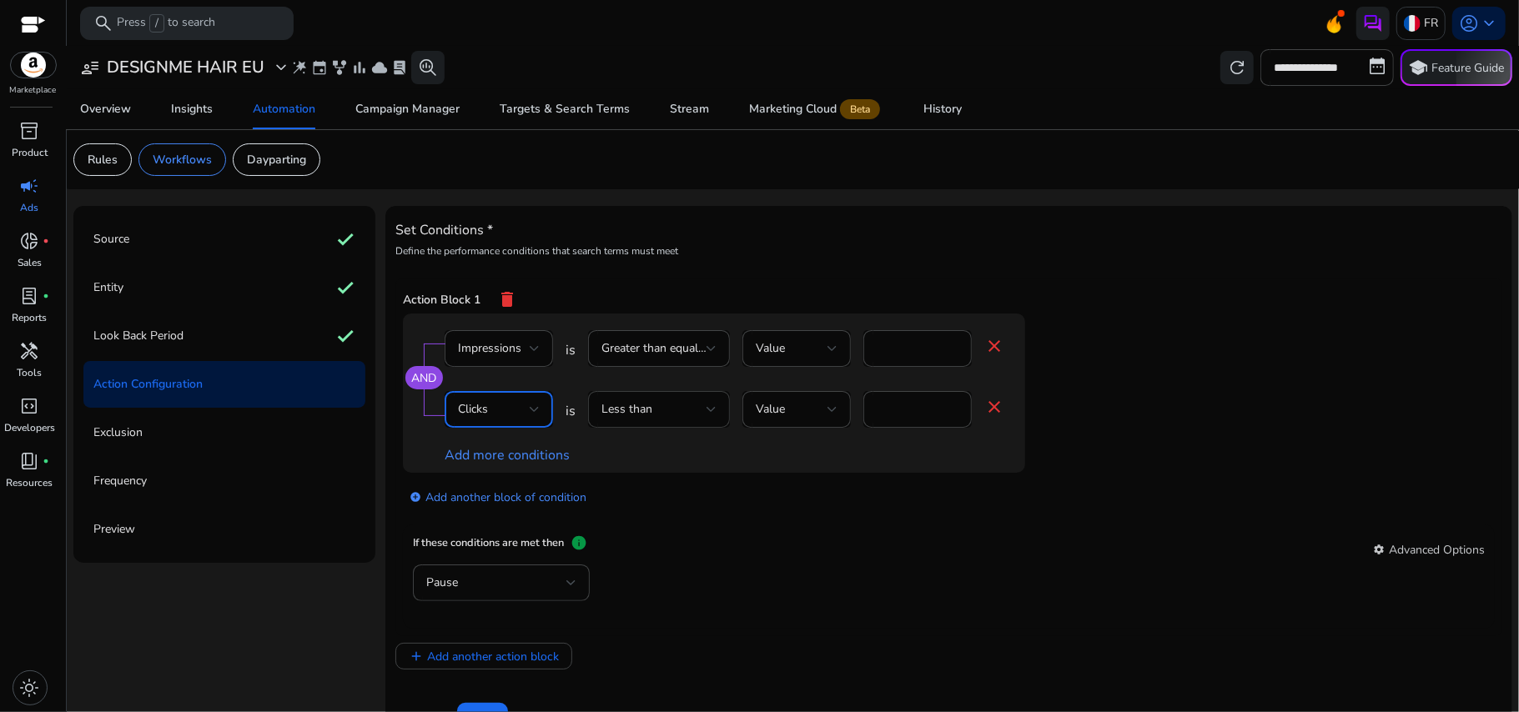
click at [686, 424] on div "Less than" at bounding box center [659, 409] width 115 height 37
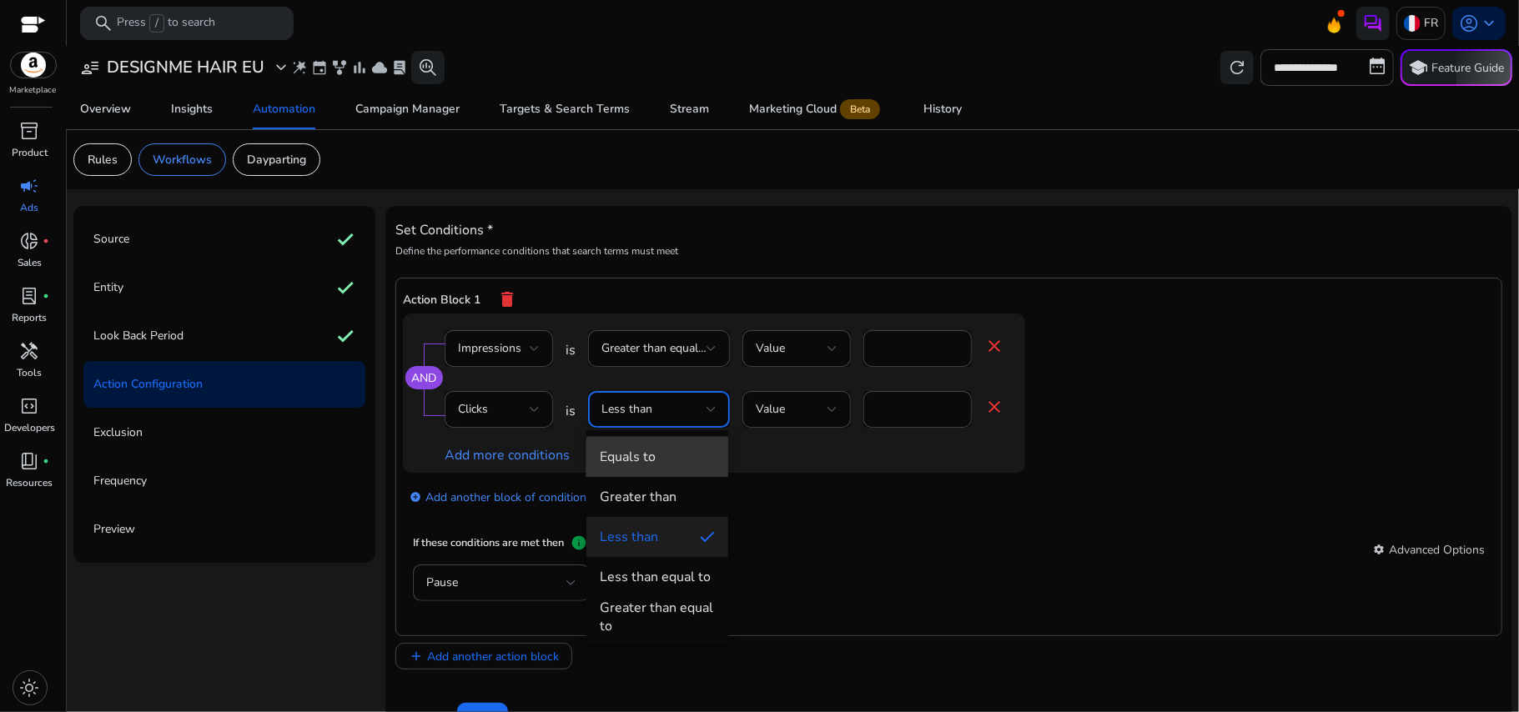
click at [691, 461] on span "Equals to" at bounding box center [657, 457] width 115 height 18
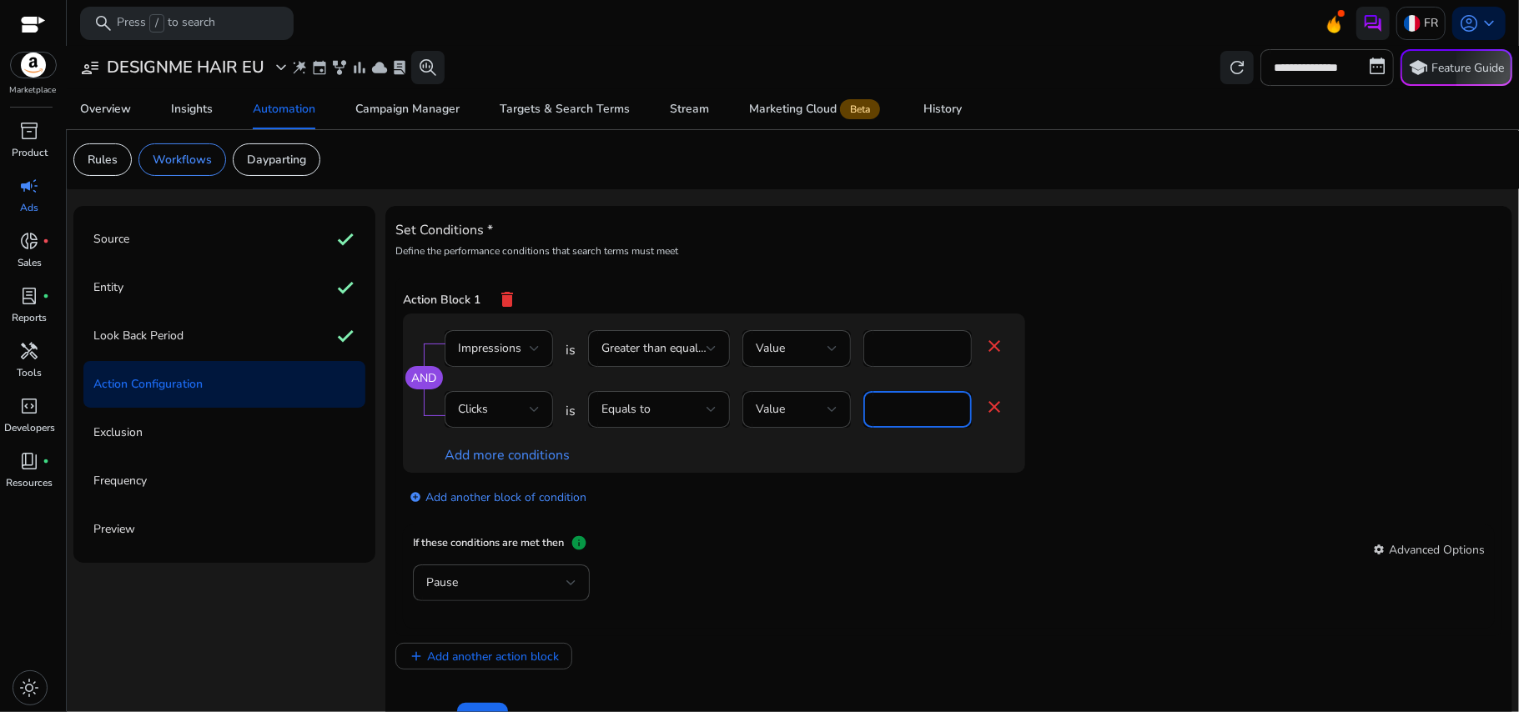
click at [911, 415] on input "*" at bounding box center [918, 409] width 82 height 18
type input "*"
click at [845, 520] on div "add_circle Add another block of condition" at bounding box center [747, 496] width 689 height 47
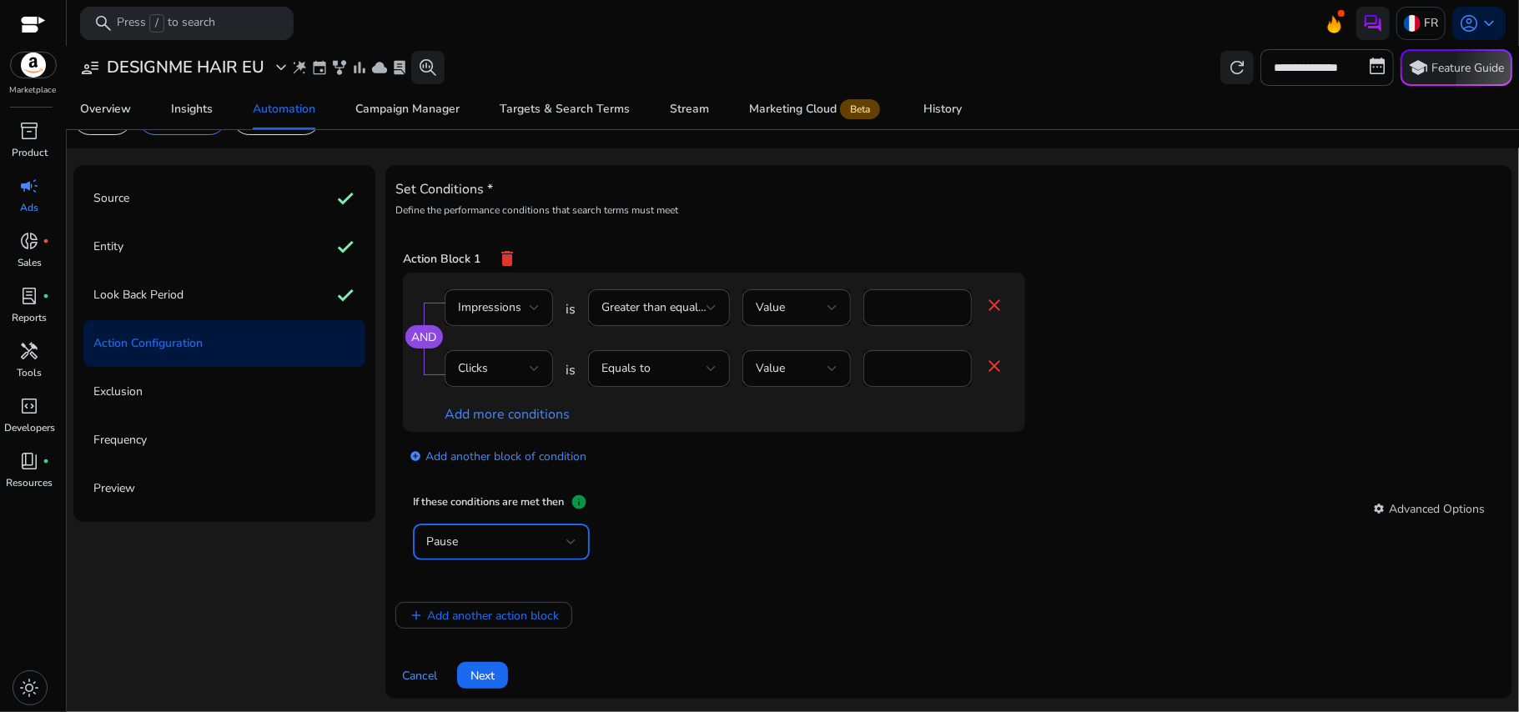
click at [491, 538] on div "Pause" at bounding box center [496, 542] width 140 height 18
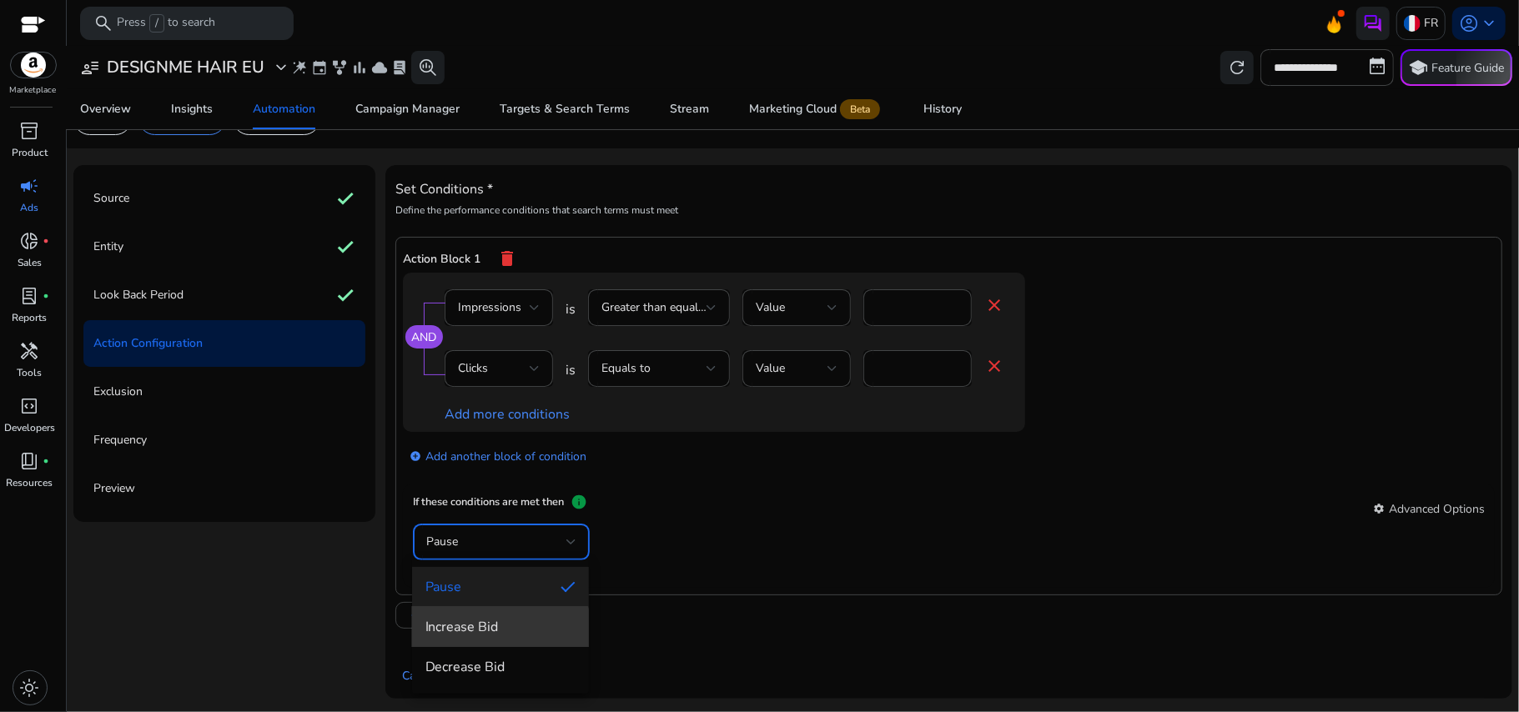
click at [494, 631] on span "Increase Bid" at bounding box center [500, 627] width 150 height 18
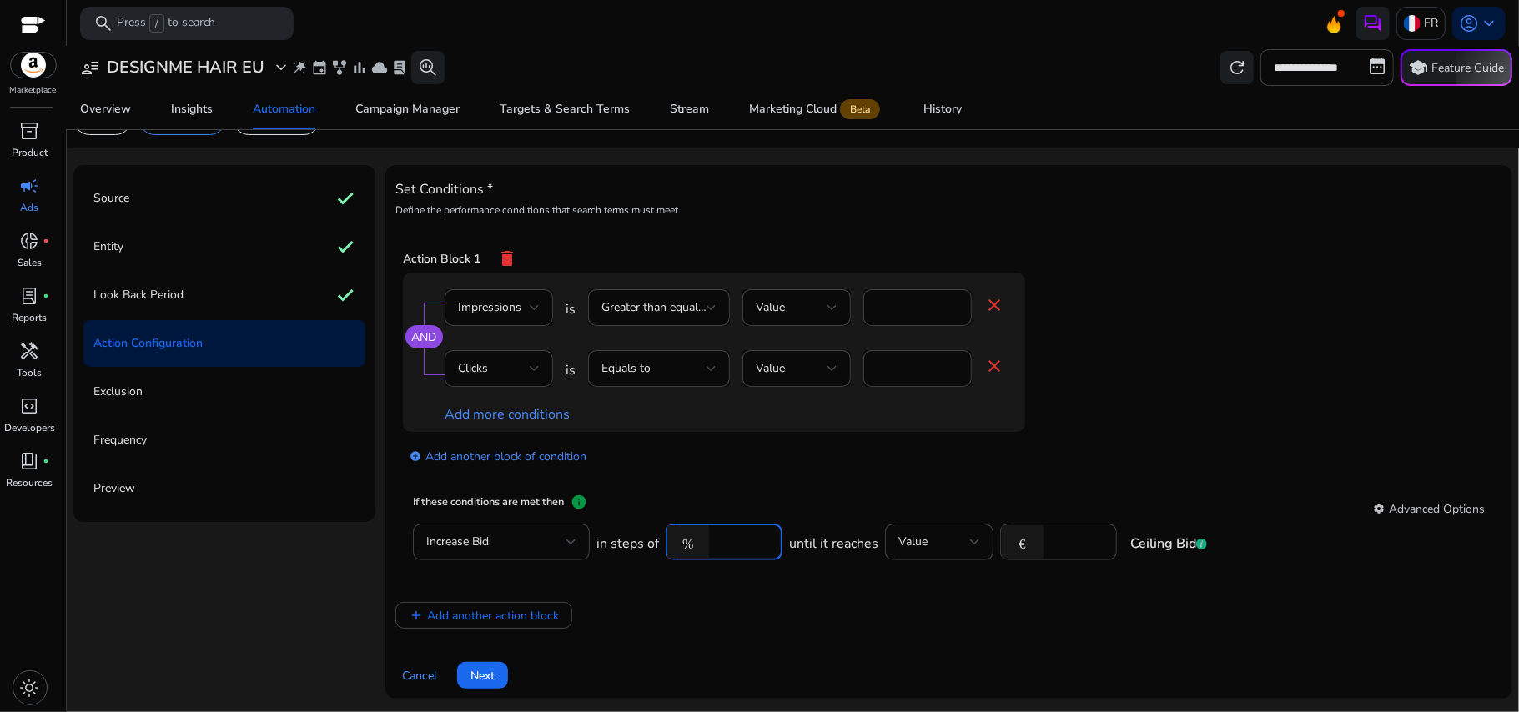
click at [725, 544] on input "****" at bounding box center [743, 542] width 52 height 18
type input "*"
click at [895, 501] on div "If these conditions are met then info settings Advanced Options" at bounding box center [949, 509] width 1072 height 30
click at [1070, 542] on input "****" at bounding box center [1078, 542] width 52 height 18
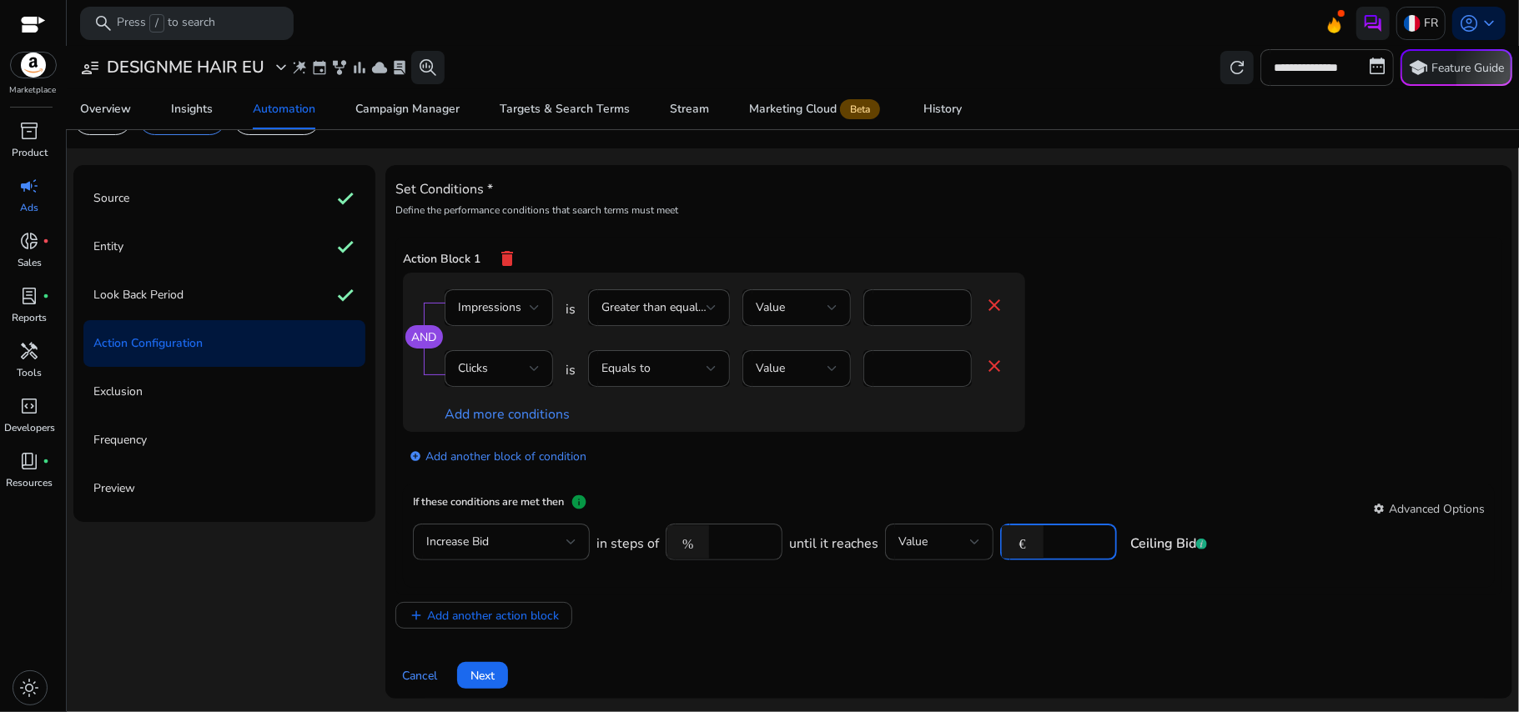
click at [1070, 542] on input "****" at bounding box center [1078, 542] width 52 height 18
type input "***"
click at [1246, 467] on app-ppc-editable-conditions "AND Impressions is Greater than equal to Value *** close Clicks is Equals to Va…" at bounding box center [949, 379] width 1092 height 212
click at [498, 678] on span at bounding box center [482, 676] width 51 height 40
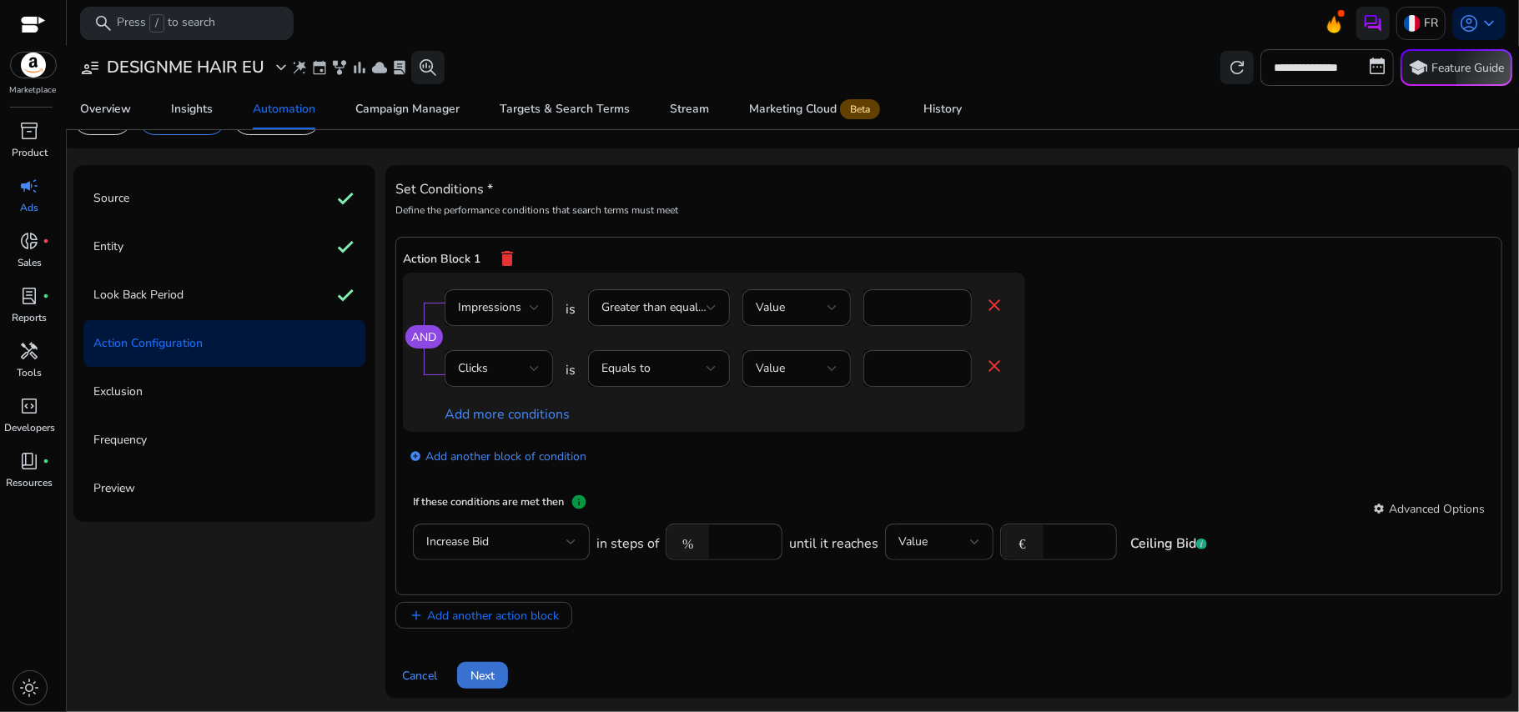
scroll to position [0, 0]
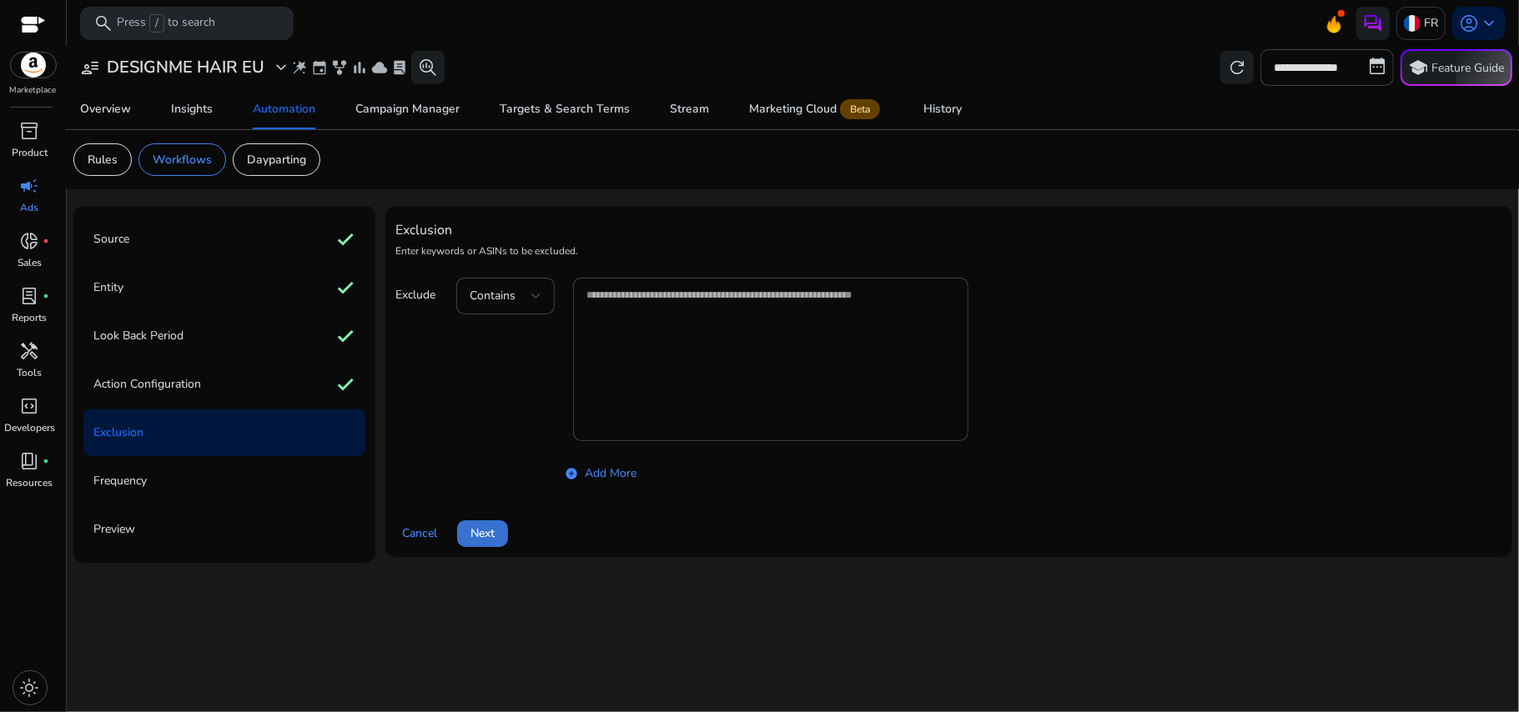
click at [475, 542] on span "Next" at bounding box center [483, 534] width 24 height 18
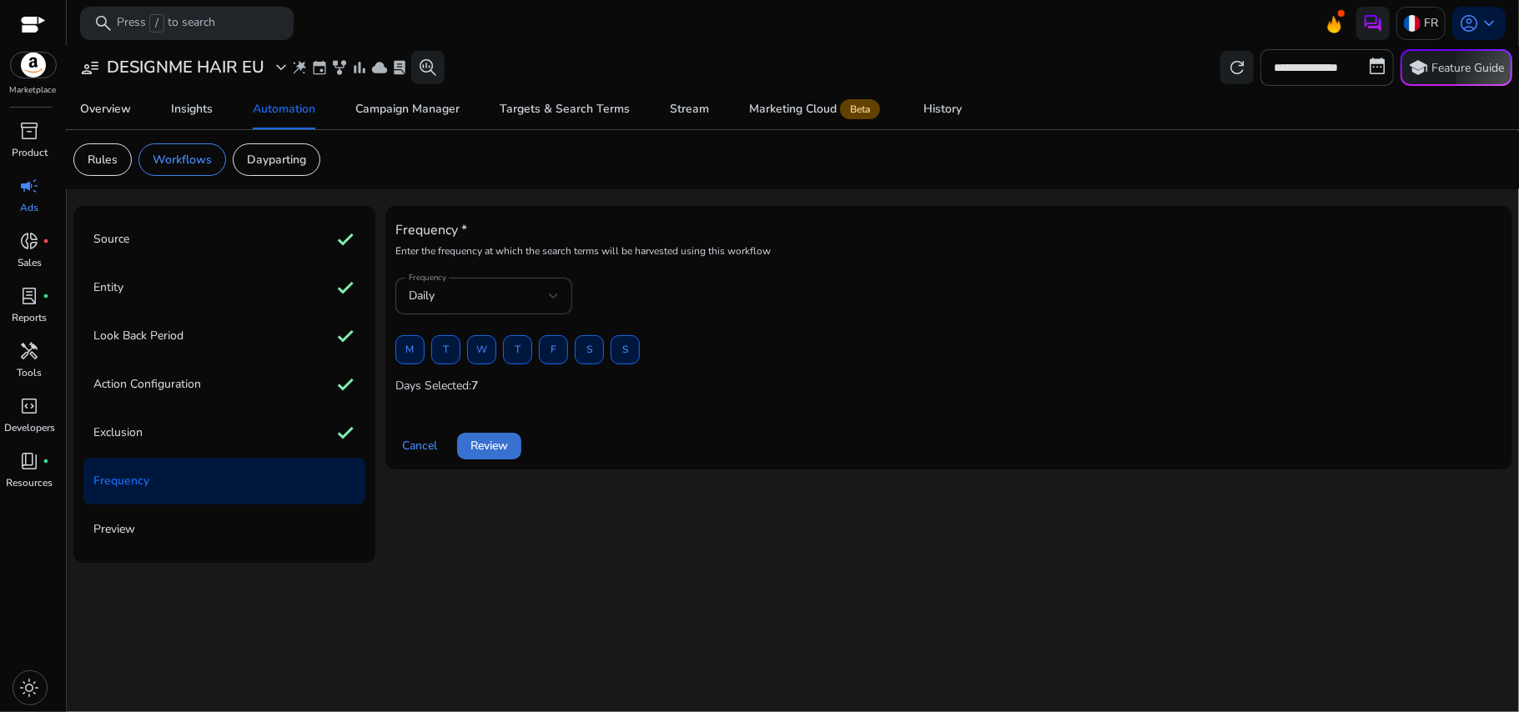
click at [474, 458] on span at bounding box center [489, 446] width 64 height 40
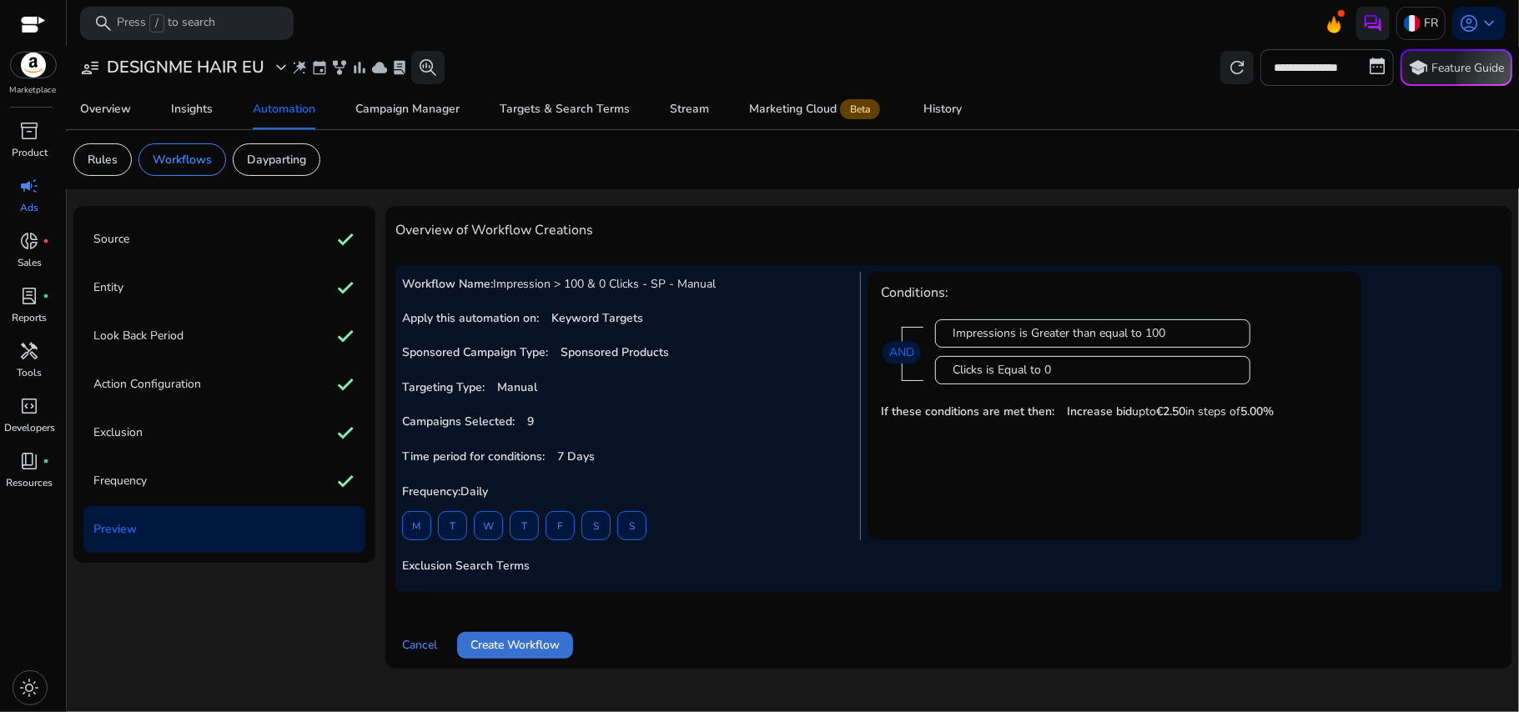
click at [541, 651] on span "Create Workflow" at bounding box center [515, 646] width 89 height 18
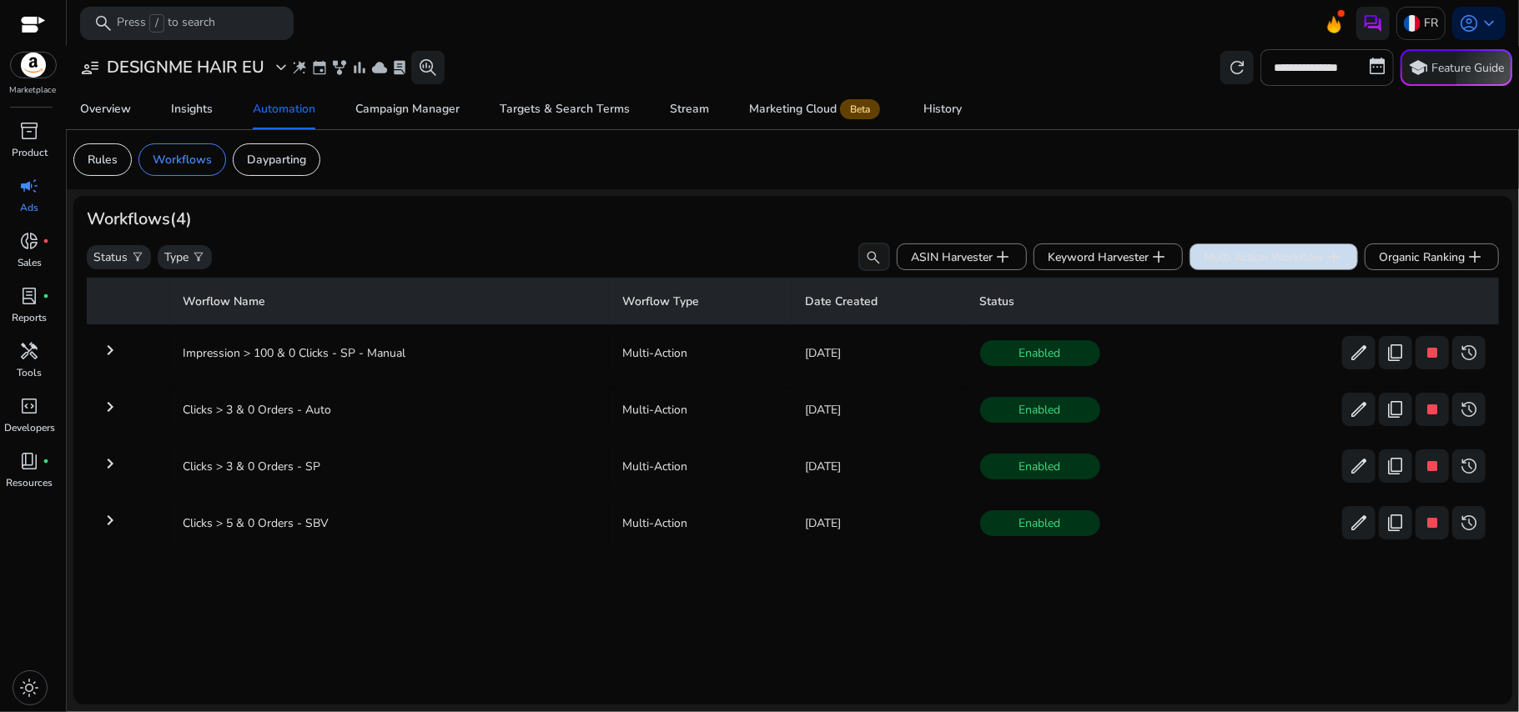
click at [1230, 250] on span "Multi Action Workflow add" at bounding box center [1274, 257] width 140 height 20
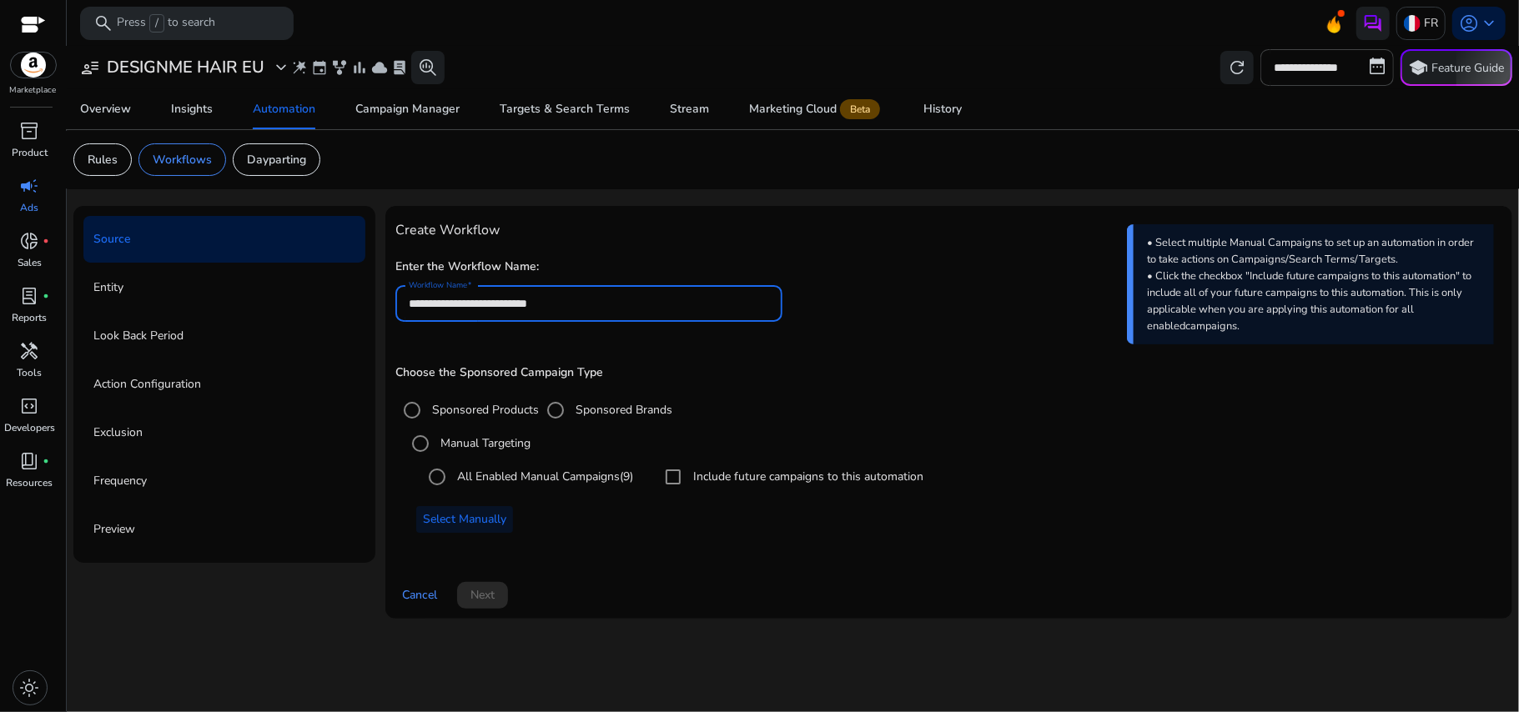
click at [619, 295] on input "**********" at bounding box center [589, 304] width 361 height 18
click at [682, 225] on h4 "Create Workflow" at bounding box center [948, 231] width 1107 height 16
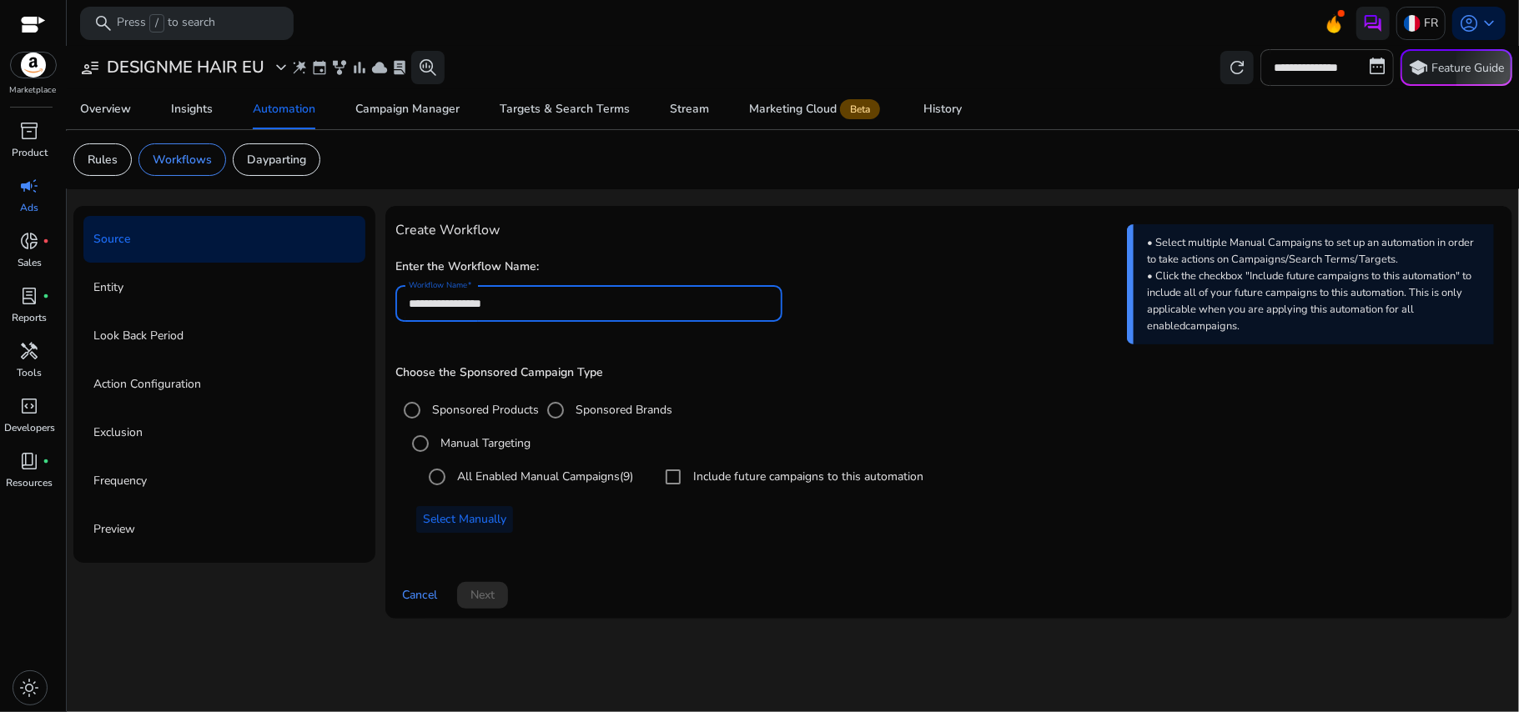
click at [595, 313] on input "**********" at bounding box center [589, 304] width 361 height 18
type input "**********"
click at [666, 249] on div "**********" at bounding box center [948, 389] width 1107 height 346
click at [405, 609] on span at bounding box center [419, 596] width 48 height 40
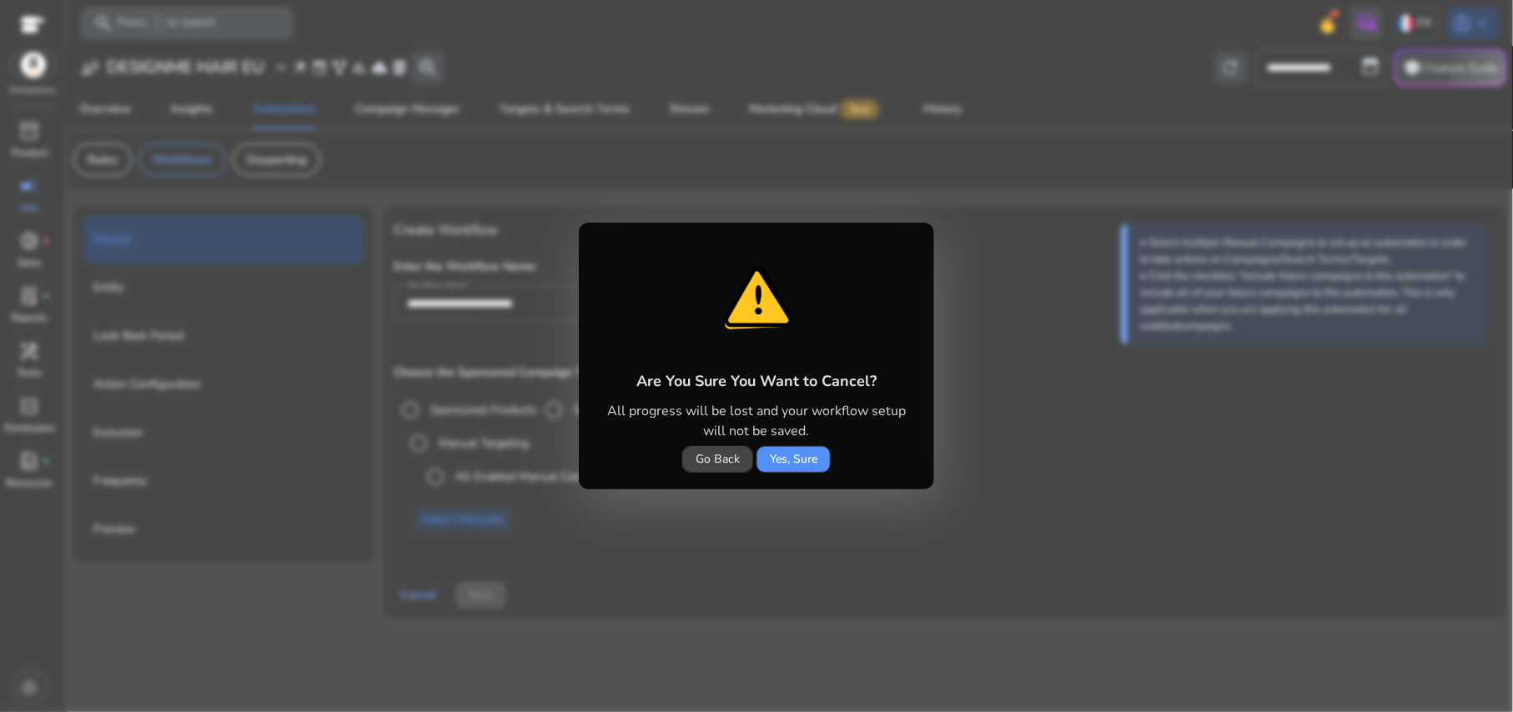
click at [789, 465] on span "Yes, Sure" at bounding box center [794, 460] width 48 height 18
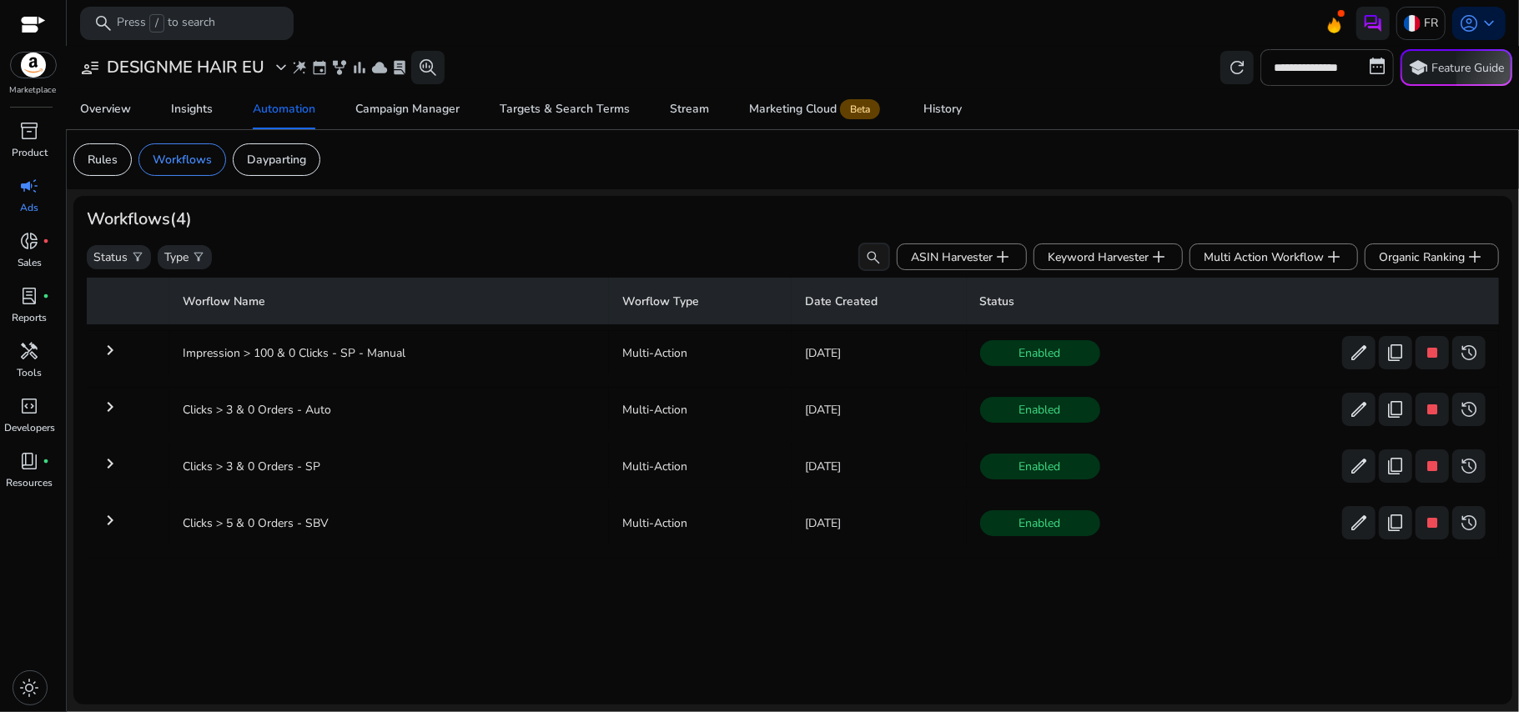
click at [1050, 92] on div "Overview Insights Automation Campaign Manager Targets & Search Terms Stream Mar…" at bounding box center [793, 109] width 1466 height 40
click at [25, 244] on span "donut_small" at bounding box center [30, 241] width 20 height 20
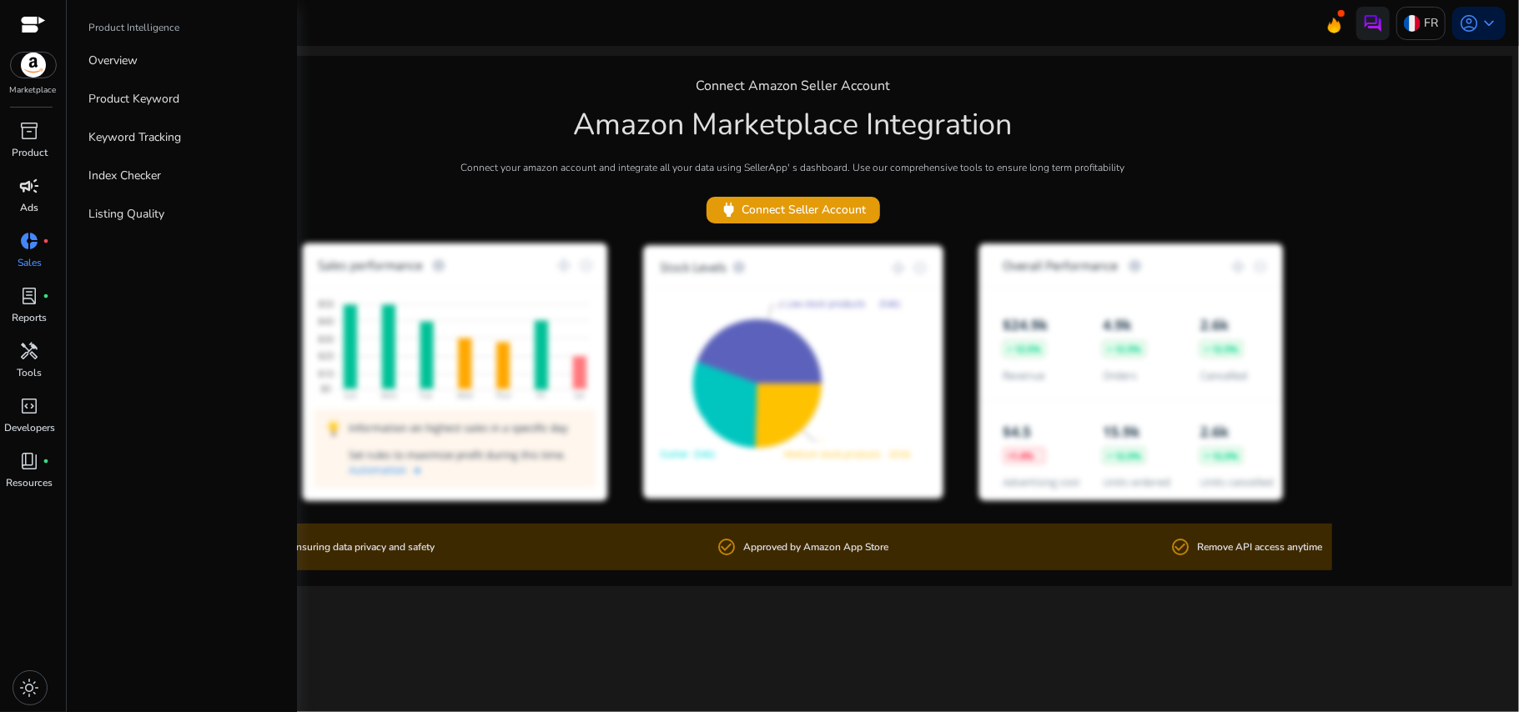
click at [20, 182] on span "campaign" at bounding box center [30, 186] width 20 height 20
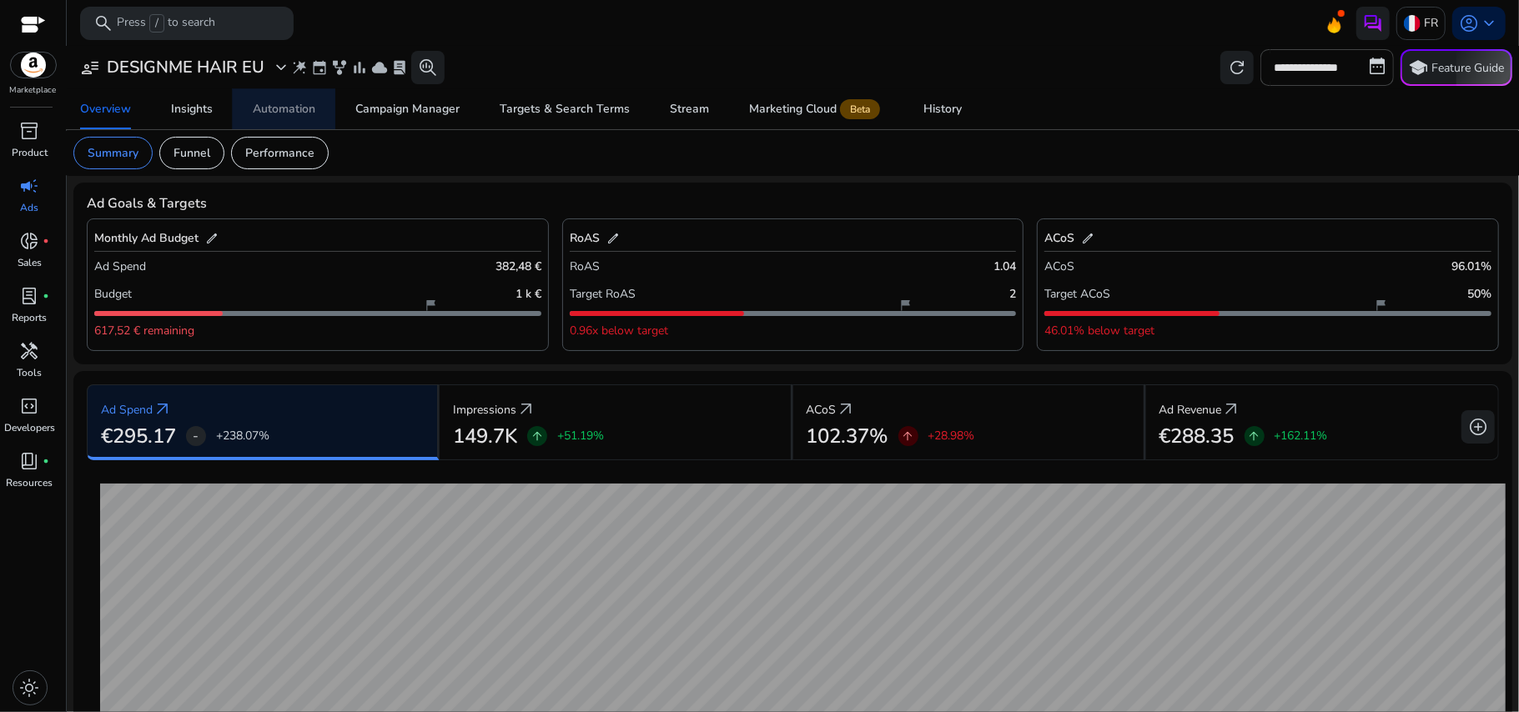
click at [270, 105] on div "Automation" at bounding box center [284, 109] width 63 height 12
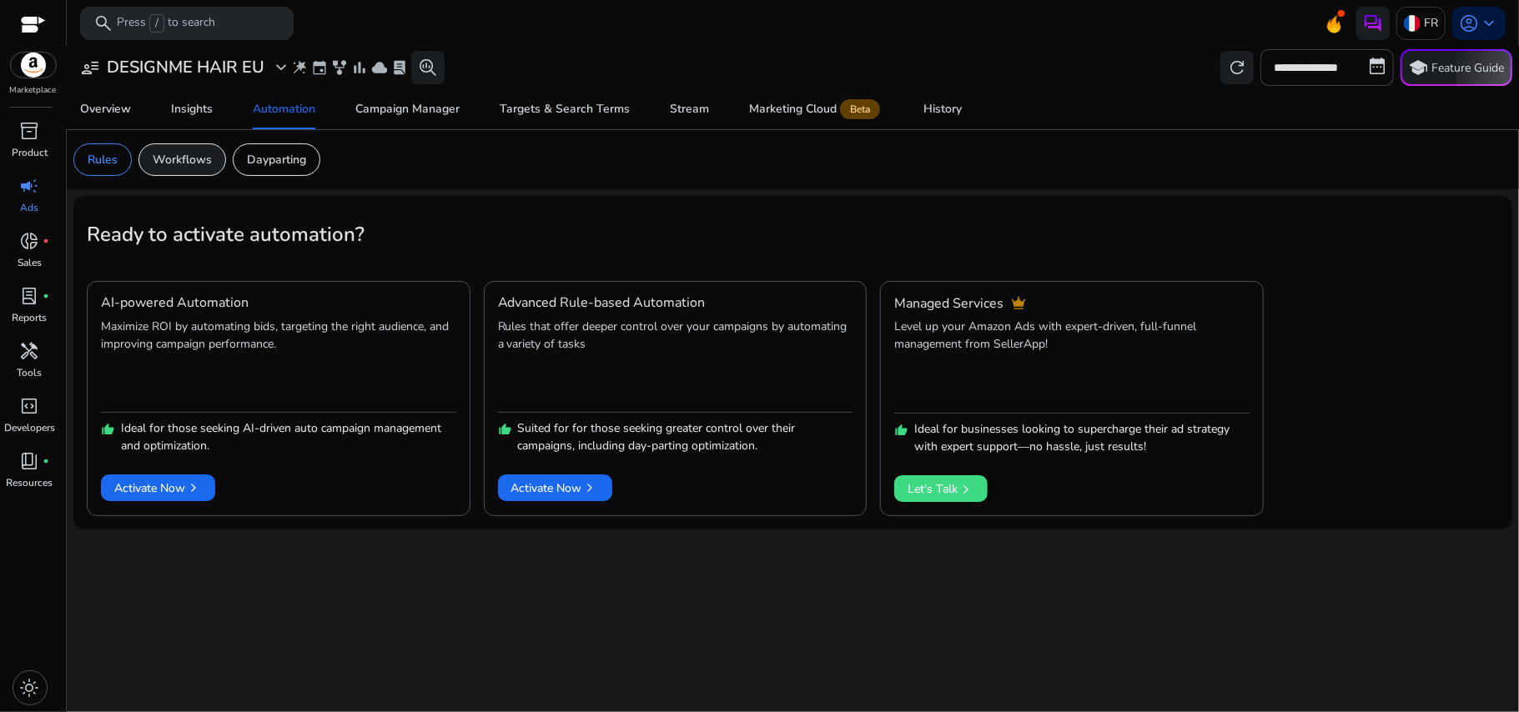
click at [194, 158] on p "Workflows" at bounding box center [182, 160] width 59 height 18
